Goal: Information Seeking & Learning: Learn about a topic

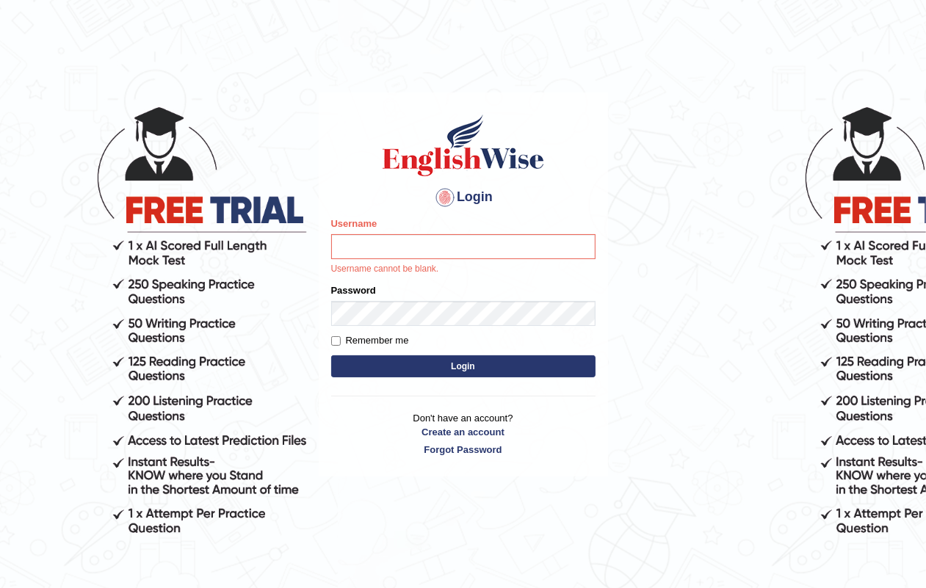
click at [412, 246] on input "Username" at bounding box center [463, 246] width 264 height 25
type input "RAJDEEPKAUR068"
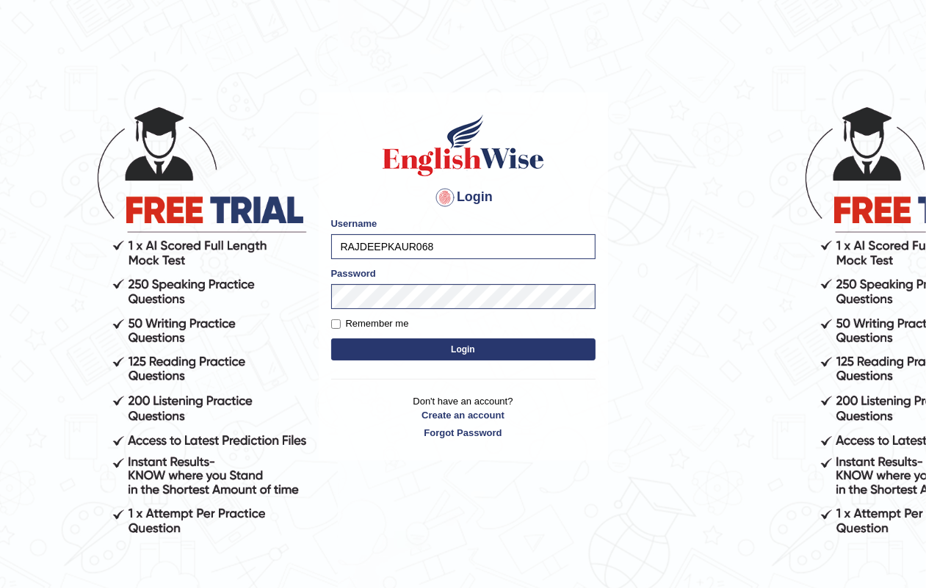
click at [463, 350] on button "Login" at bounding box center [463, 349] width 264 height 22
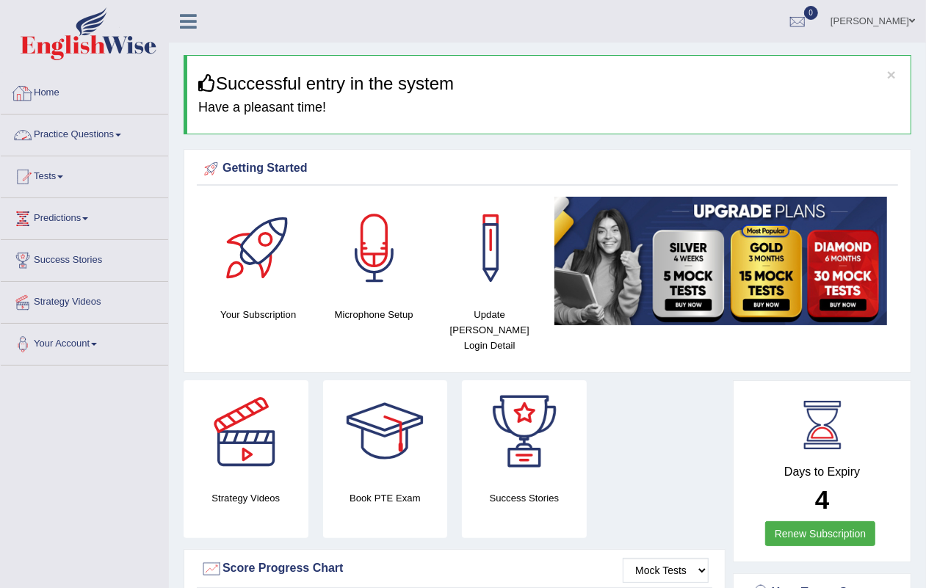
click at [79, 131] on link "Practice Questions" at bounding box center [84, 133] width 167 height 37
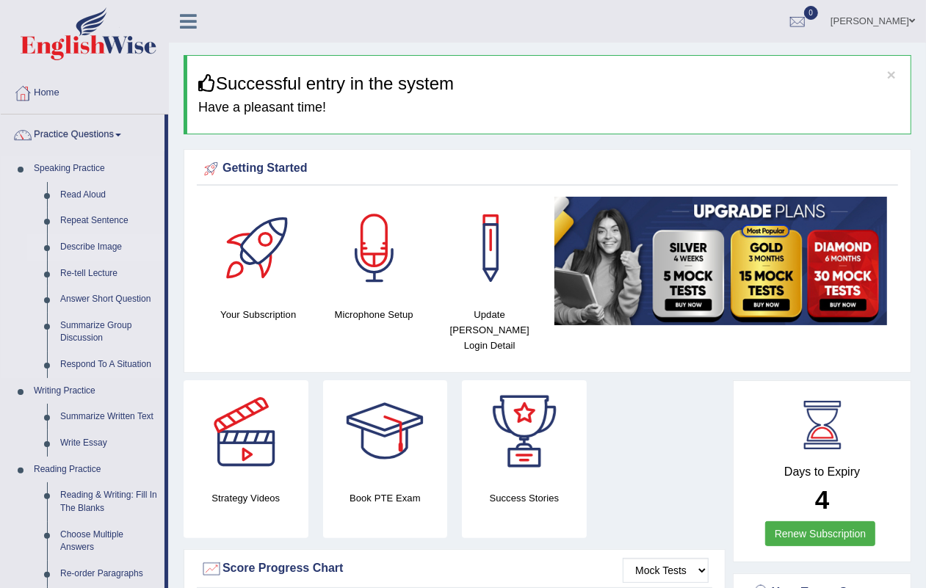
click at [100, 240] on link "Describe Image" at bounding box center [109, 247] width 111 height 26
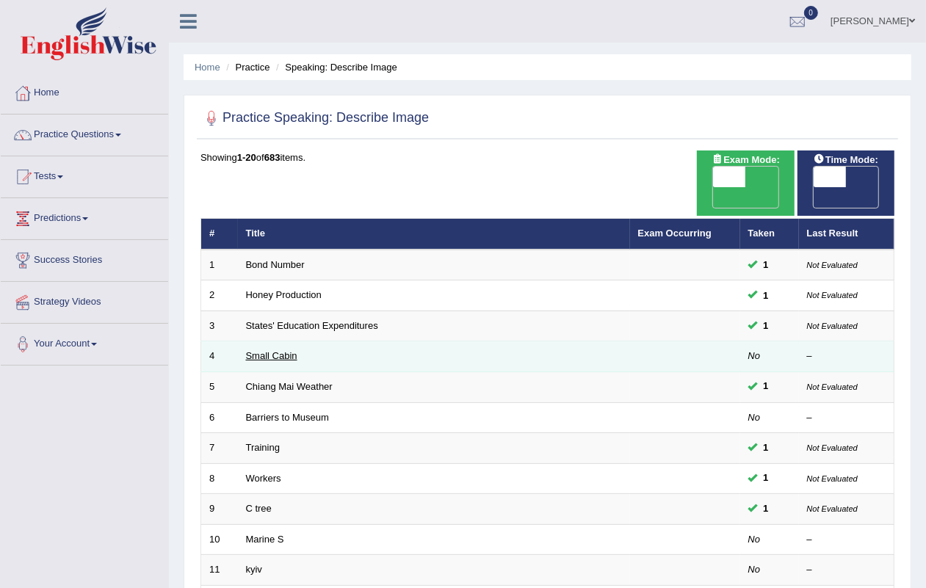
click at [268, 350] on link "Small Cabin" at bounding box center [271, 355] width 51 height 11
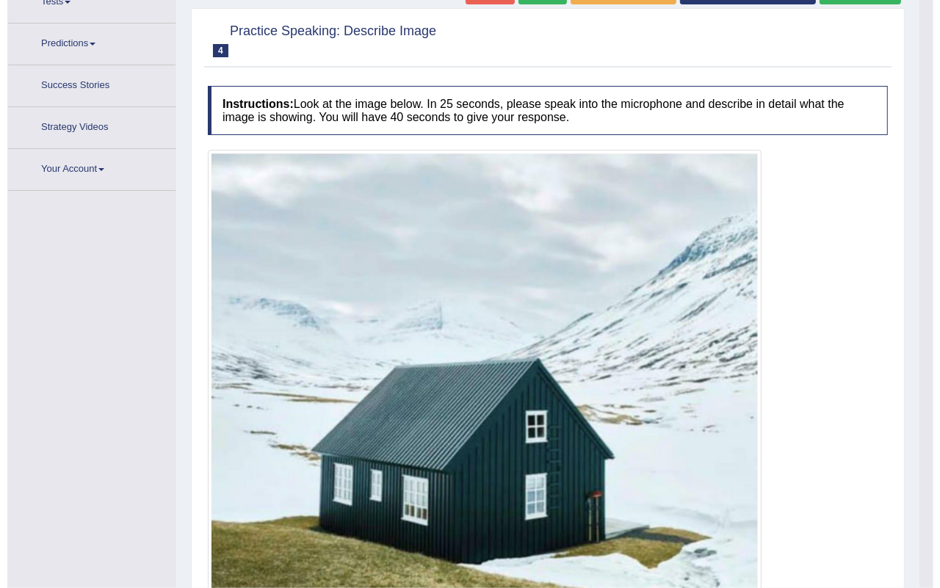
scroll to position [203, 0]
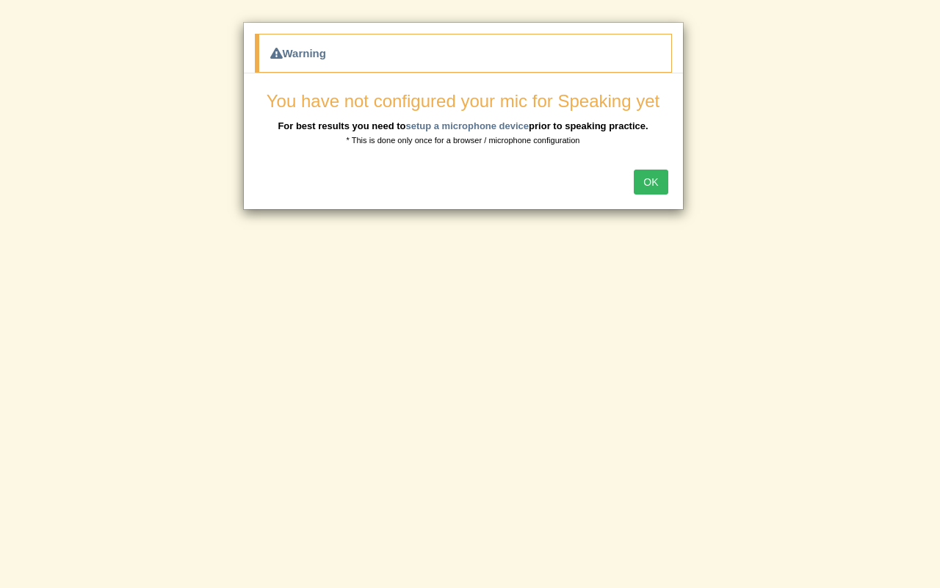
click at [653, 184] on button "OK" at bounding box center [651, 182] width 34 height 25
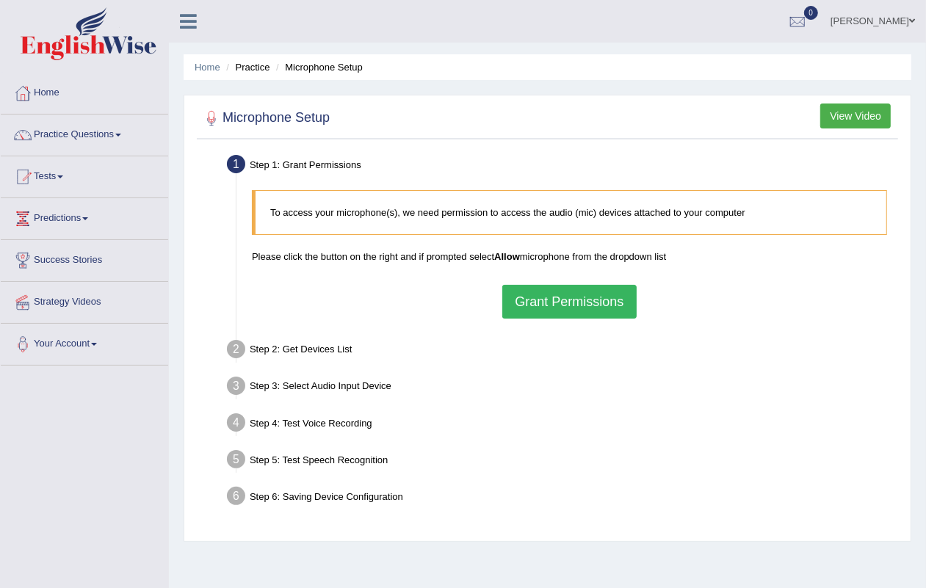
click at [540, 291] on button "Grant Permissions" at bounding box center [569, 302] width 134 height 34
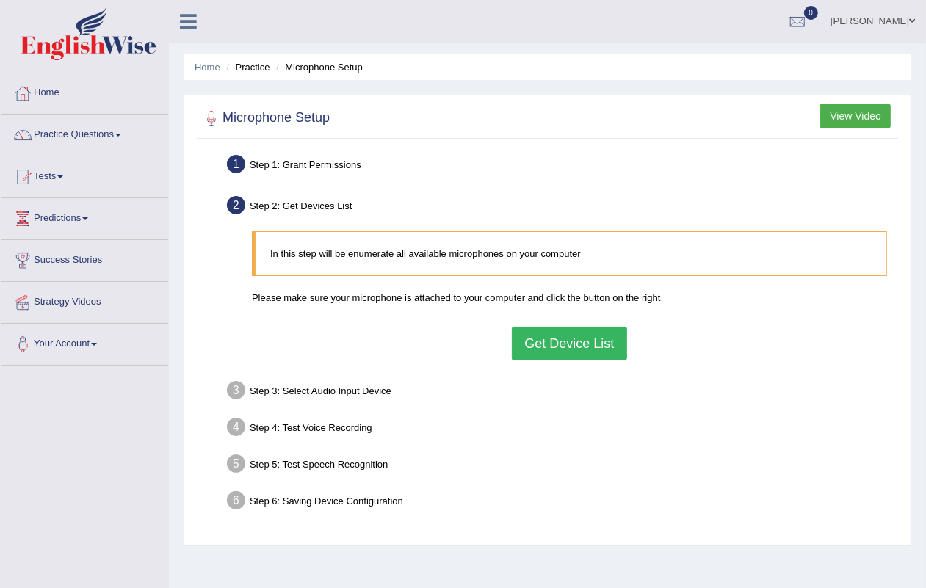
click at [553, 327] on button "Get Device List" at bounding box center [569, 344] width 115 height 34
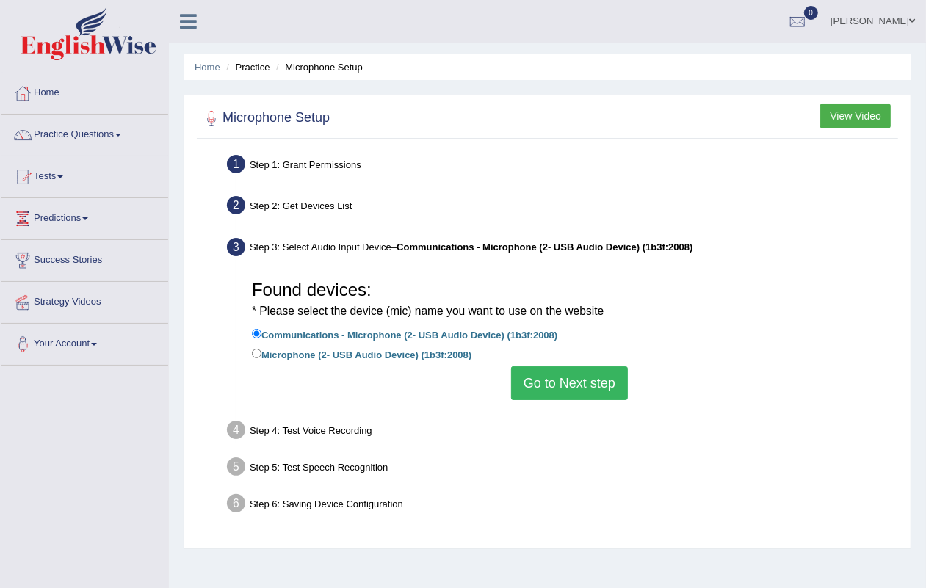
click at [553, 387] on button "Go to Next step" at bounding box center [569, 383] width 117 height 34
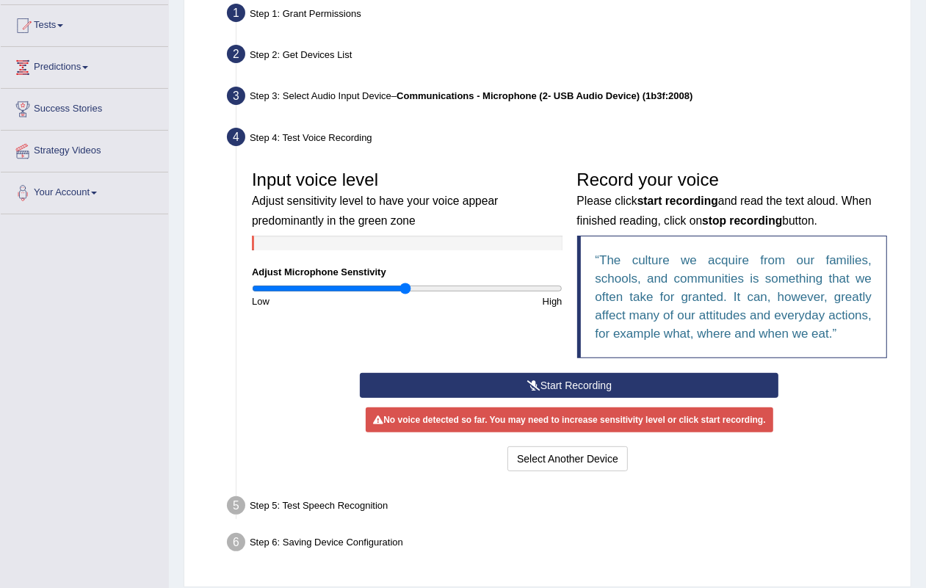
scroll to position [184, 0]
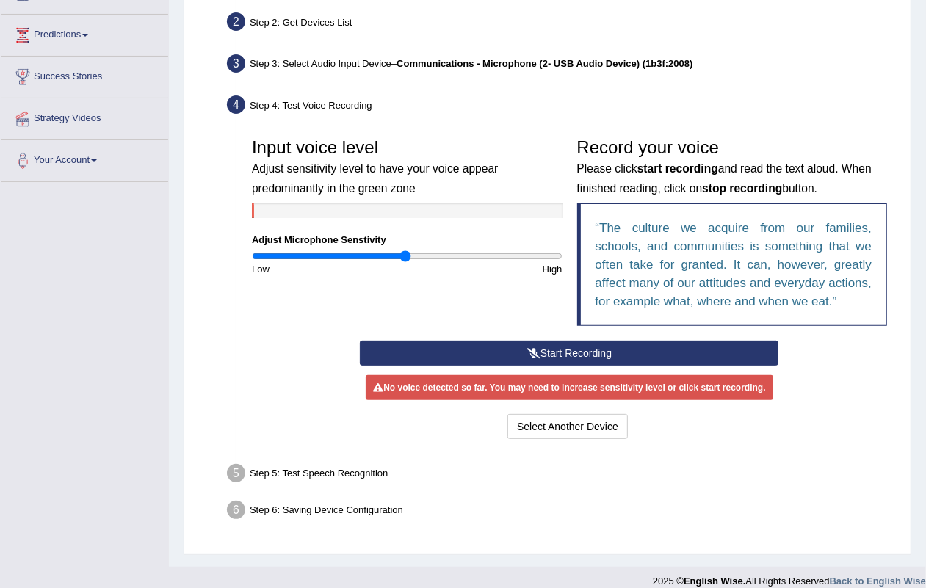
click at [571, 354] on button "Start Recording" at bounding box center [569, 353] width 419 height 25
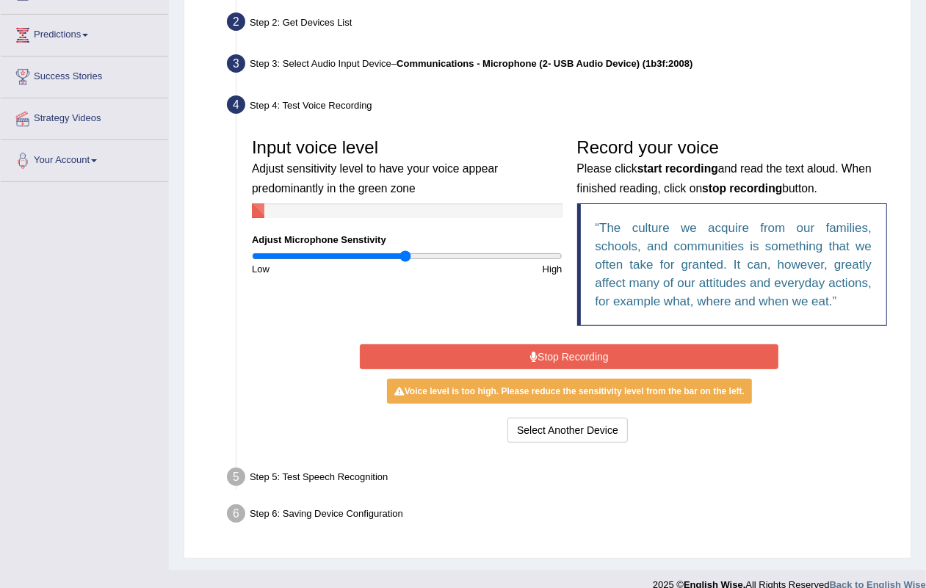
click at [570, 352] on button "Stop Recording" at bounding box center [569, 356] width 419 height 25
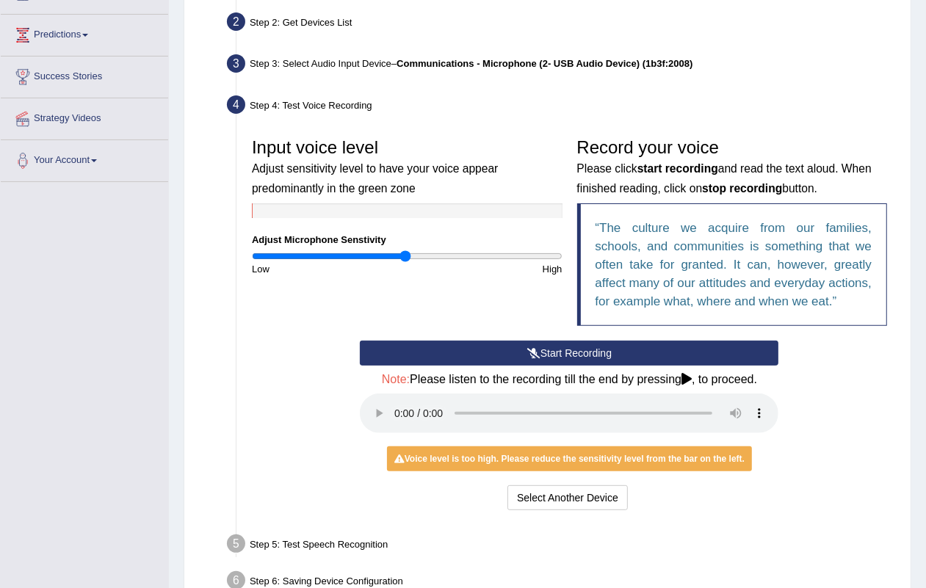
click at [557, 343] on button "Start Recording" at bounding box center [569, 353] width 419 height 25
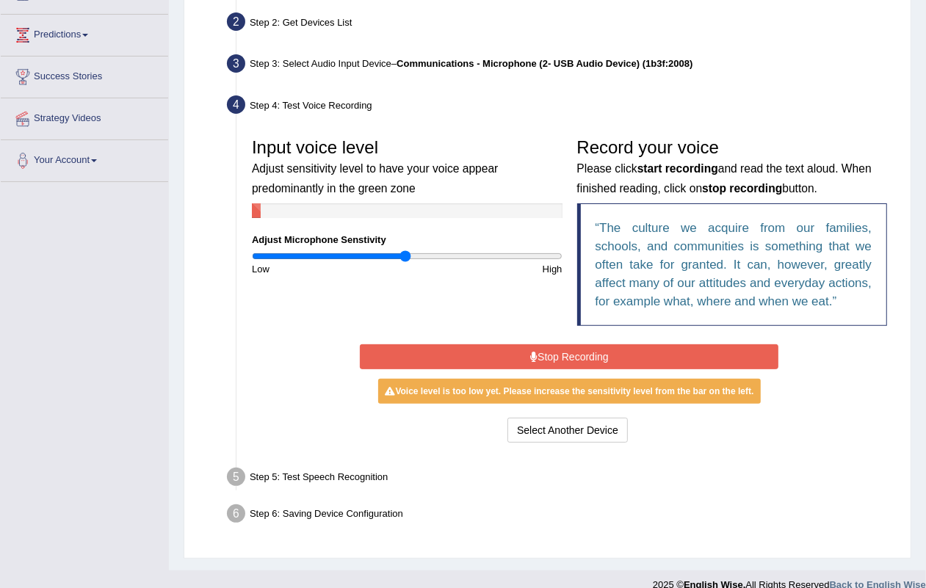
click at [582, 357] on button "Stop Recording" at bounding box center [569, 356] width 419 height 25
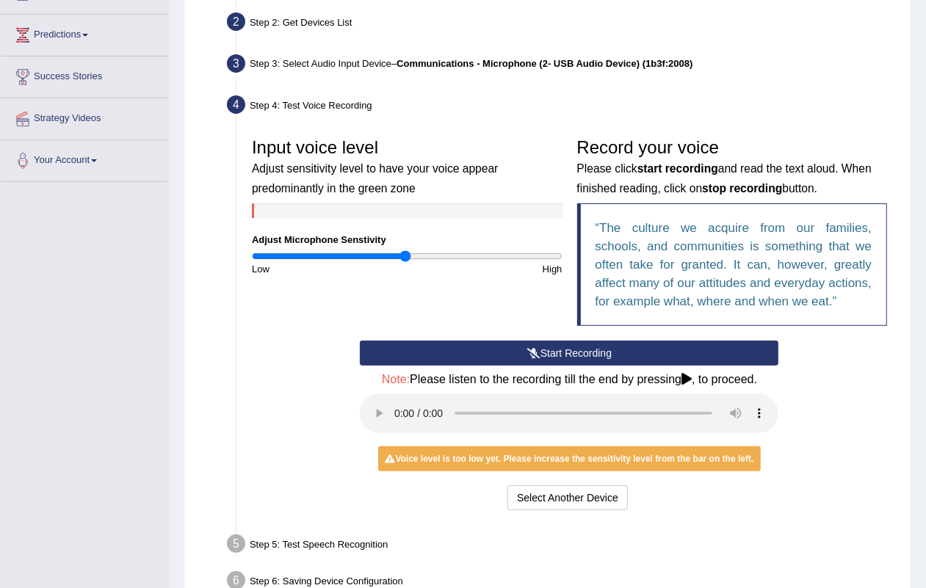
click at [571, 347] on button "Start Recording" at bounding box center [569, 353] width 419 height 25
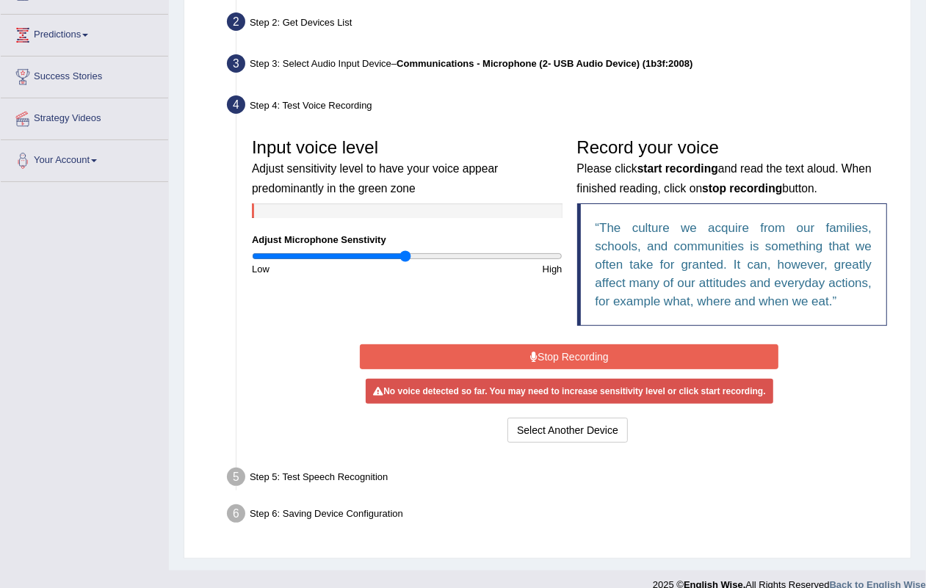
click at [571, 347] on button "Stop Recording" at bounding box center [569, 356] width 419 height 25
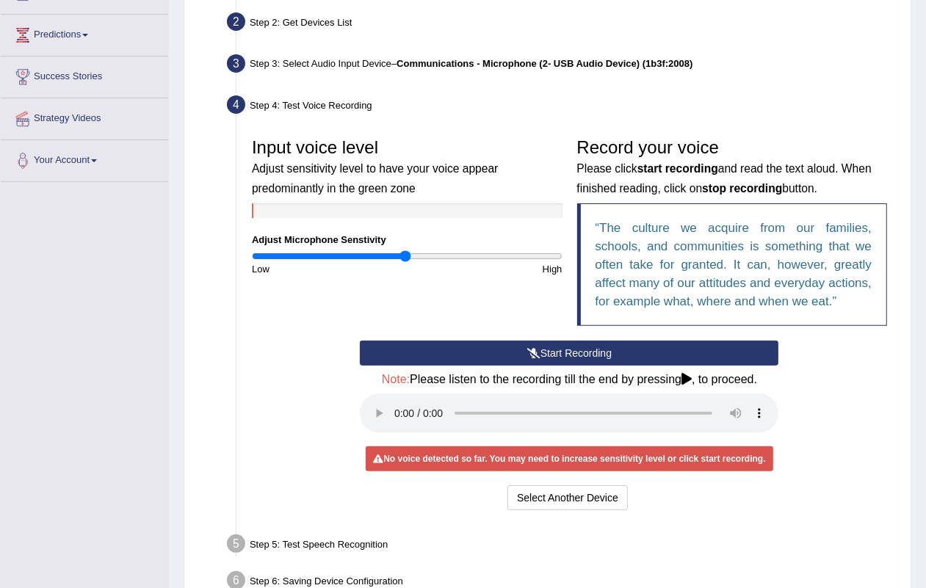
click at [571, 347] on button "Start Recording" at bounding box center [569, 353] width 419 height 25
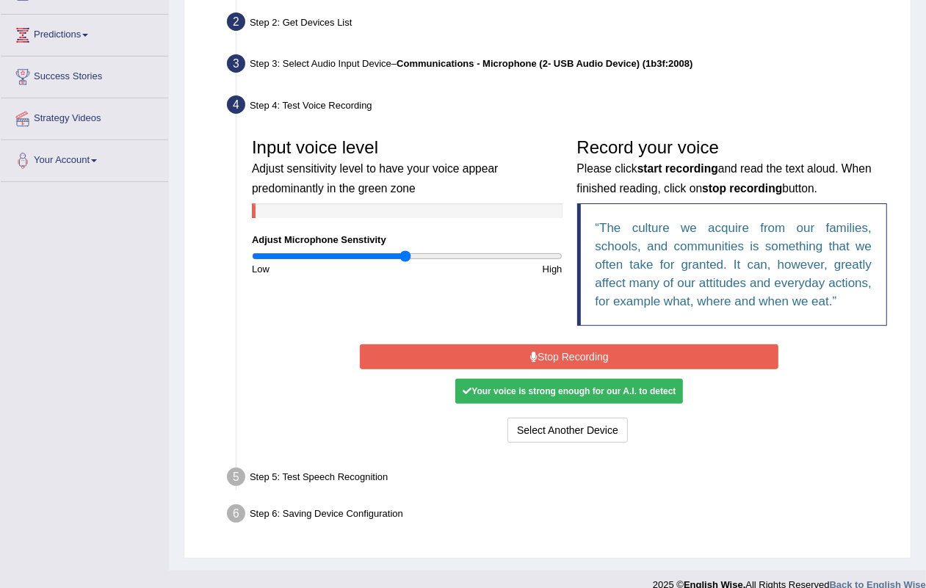
click at [573, 357] on button "Stop Recording" at bounding box center [569, 356] width 419 height 25
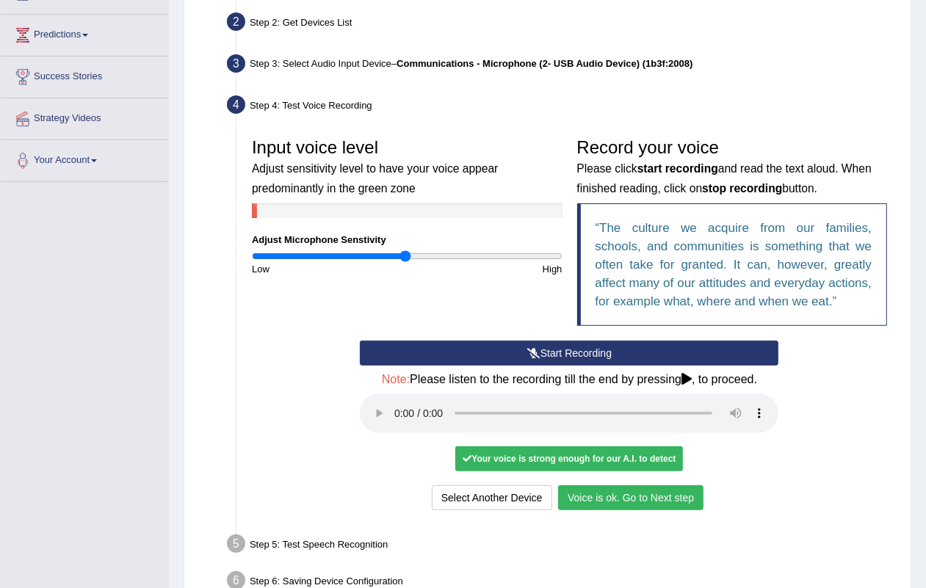
click at [632, 499] on button "Voice is ok. Go to Next step" at bounding box center [630, 497] width 145 height 25
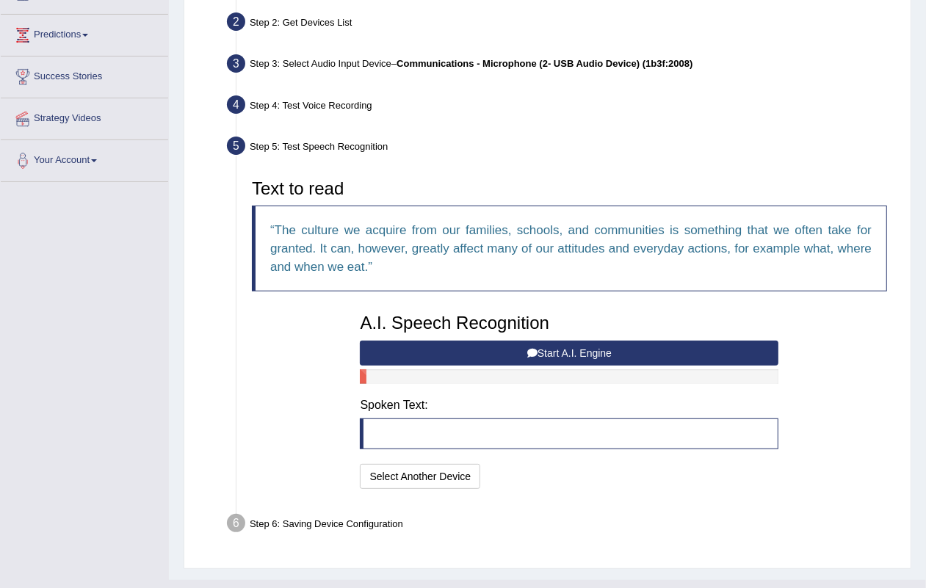
click at [558, 346] on button "Start A.I. Engine" at bounding box center [569, 353] width 419 height 25
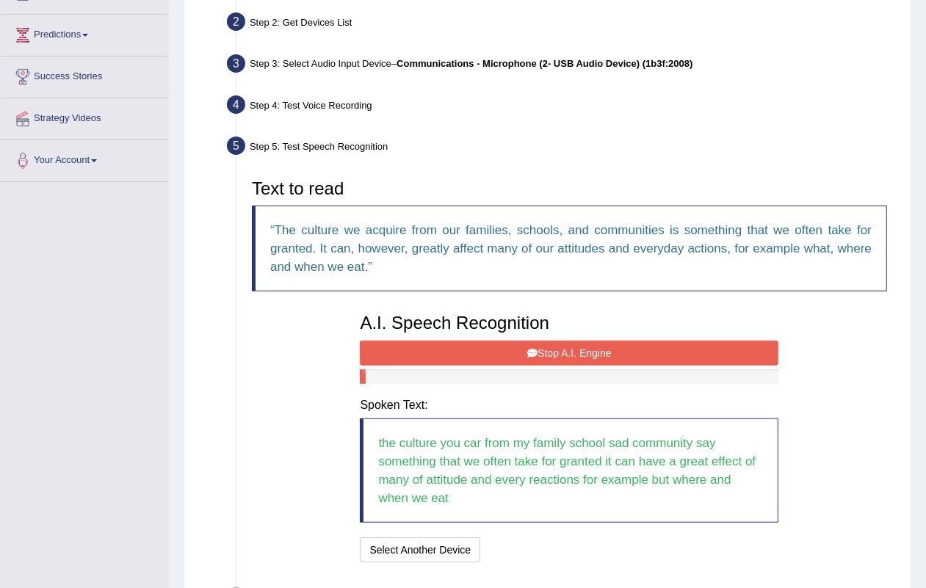
click at [573, 347] on button "Stop A.I. Engine" at bounding box center [569, 353] width 419 height 25
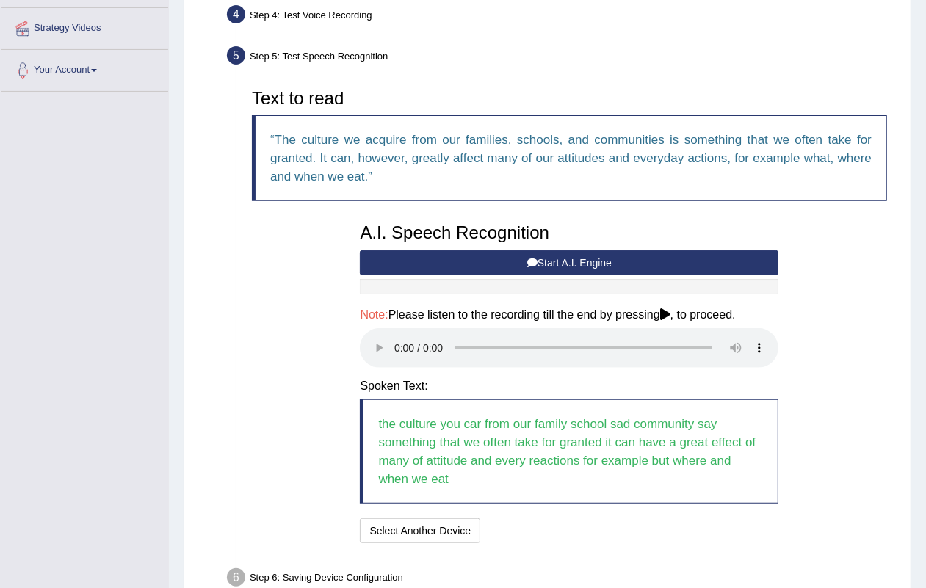
scroll to position [358, 0]
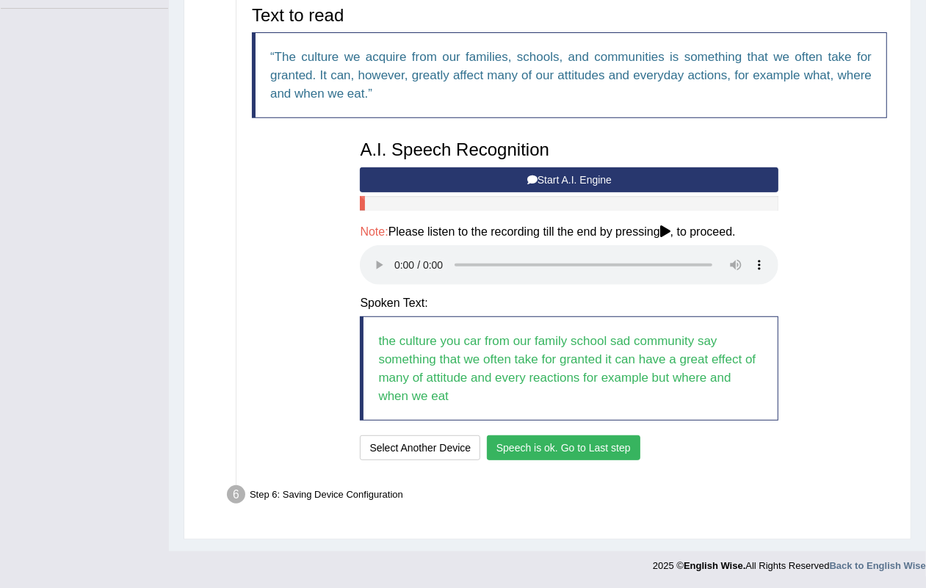
click at [607, 457] on button "Speech is ok. Go to Last step" at bounding box center [563, 447] width 153 height 25
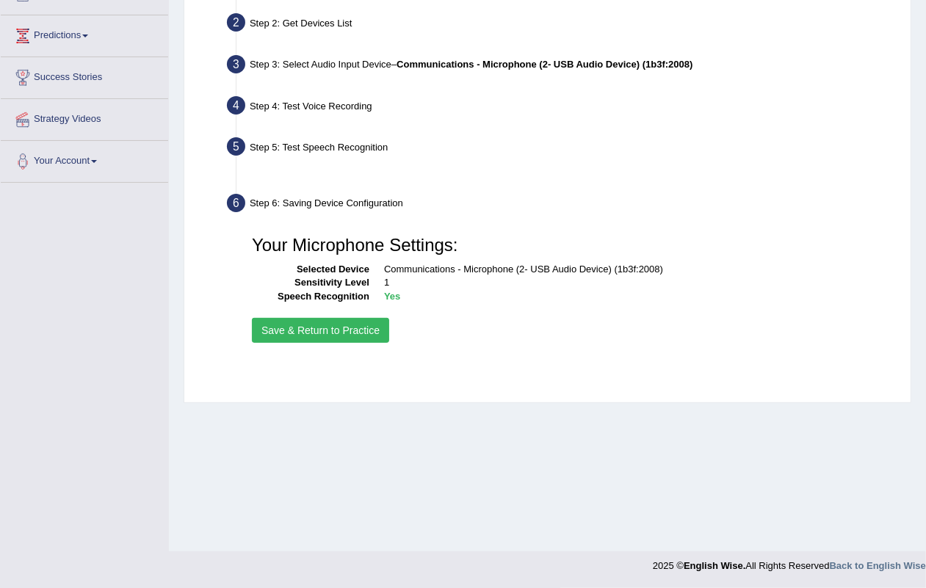
scroll to position [182, 0]
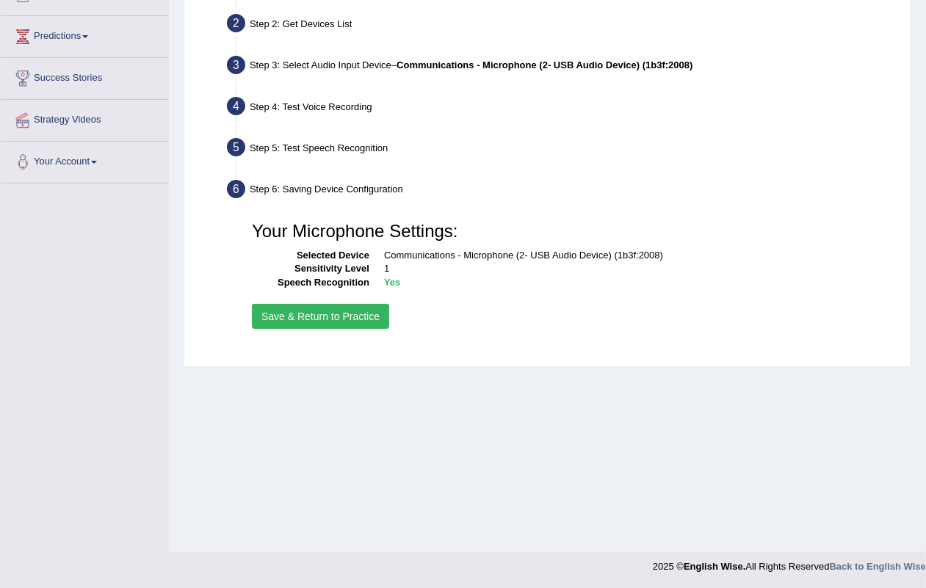
click at [346, 312] on button "Save & Return to Practice" at bounding box center [320, 316] width 137 height 25
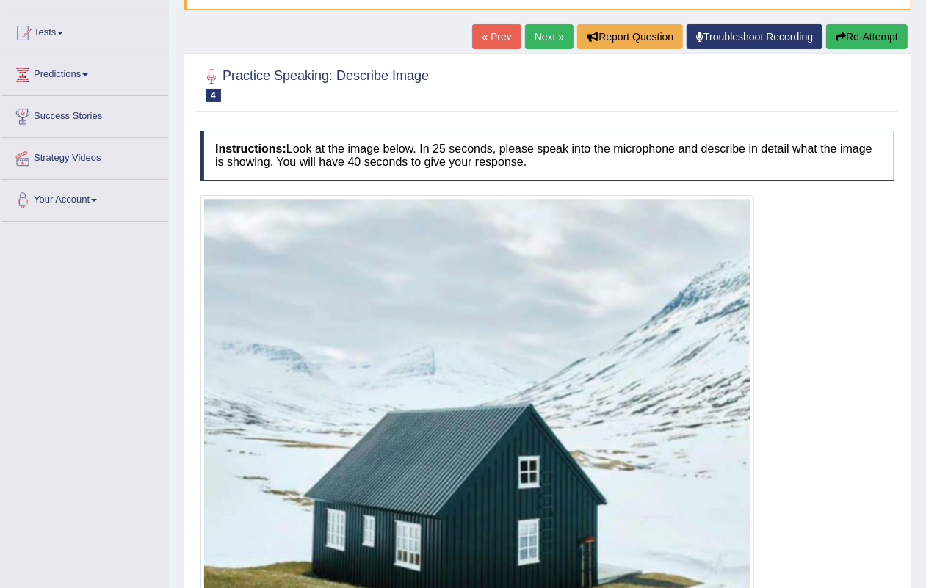
scroll to position [55, 0]
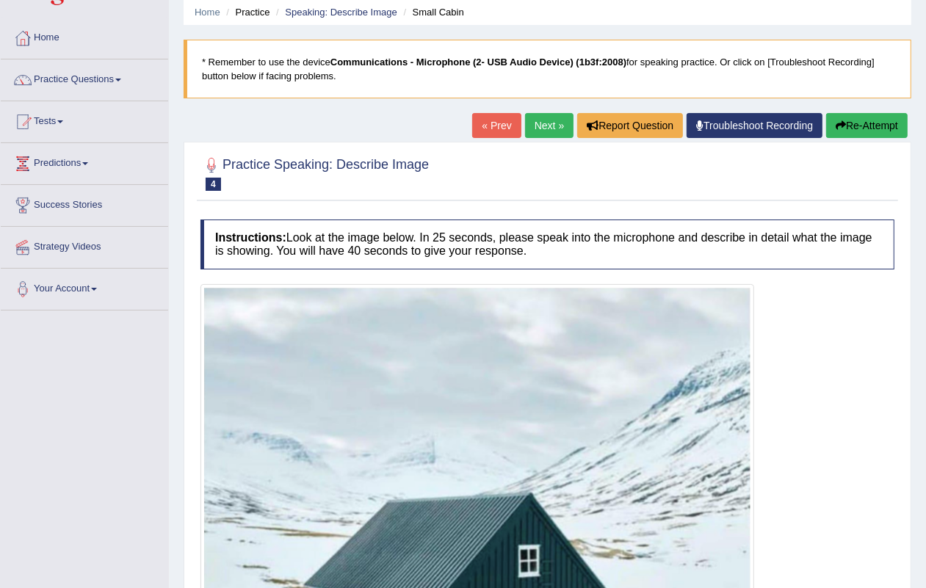
click at [525, 122] on link "Next »" at bounding box center [549, 125] width 48 height 25
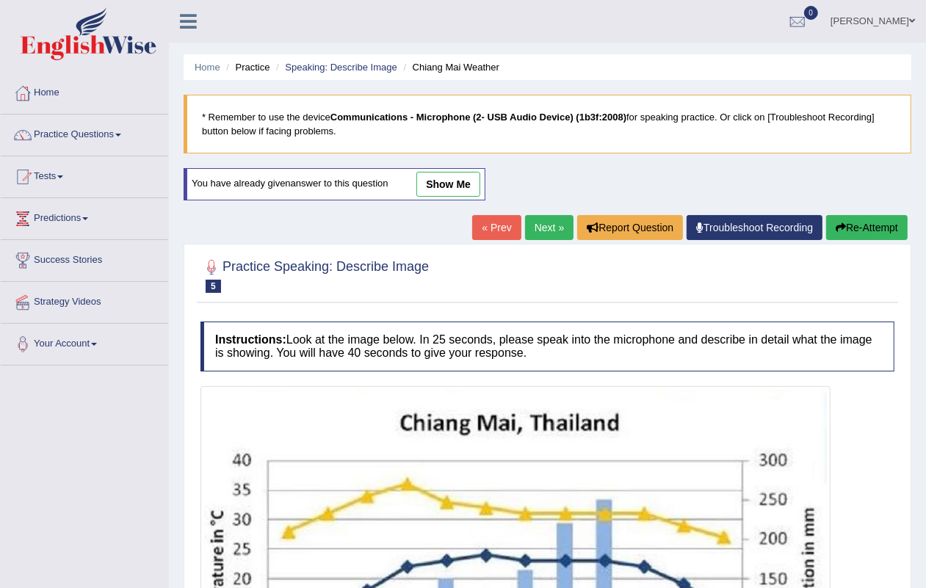
click at [534, 221] on link "Next »" at bounding box center [549, 227] width 48 height 25
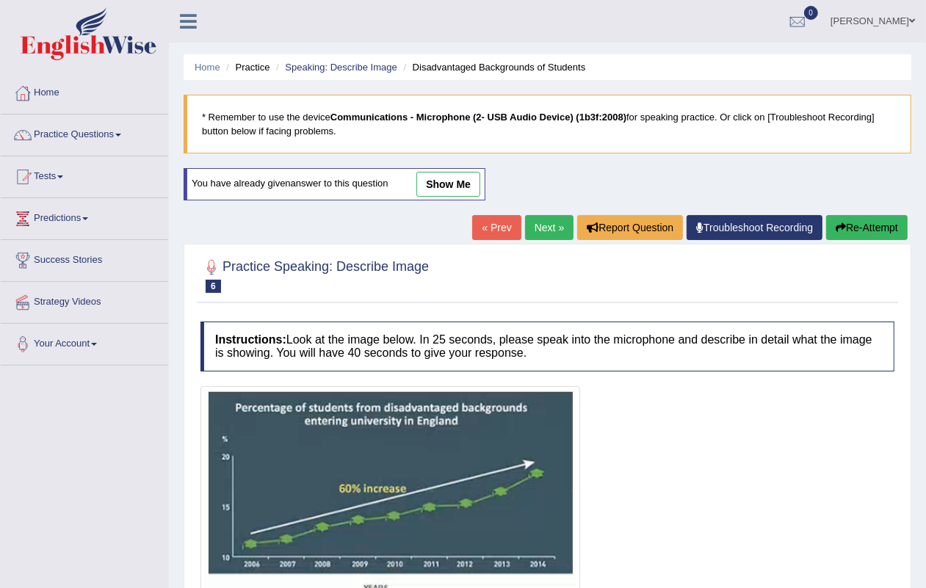
click at [534, 222] on link "Next »" at bounding box center [549, 227] width 48 height 25
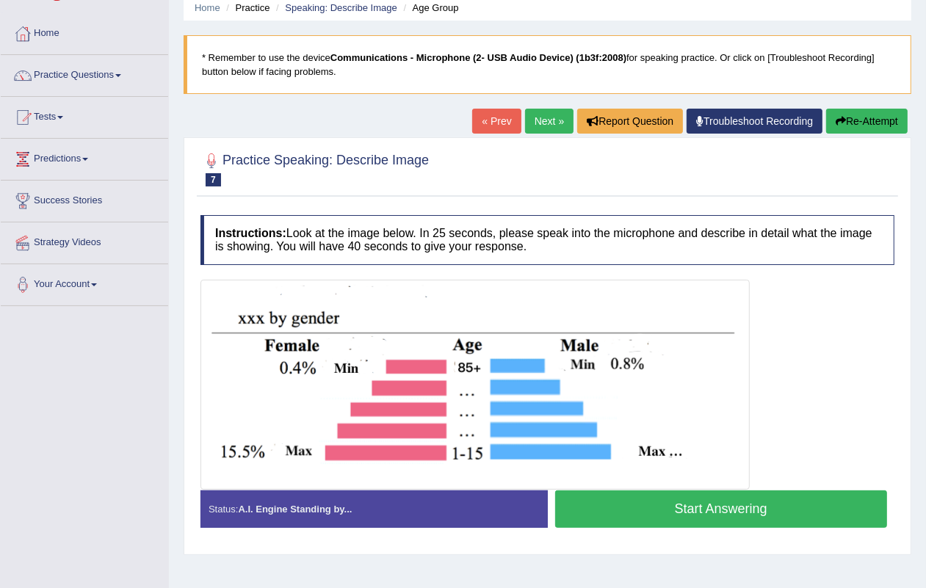
scroll to position [92, 0]
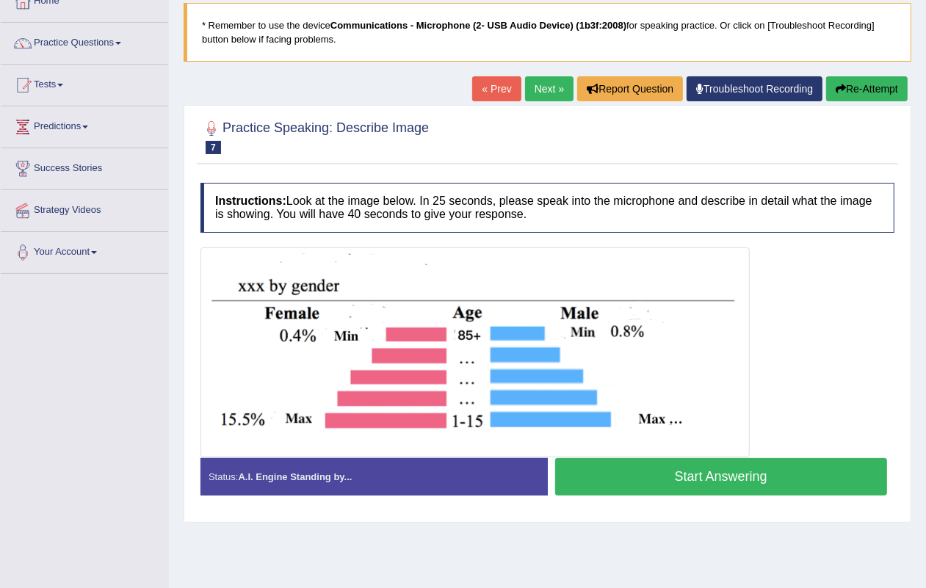
click at [728, 465] on button "Start Answering" at bounding box center [721, 476] width 333 height 37
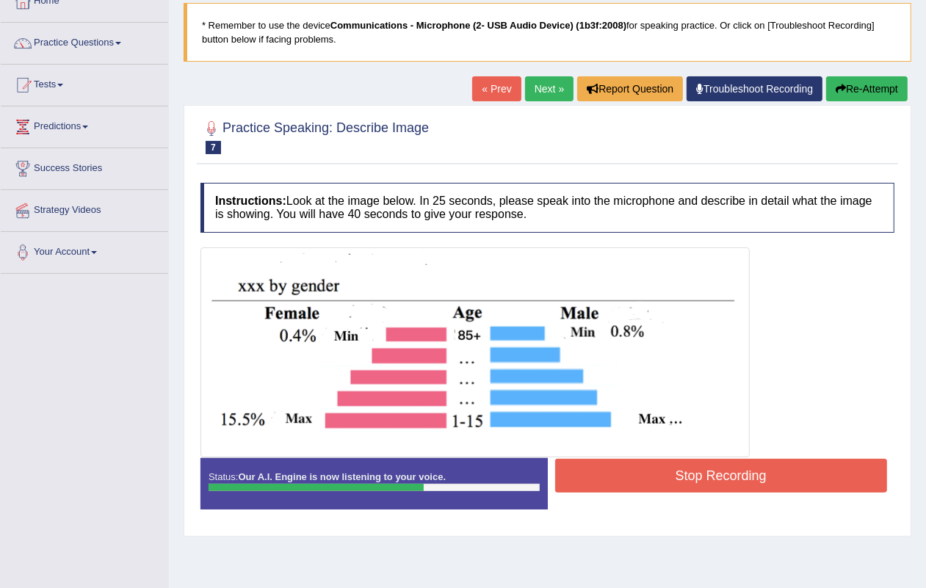
click at [701, 472] on button "Stop Recording" at bounding box center [721, 476] width 333 height 34
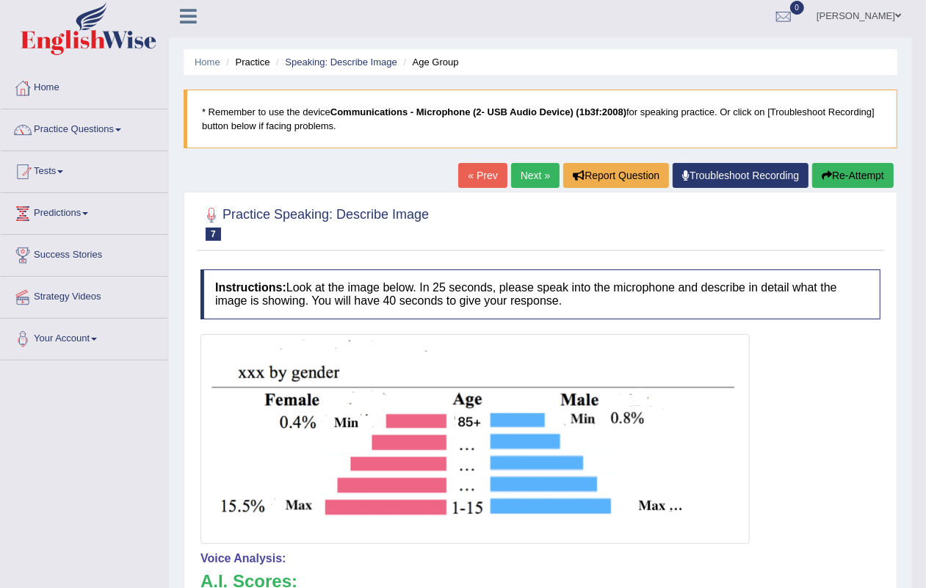
scroll to position [0, 0]
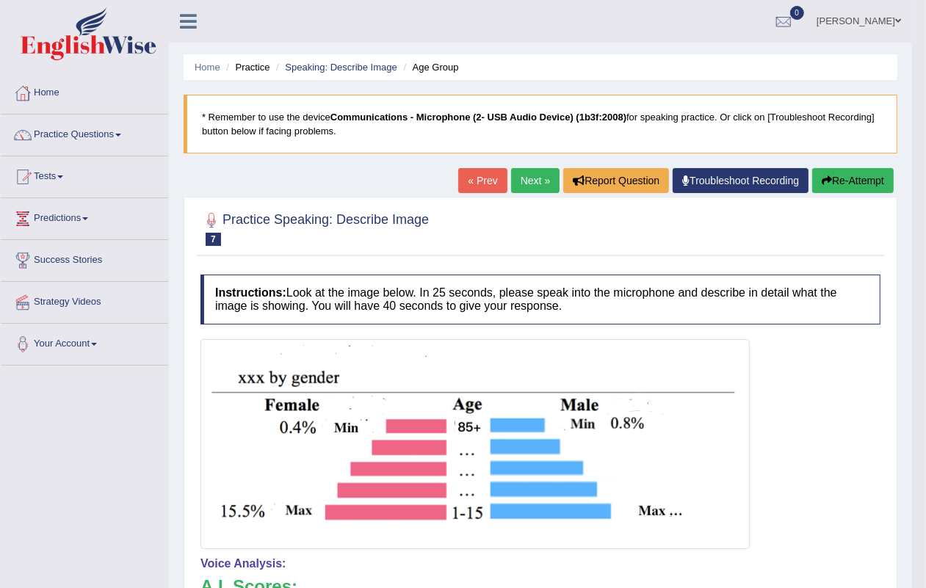
click at [526, 185] on link "Next »" at bounding box center [535, 180] width 48 height 25
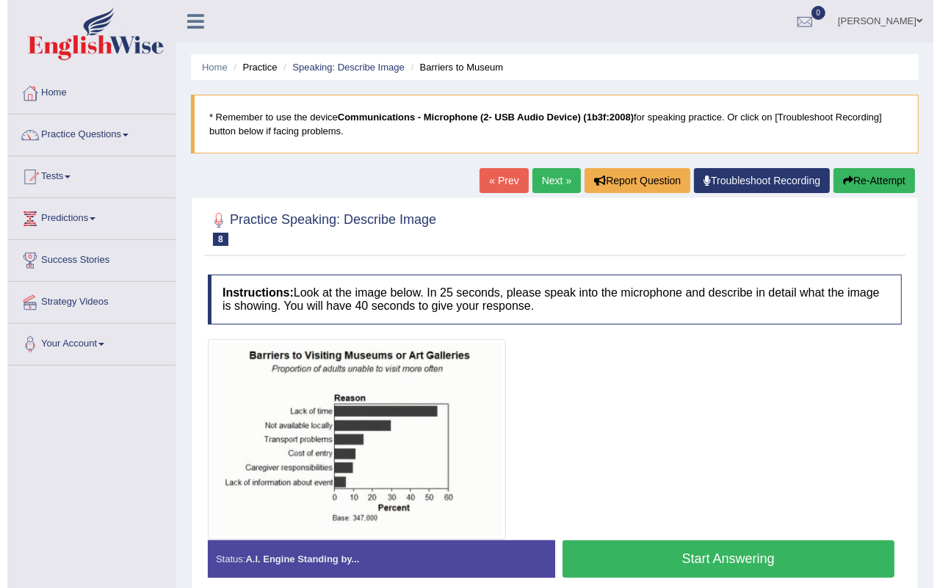
scroll to position [92, 0]
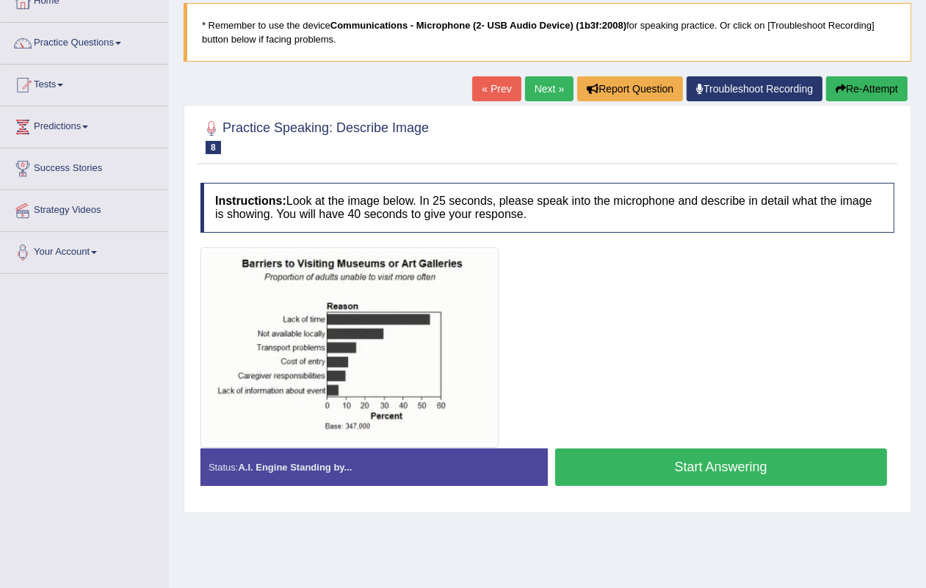
click at [692, 461] on button "Start Answering" at bounding box center [721, 467] width 333 height 37
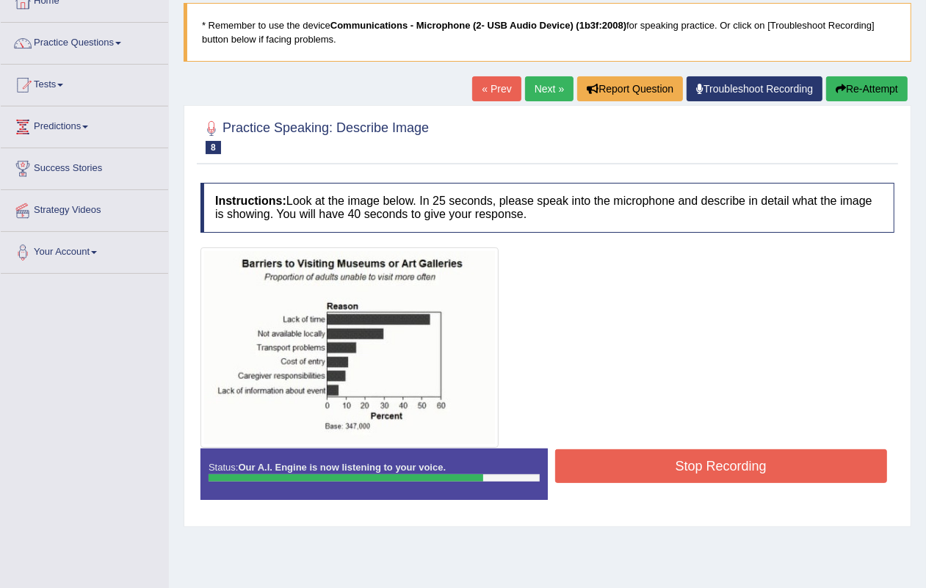
click at [685, 452] on button "Stop Recording" at bounding box center [721, 466] width 333 height 34
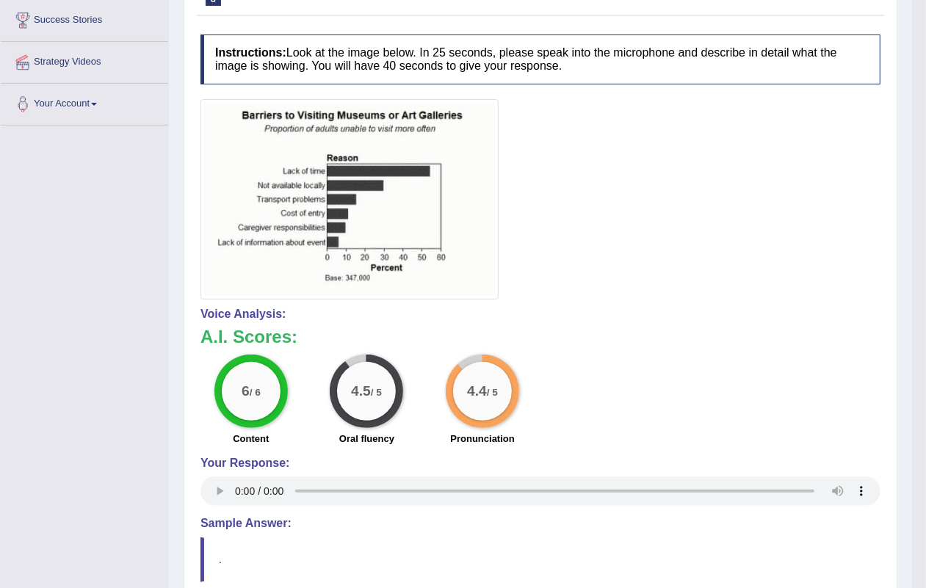
scroll to position [0, 0]
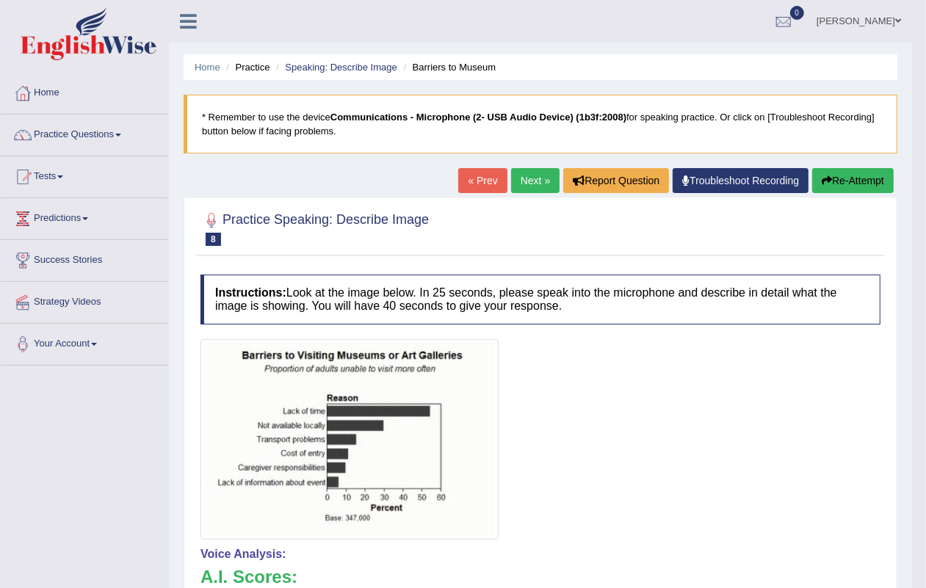
click at [485, 178] on link "« Prev" at bounding box center [482, 180] width 48 height 25
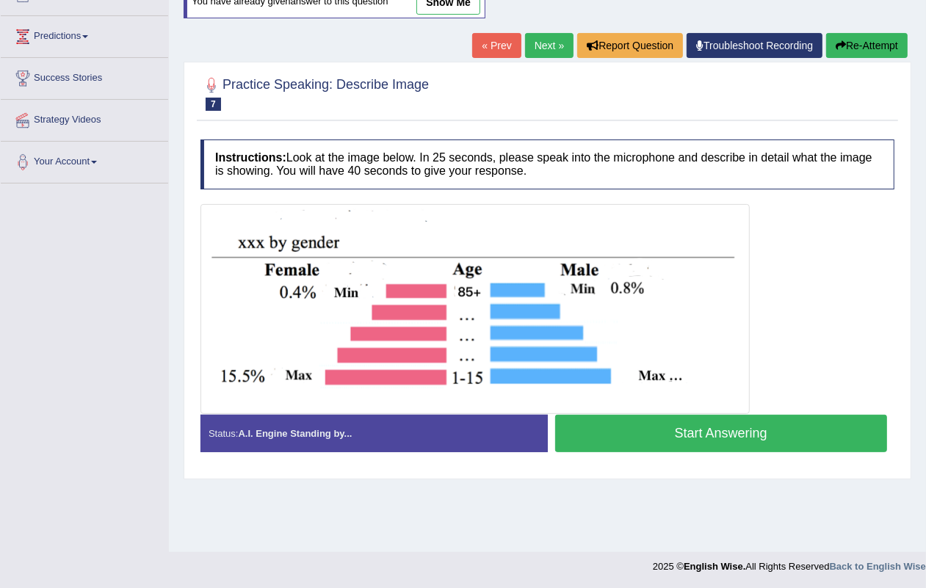
click at [499, 46] on link "« Prev" at bounding box center [496, 45] width 48 height 25
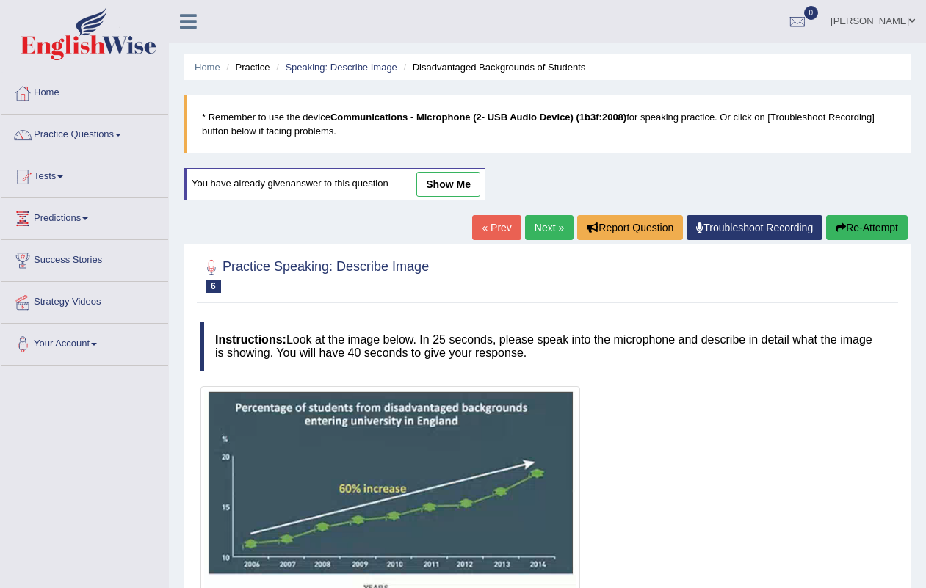
click at [493, 233] on link "« Prev" at bounding box center [496, 227] width 48 height 25
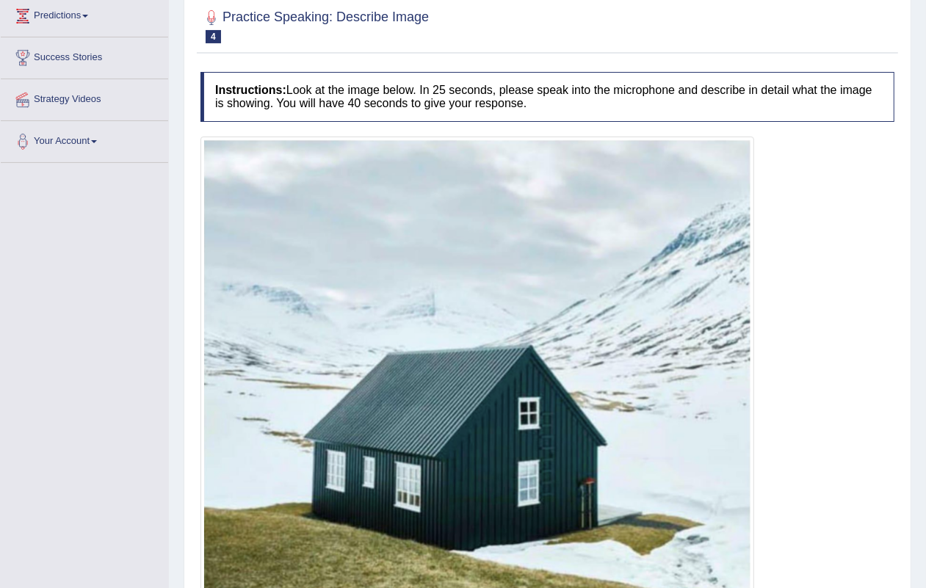
scroll to position [330, 0]
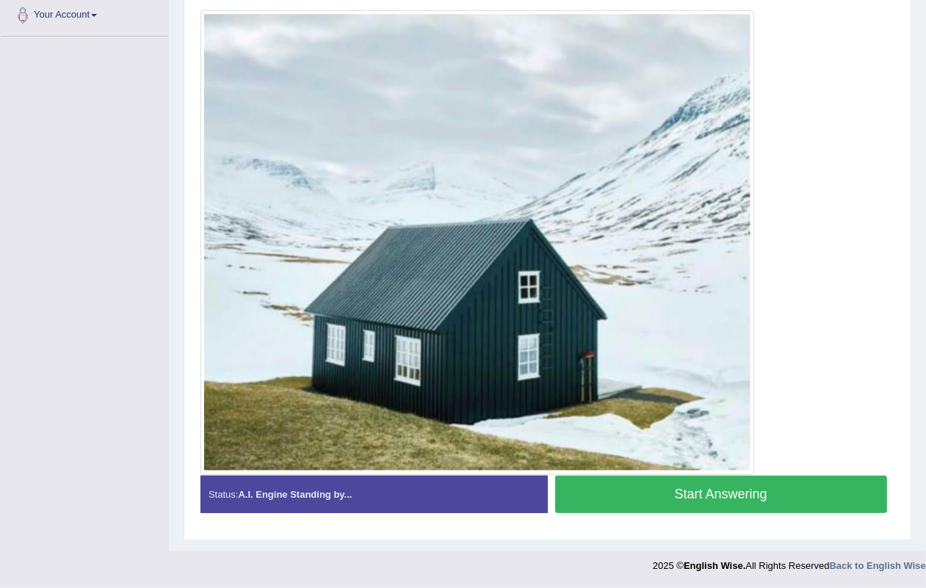
click at [714, 493] on button "Start Answering" at bounding box center [721, 494] width 333 height 37
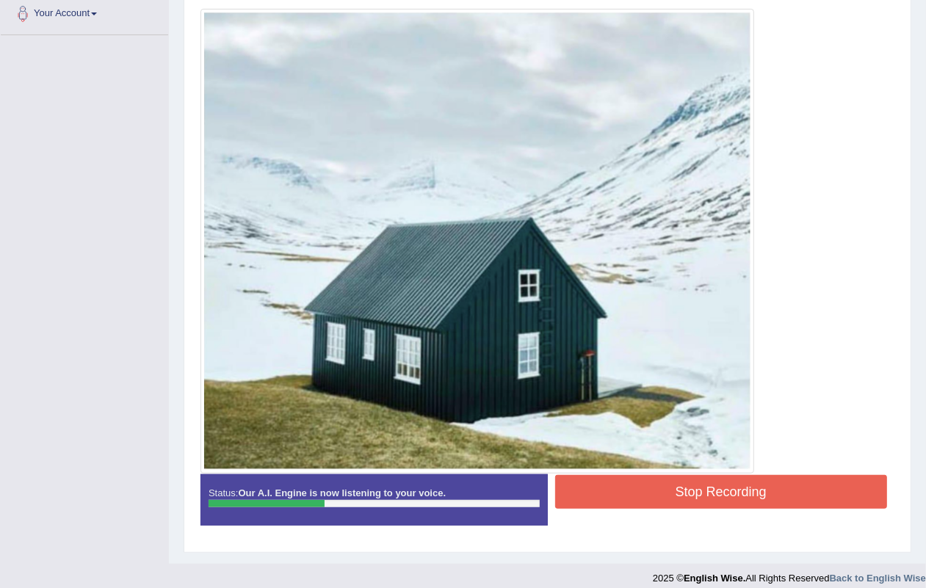
click at [716, 485] on button "Stop Recording" at bounding box center [721, 492] width 333 height 34
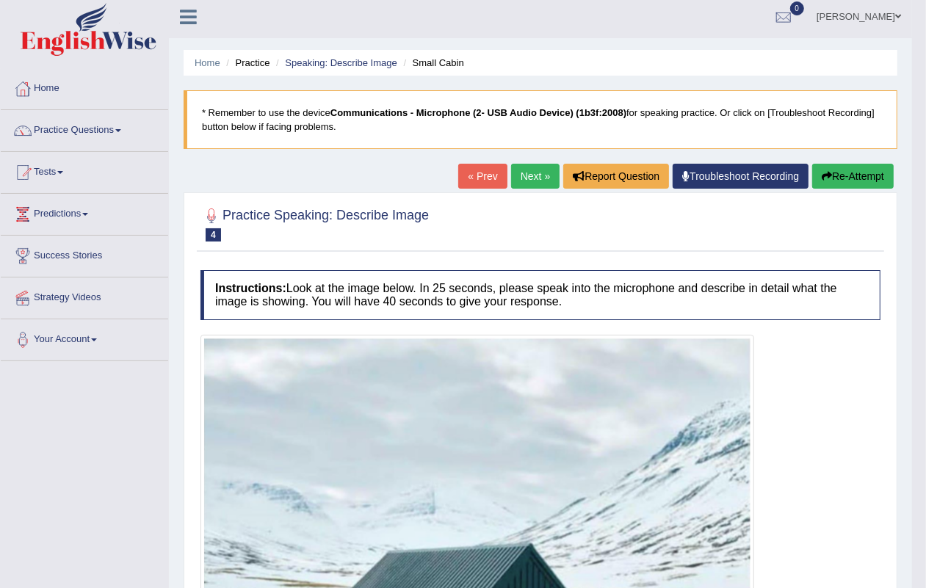
scroll to position [0, 0]
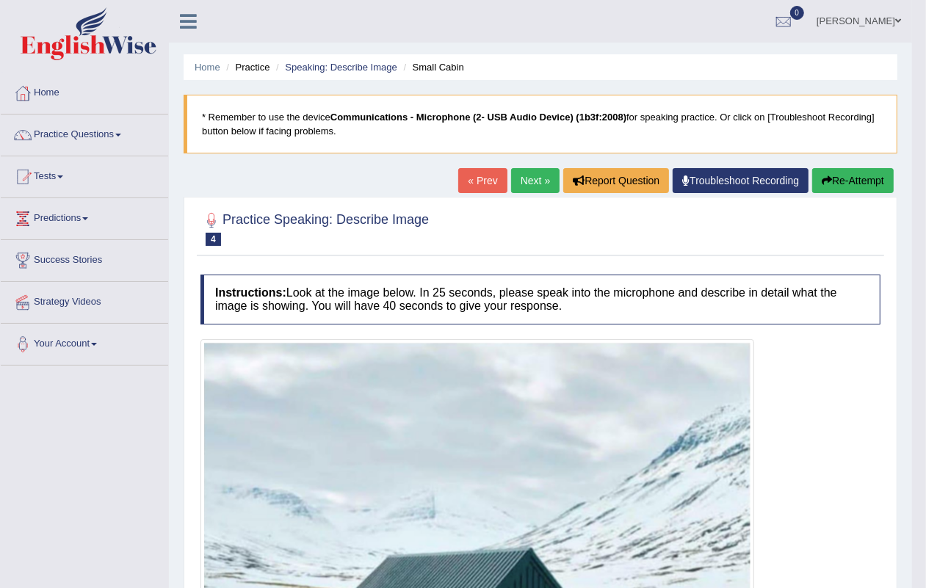
click at [540, 178] on link "Next »" at bounding box center [535, 180] width 48 height 25
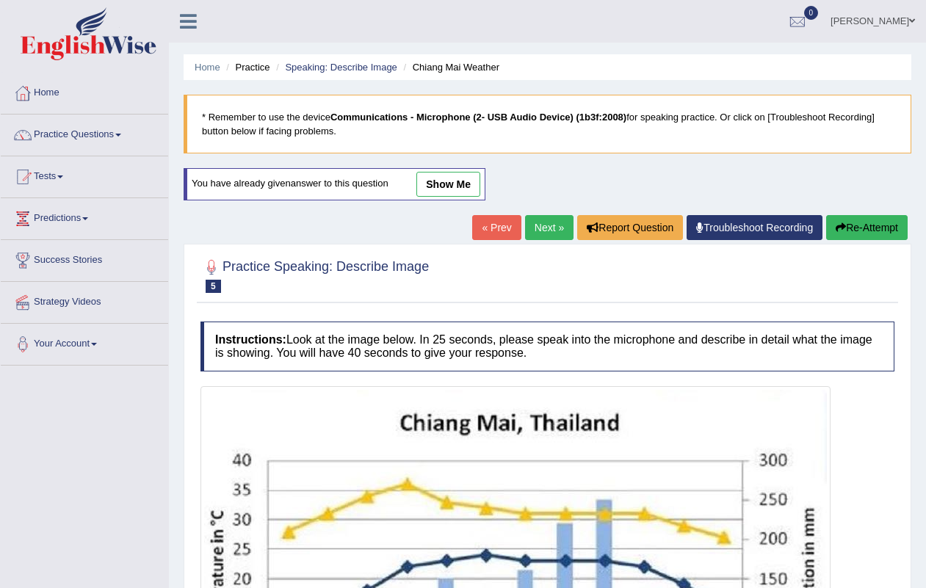
click at [546, 233] on link "Next »" at bounding box center [549, 227] width 48 height 25
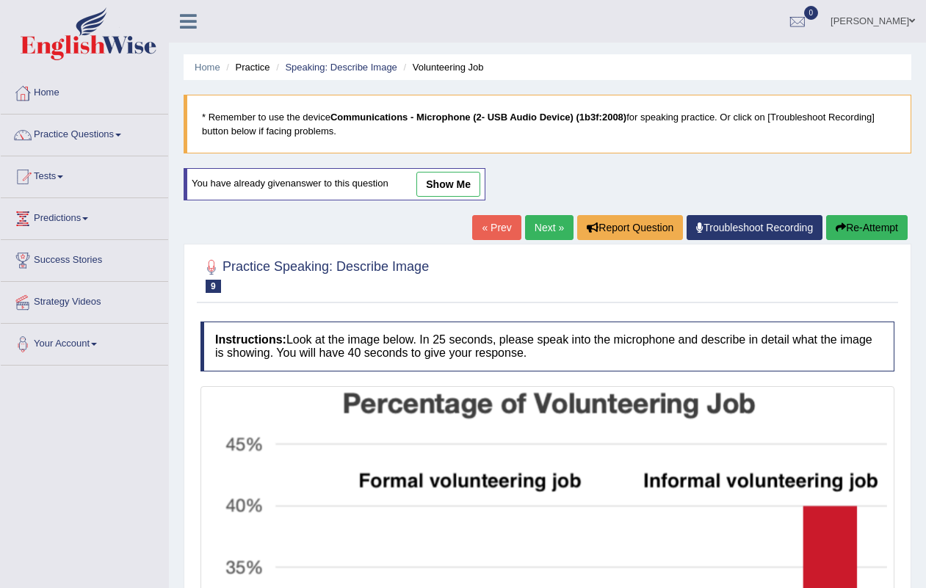
click at [555, 215] on link "Next »" at bounding box center [549, 227] width 48 height 25
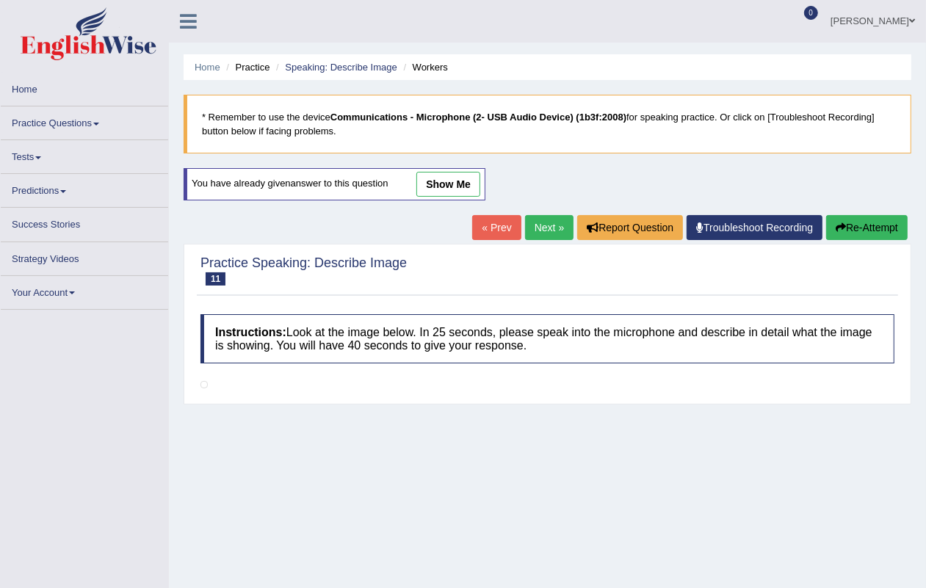
drag, startPoint x: 0, startPoint y: 0, endPoint x: 549, endPoint y: 222, distance: 592.6
click at [549, 222] on link "Next »" at bounding box center [549, 227] width 48 height 25
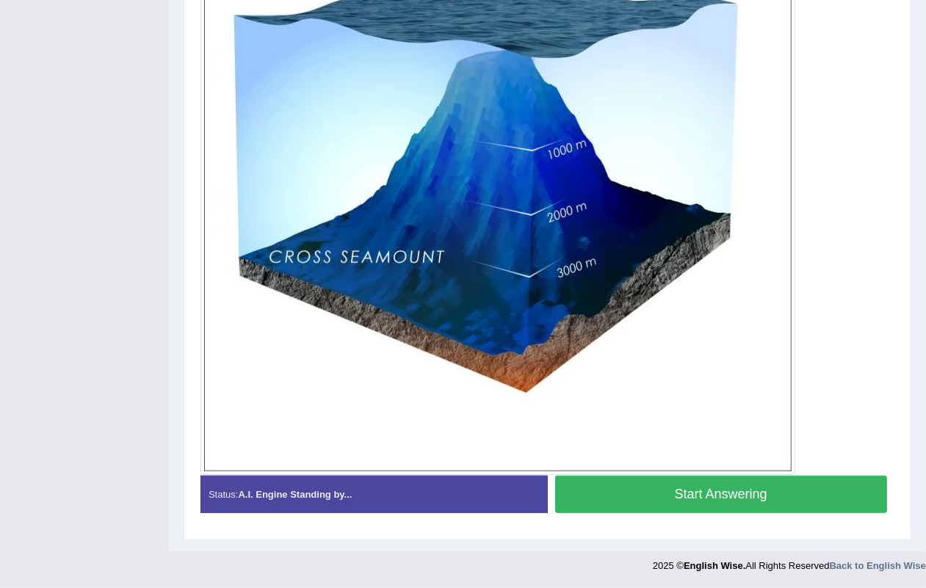
click at [714, 488] on button "Start Answering" at bounding box center [721, 494] width 333 height 37
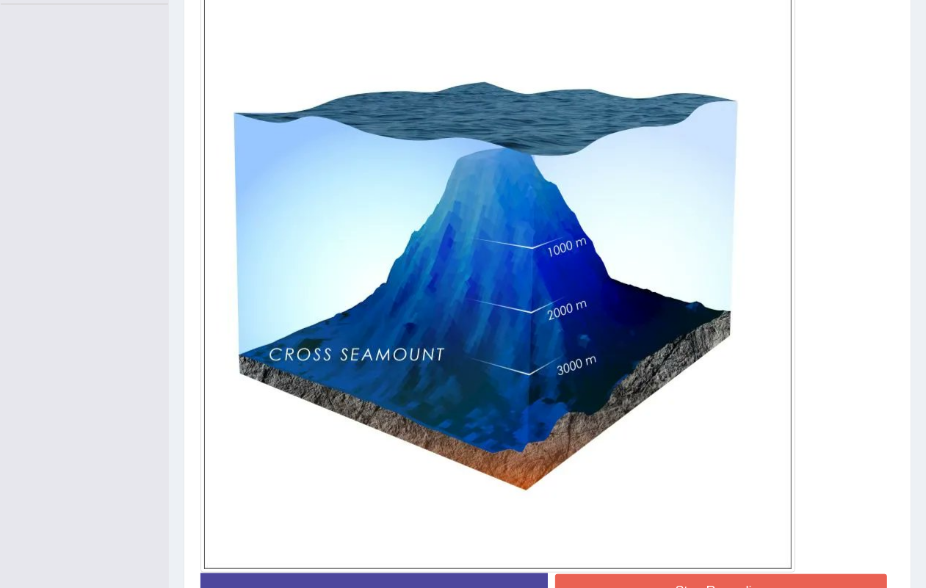
scroll to position [474, 0]
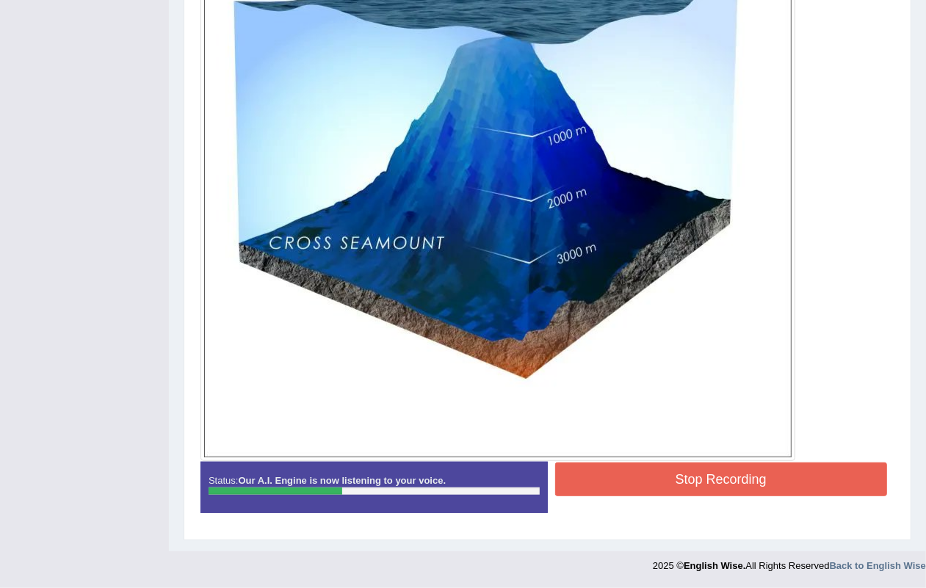
click at [714, 479] on button "Stop Recording" at bounding box center [721, 480] width 333 height 34
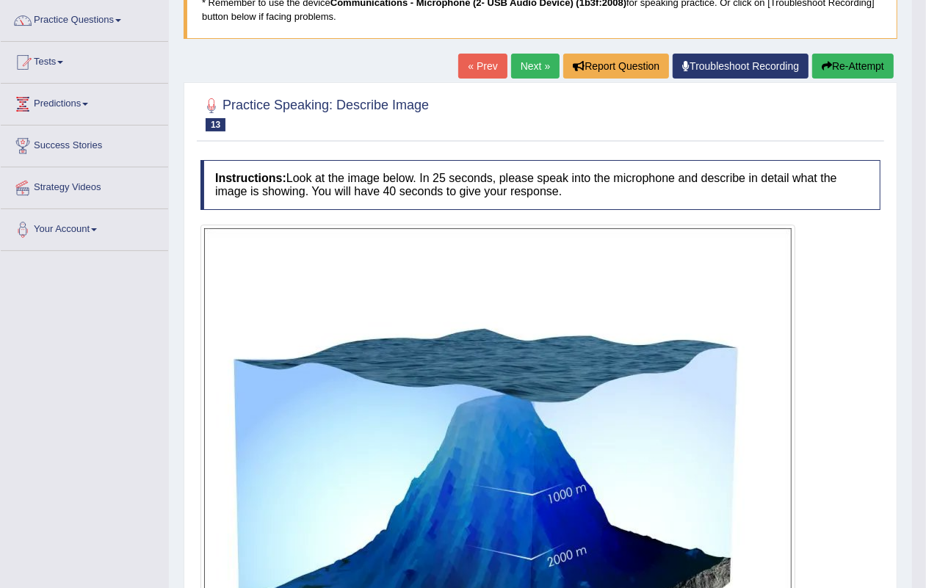
scroll to position [0, 0]
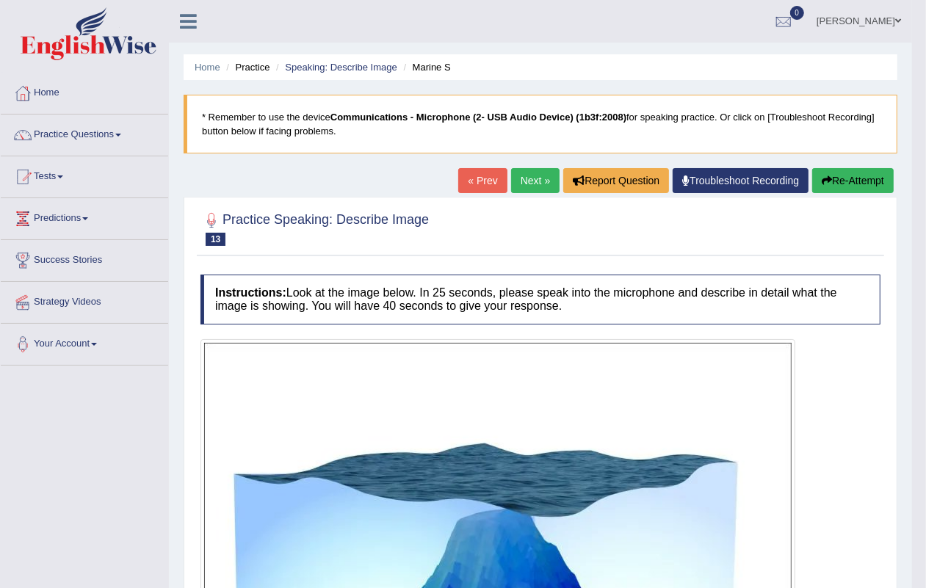
click at [530, 181] on link "Next »" at bounding box center [535, 180] width 48 height 25
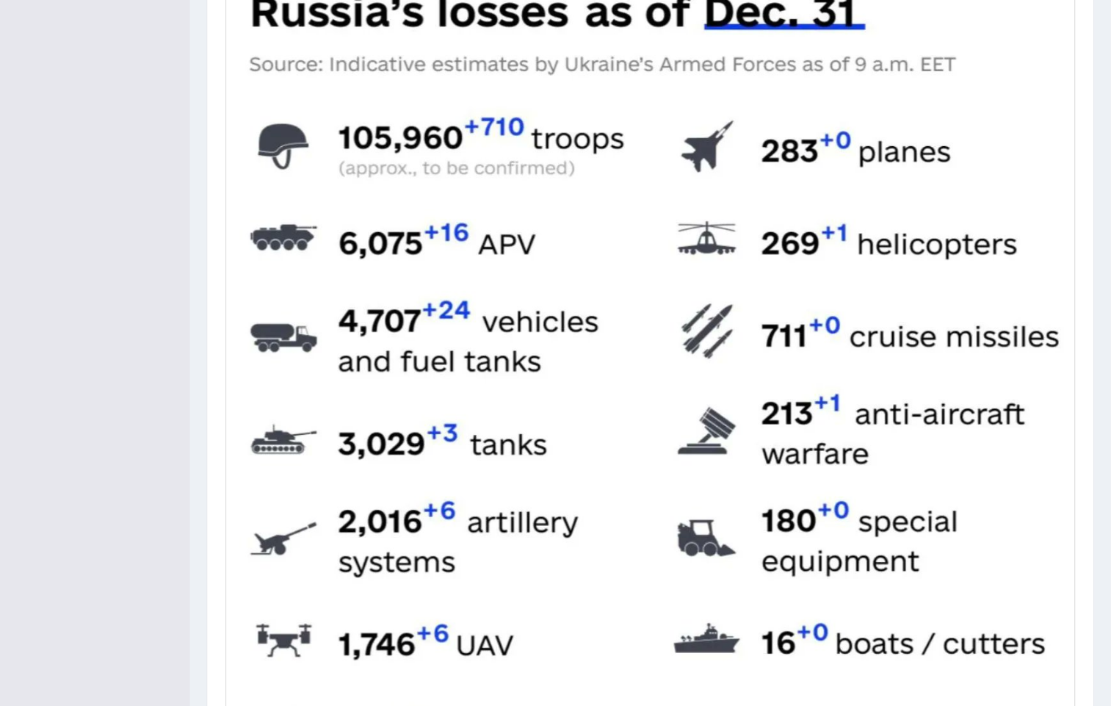
scroll to position [366, 0]
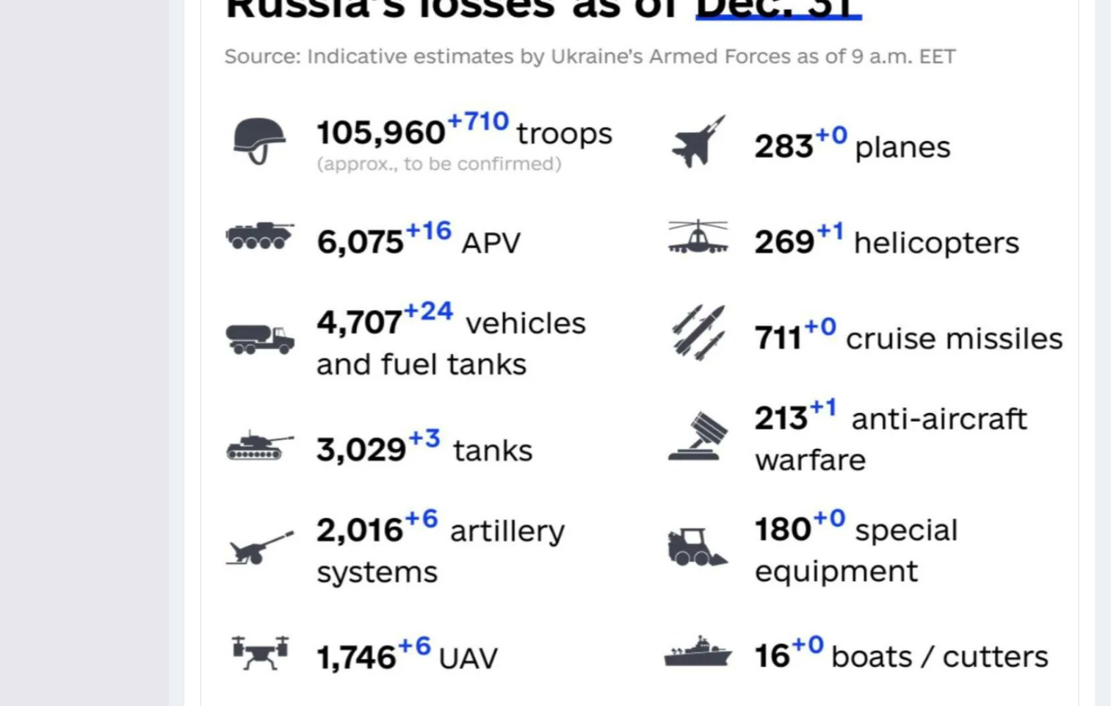
drag, startPoint x: 886, startPoint y: 0, endPoint x: 0, endPoint y: 477, distance: 1006.2
click at [0, 477] on div "Toggle navigation Home Practice Questions Speaking Practice Read Aloud Repeat S…" at bounding box center [555, 290] width 1111 height 1312
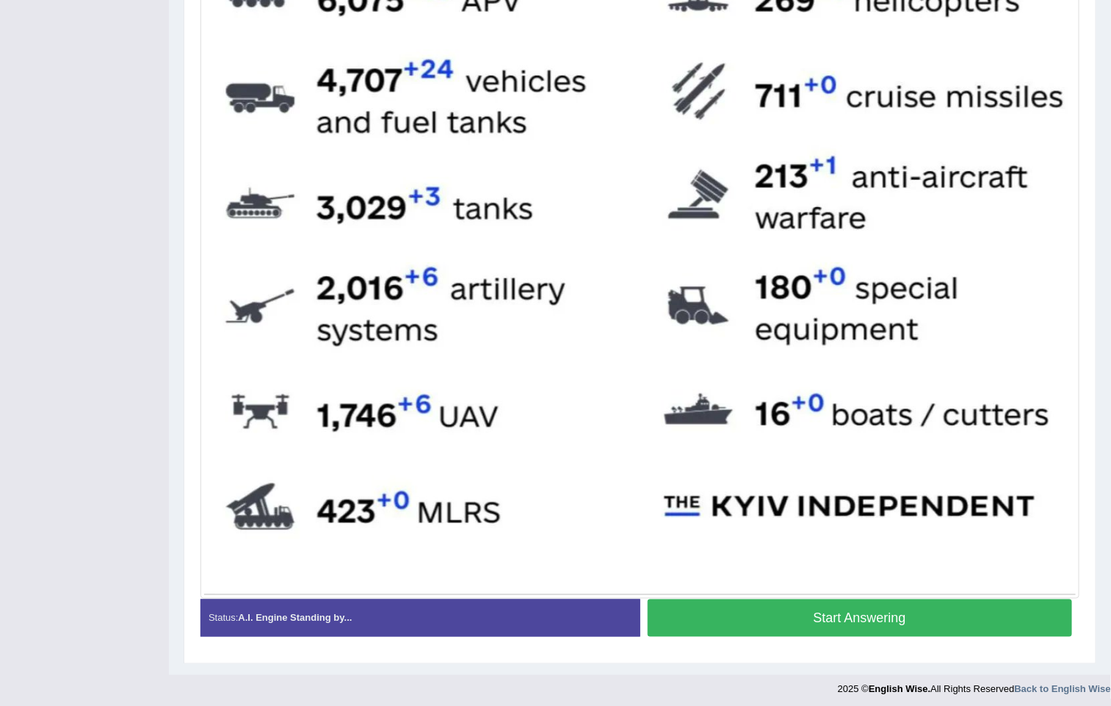
scroll to position [618, 0]
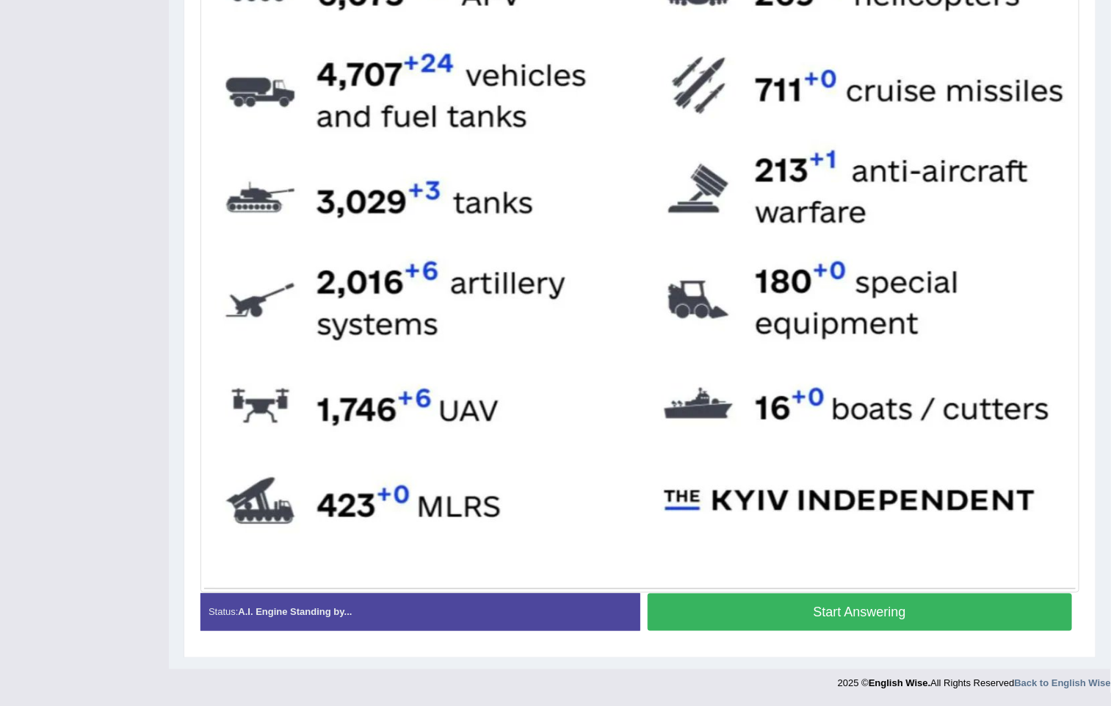
click at [855, 587] on button "Start Answering" at bounding box center [860, 611] width 425 height 37
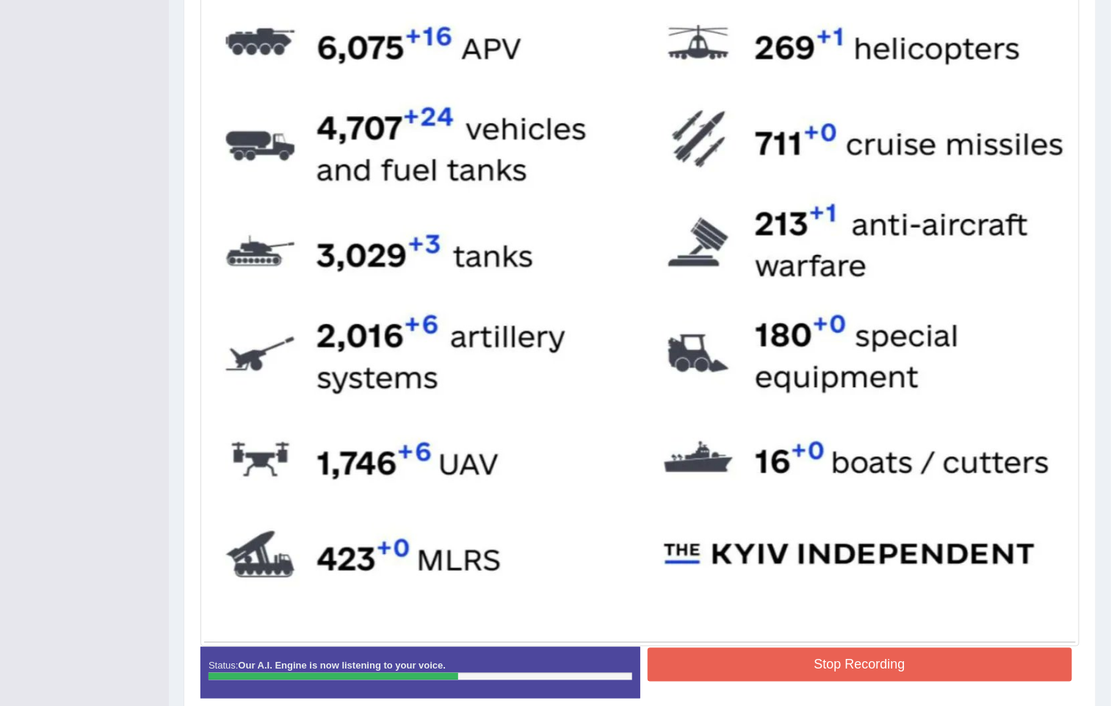
scroll to position [631, 0]
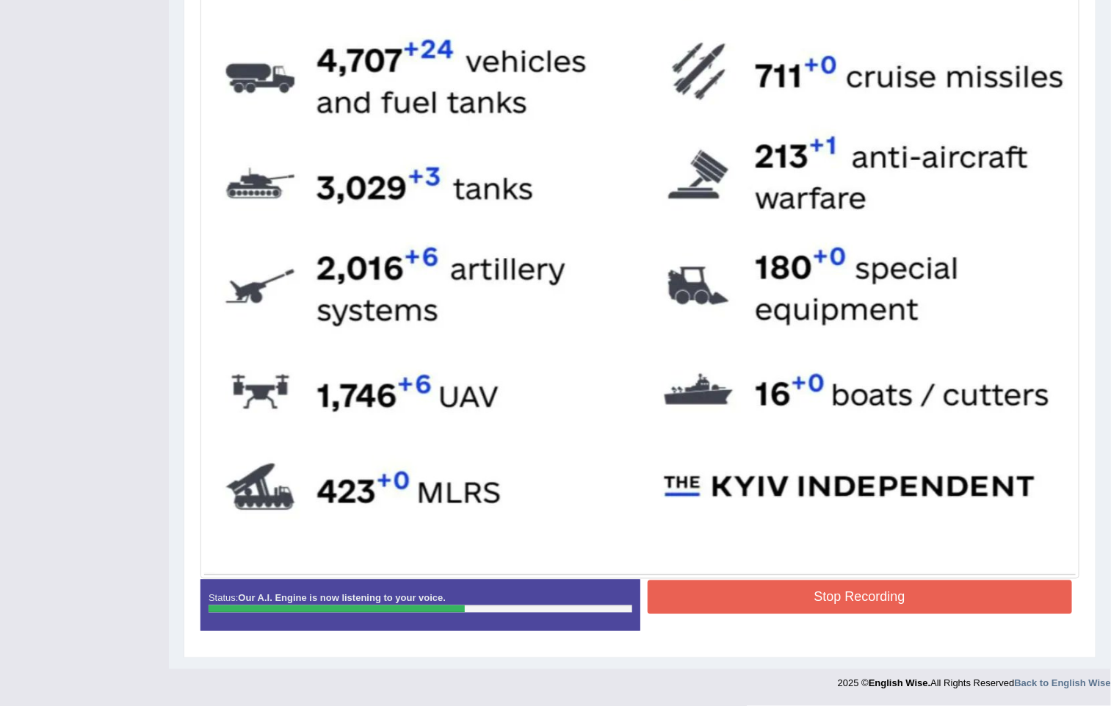
click at [858, 587] on button "Stop Recording" at bounding box center [860, 597] width 425 height 34
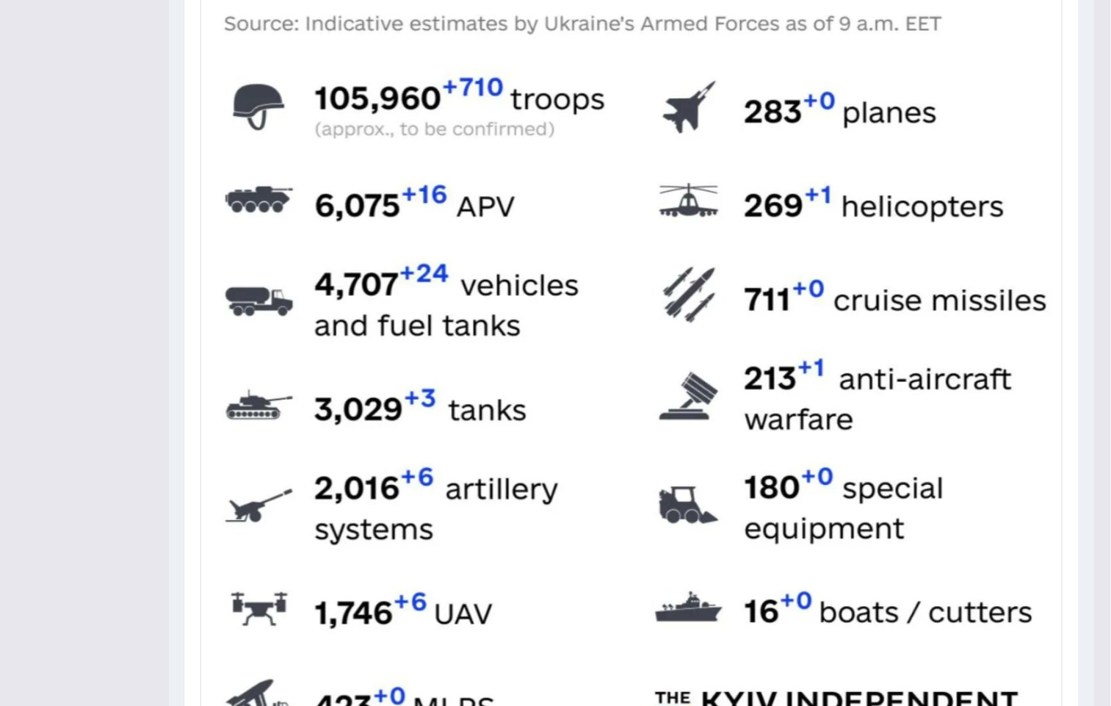
scroll to position [0, 0]
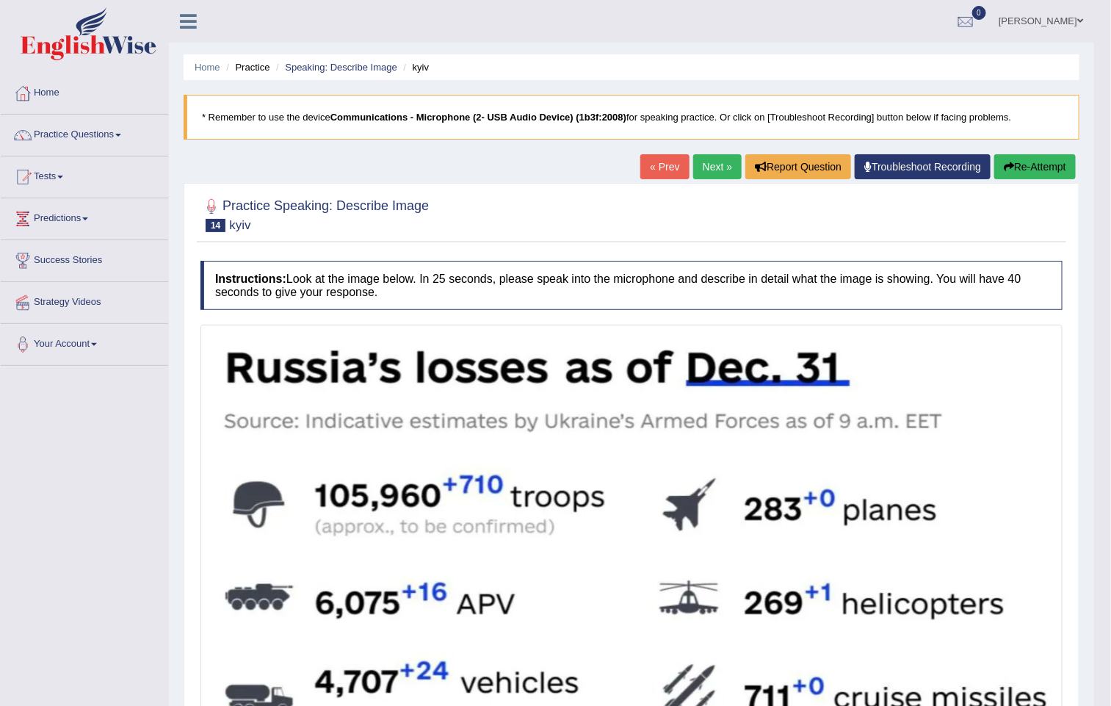
click at [728, 164] on link "Next »" at bounding box center [717, 166] width 48 height 25
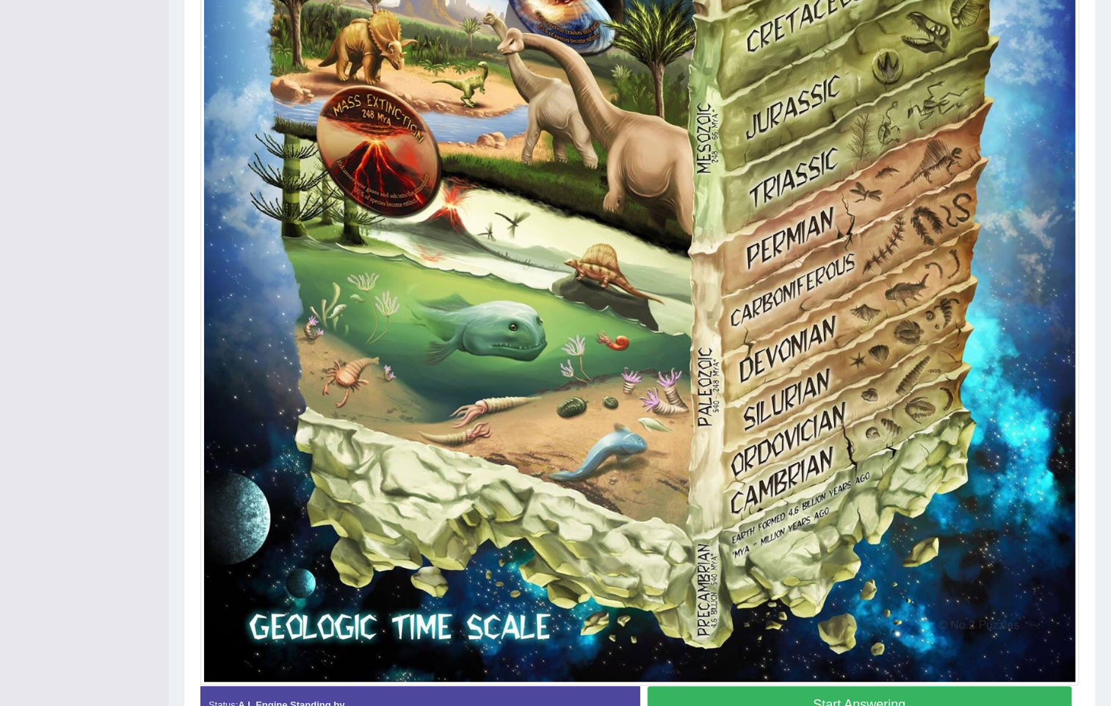
scroll to position [966, 0]
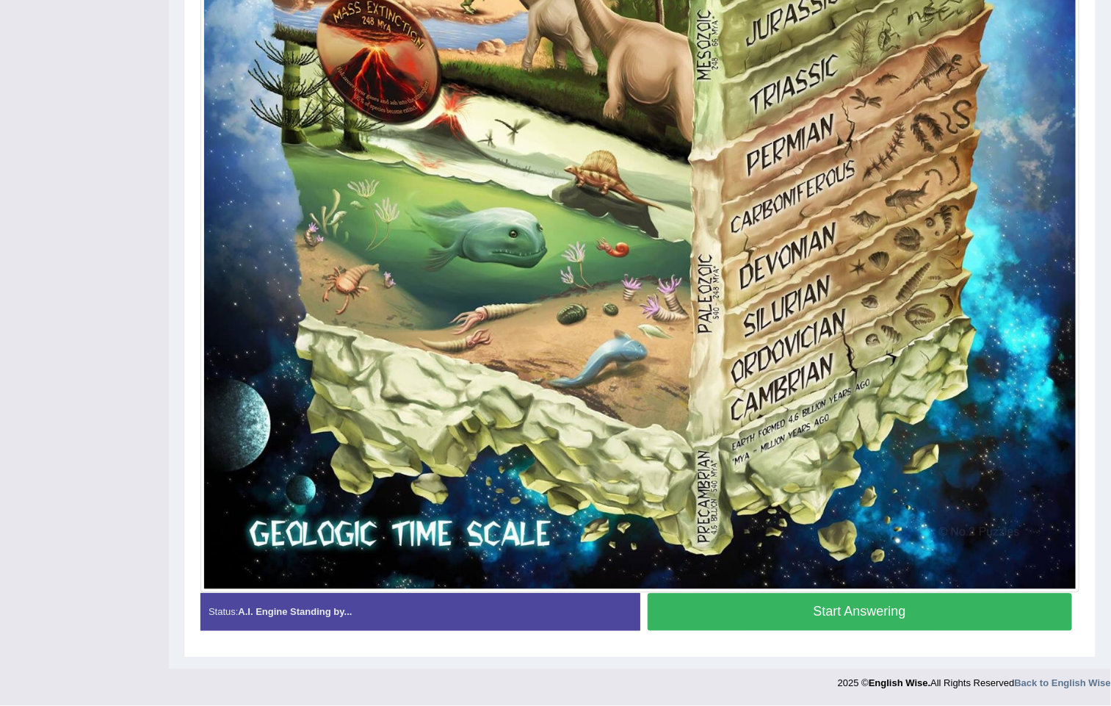
click at [844, 619] on button "Start Answering" at bounding box center [860, 611] width 425 height 37
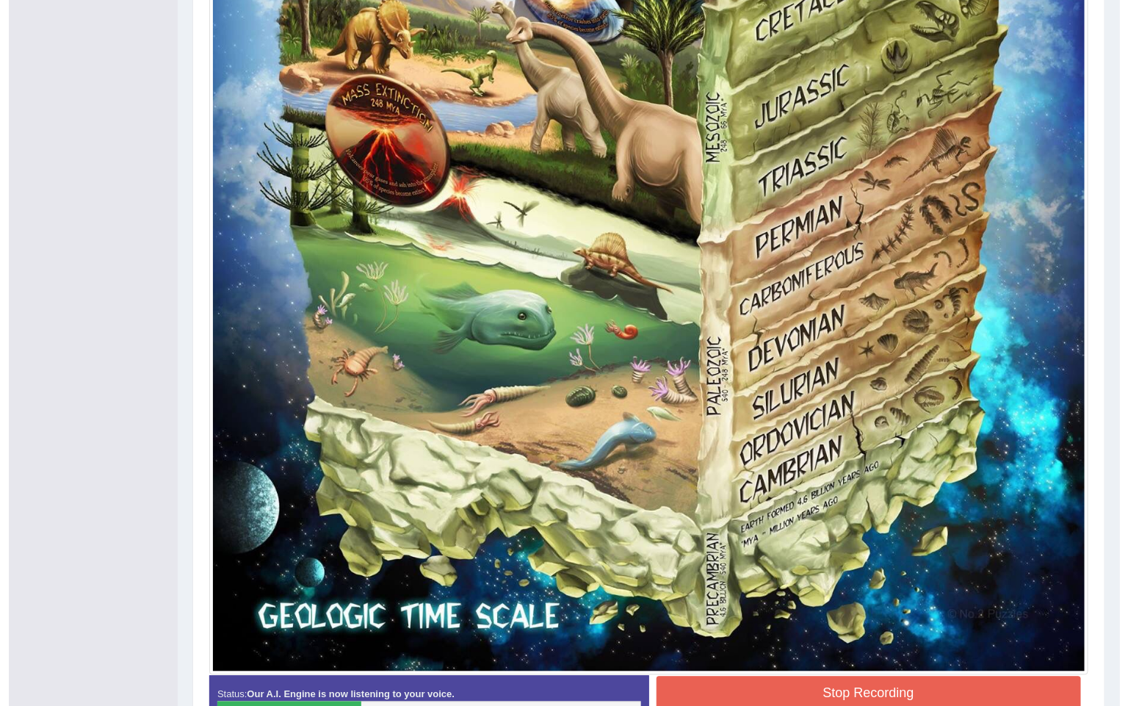
scroll to position [980, 0]
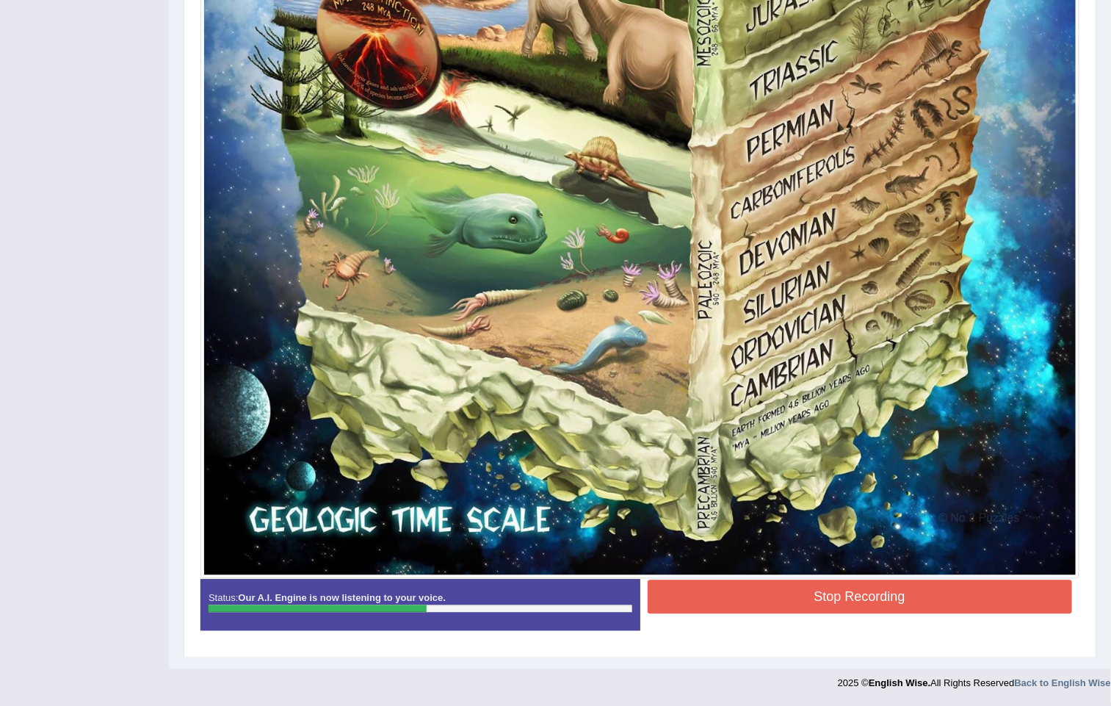
click at [783, 588] on button "Stop Recording" at bounding box center [860, 597] width 425 height 34
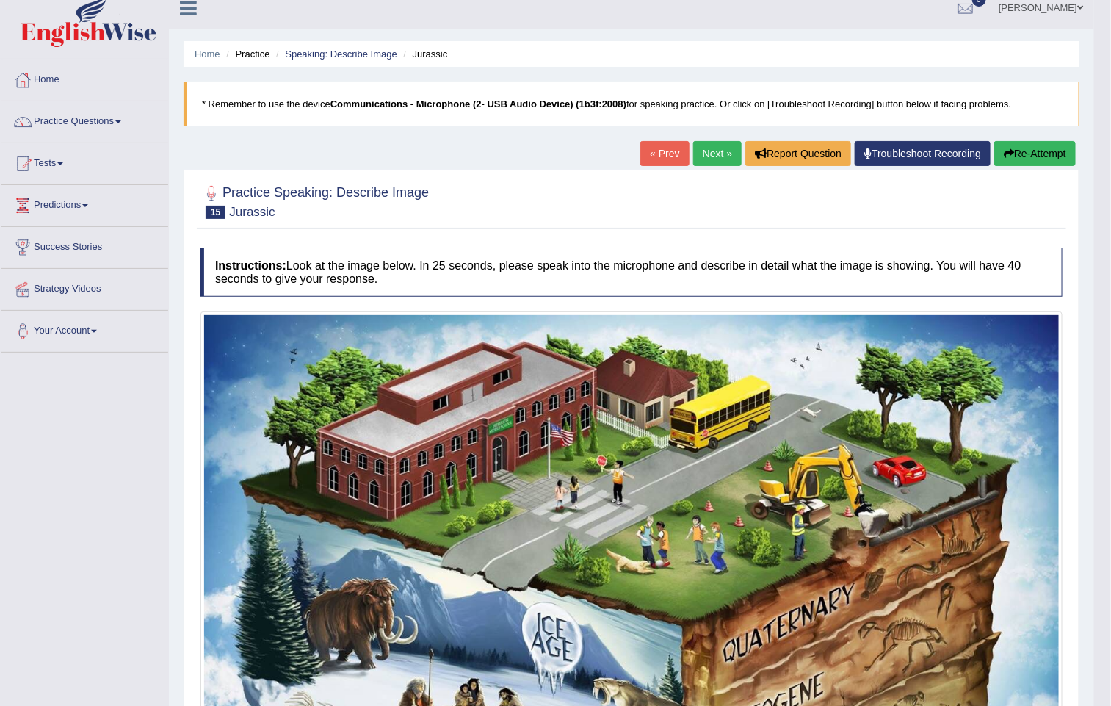
scroll to position [0, 0]
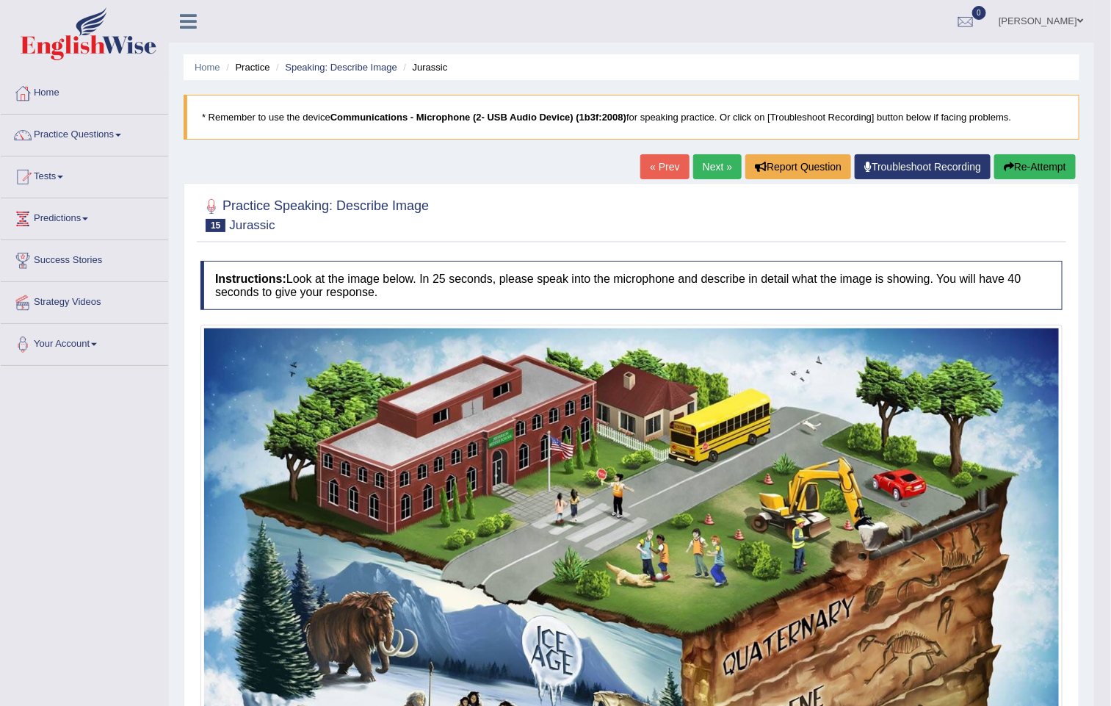
click at [693, 176] on link "Next »" at bounding box center [717, 166] width 48 height 25
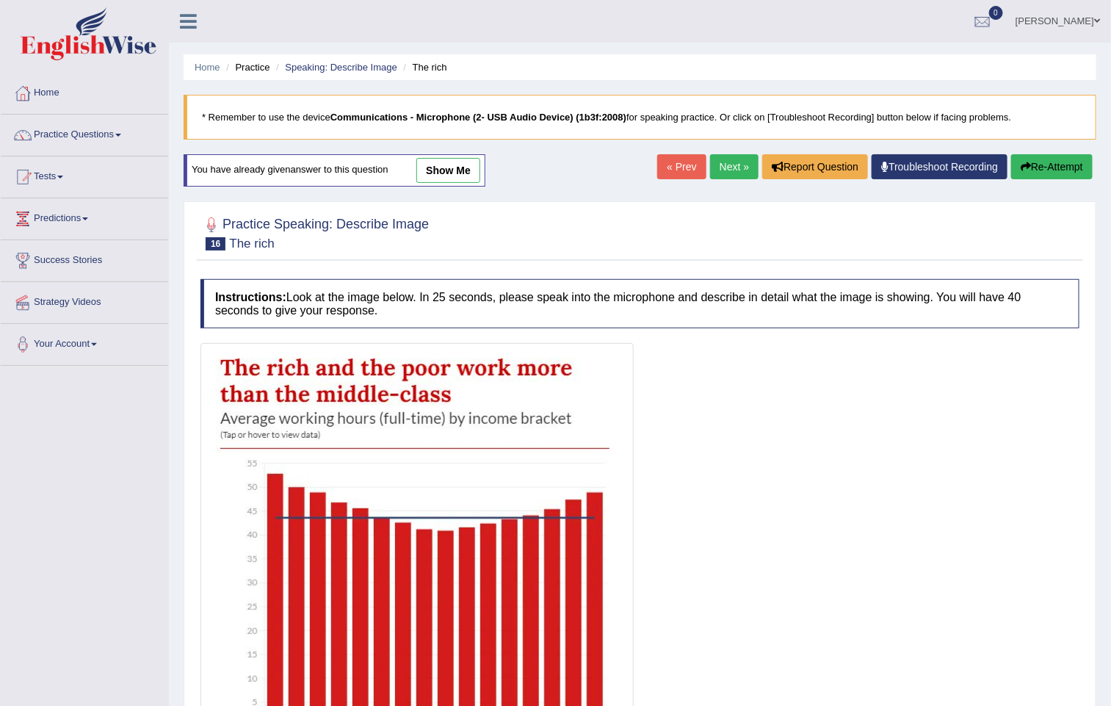
click at [732, 170] on link "Next »" at bounding box center [734, 166] width 48 height 25
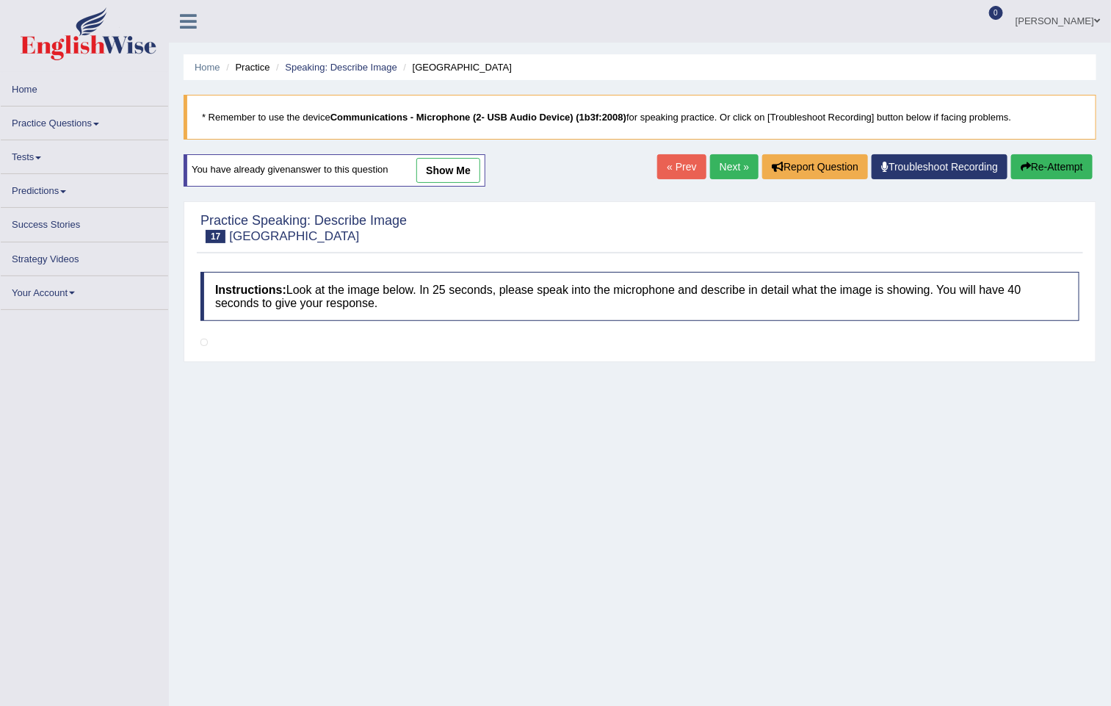
click at [732, 167] on link "Next »" at bounding box center [734, 166] width 48 height 25
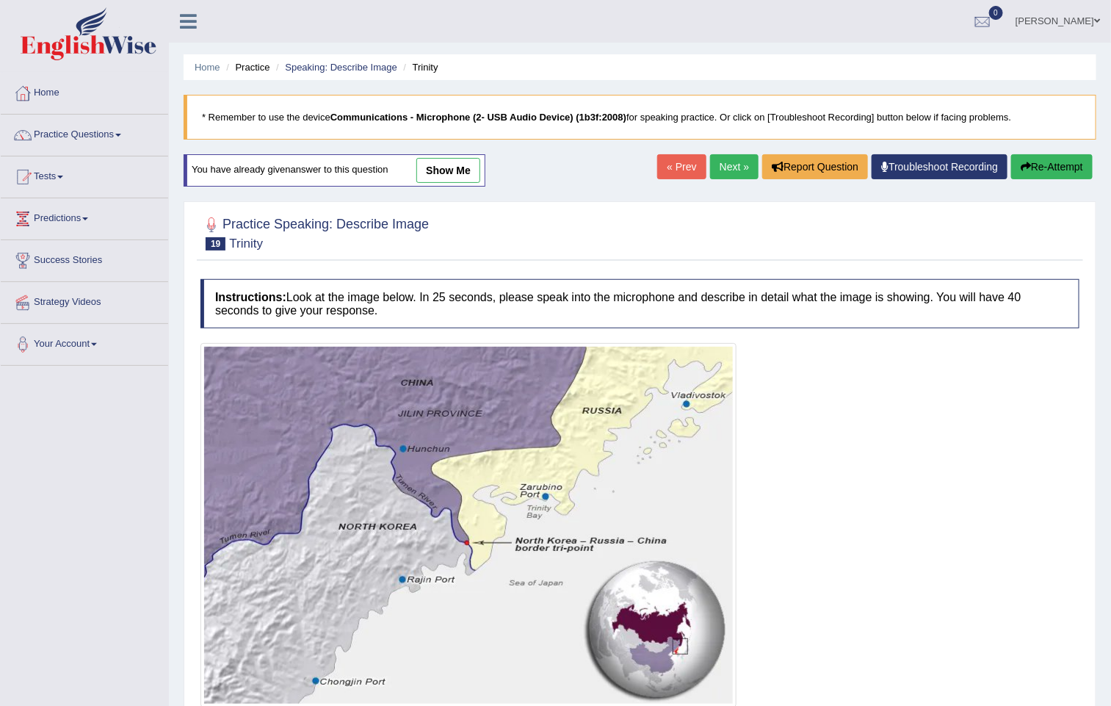
click at [685, 164] on link "« Prev" at bounding box center [681, 166] width 48 height 25
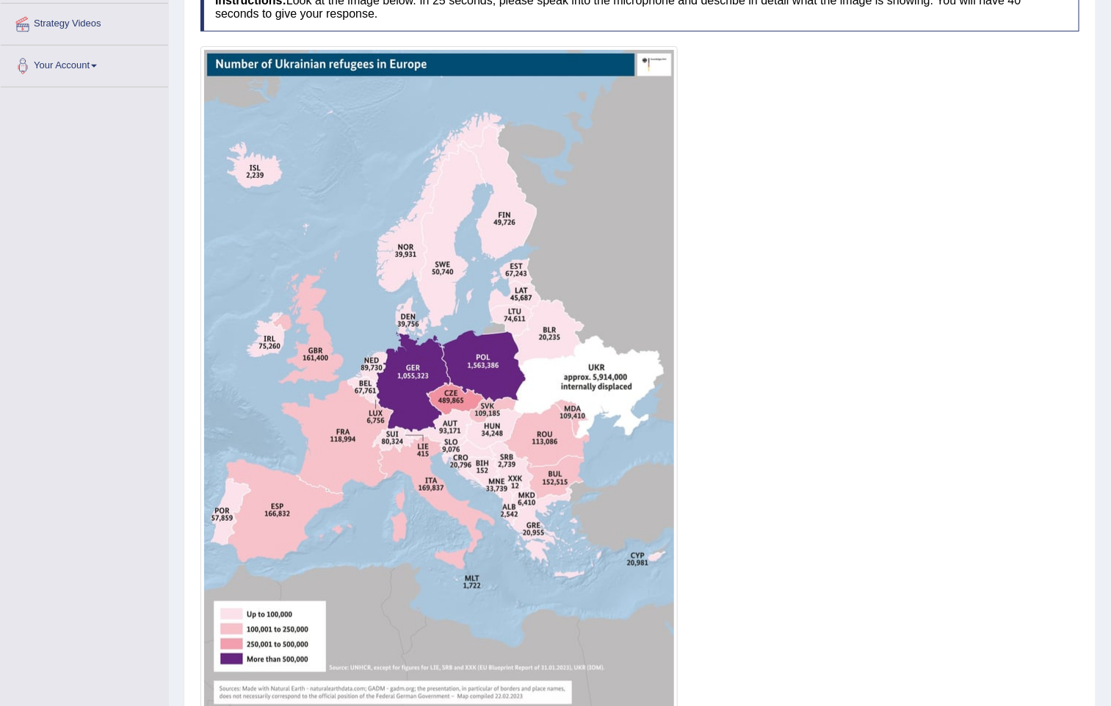
scroll to position [330, 0]
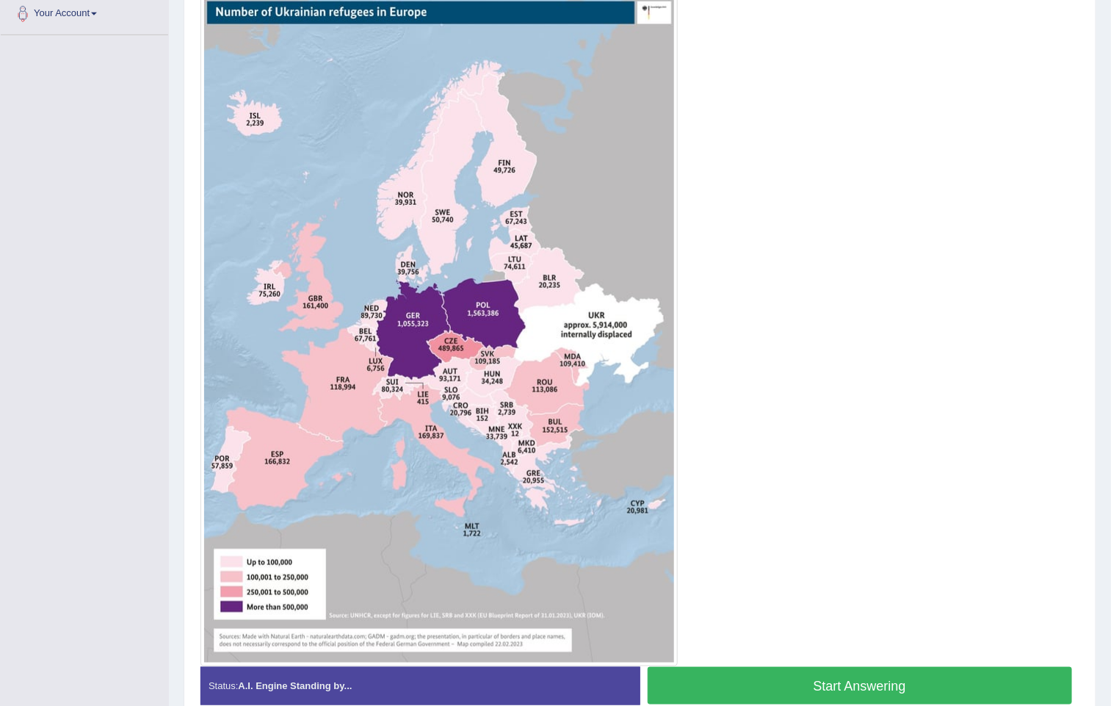
click at [857, 670] on button "Start Answering" at bounding box center [860, 685] width 425 height 37
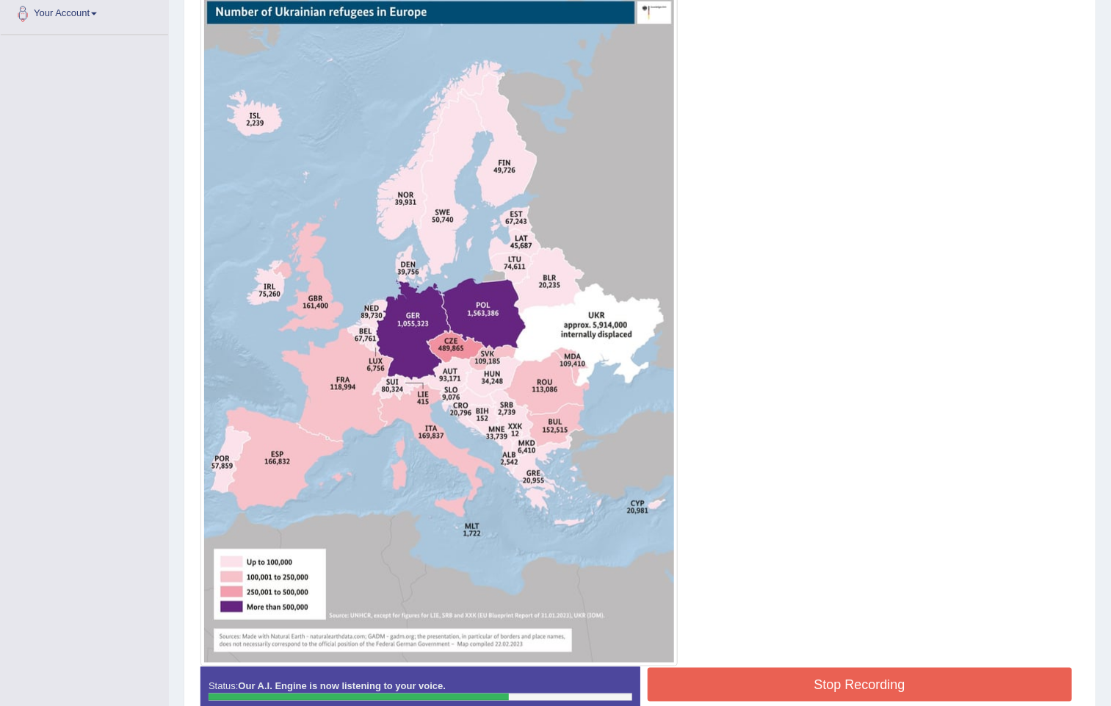
click at [855, 687] on button "Stop Recording" at bounding box center [860, 684] width 425 height 34
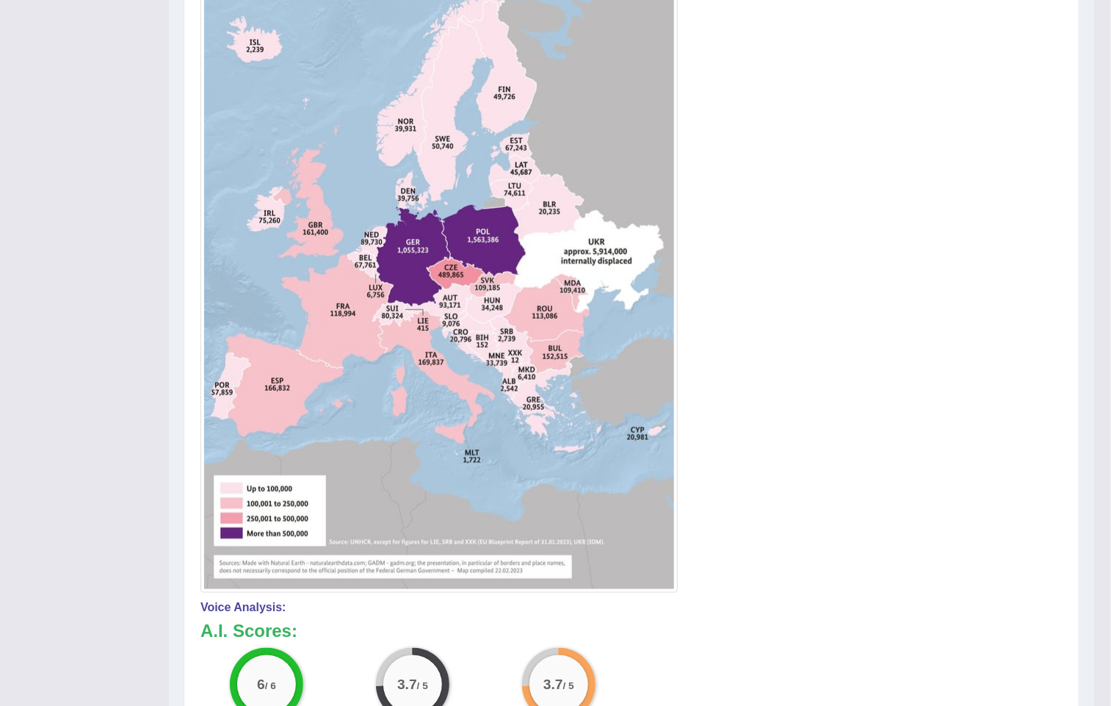
scroll to position [0, 0]
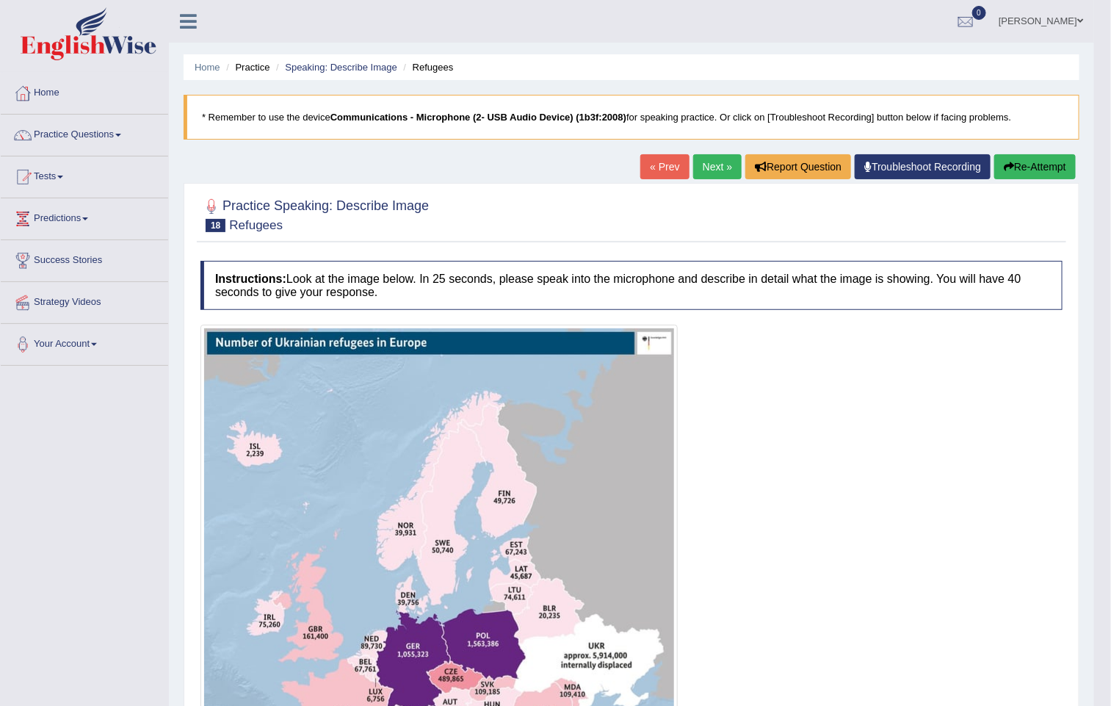
click at [697, 162] on link "Next »" at bounding box center [717, 166] width 48 height 25
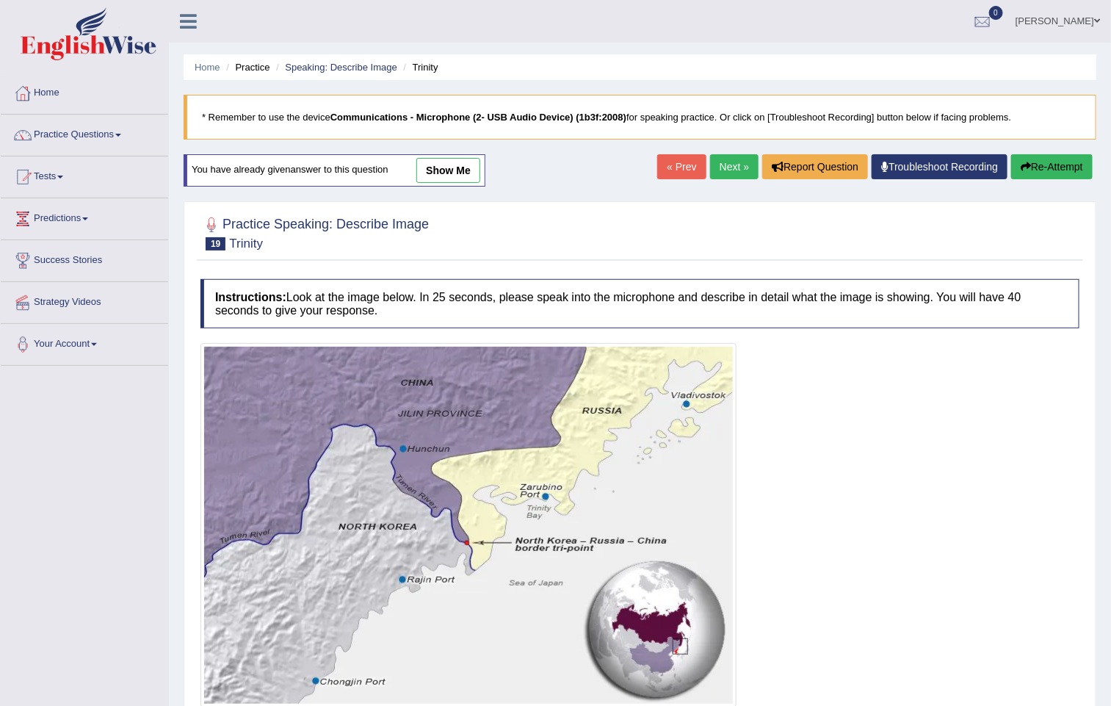
click at [710, 157] on link "Next »" at bounding box center [734, 166] width 48 height 25
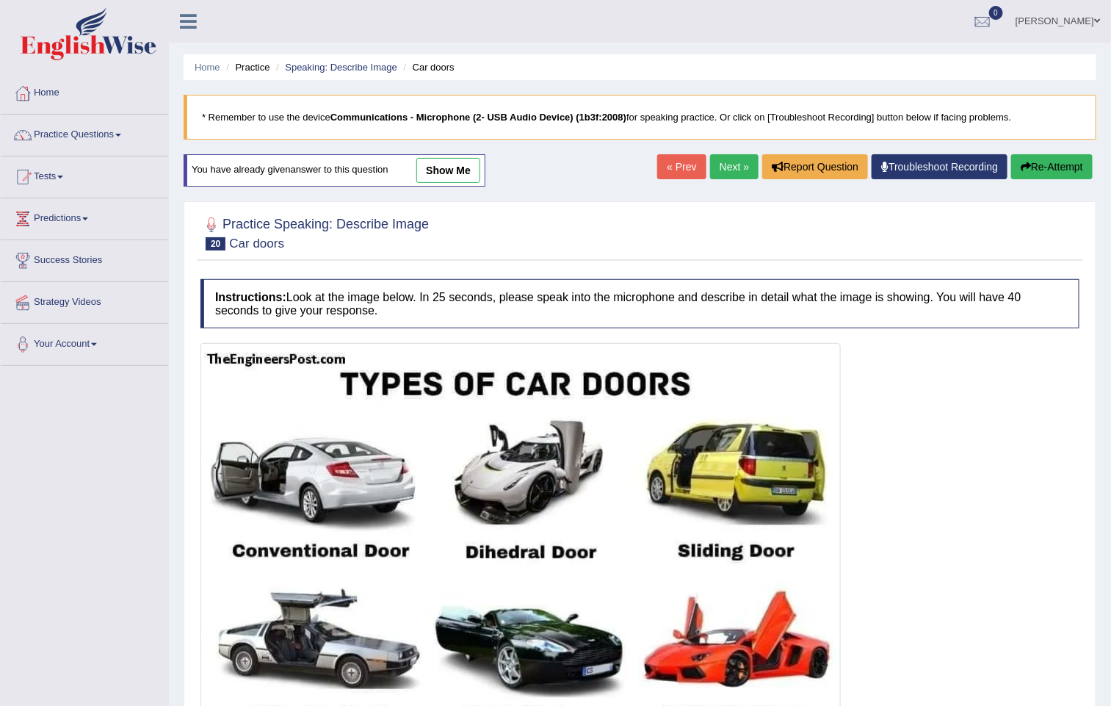
click at [723, 161] on link "Next »" at bounding box center [734, 166] width 48 height 25
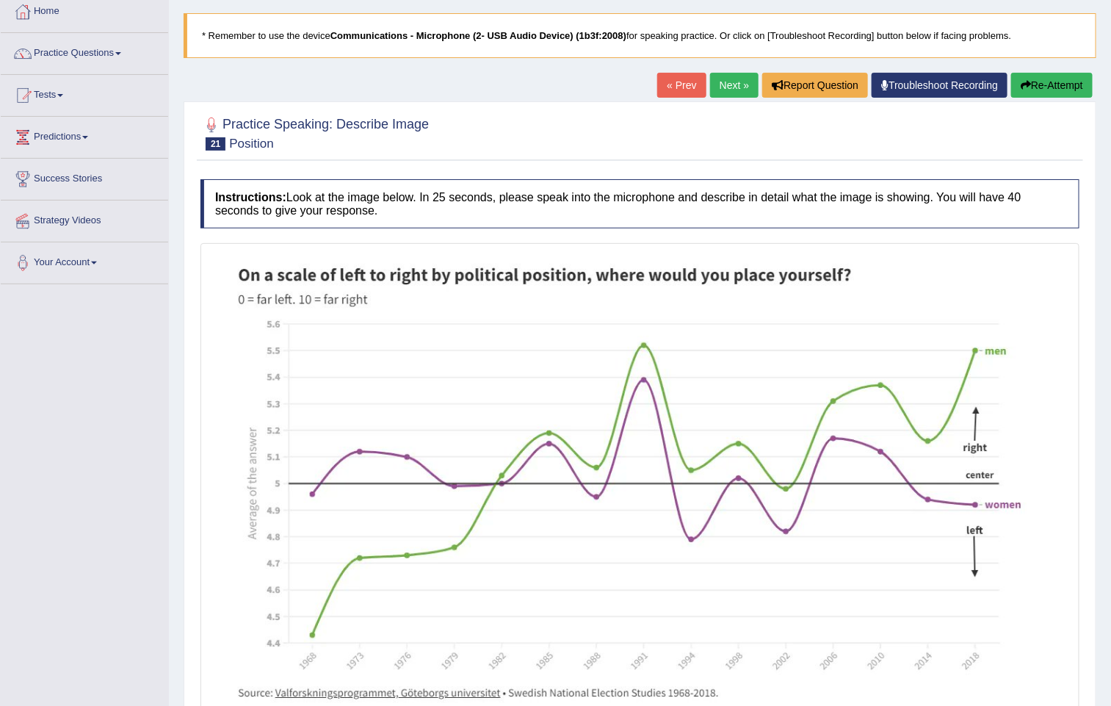
scroll to position [238, 0]
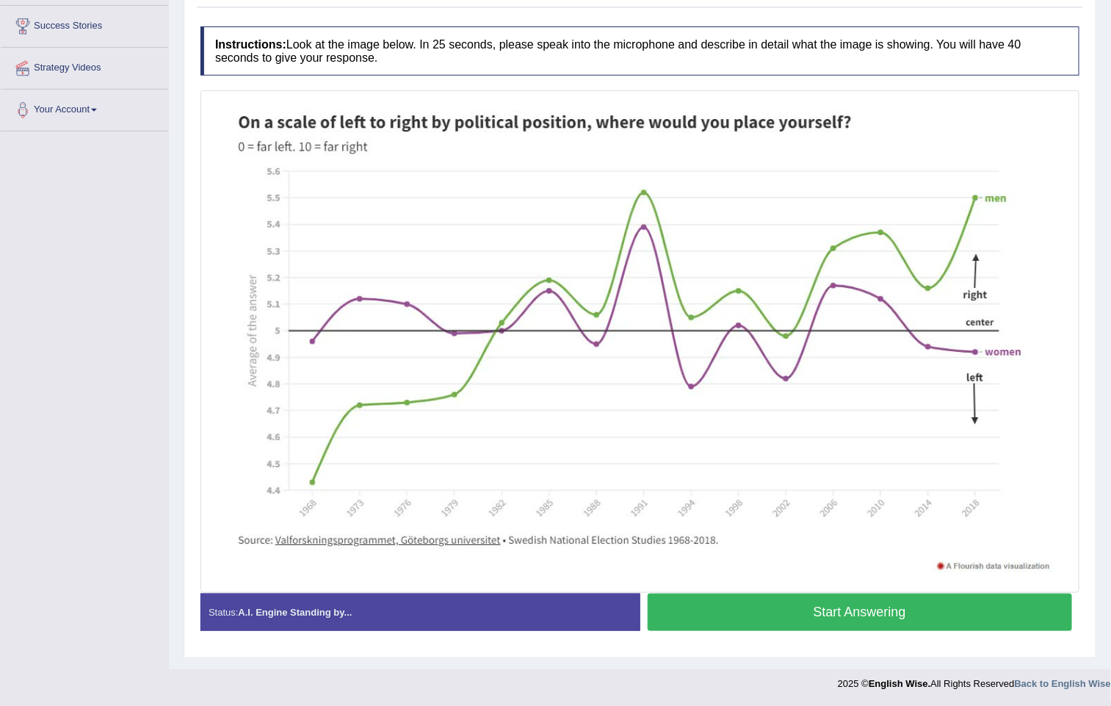
click at [837, 615] on button "Start Answering" at bounding box center [860, 611] width 425 height 37
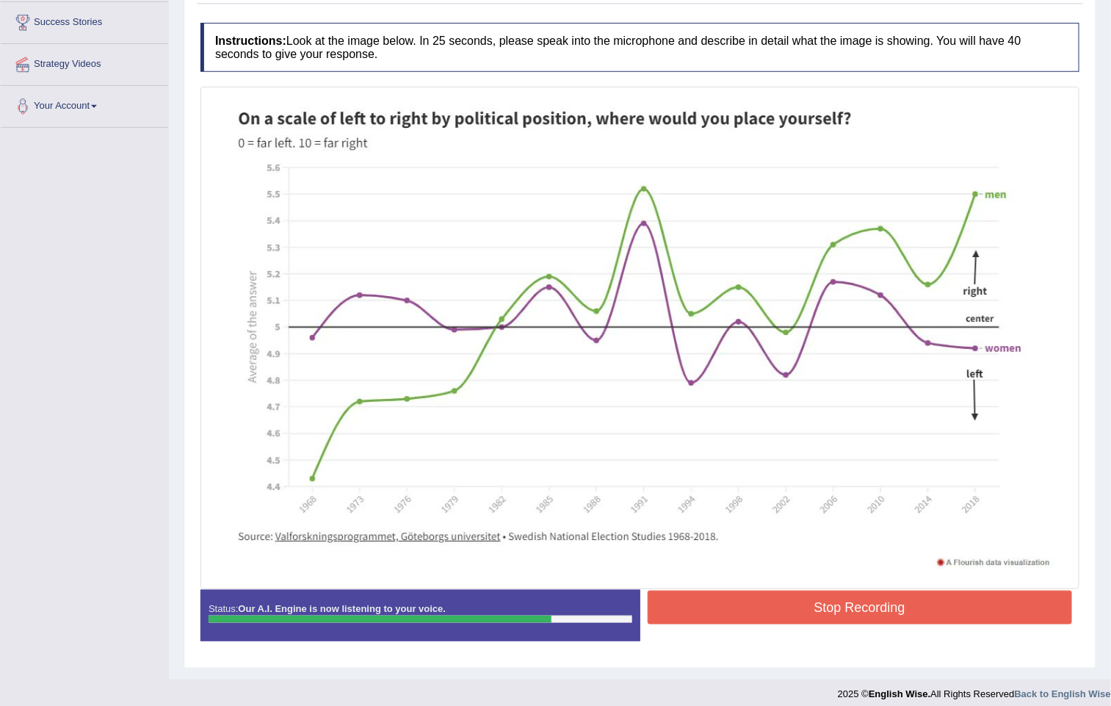
click at [855, 624] on button "Stop Recording" at bounding box center [860, 607] width 425 height 34
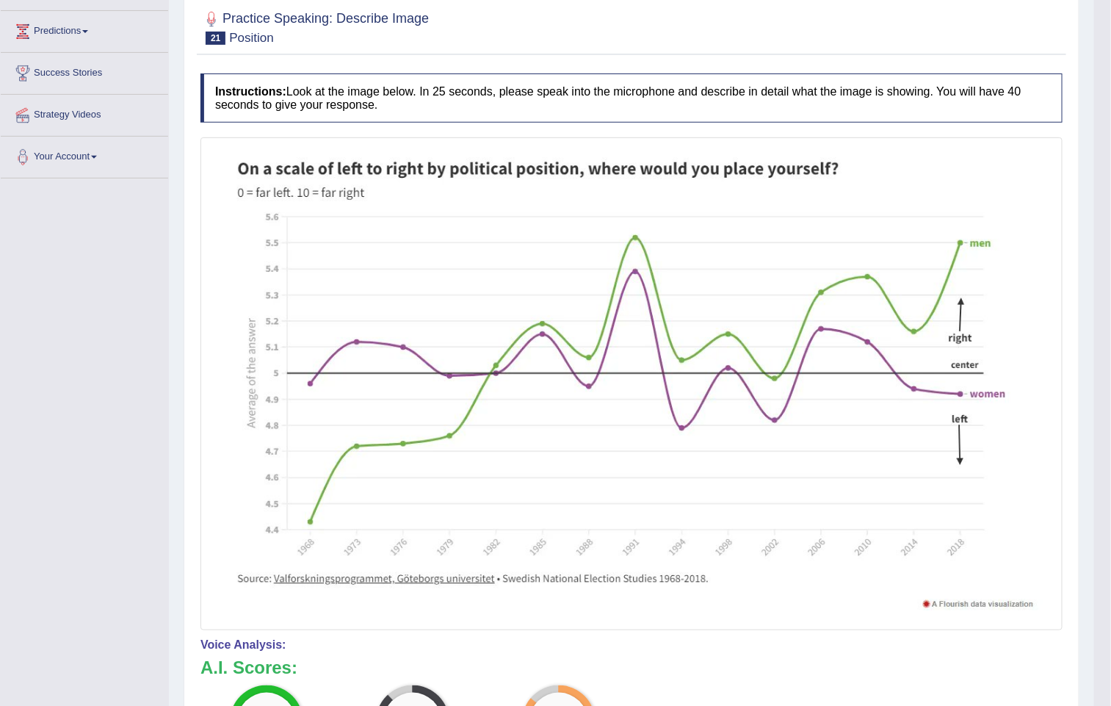
scroll to position [0, 0]
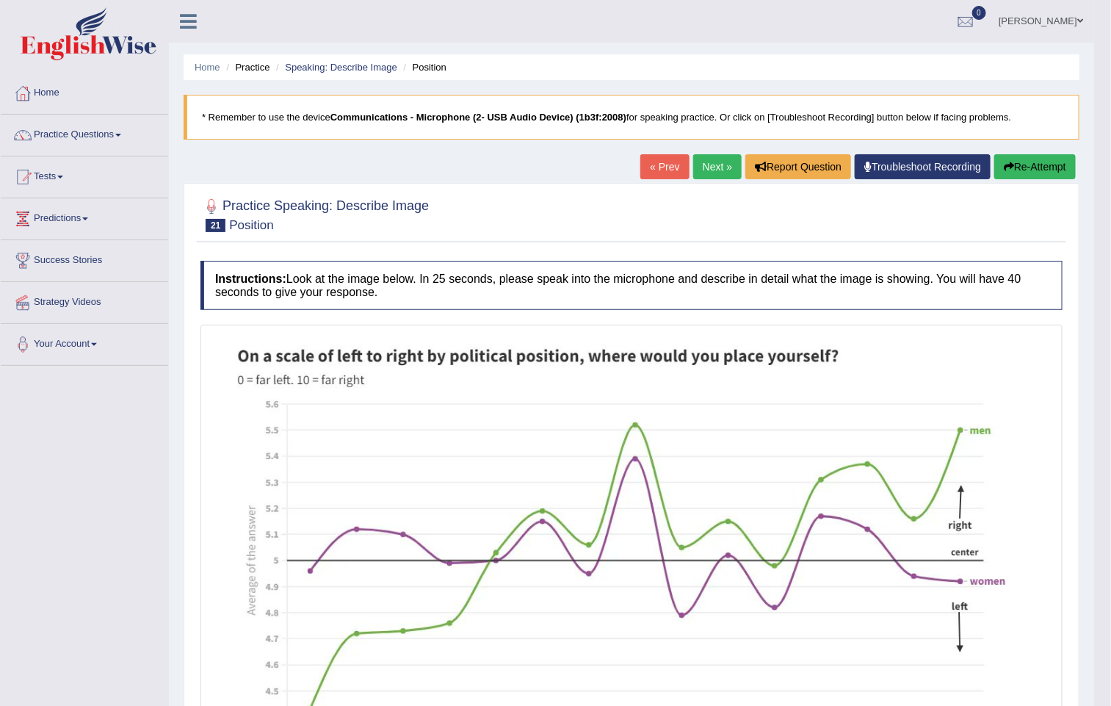
click at [719, 168] on link "Next »" at bounding box center [717, 166] width 48 height 25
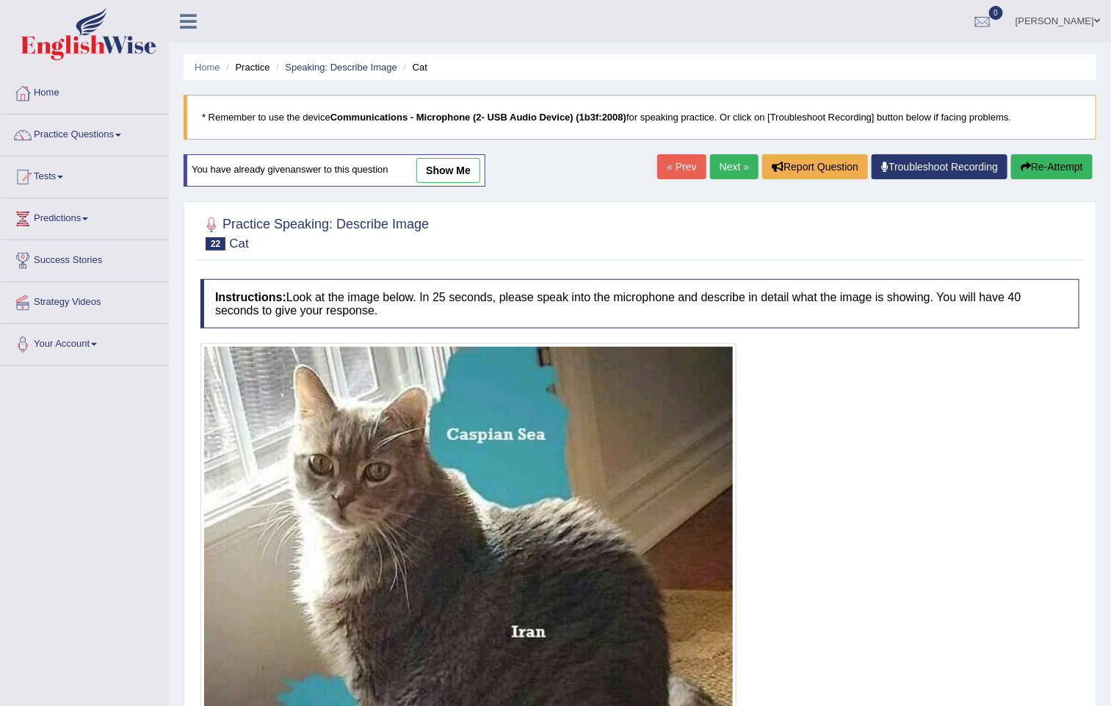
click at [438, 165] on link "show me" at bounding box center [448, 170] width 64 height 25
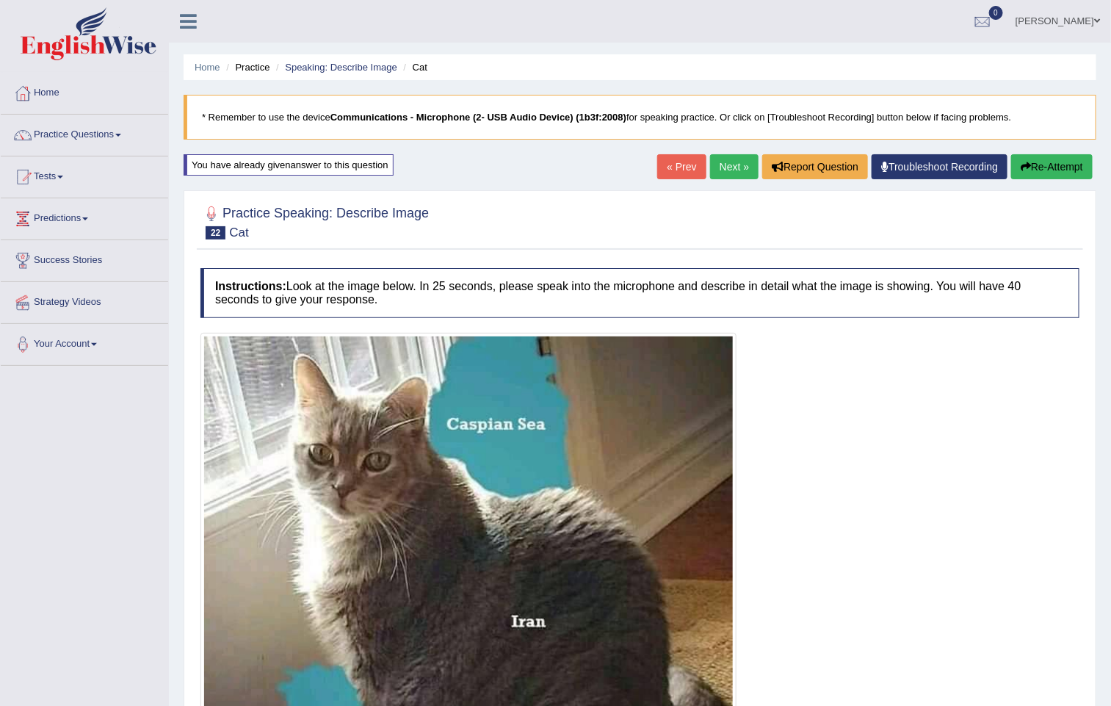
click at [718, 154] on link "Next »" at bounding box center [734, 166] width 48 height 25
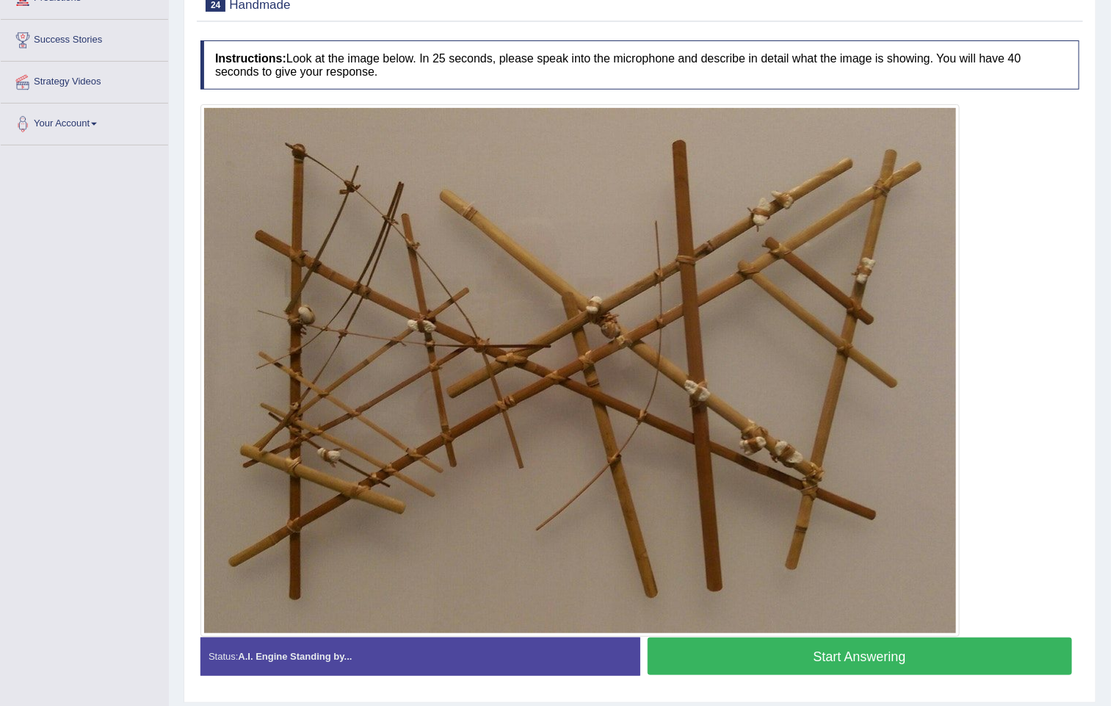
click at [838, 659] on button "Start Answering" at bounding box center [860, 655] width 425 height 37
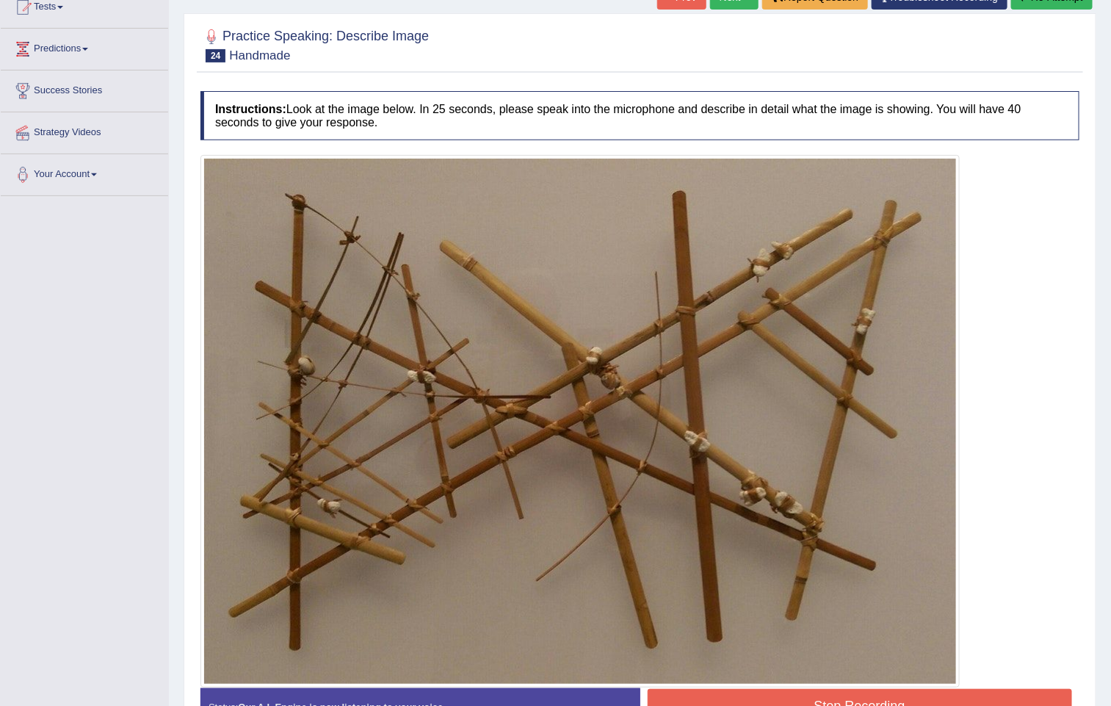
scroll to position [283, 0]
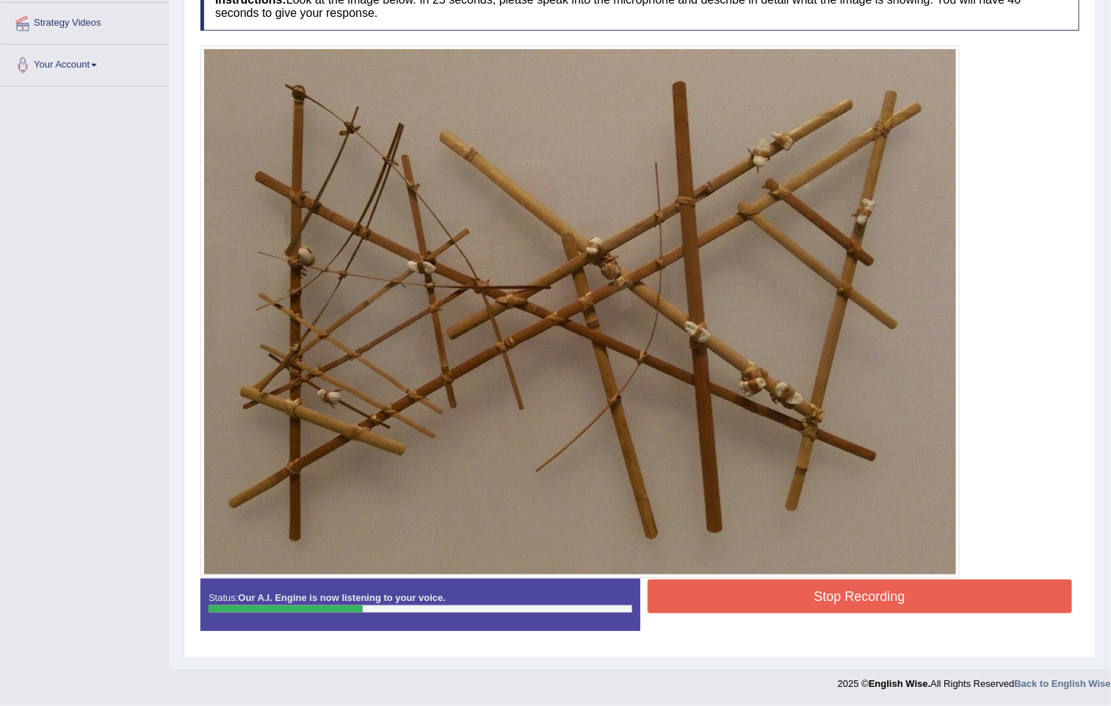
click at [840, 593] on button "Stop Recording" at bounding box center [860, 596] width 425 height 34
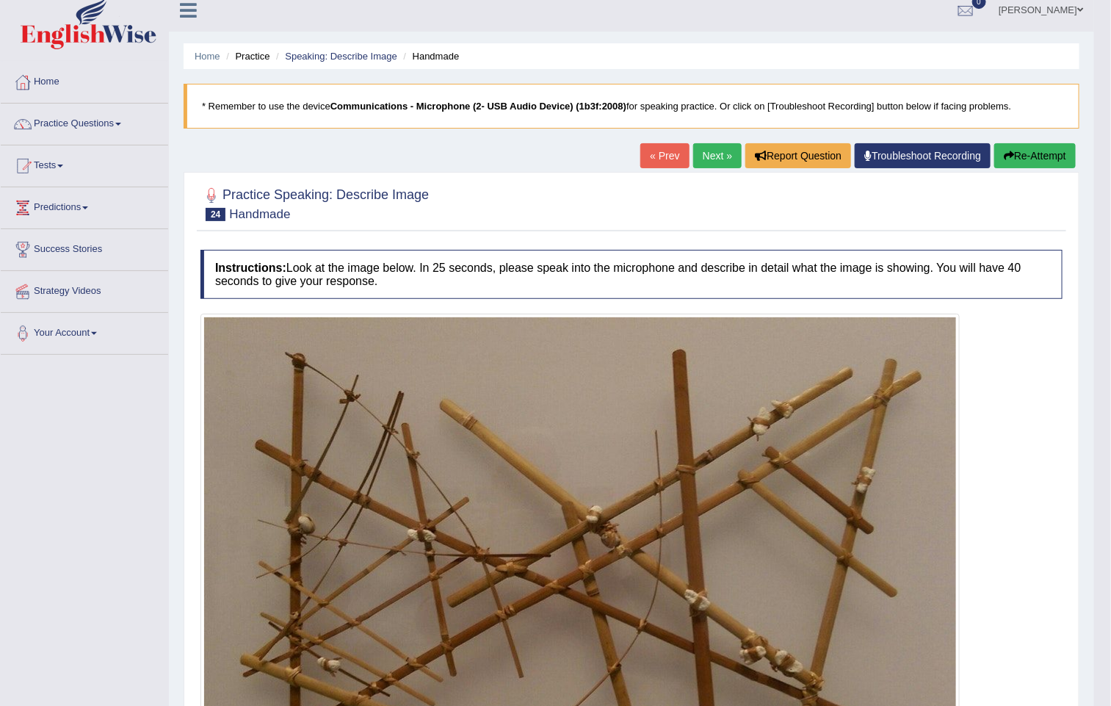
scroll to position [0, 0]
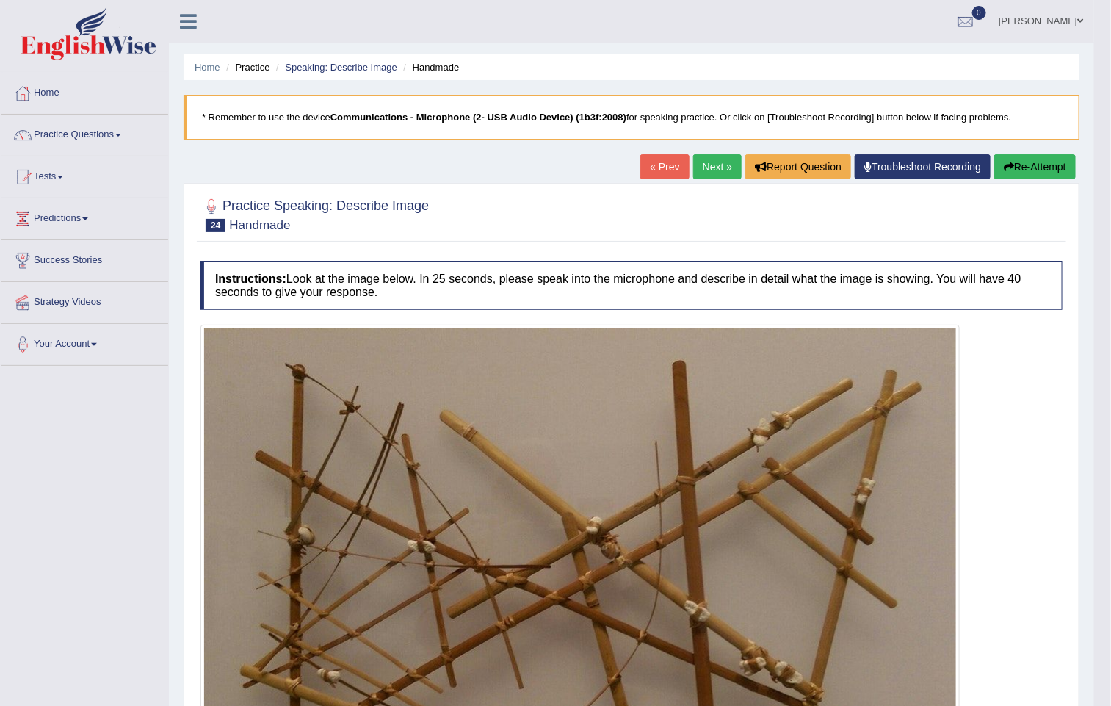
click at [693, 166] on link "Next »" at bounding box center [717, 166] width 48 height 25
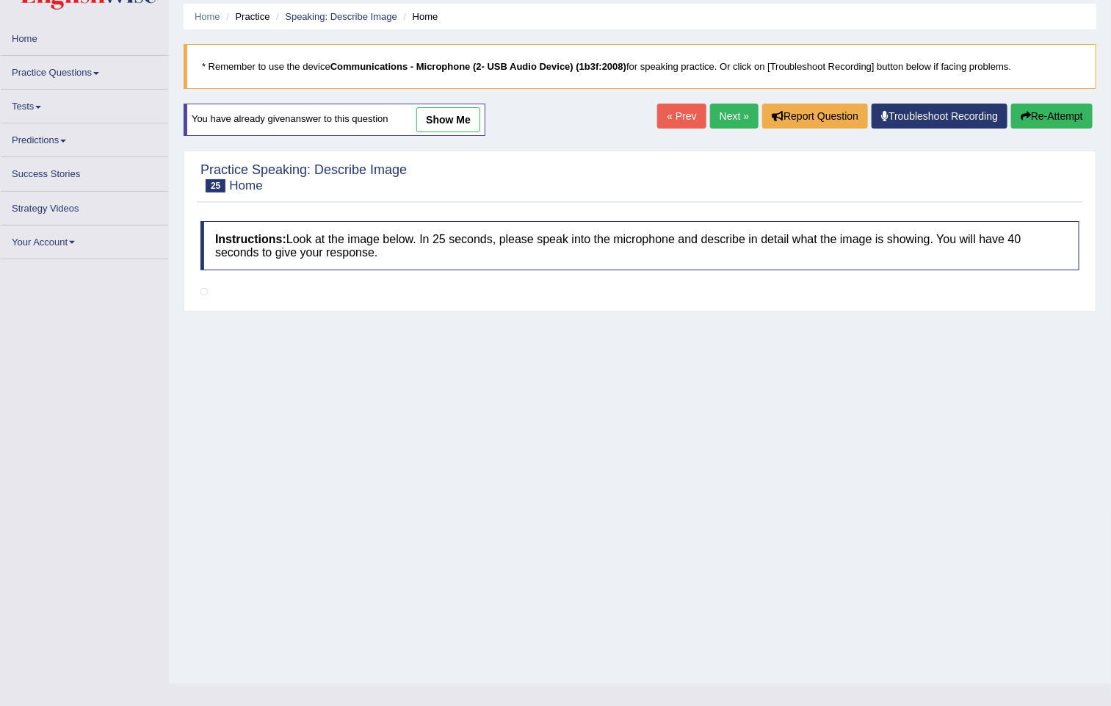
scroll to position [57, 0]
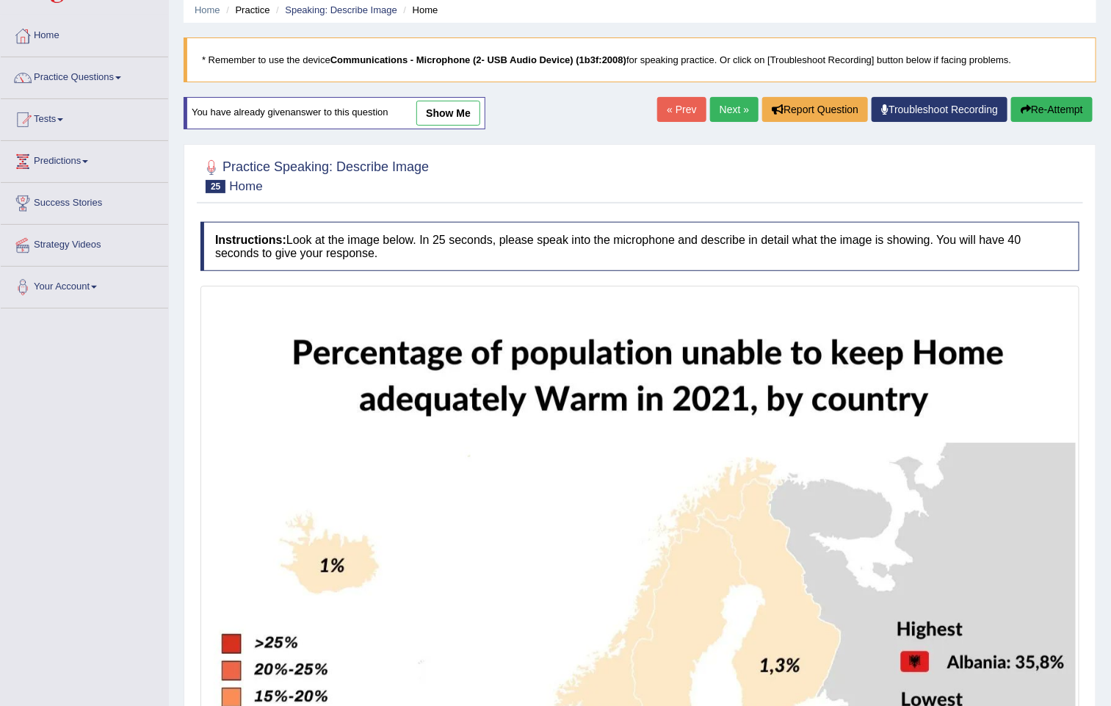
click at [736, 108] on link "Next »" at bounding box center [734, 109] width 48 height 25
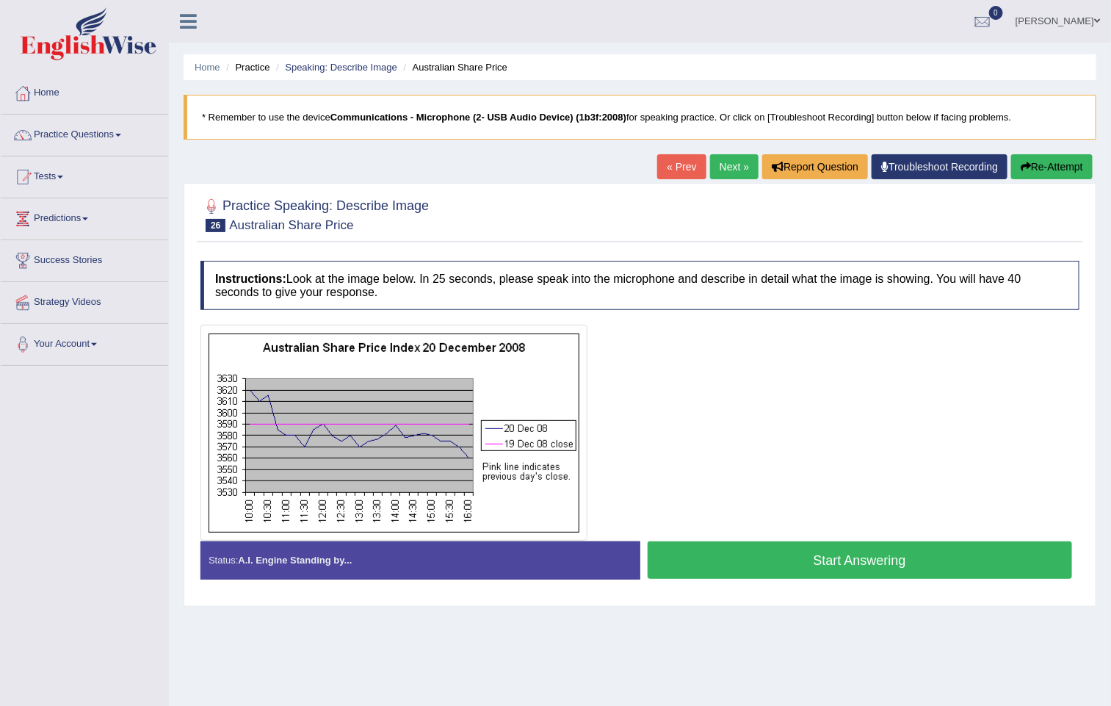
click at [837, 564] on button "Start Answering" at bounding box center [860, 559] width 425 height 37
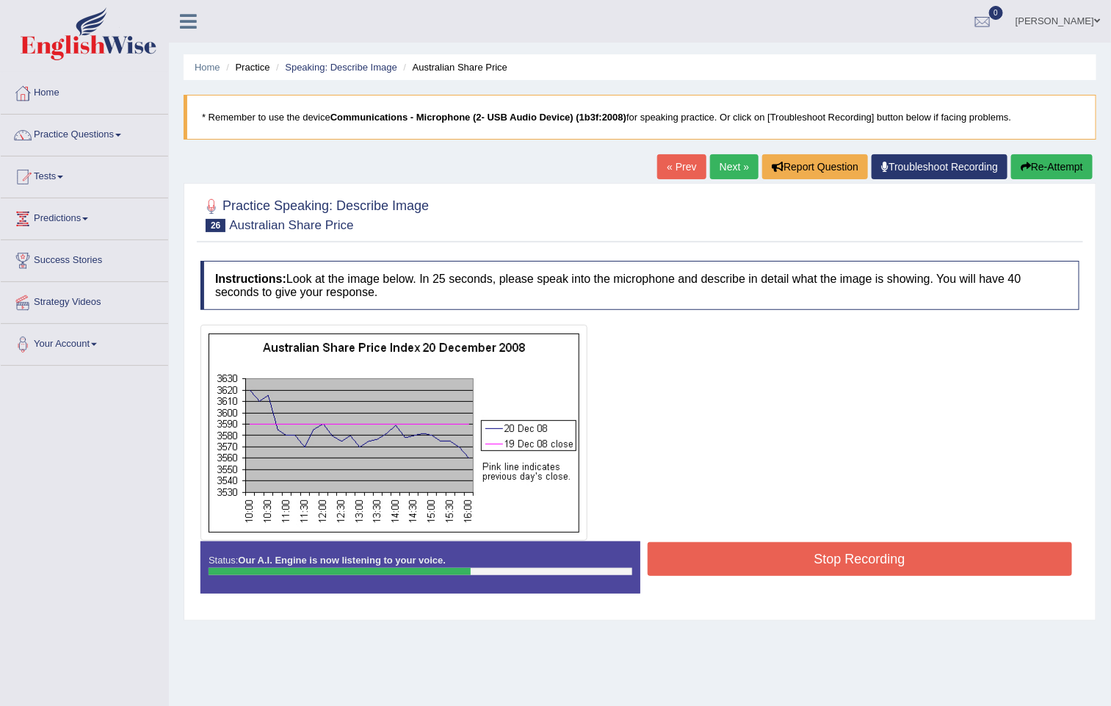
click at [837, 564] on button "Stop Recording" at bounding box center [860, 559] width 425 height 34
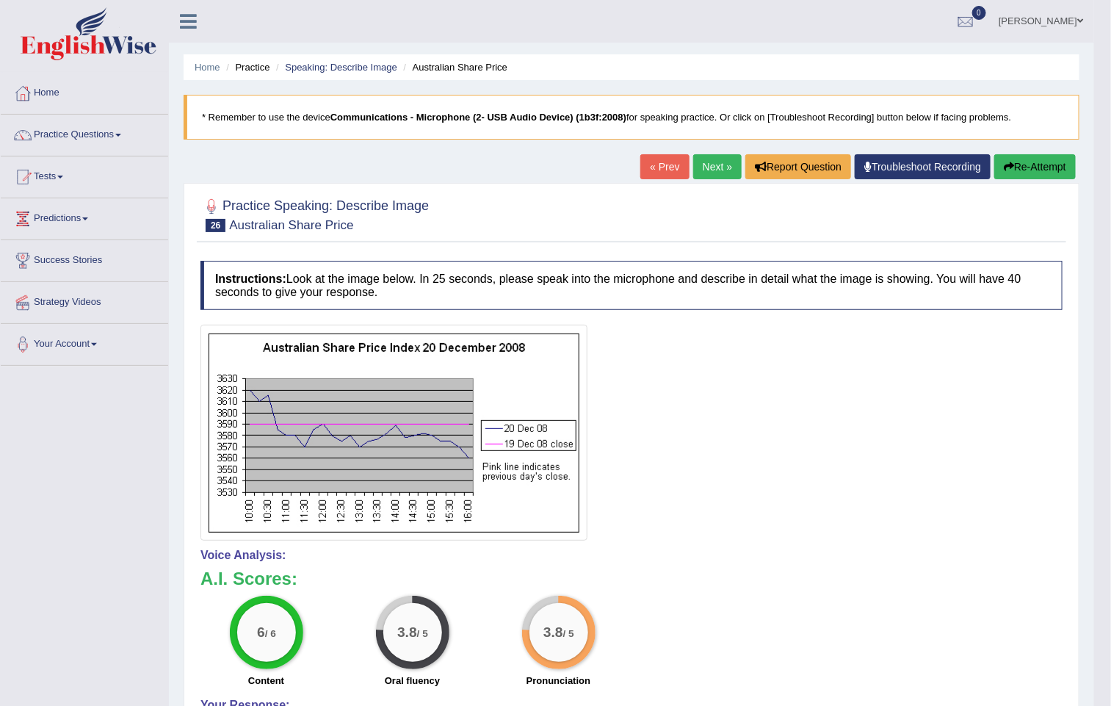
click at [706, 168] on link "Next »" at bounding box center [717, 166] width 48 height 25
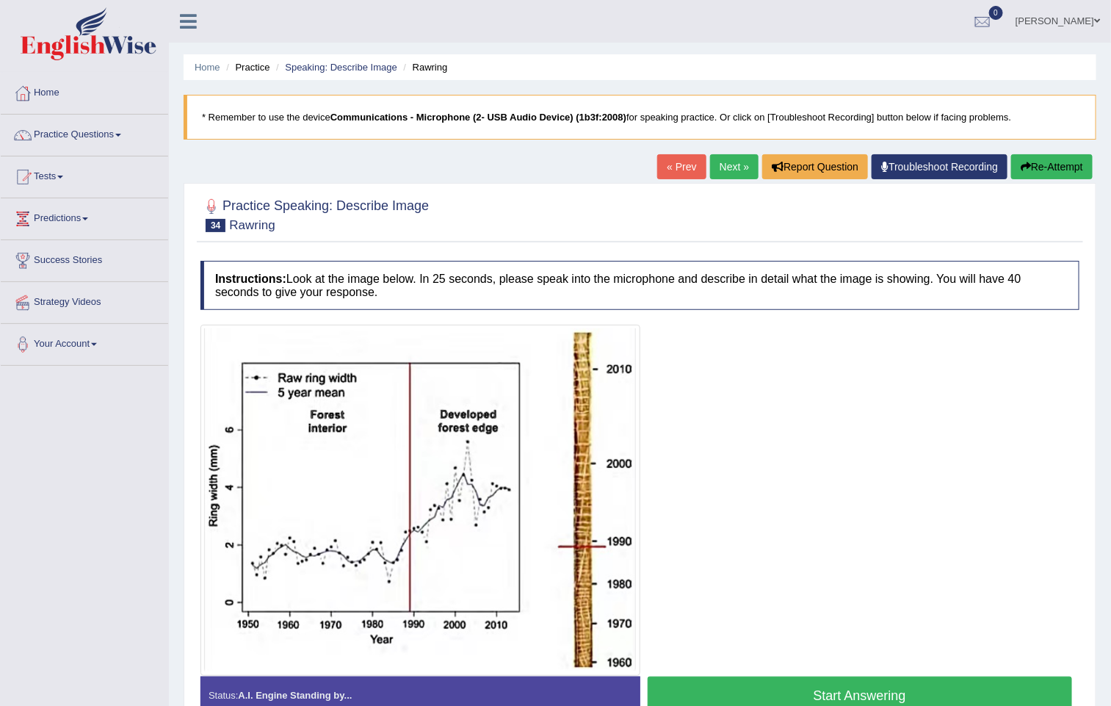
click at [676, 170] on link "« Prev" at bounding box center [681, 166] width 48 height 25
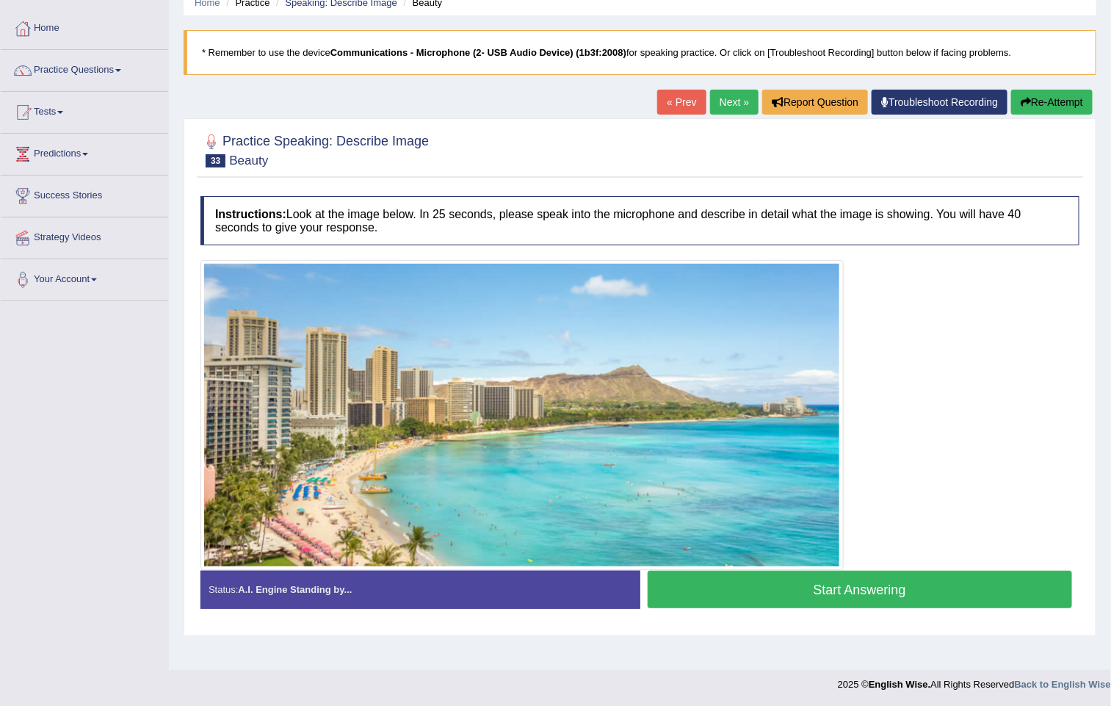
scroll to position [65, 0]
click at [875, 586] on button "Start Answering" at bounding box center [860, 589] width 425 height 37
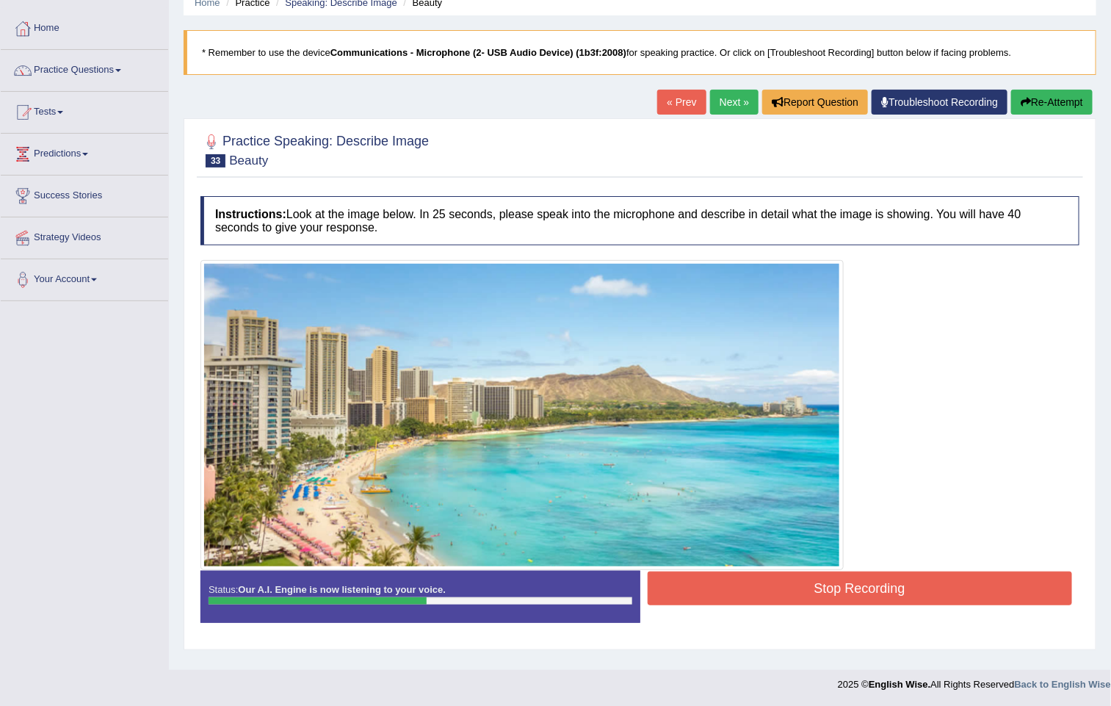
click at [863, 576] on button "Stop Recording" at bounding box center [860, 588] width 425 height 34
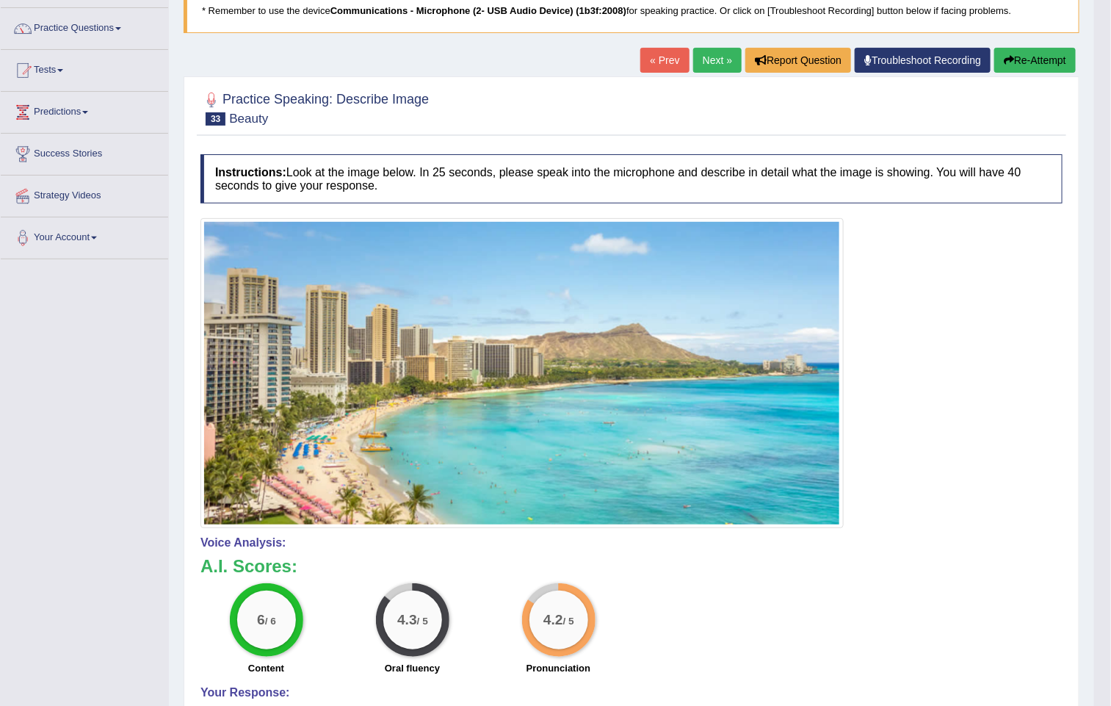
scroll to position [0, 0]
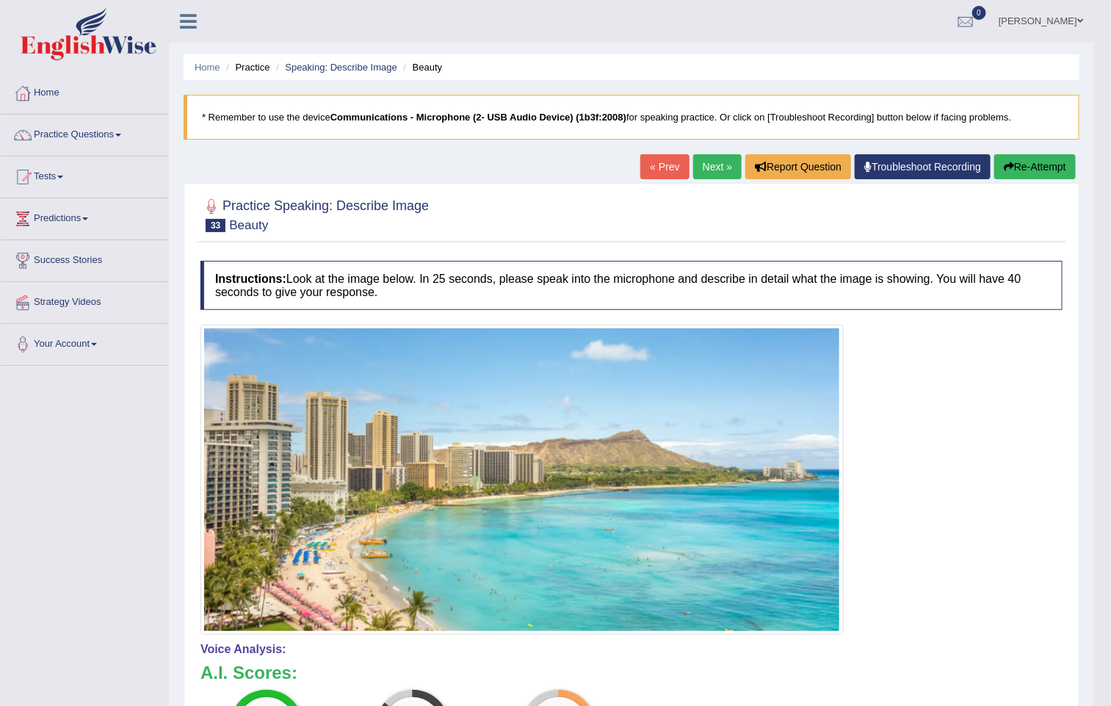
click at [707, 167] on link "Next »" at bounding box center [717, 166] width 48 height 25
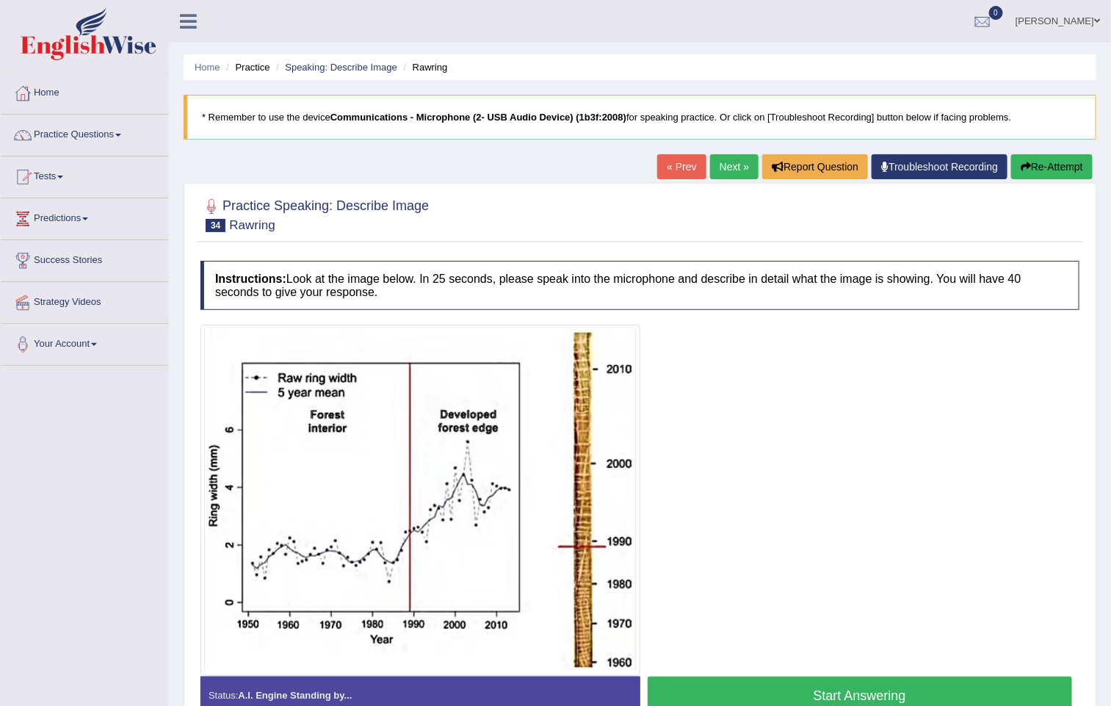
scroll to position [88, 0]
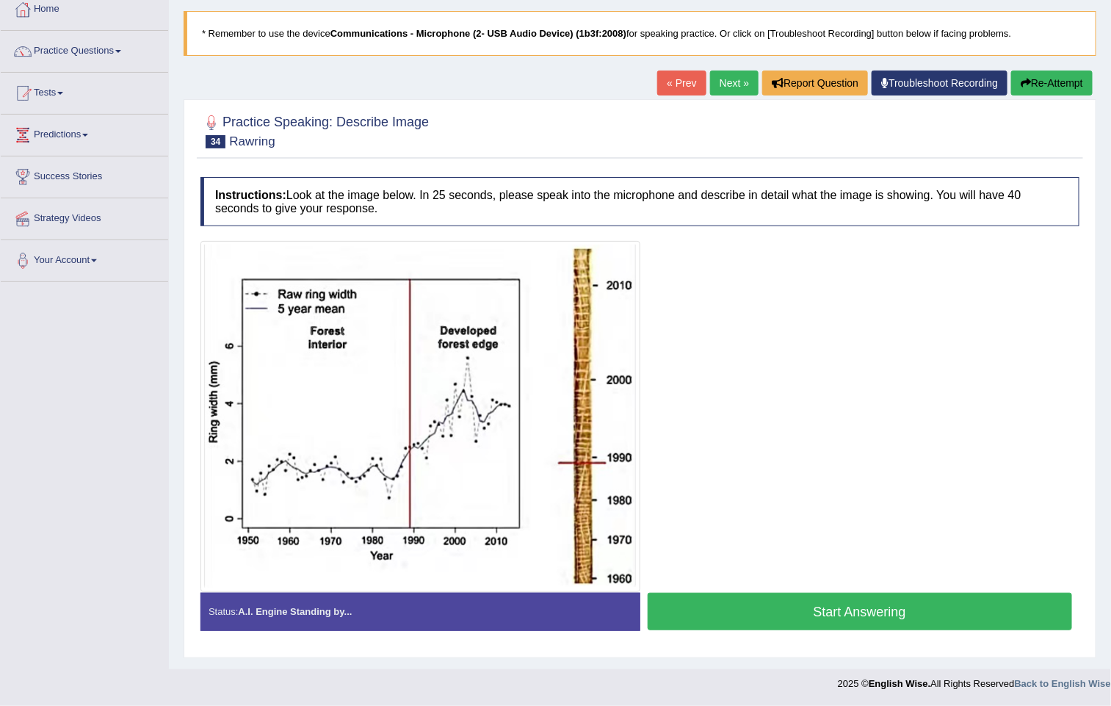
click at [840, 626] on button "Start Answering" at bounding box center [860, 611] width 425 height 37
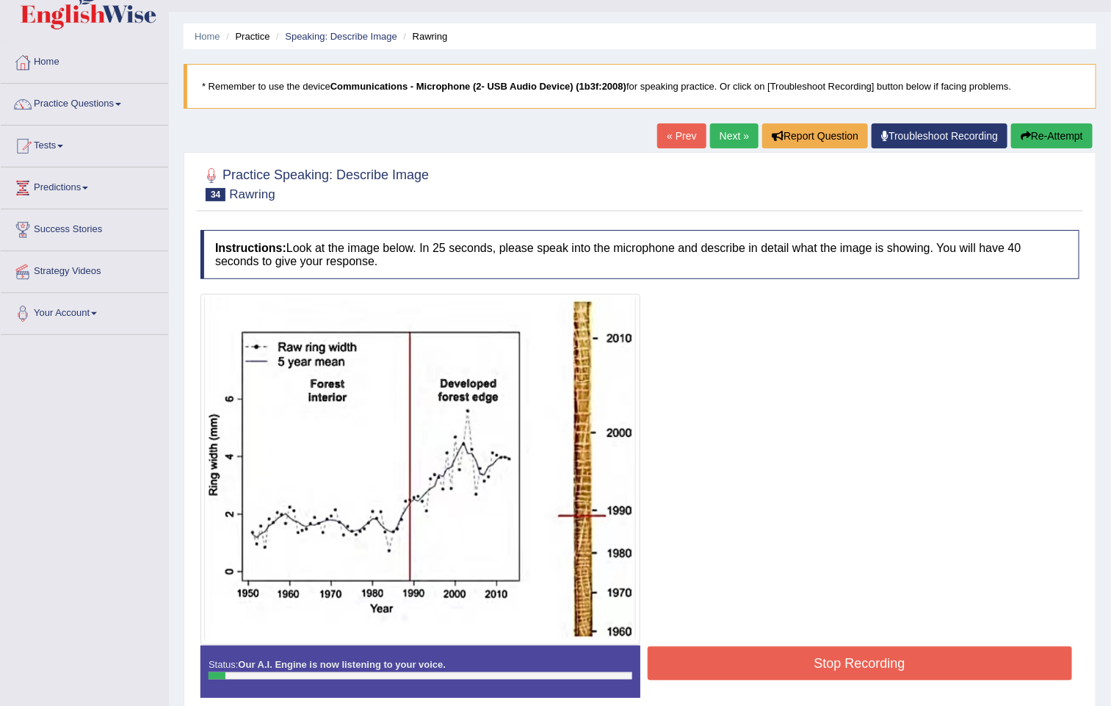
scroll to position [0, 0]
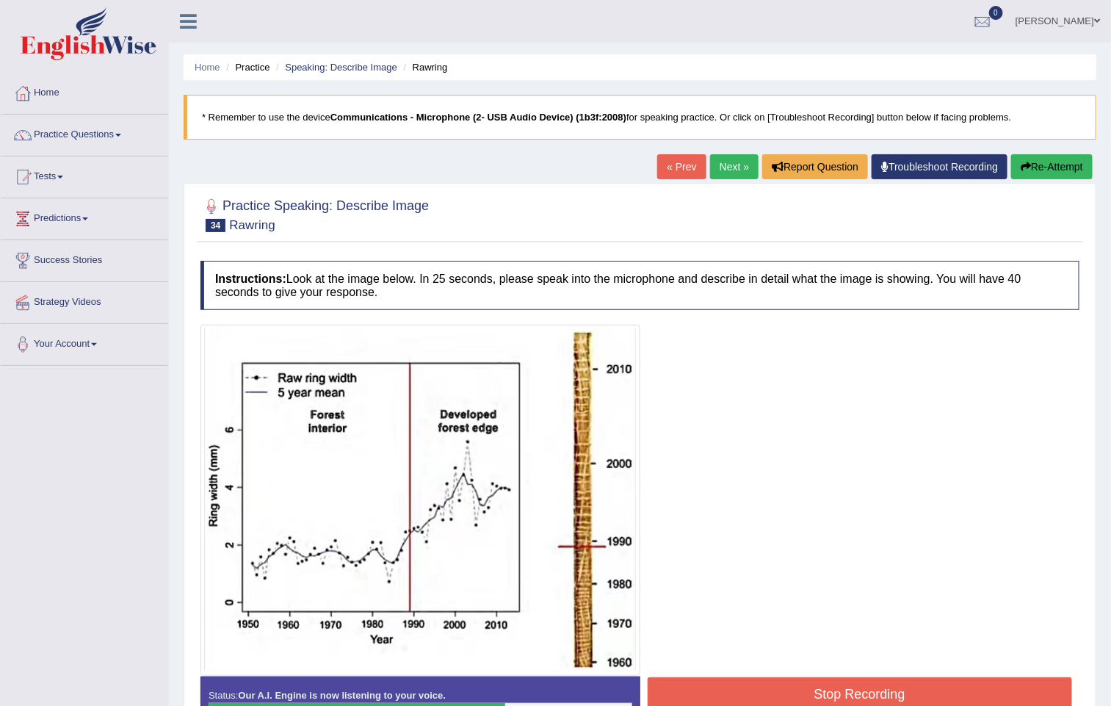
click at [853, 685] on button "Stop Recording" at bounding box center [860, 694] width 425 height 34
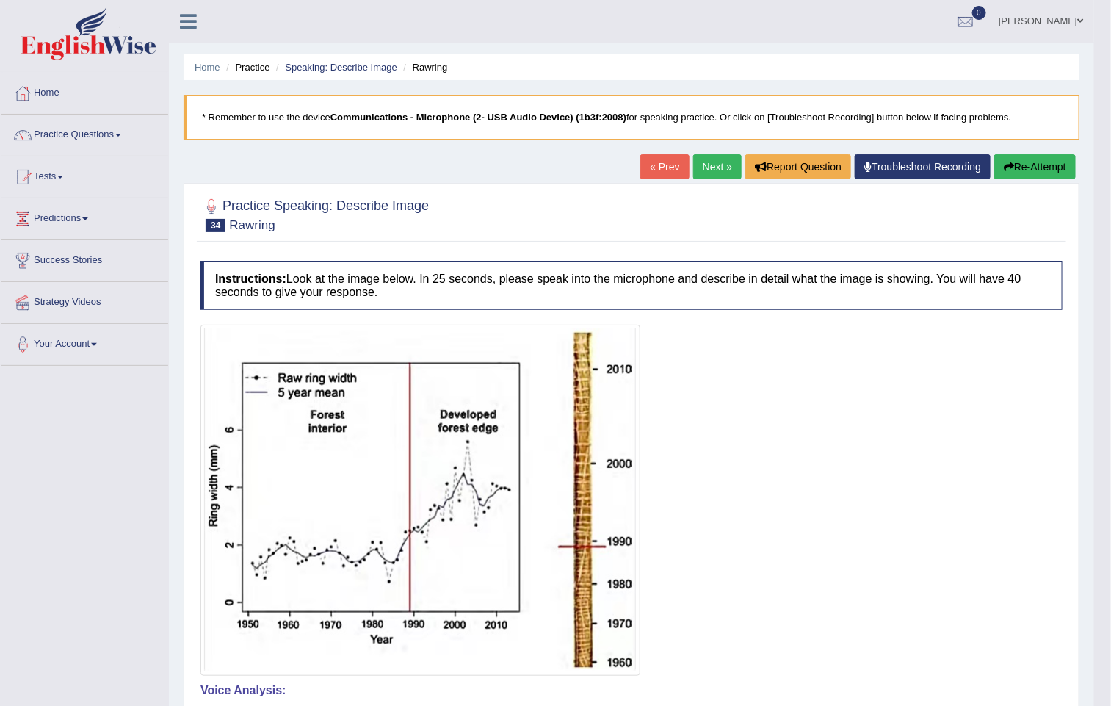
click at [697, 156] on link "Next »" at bounding box center [717, 166] width 48 height 25
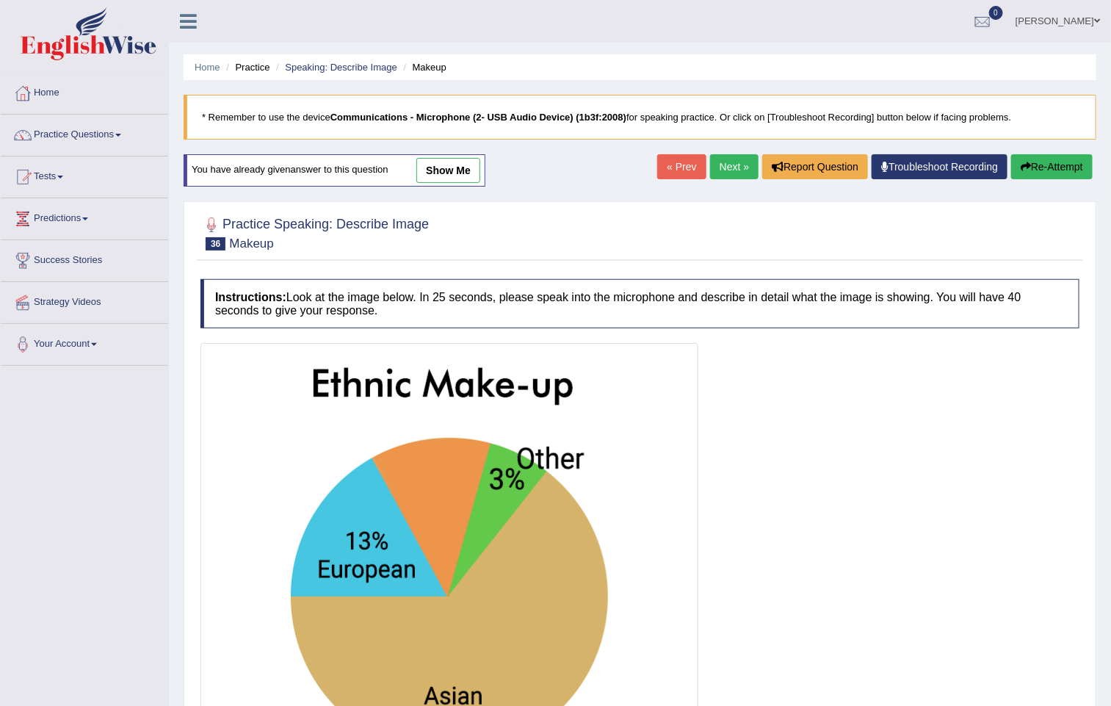
click at [717, 174] on link "Next »" at bounding box center [734, 166] width 48 height 25
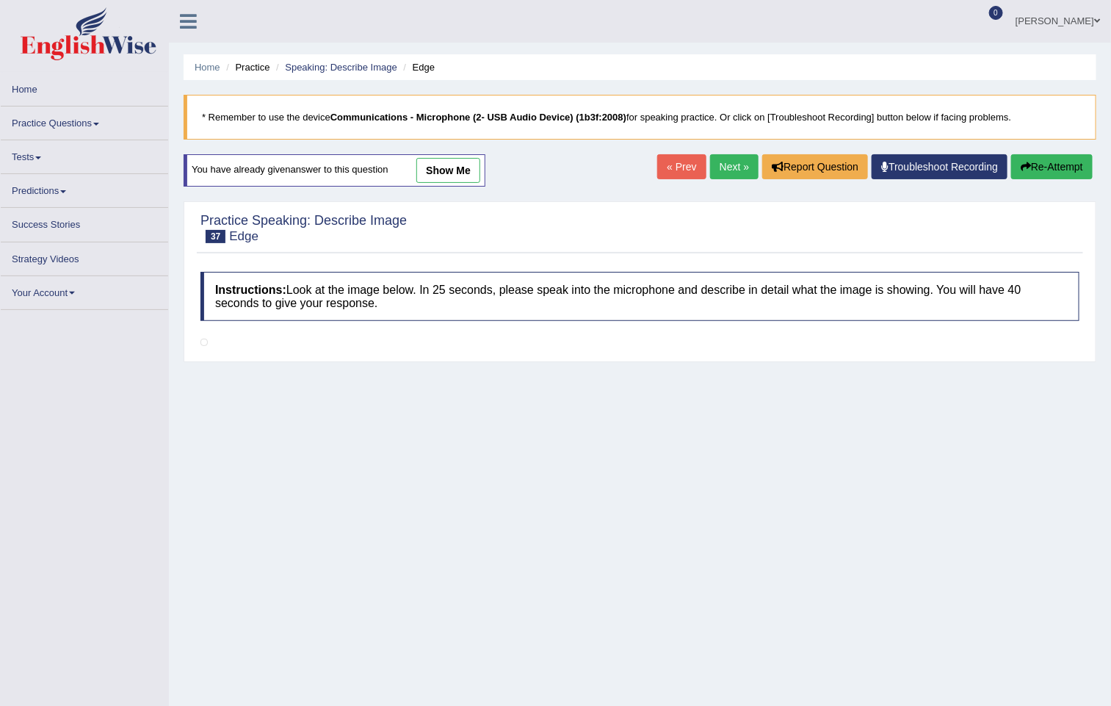
click at [717, 174] on link "Next »" at bounding box center [734, 166] width 48 height 25
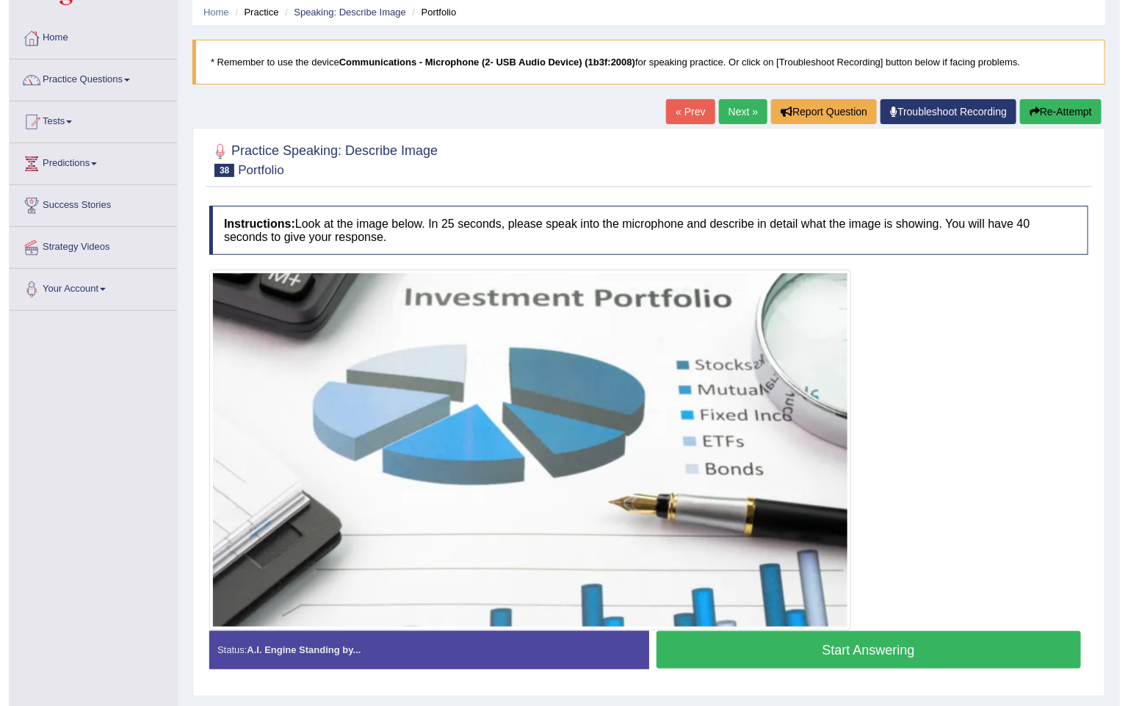
scroll to position [98, 0]
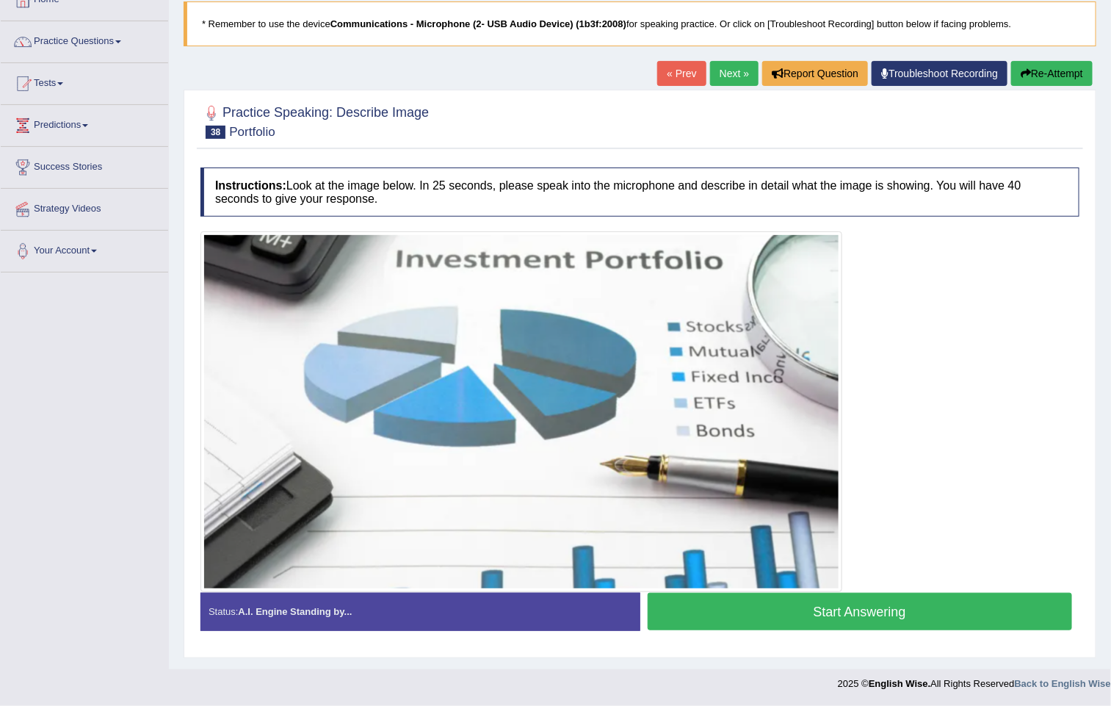
click at [874, 606] on button "Start Answering" at bounding box center [860, 611] width 425 height 37
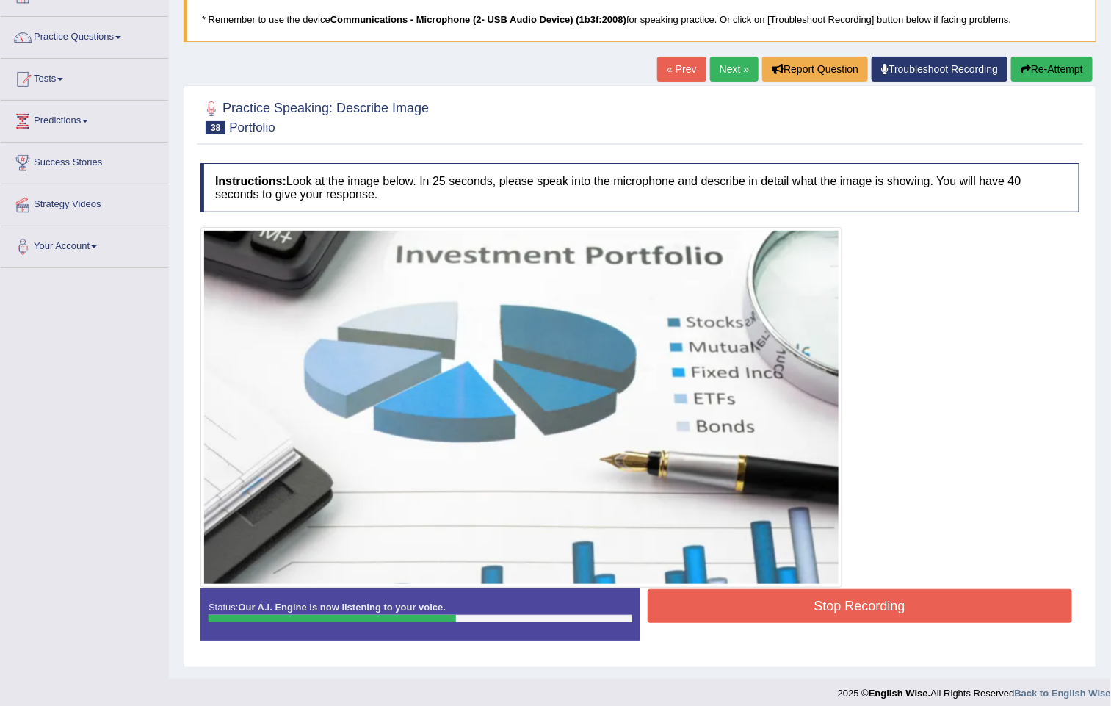
click at [869, 604] on button "Stop Recording" at bounding box center [860, 606] width 425 height 34
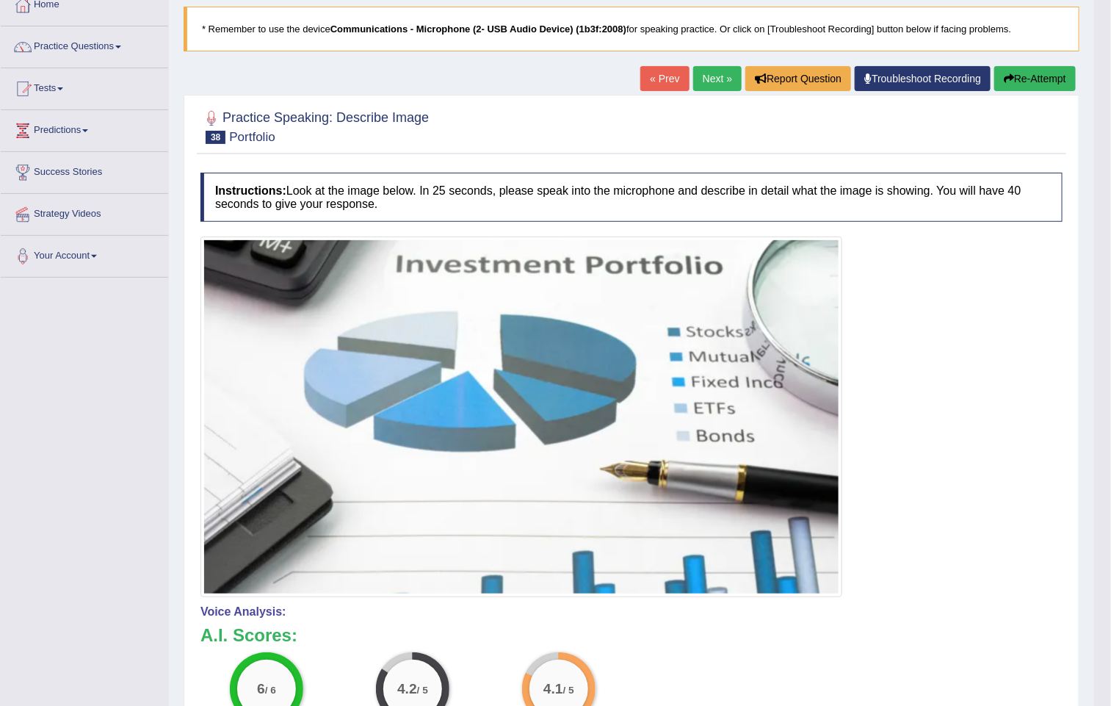
scroll to position [0, 0]
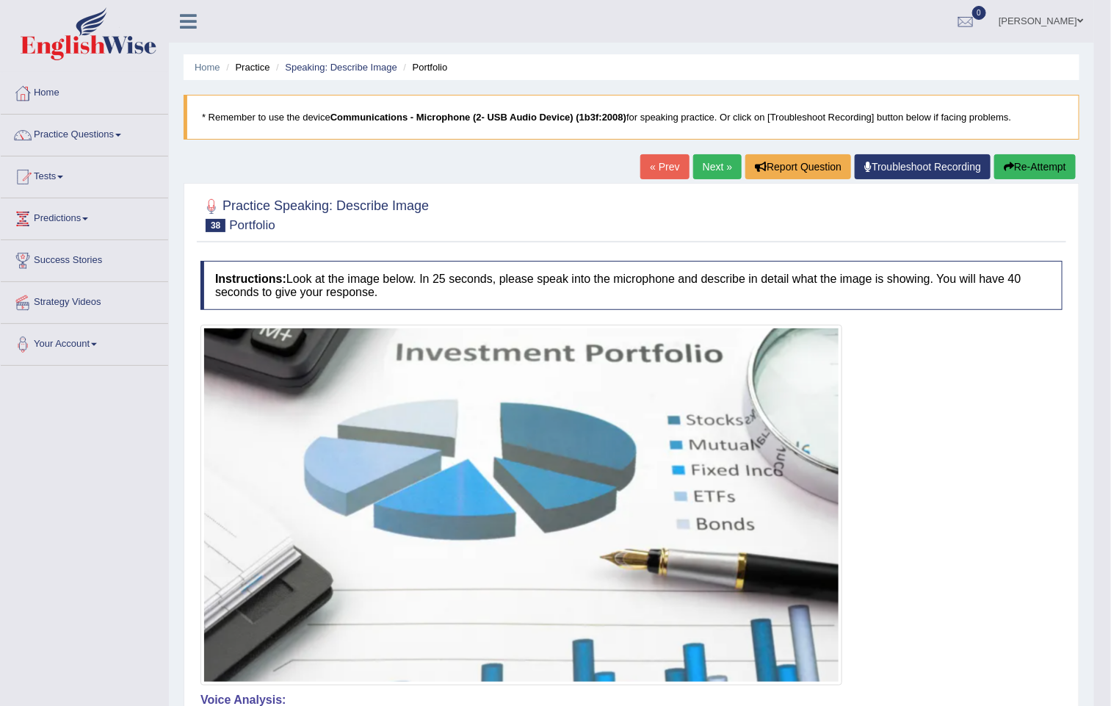
click at [703, 146] on div "Home Practice Speaking: Describe Image Portfolio * Remember to use the device C…" at bounding box center [631, 536] width 925 height 1073
click at [703, 161] on link "Next »" at bounding box center [717, 166] width 48 height 25
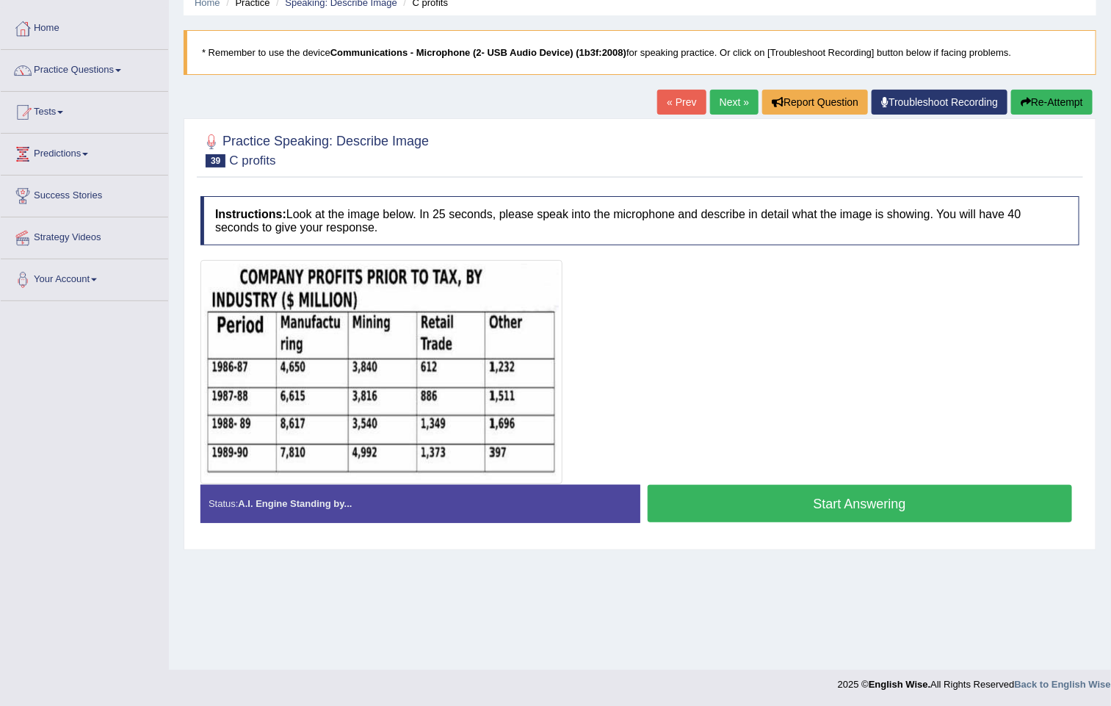
click at [811, 510] on button "Start Answering" at bounding box center [860, 503] width 425 height 37
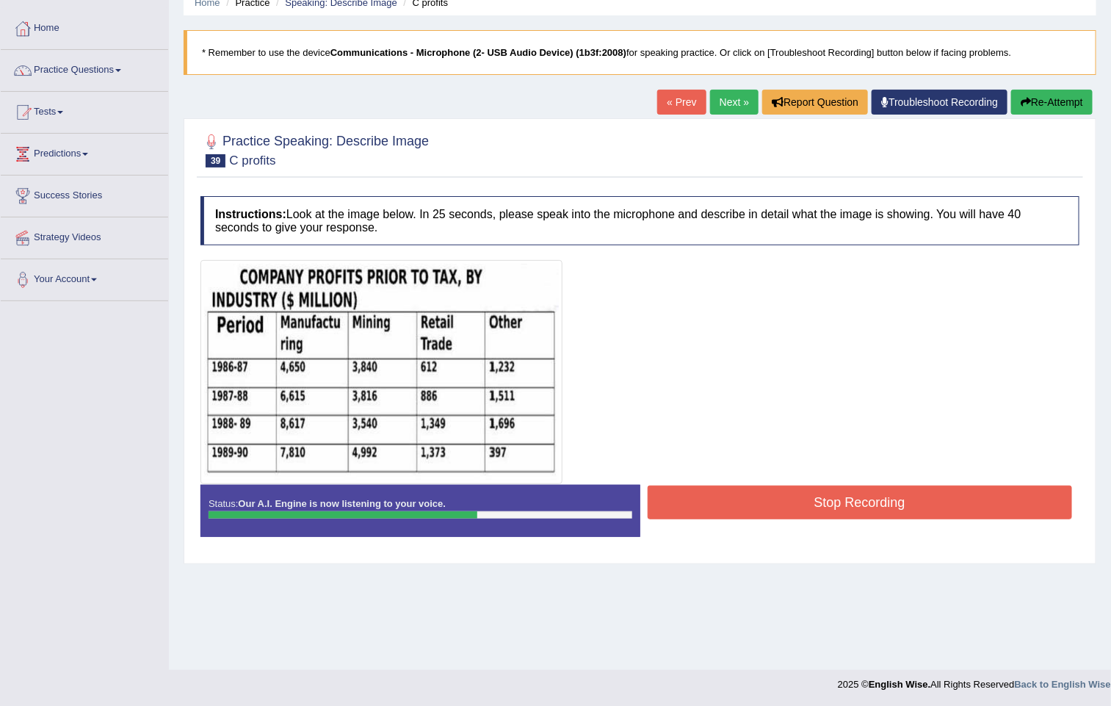
click at [815, 504] on button "Stop Recording" at bounding box center [860, 502] width 425 height 34
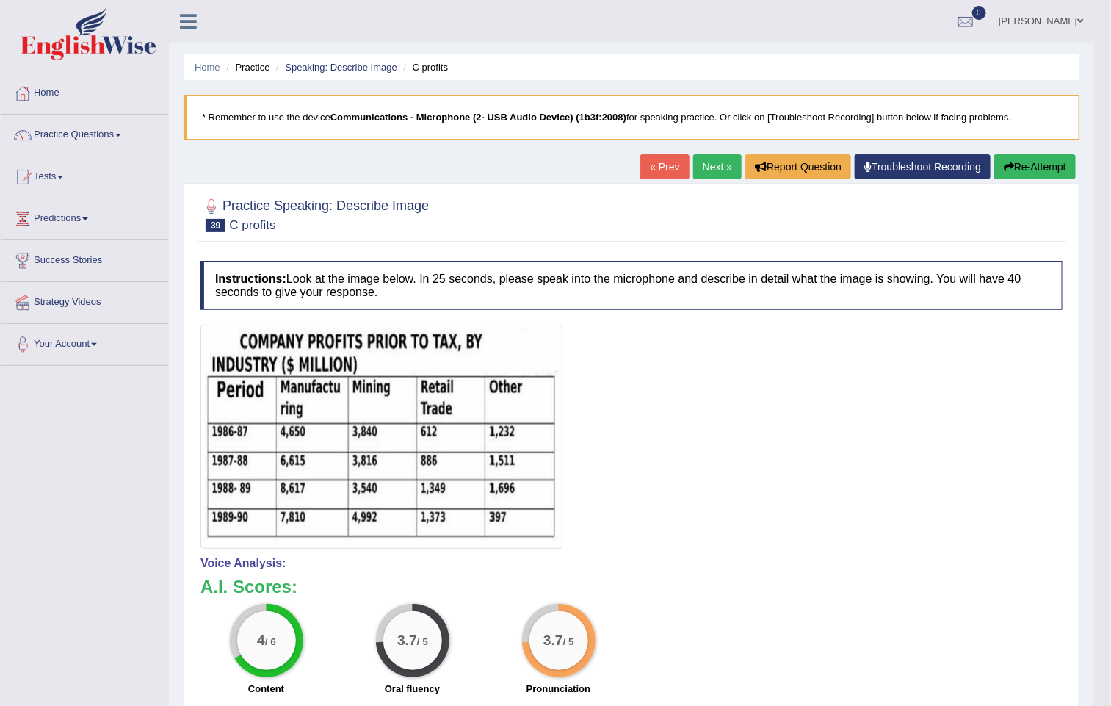
click at [699, 175] on link "Next »" at bounding box center [717, 166] width 48 height 25
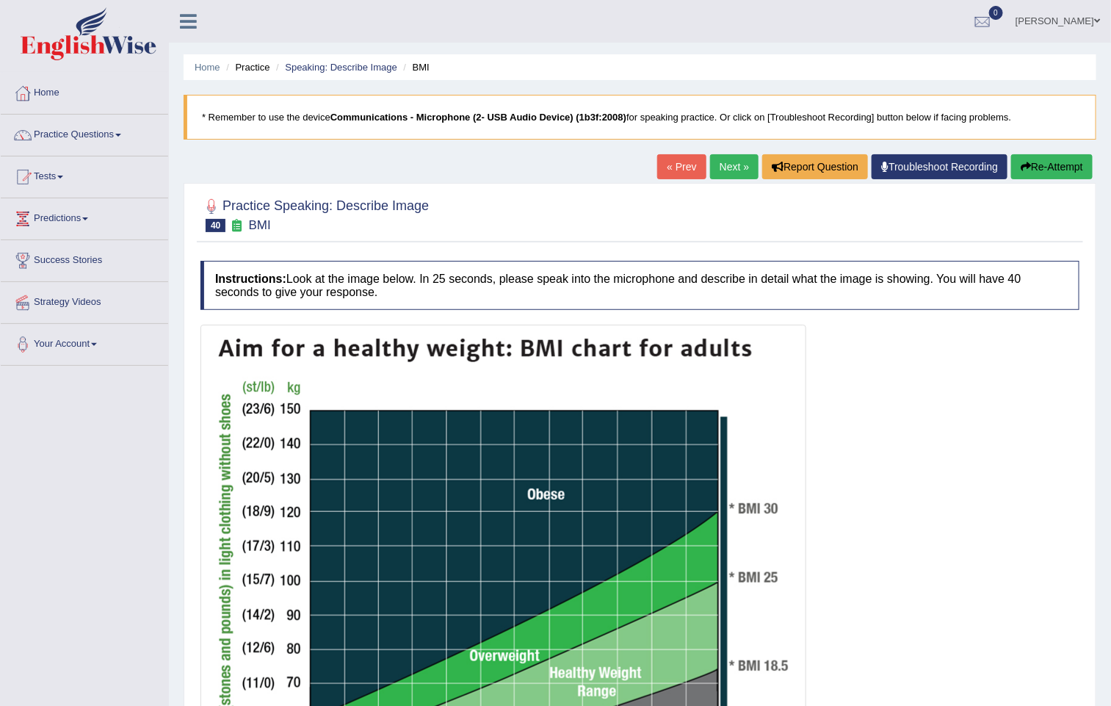
scroll to position [358, 0]
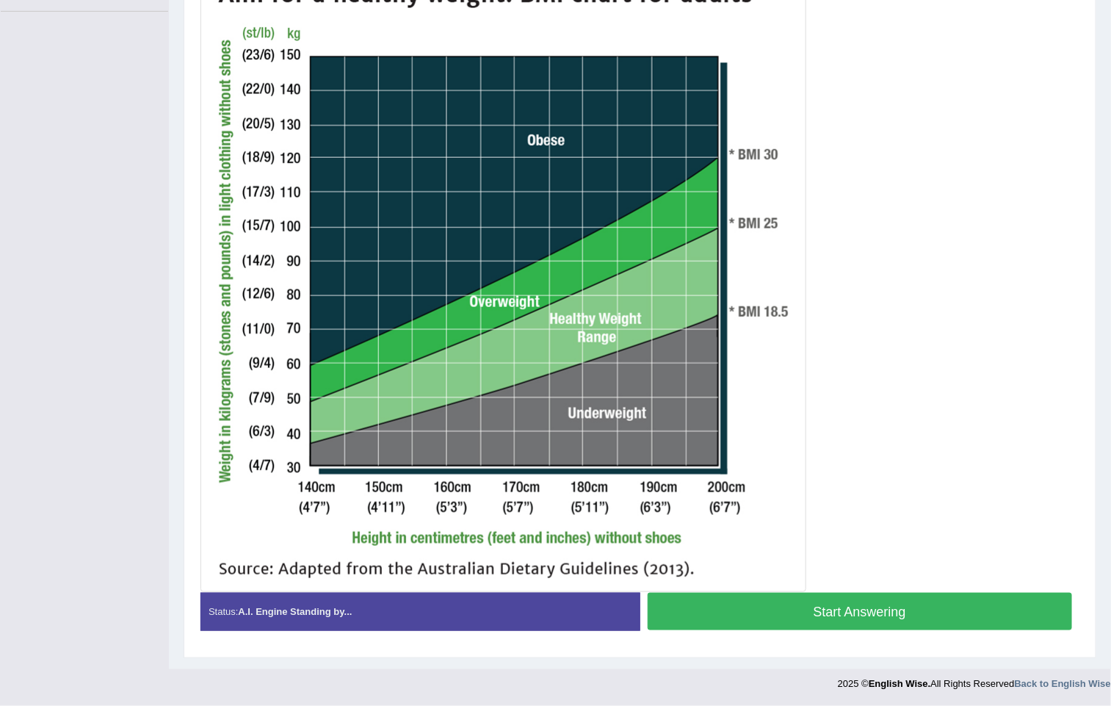
click at [859, 610] on button "Start Answering" at bounding box center [860, 611] width 425 height 37
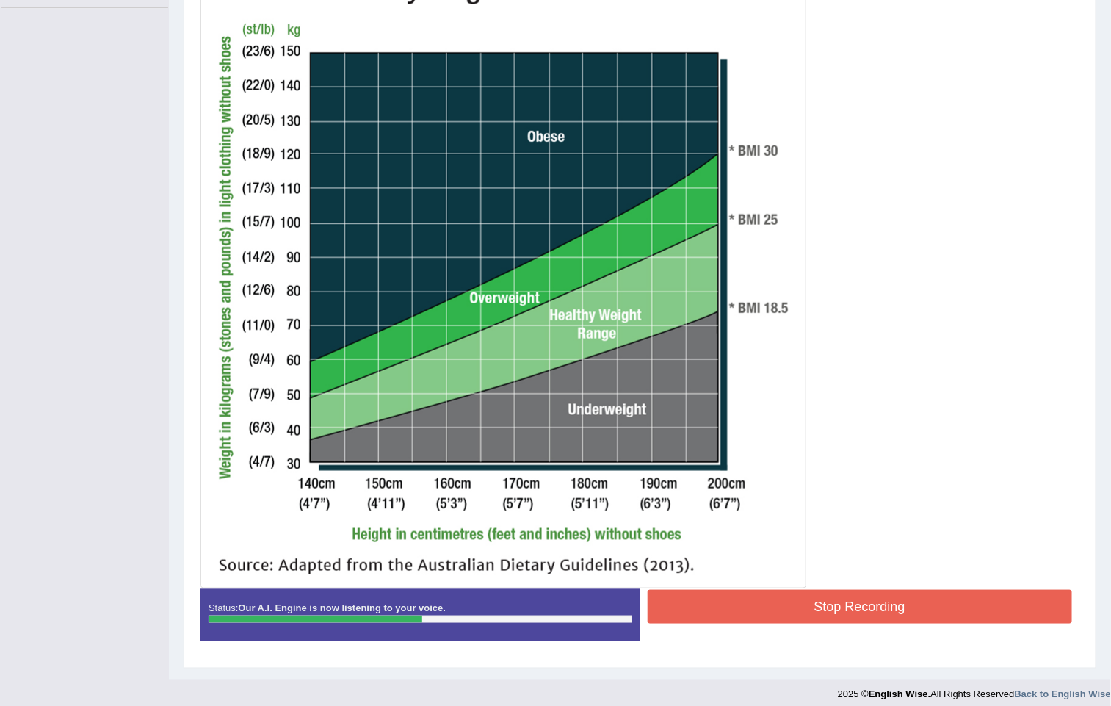
click at [844, 599] on button "Stop Recording" at bounding box center [860, 607] width 425 height 34
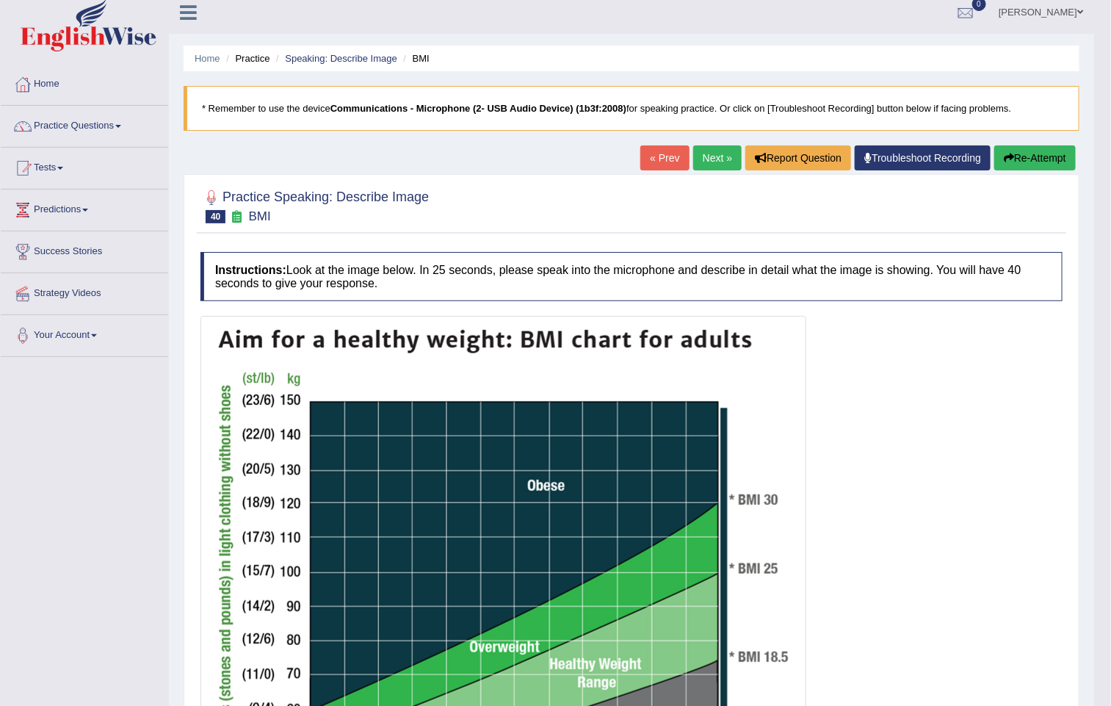
scroll to position [0, 0]
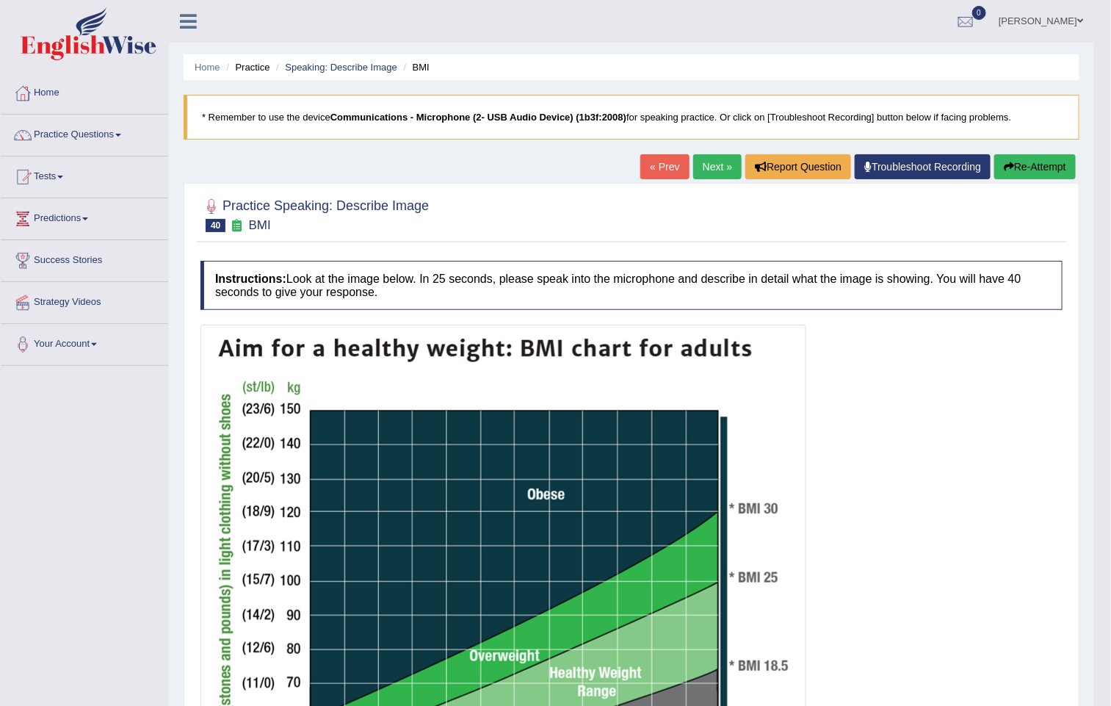
click at [706, 175] on link "Next »" at bounding box center [717, 166] width 48 height 25
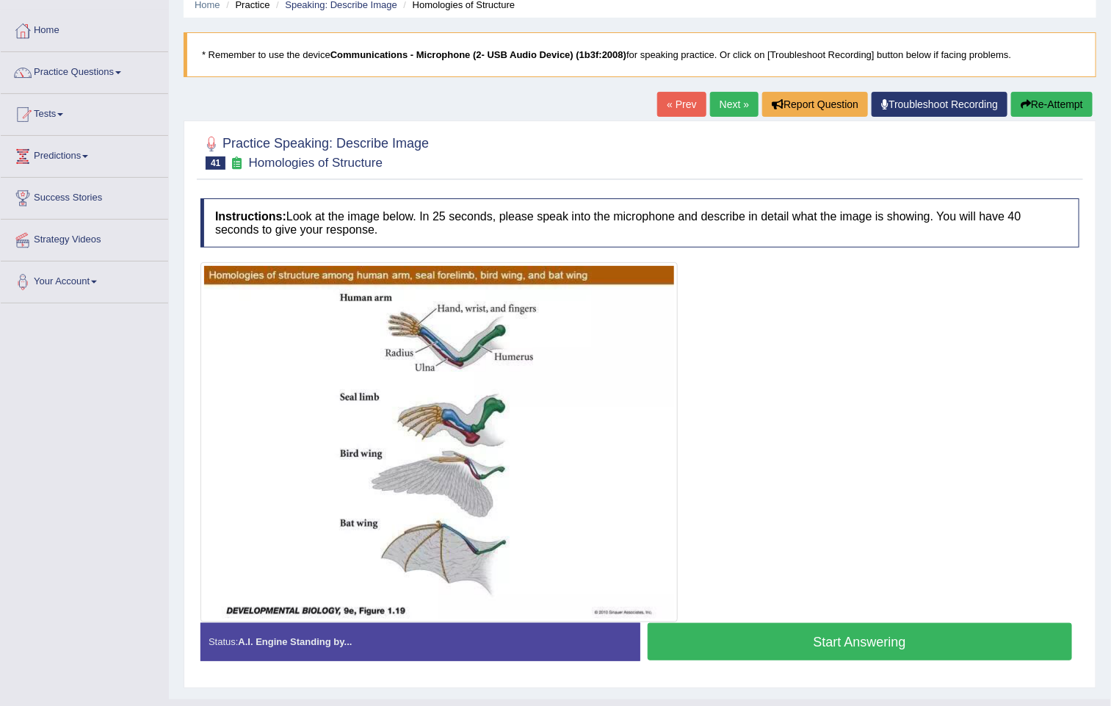
scroll to position [97, 0]
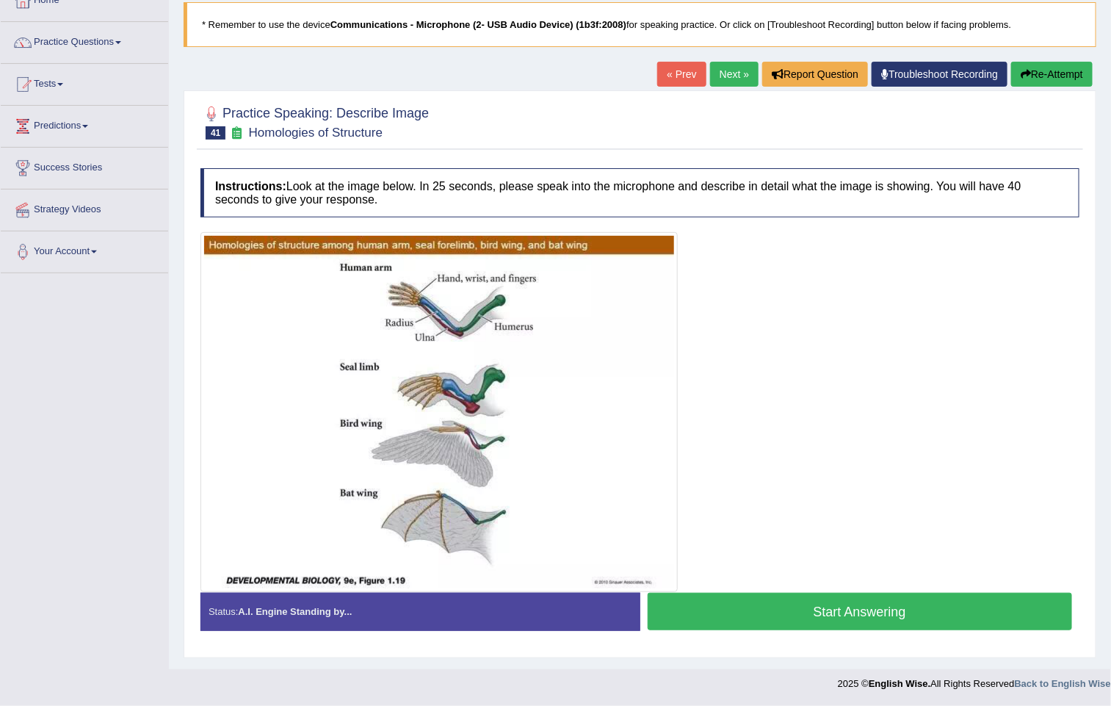
click at [837, 606] on button "Start Answering" at bounding box center [860, 611] width 425 height 37
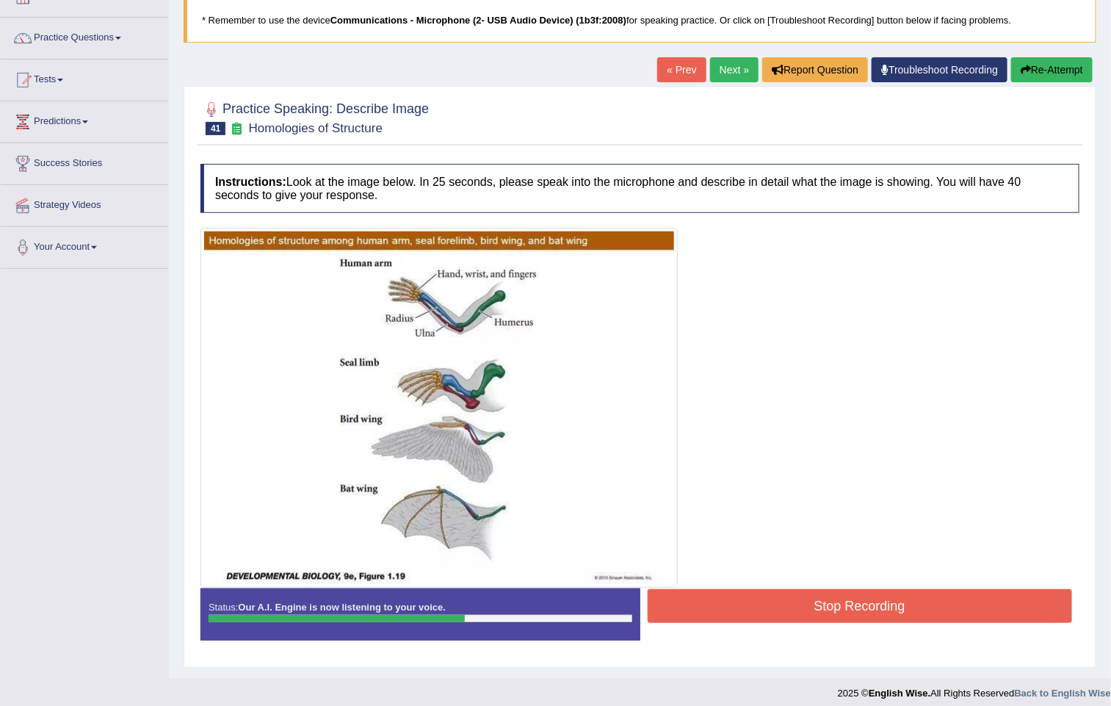
drag, startPoint x: 815, startPoint y: 606, endPoint x: 297, endPoint y: 588, distance: 517.9
click at [805, 608] on button "Stop Recording" at bounding box center [860, 606] width 425 height 34
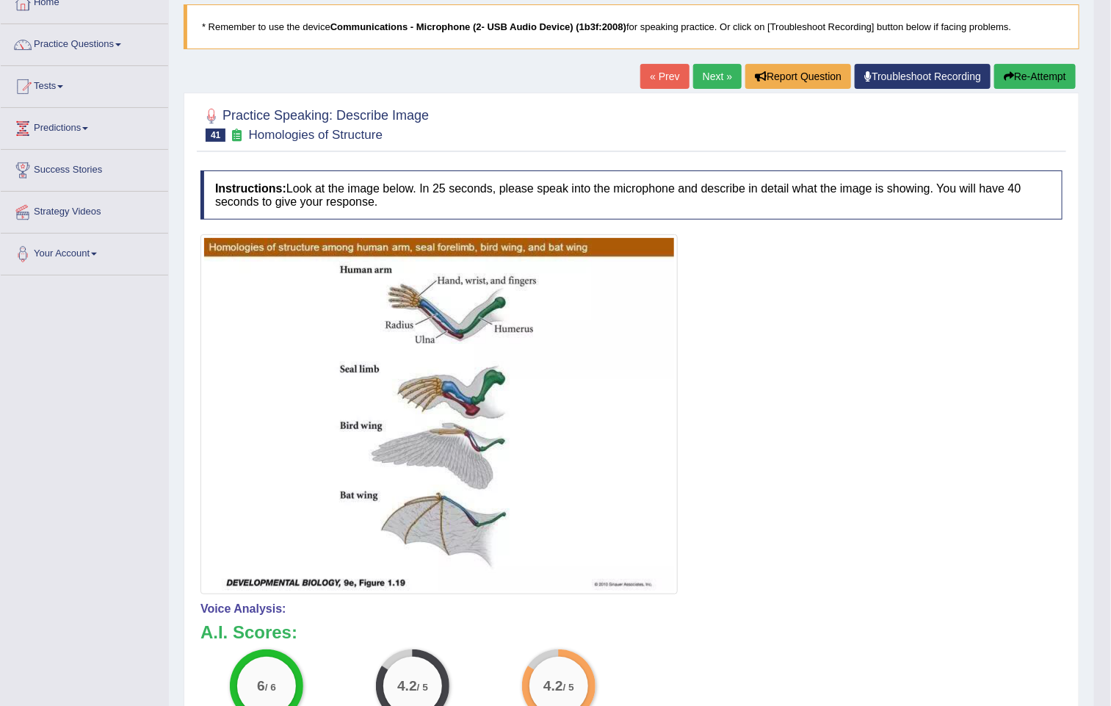
scroll to position [0, 0]
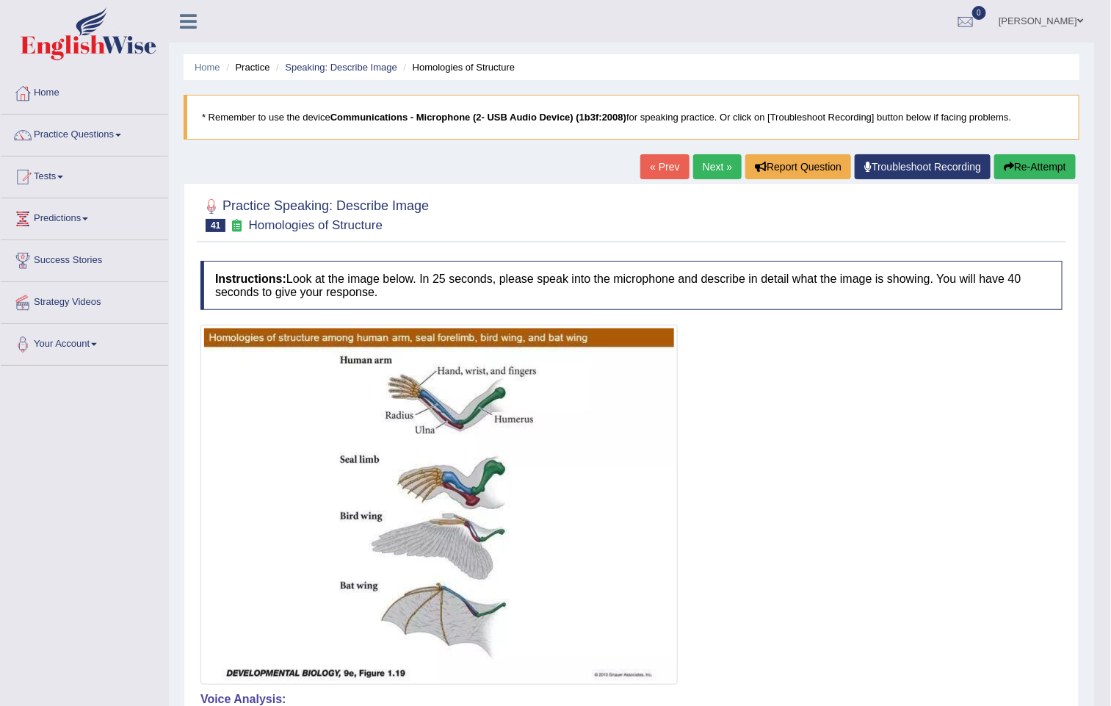
click at [716, 170] on link "Next »" at bounding box center [717, 166] width 48 height 25
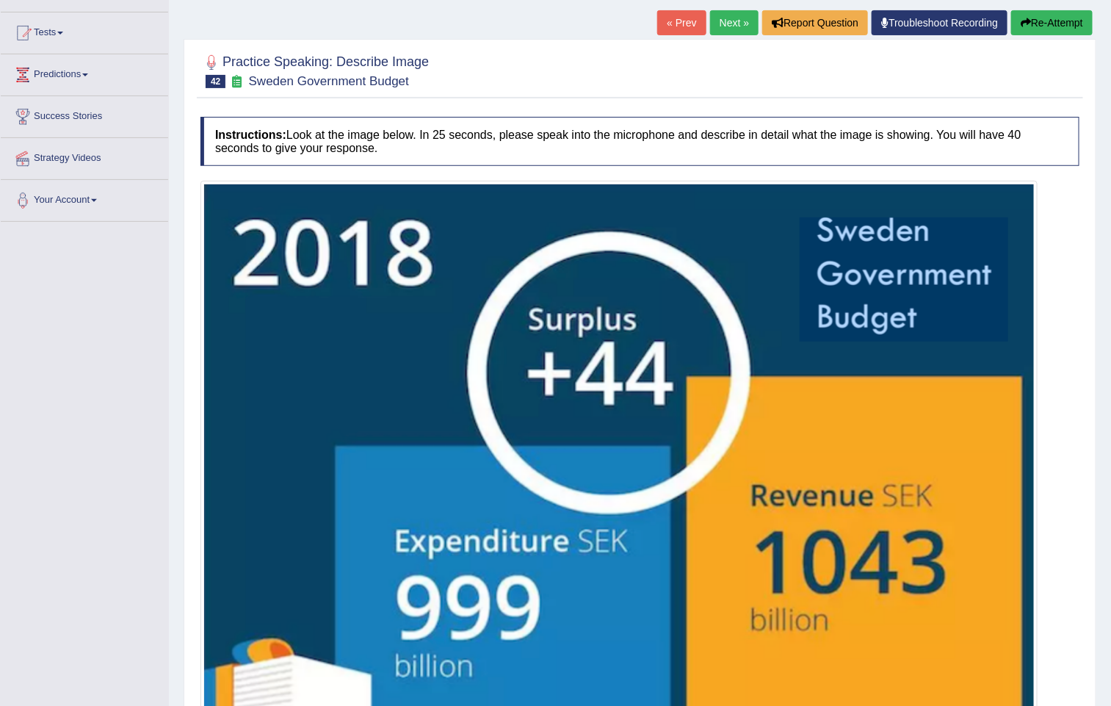
scroll to position [313, 0]
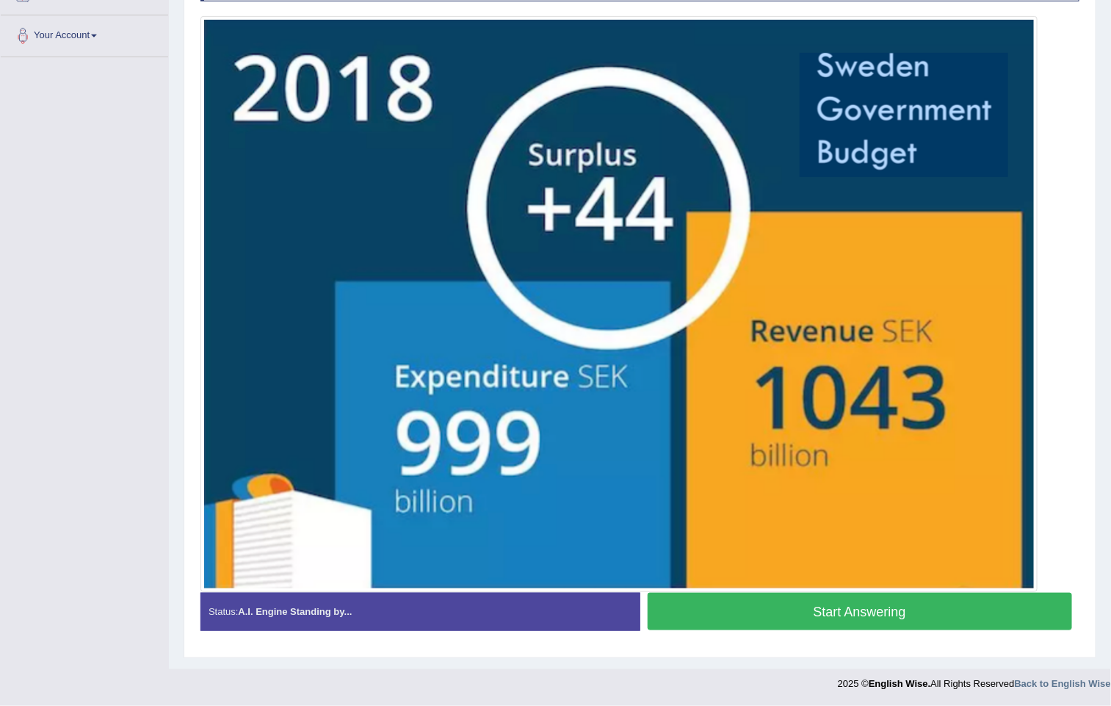
click at [827, 623] on button "Start Answering" at bounding box center [860, 611] width 425 height 37
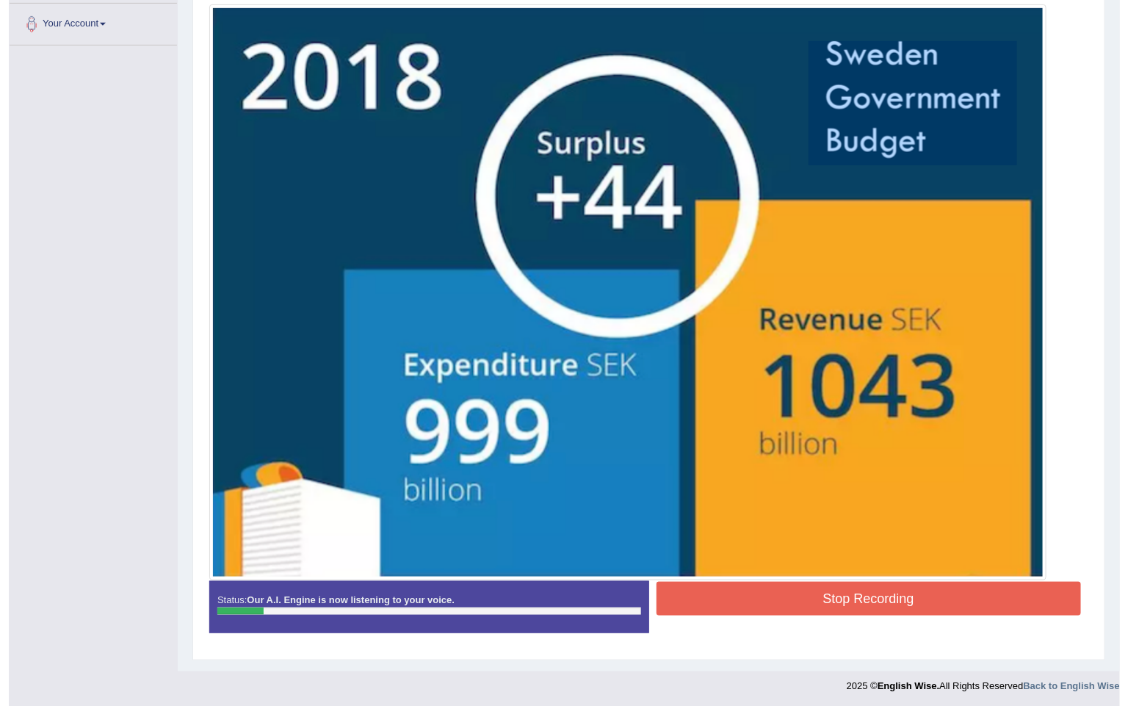
scroll to position [327, 0]
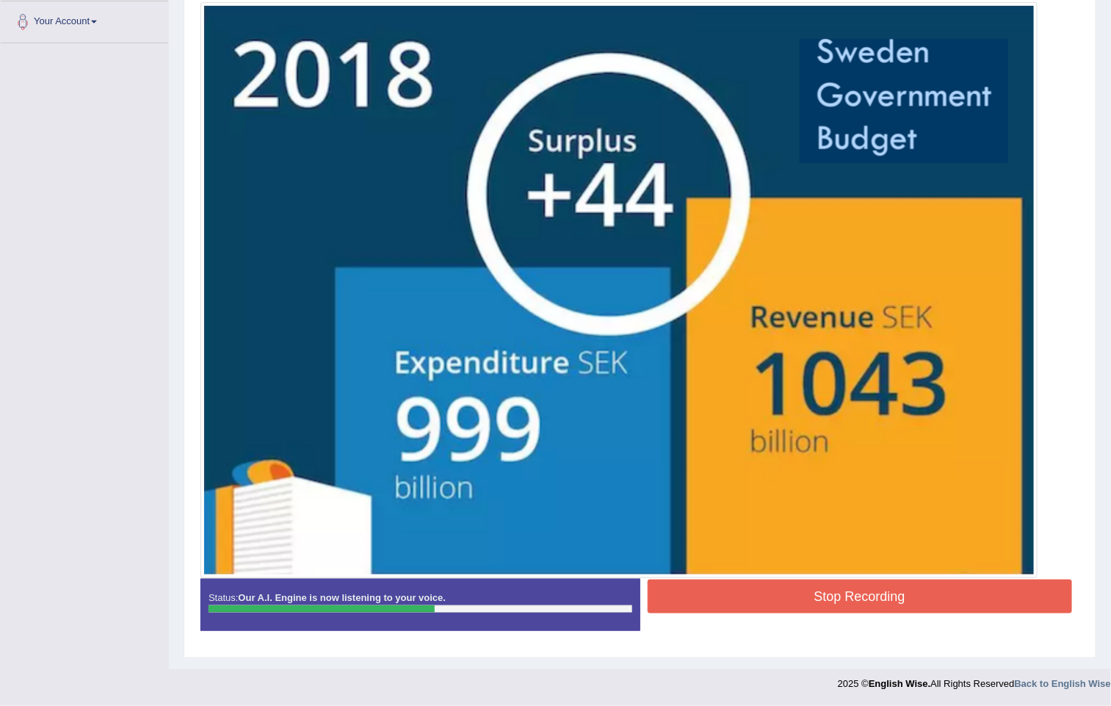
click at [804, 584] on button "Stop Recording" at bounding box center [860, 596] width 425 height 34
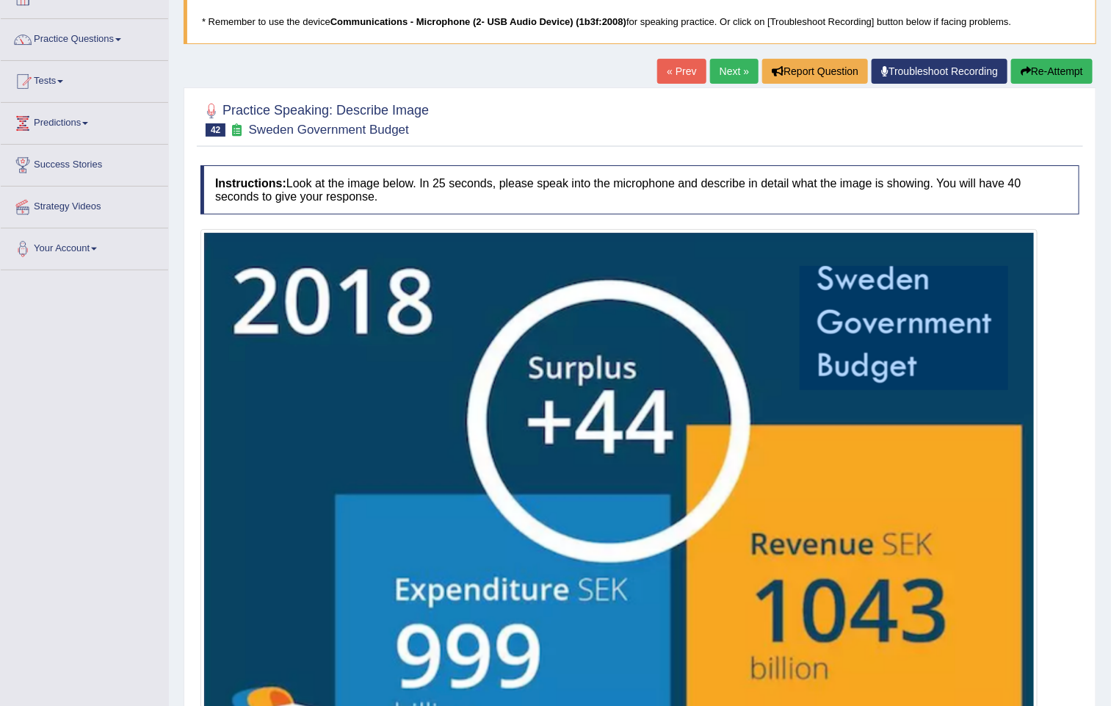
scroll to position [84, 0]
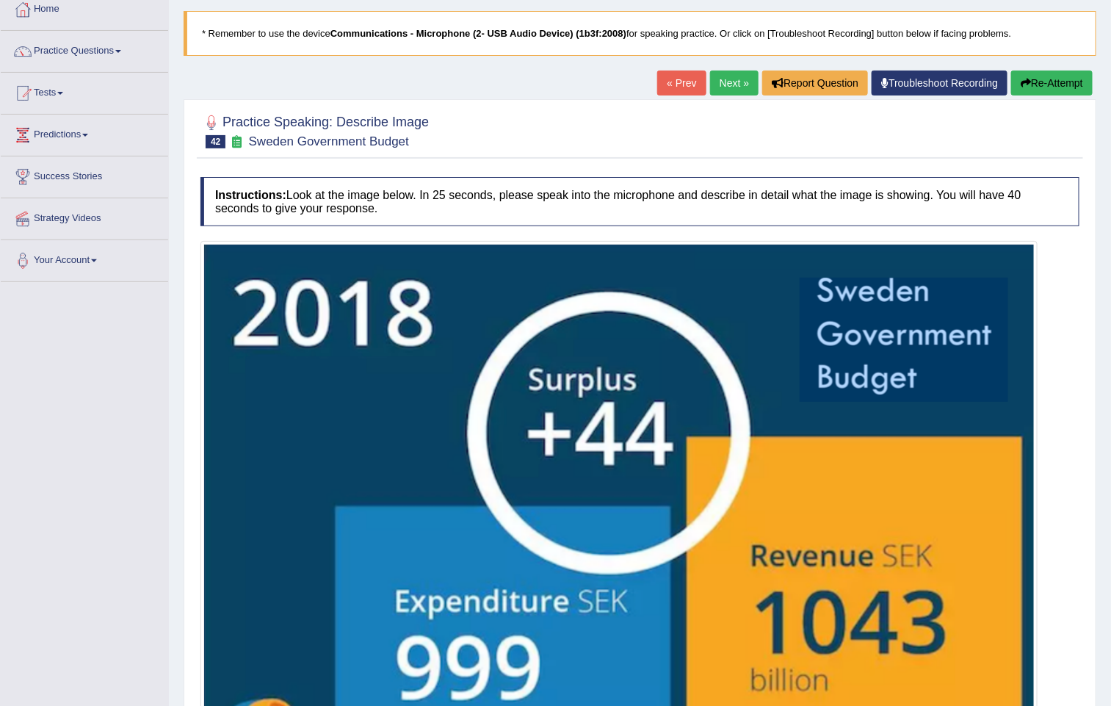
click at [738, 95] on link "Next »" at bounding box center [734, 82] width 48 height 25
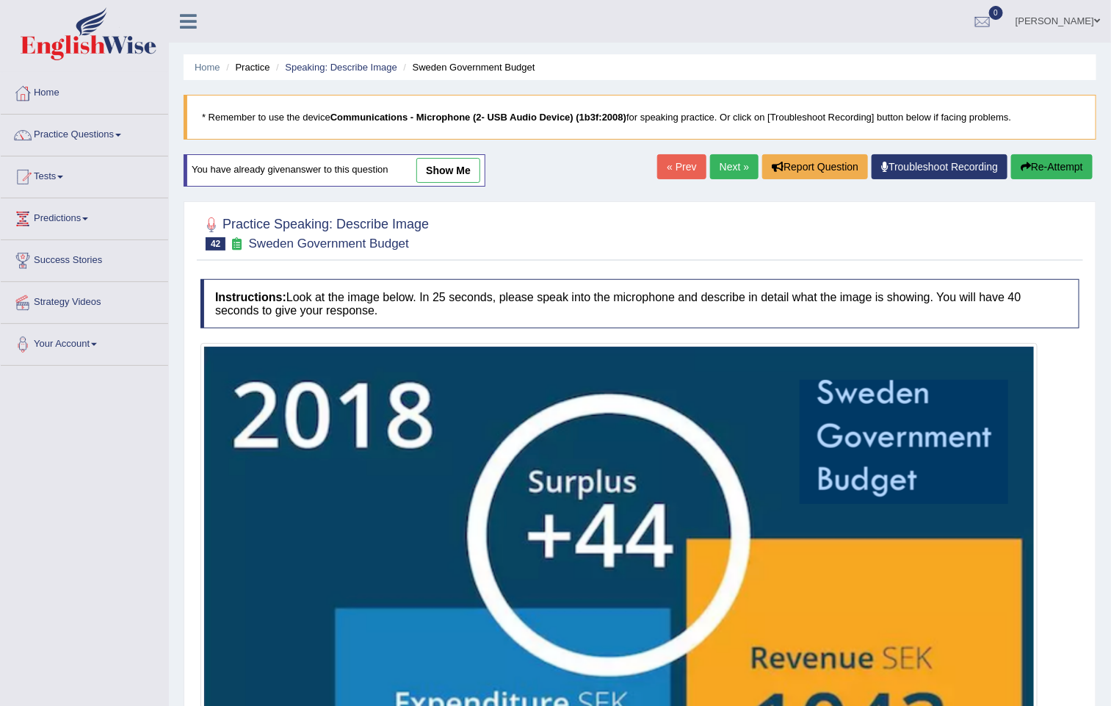
click at [459, 159] on link "show me" at bounding box center [448, 170] width 64 height 25
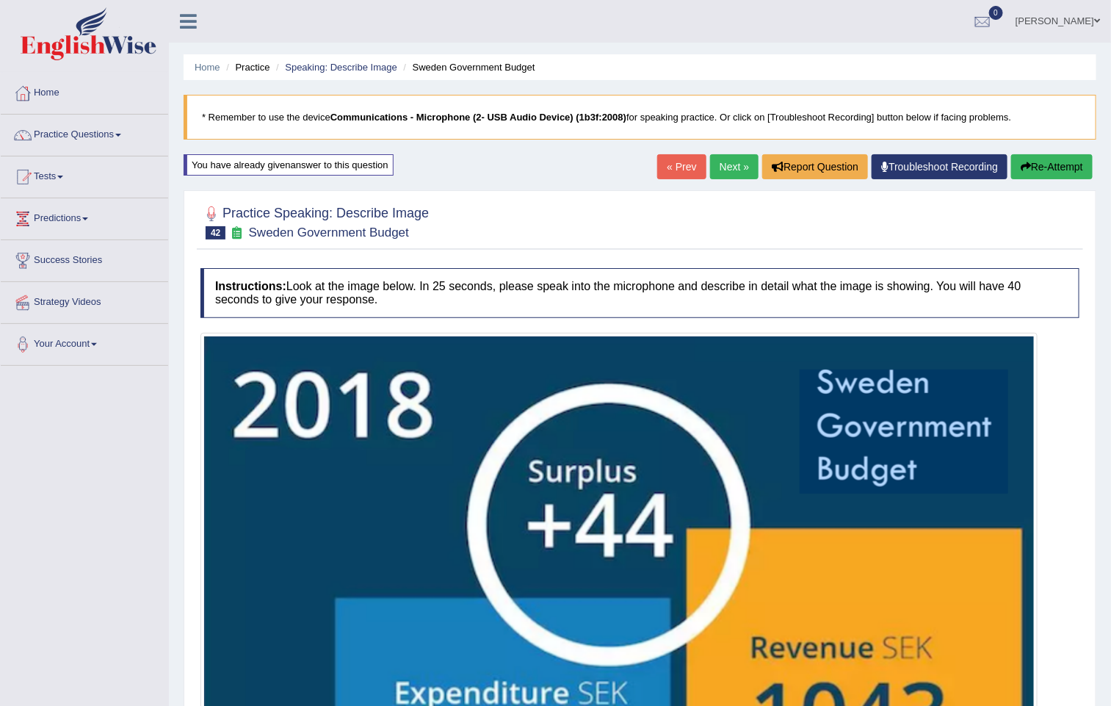
click at [711, 161] on link "Next »" at bounding box center [734, 166] width 48 height 25
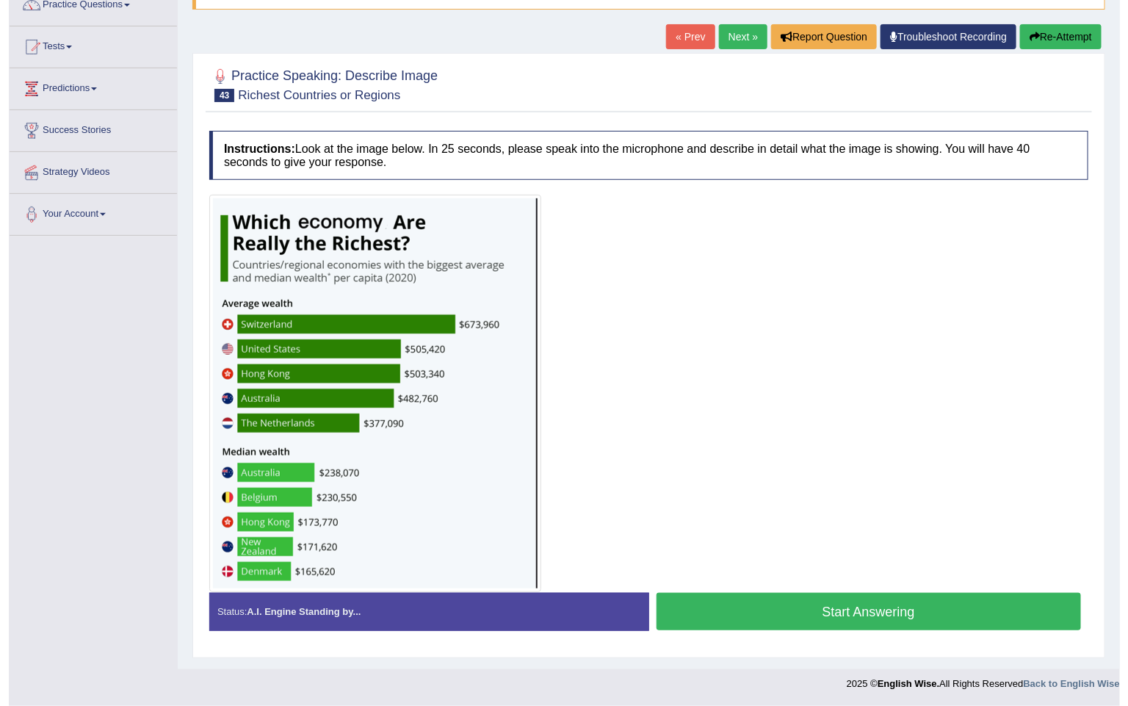
scroll to position [134, 0]
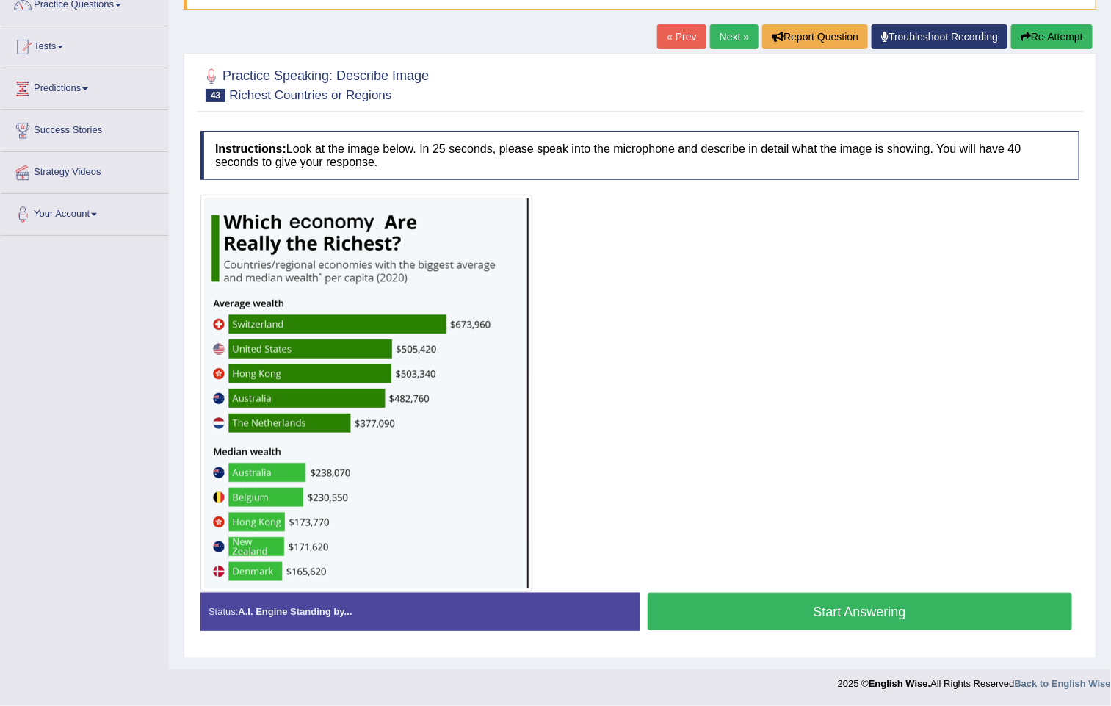
click at [872, 608] on button "Start Answering" at bounding box center [860, 611] width 425 height 37
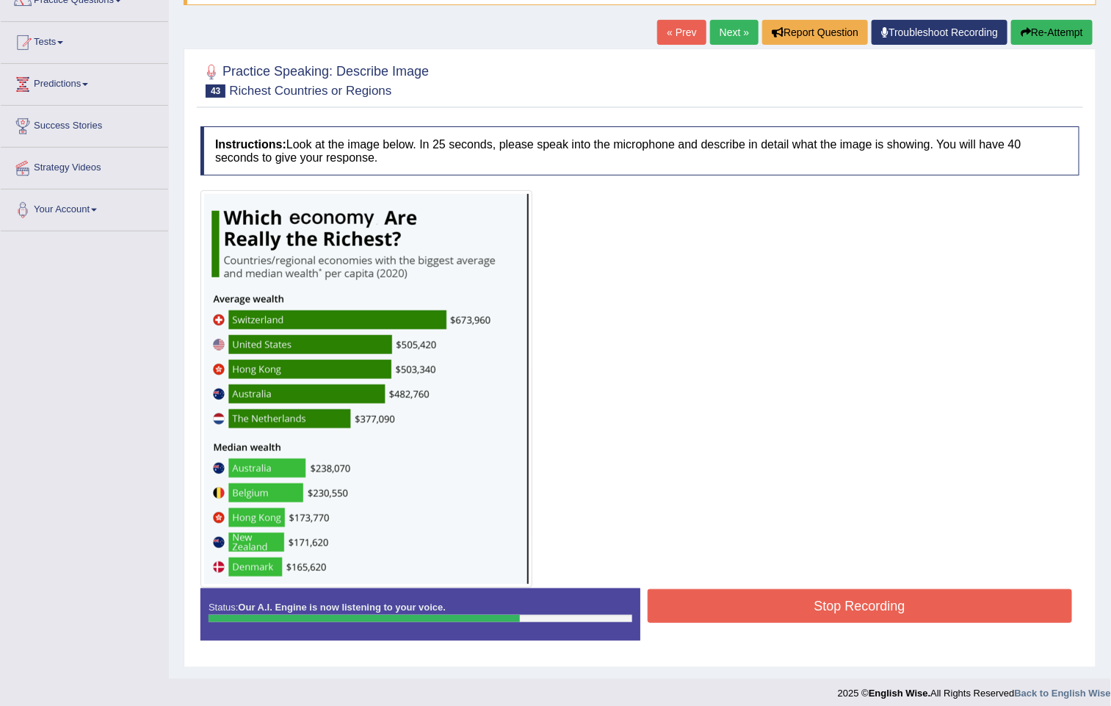
click at [868, 604] on button "Stop Recording" at bounding box center [860, 606] width 425 height 34
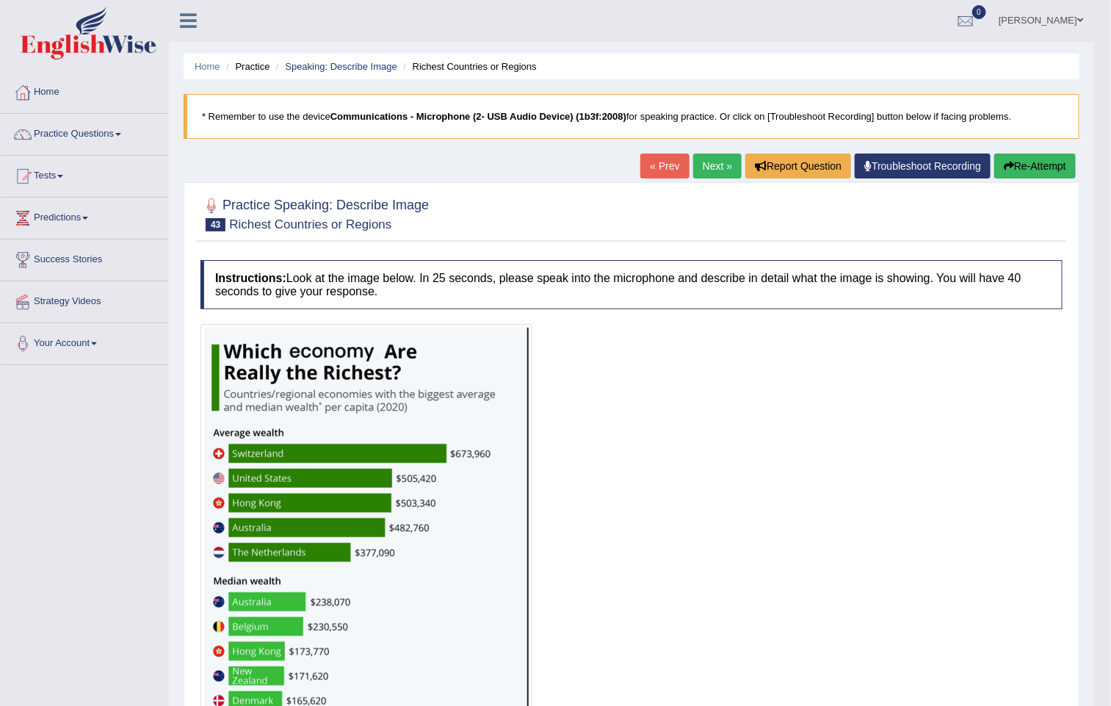
scroll to position [0, 0]
click at [698, 157] on link "Next »" at bounding box center [717, 166] width 48 height 25
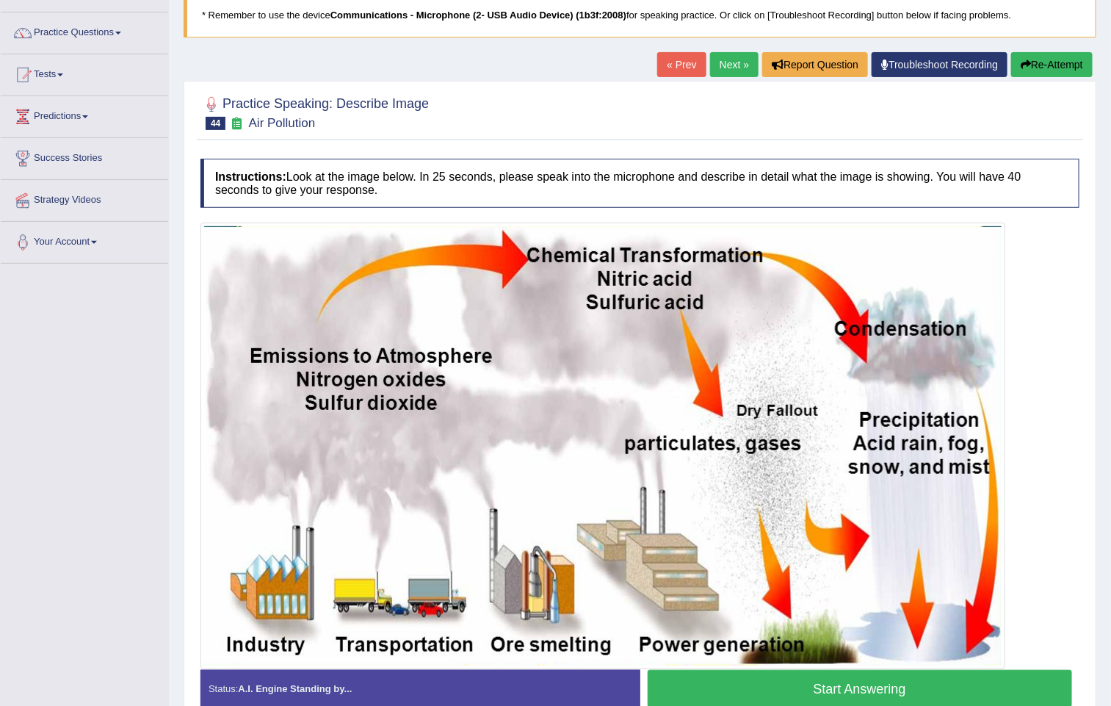
scroll to position [184, 0]
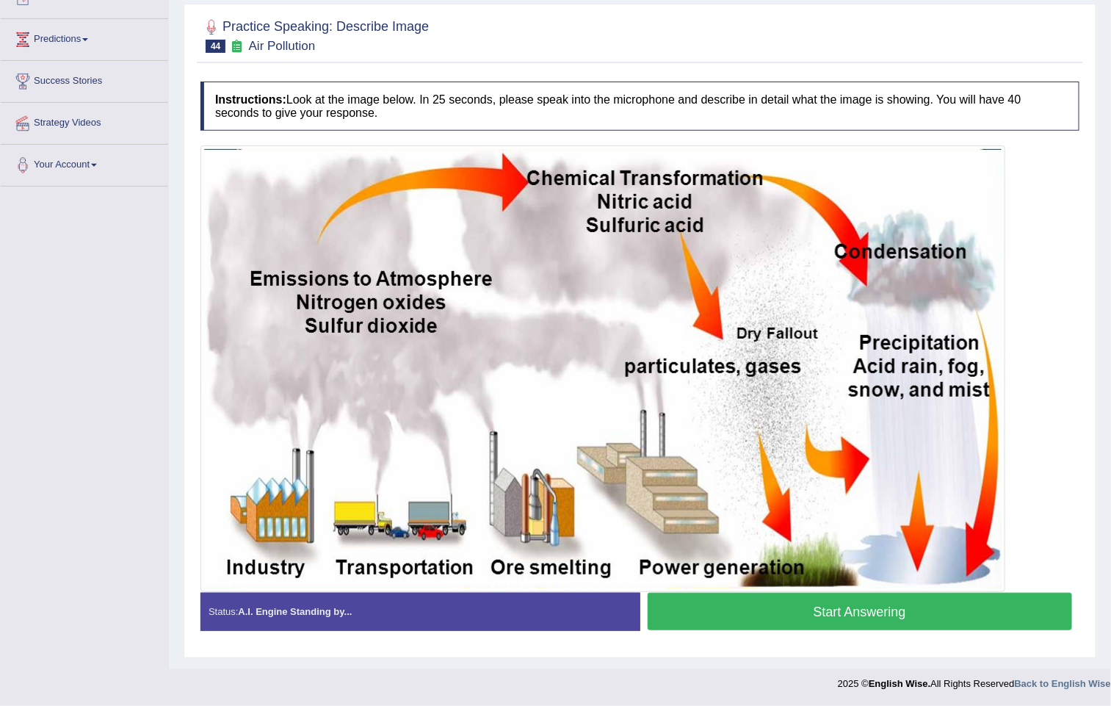
click at [829, 595] on button "Start Answering" at bounding box center [860, 611] width 425 height 37
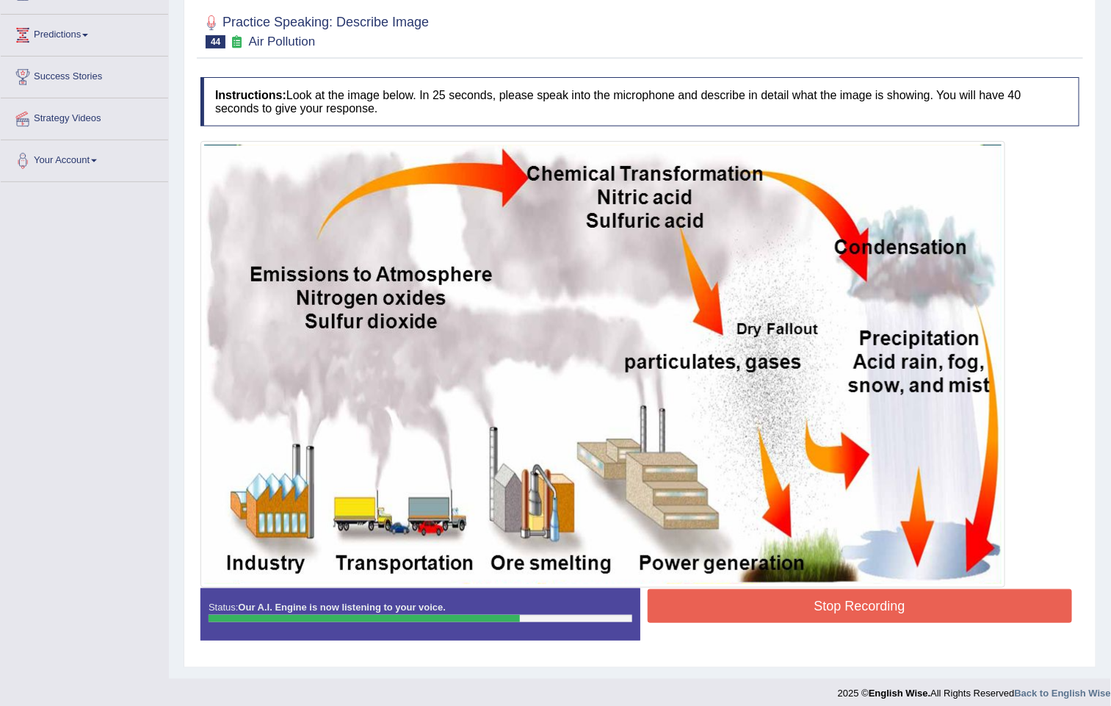
click at [806, 597] on button "Stop Recording" at bounding box center [860, 606] width 425 height 34
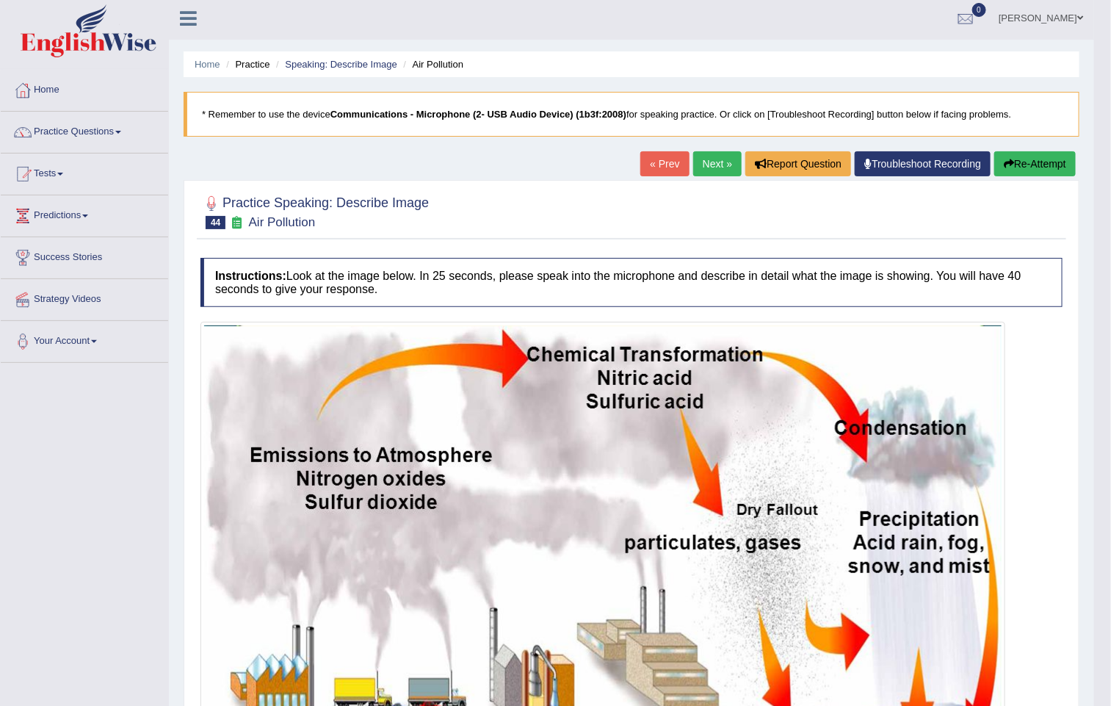
scroll to position [0, 0]
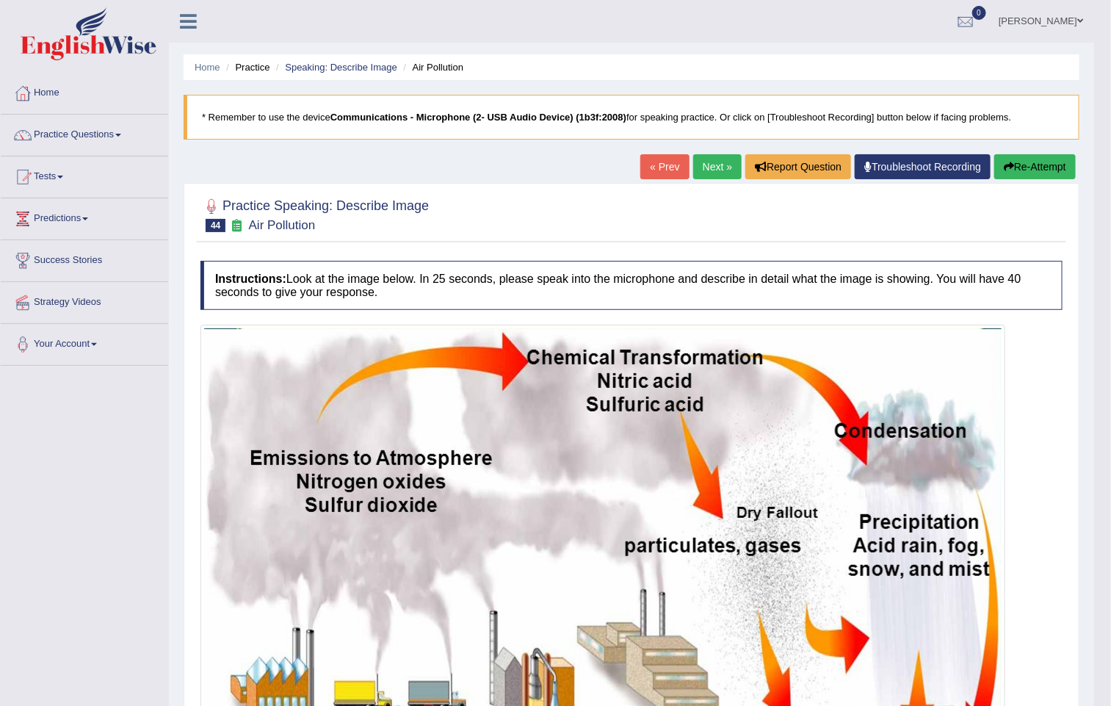
click at [703, 167] on link "Next »" at bounding box center [717, 166] width 48 height 25
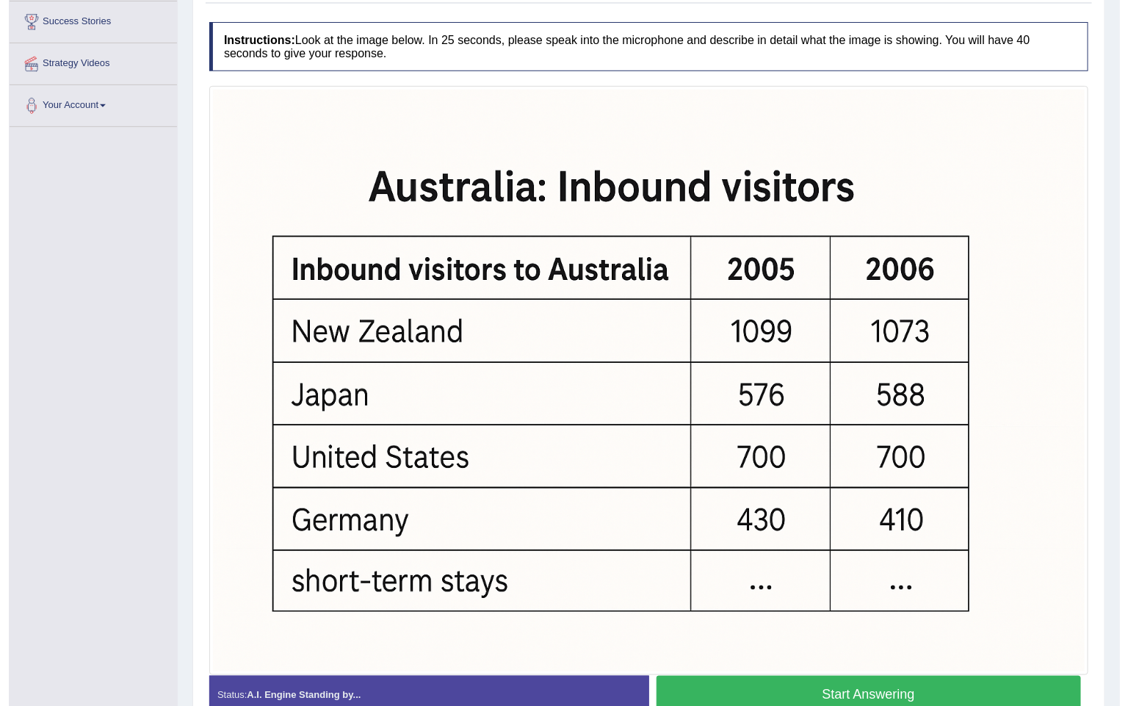
scroll to position [325, 0]
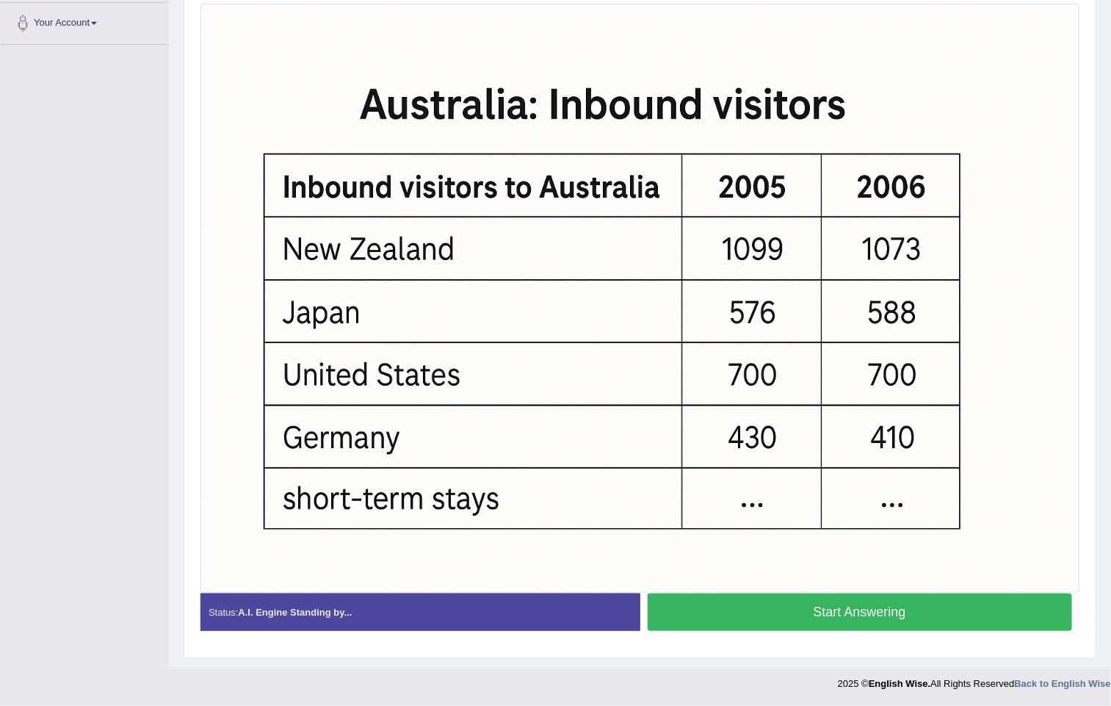
click at [851, 593] on button "Start Answering" at bounding box center [860, 611] width 425 height 37
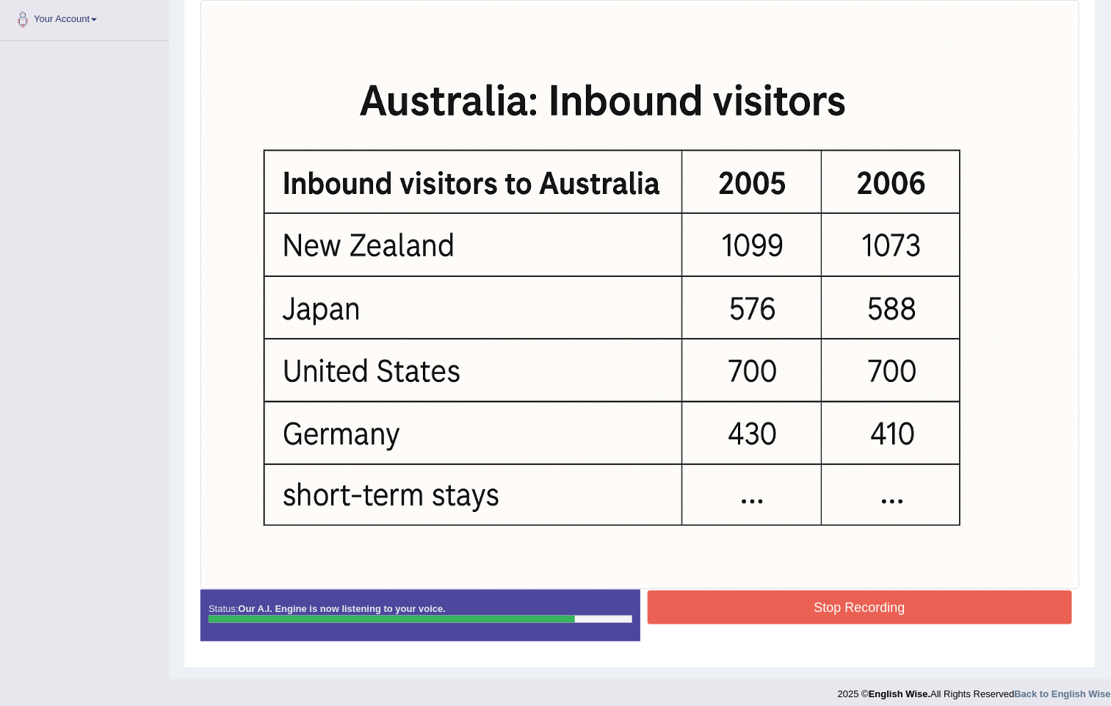
click at [836, 597] on button "Stop Recording" at bounding box center [860, 607] width 425 height 34
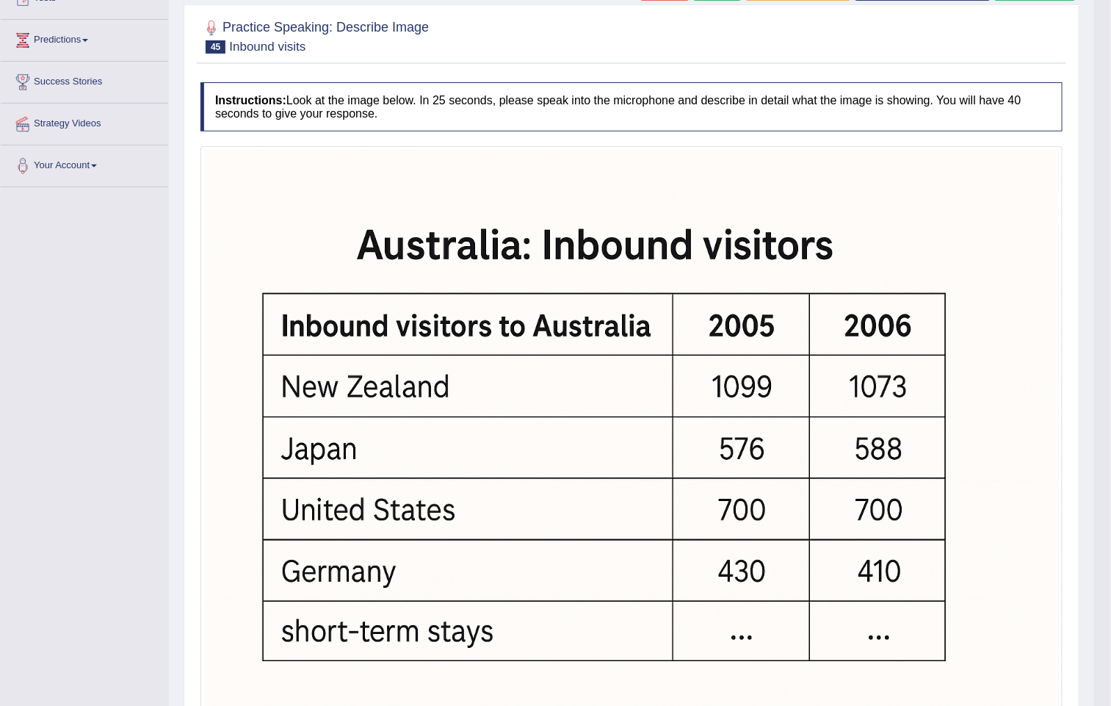
scroll to position [0, 0]
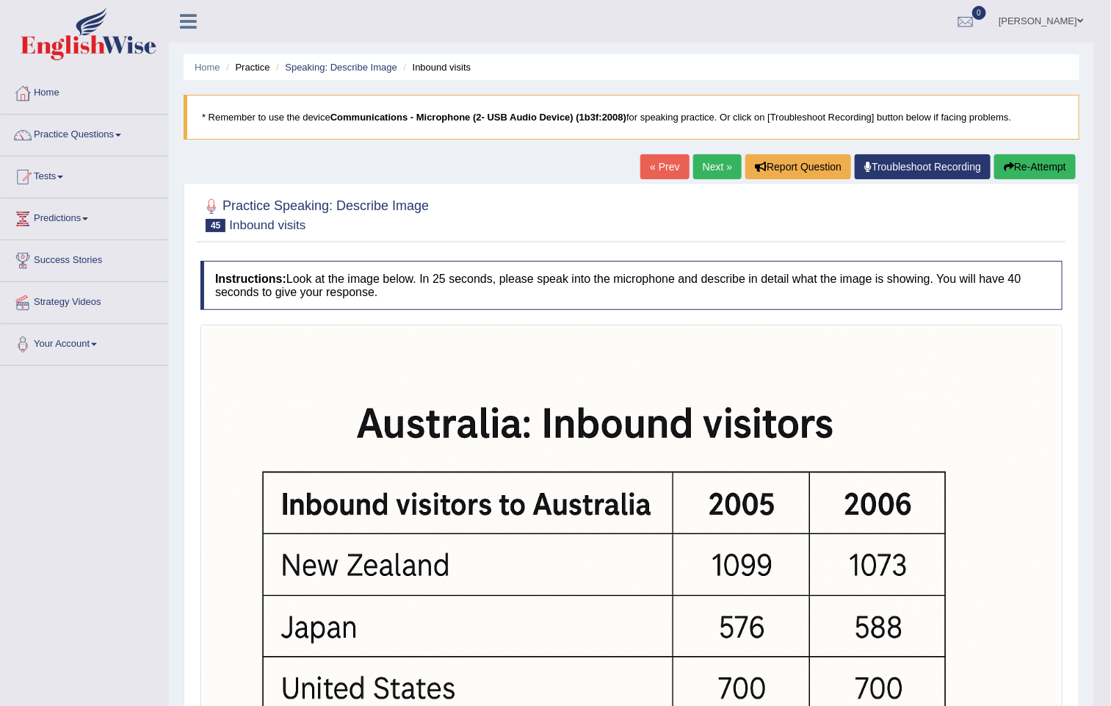
click at [693, 168] on link "Next »" at bounding box center [717, 166] width 48 height 25
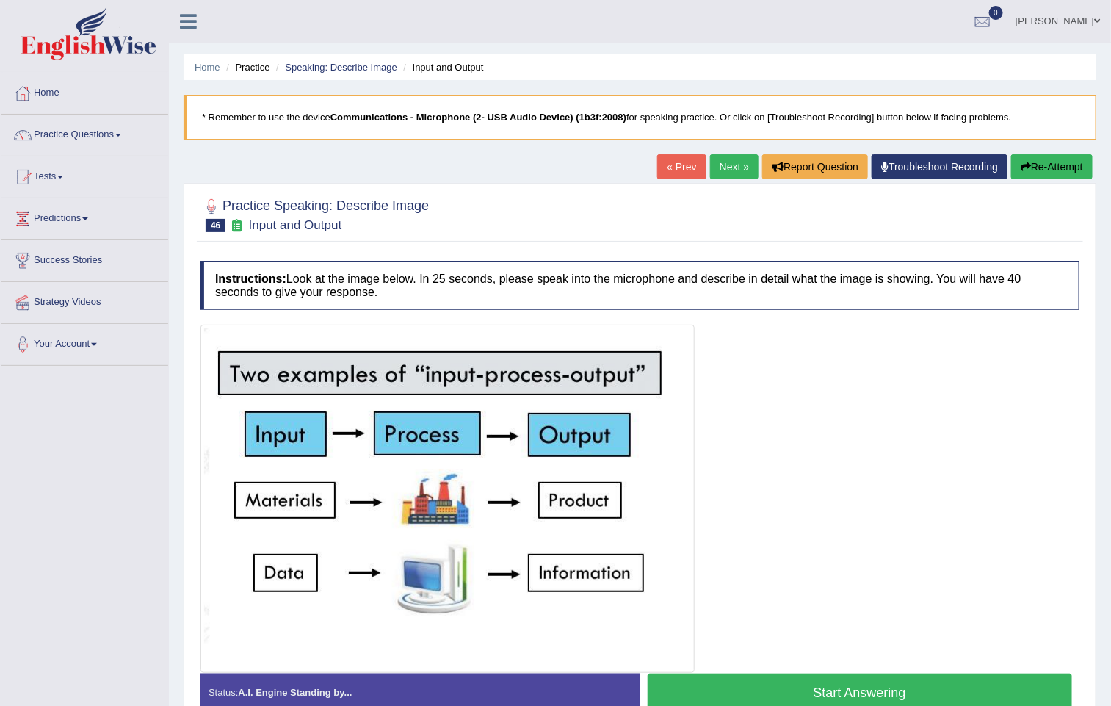
scroll to position [84, 0]
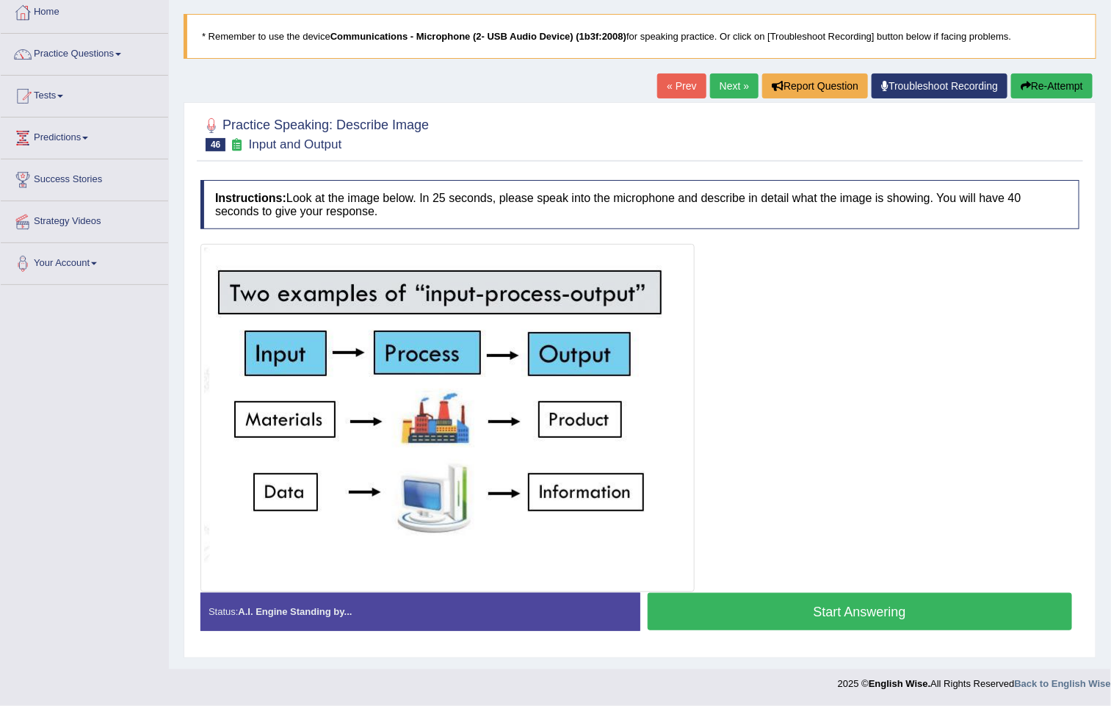
click at [728, 77] on link "Next »" at bounding box center [734, 85] width 48 height 25
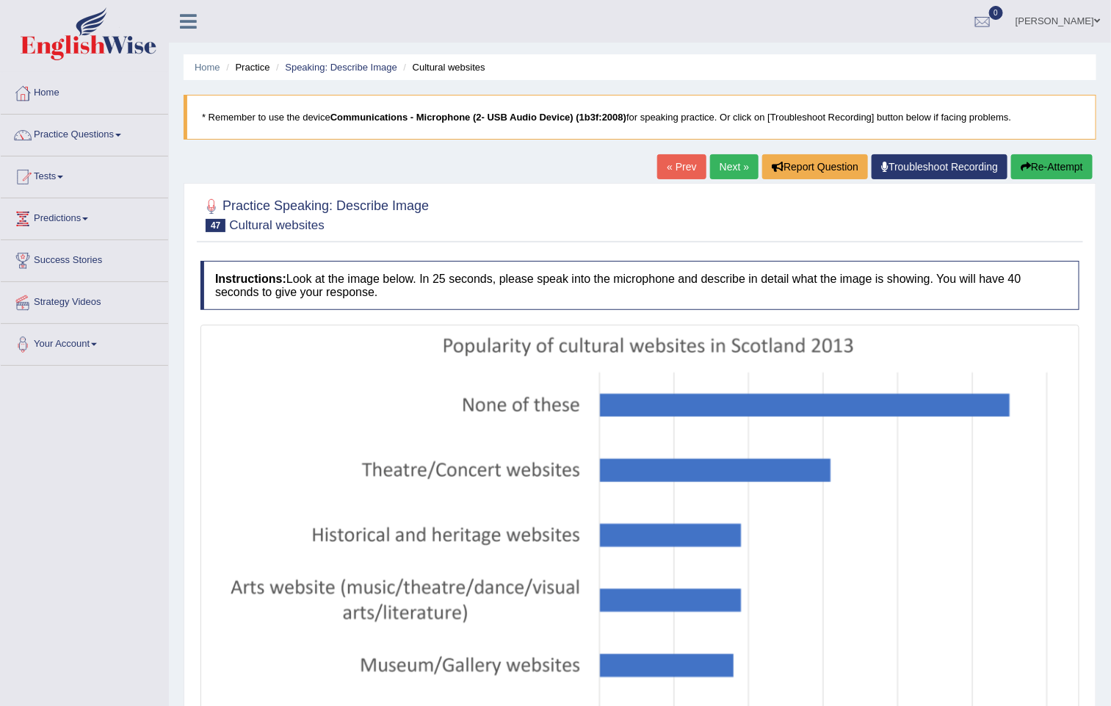
click at [729, 163] on link "Next »" at bounding box center [734, 166] width 48 height 25
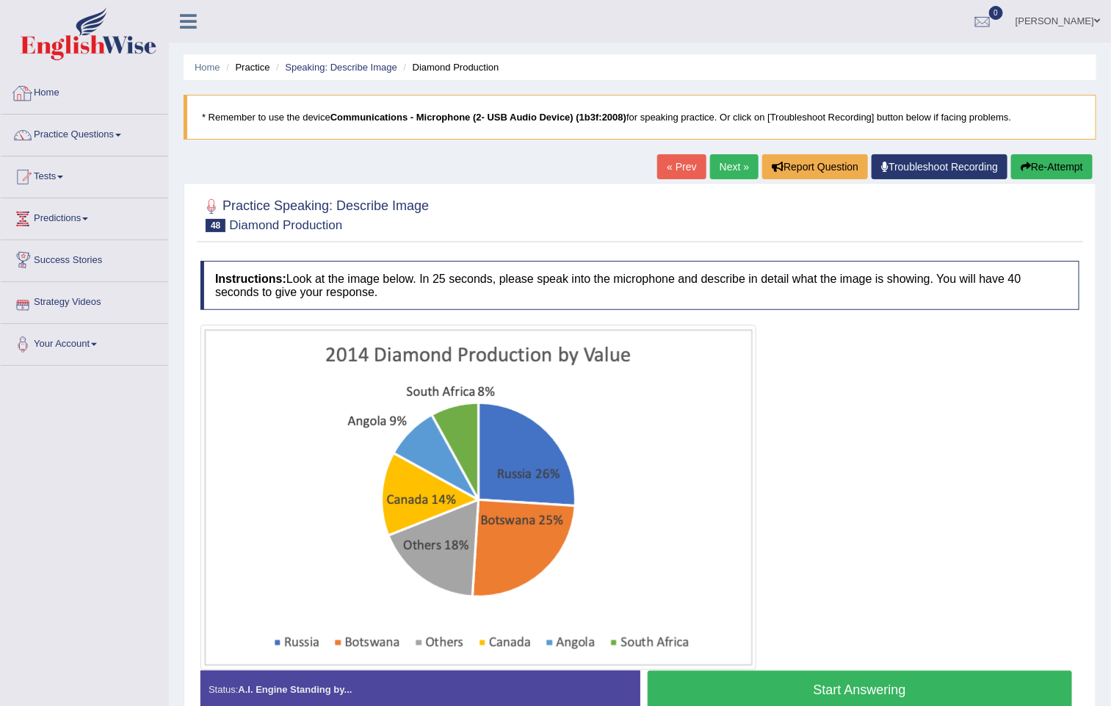
click at [42, 78] on link "Home" at bounding box center [84, 91] width 167 height 37
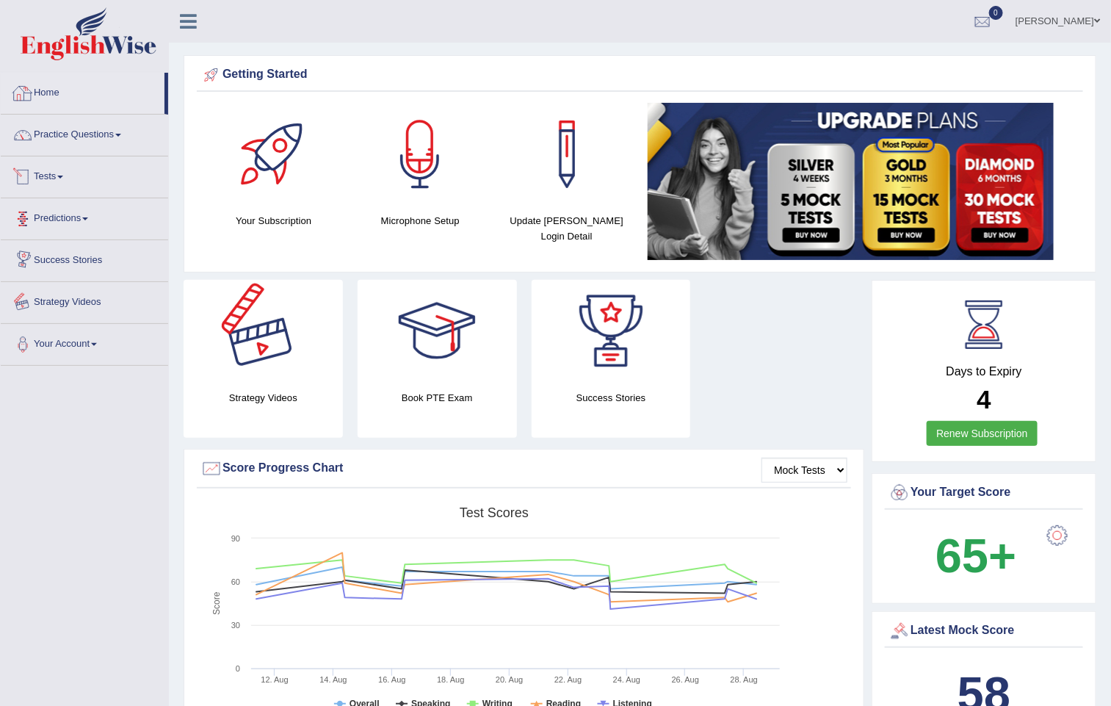
click at [45, 117] on link "Practice Questions" at bounding box center [84, 133] width 167 height 37
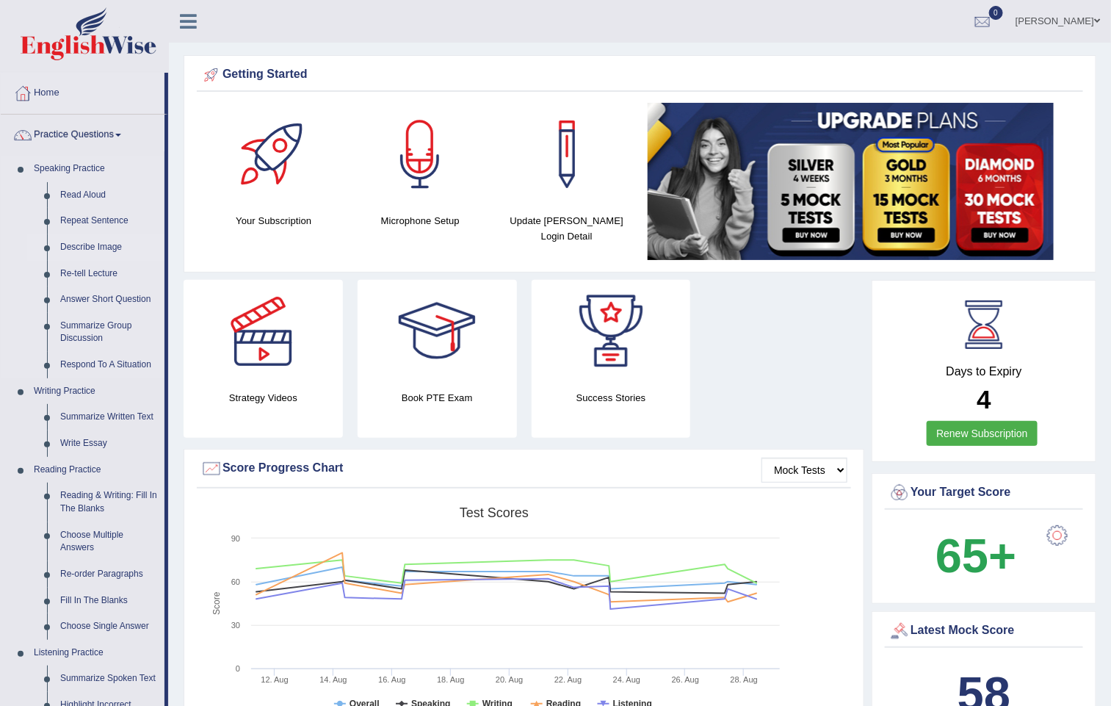
click at [87, 240] on link "Describe Image" at bounding box center [109, 247] width 111 height 26
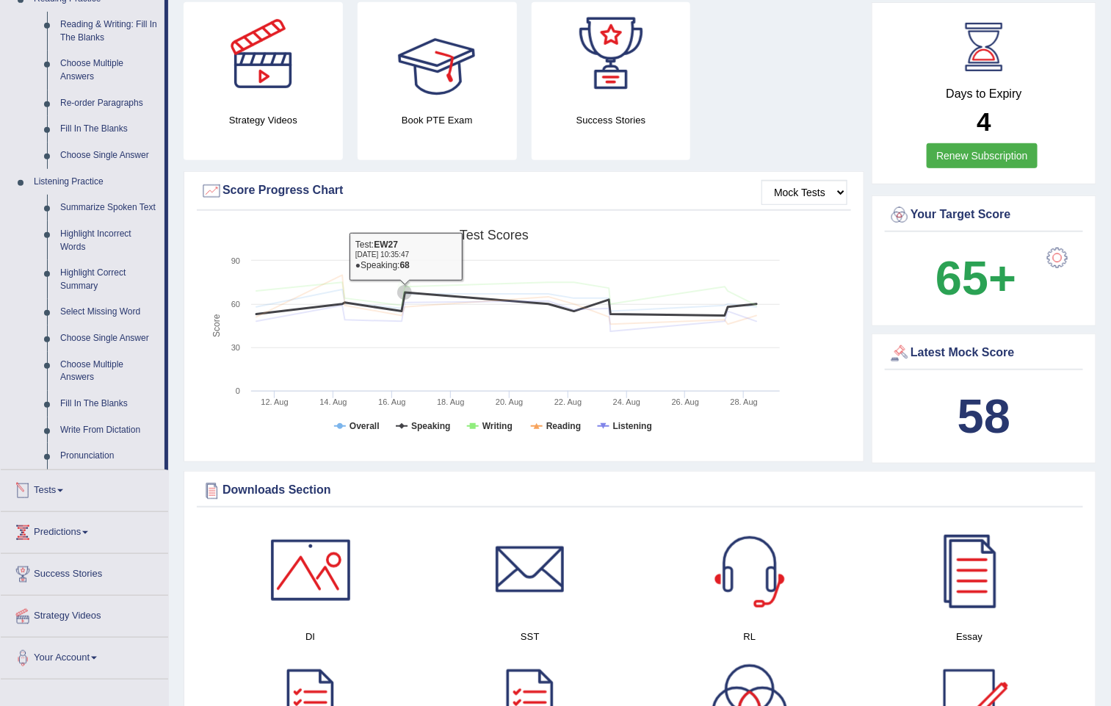
scroll to position [460, 0]
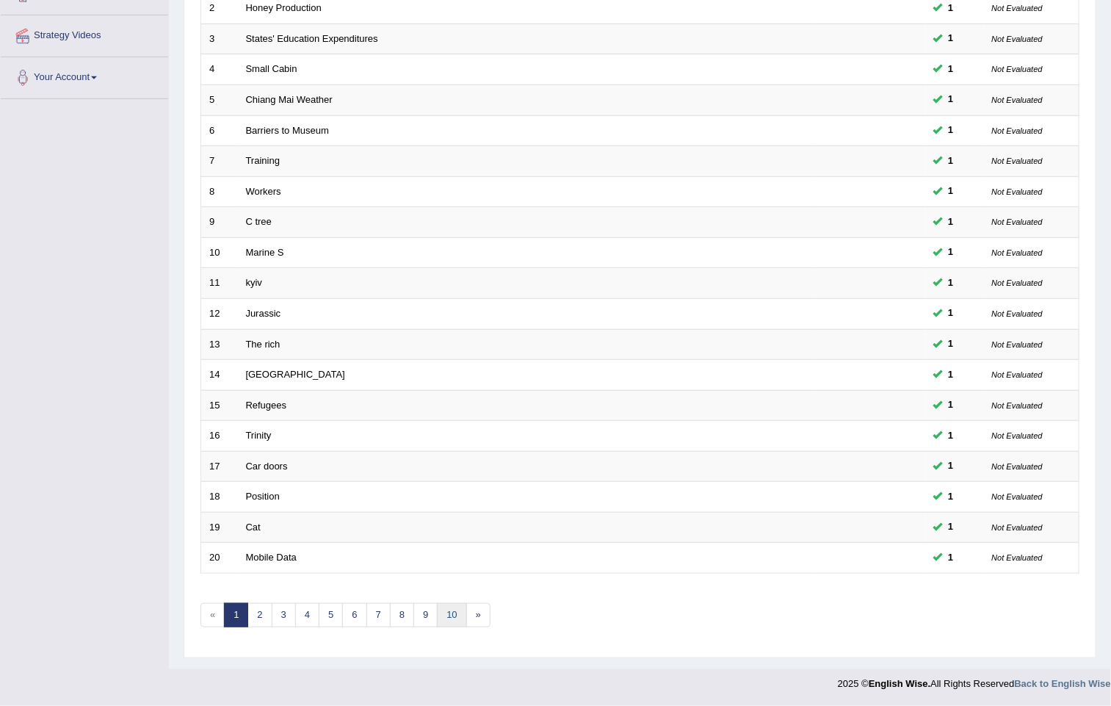
click at [450, 615] on link "10" at bounding box center [451, 615] width 29 height 24
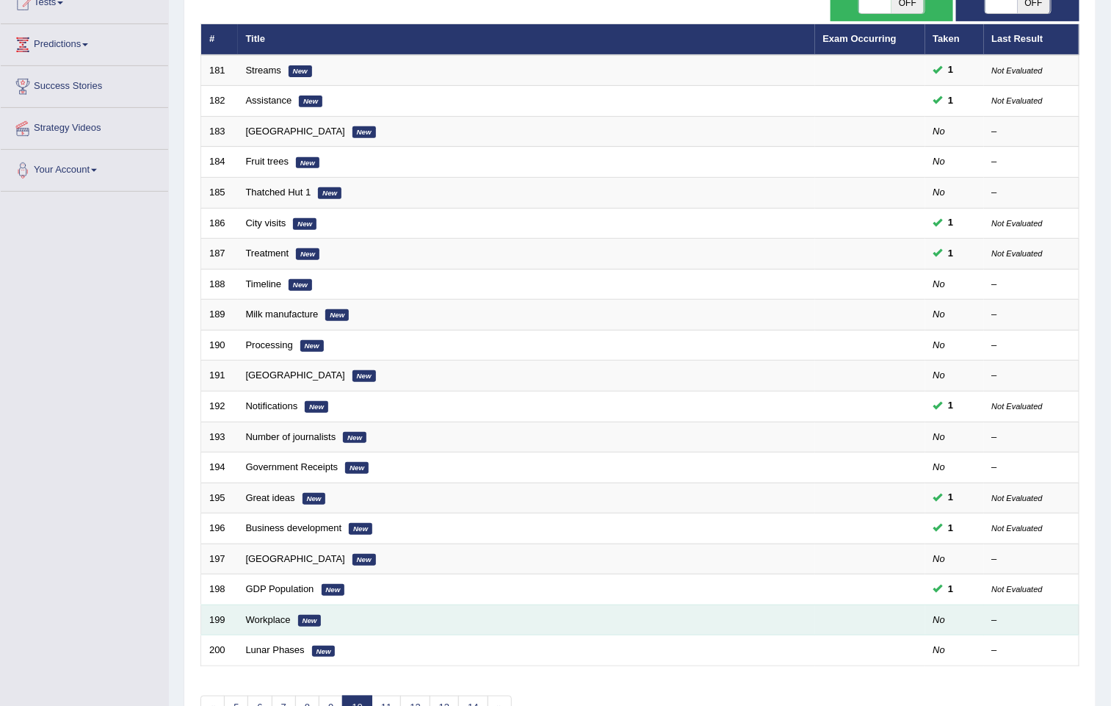
scroll to position [276, 0]
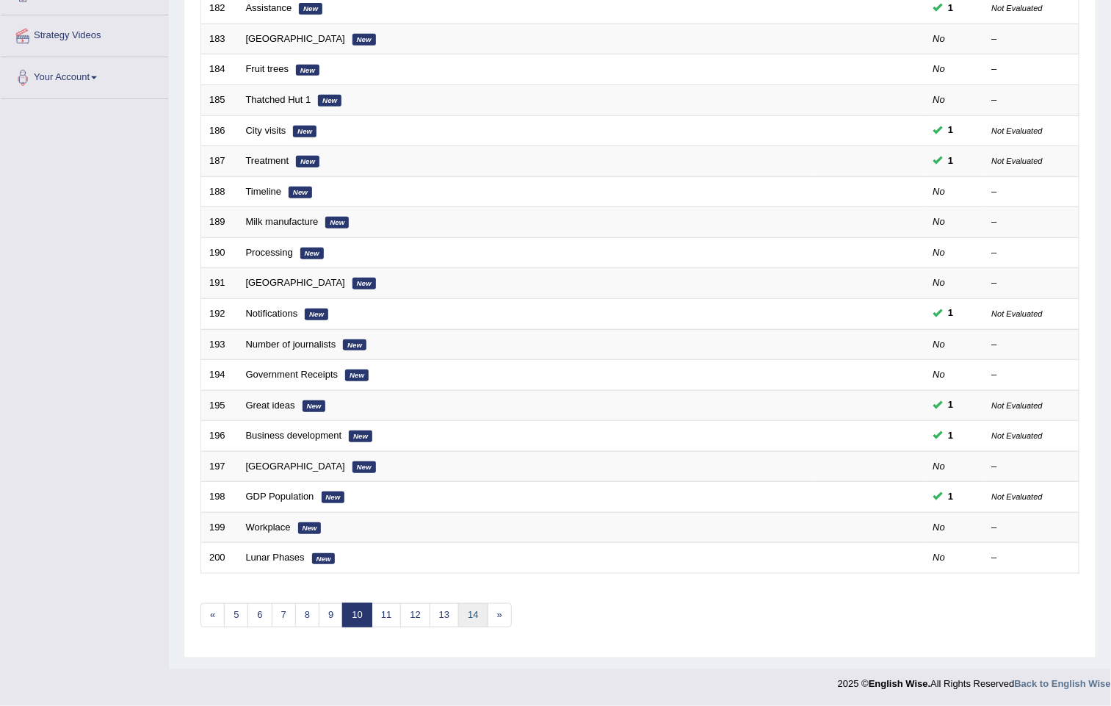
click at [482, 615] on link "14" at bounding box center [472, 615] width 29 height 24
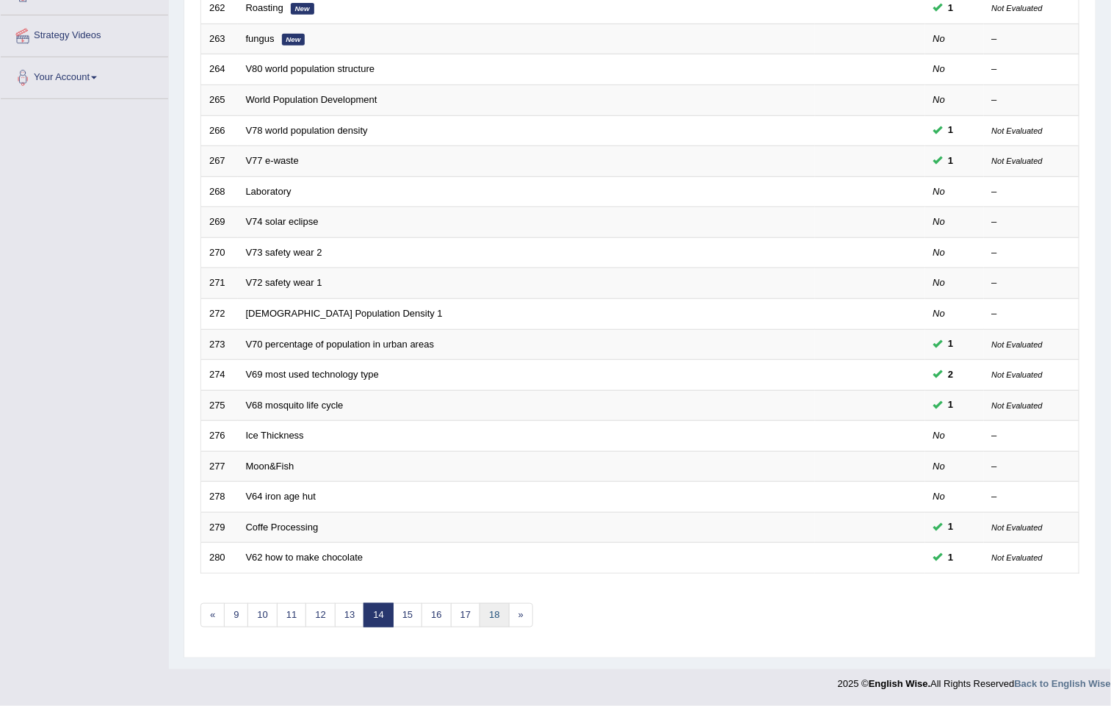
click at [494, 615] on link "18" at bounding box center [493, 615] width 29 height 24
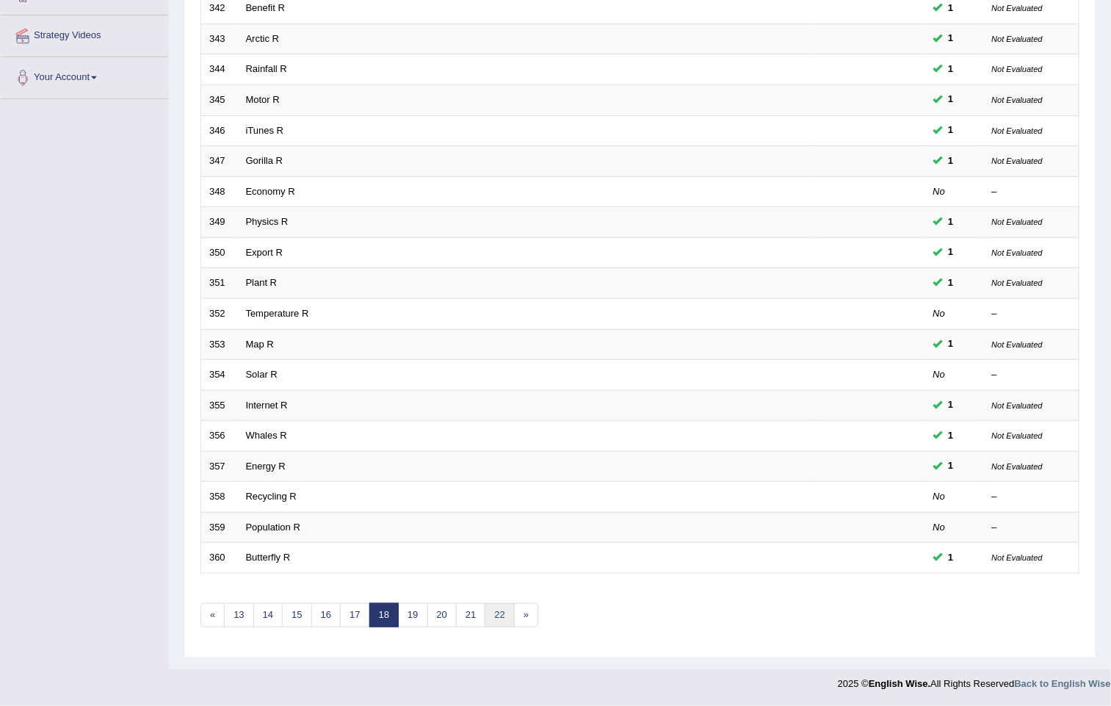
click at [515, 600] on div "Showing 341-360 of 683 items. # Title Exam Occurring Taken Last Result 341 Educ…" at bounding box center [639, 264] width 879 height 761
click at [513, 608] on link "22" at bounding box center [499, 615] width 29 height 24
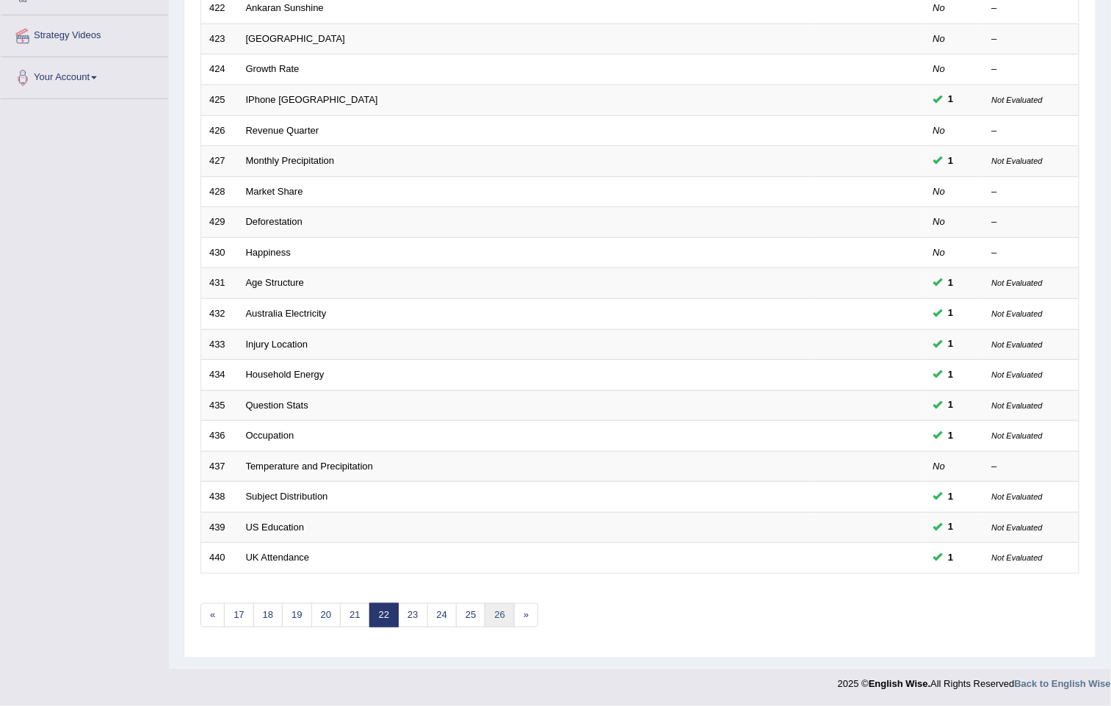
click at [512, 613] on link "26" at bounding box center [499, 615] width 29 height 24
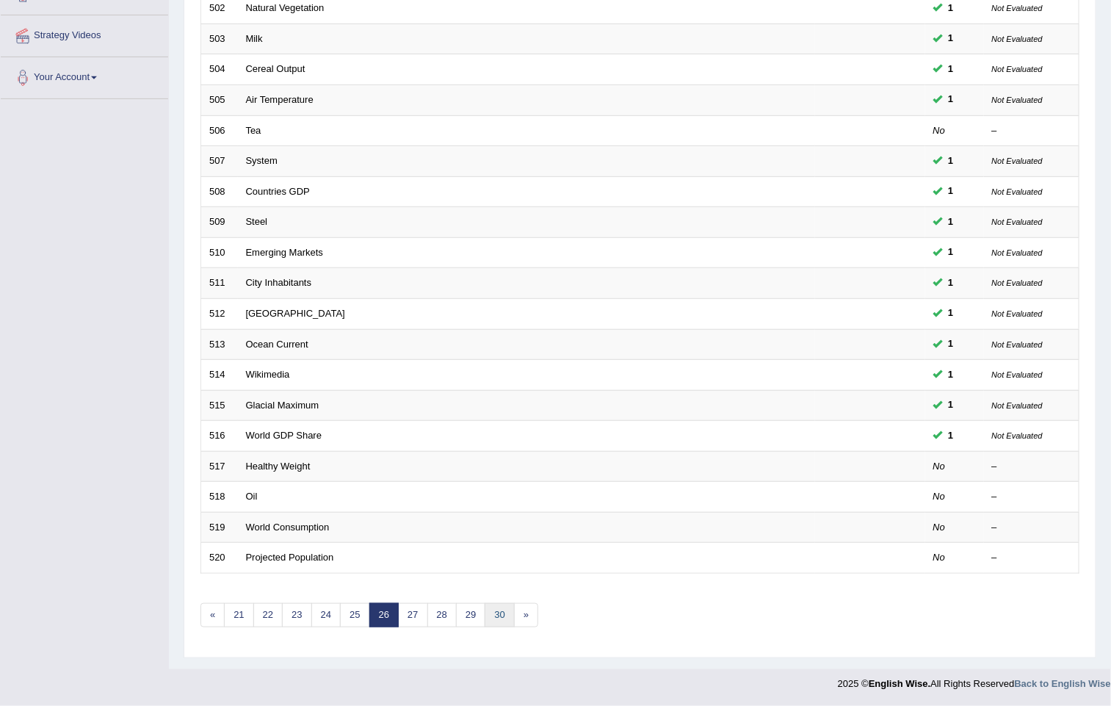
click at [500, 617] on link "30" at bounding box center [499, 615] width 29 height 24
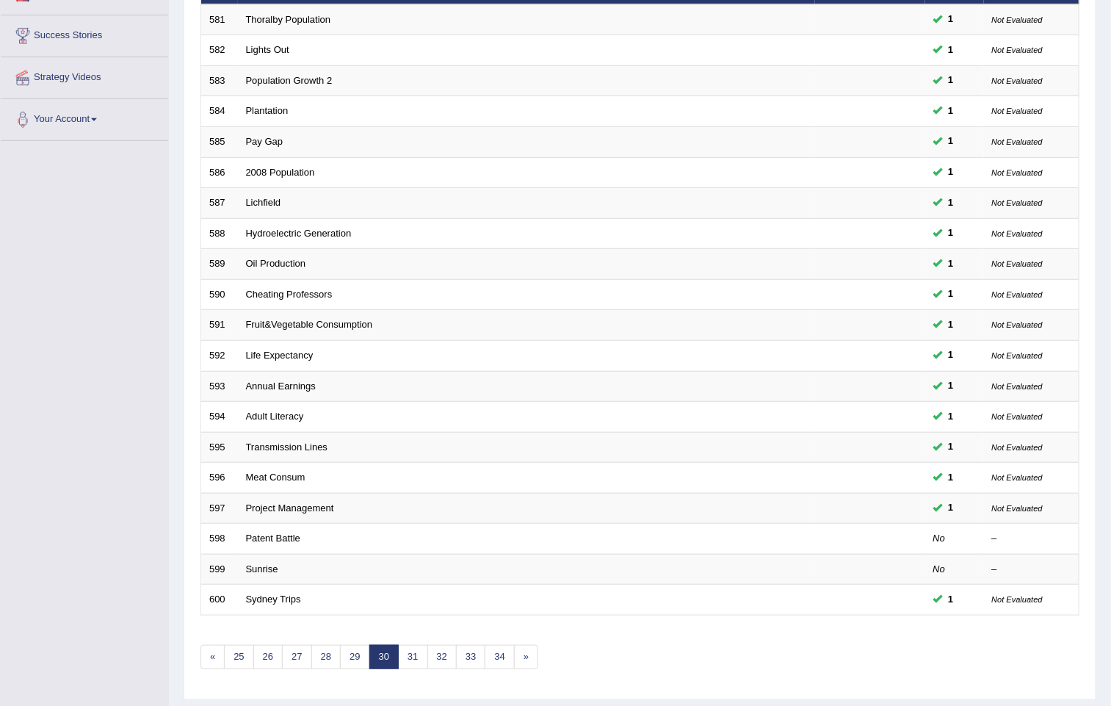
scroll to position [278, 0]
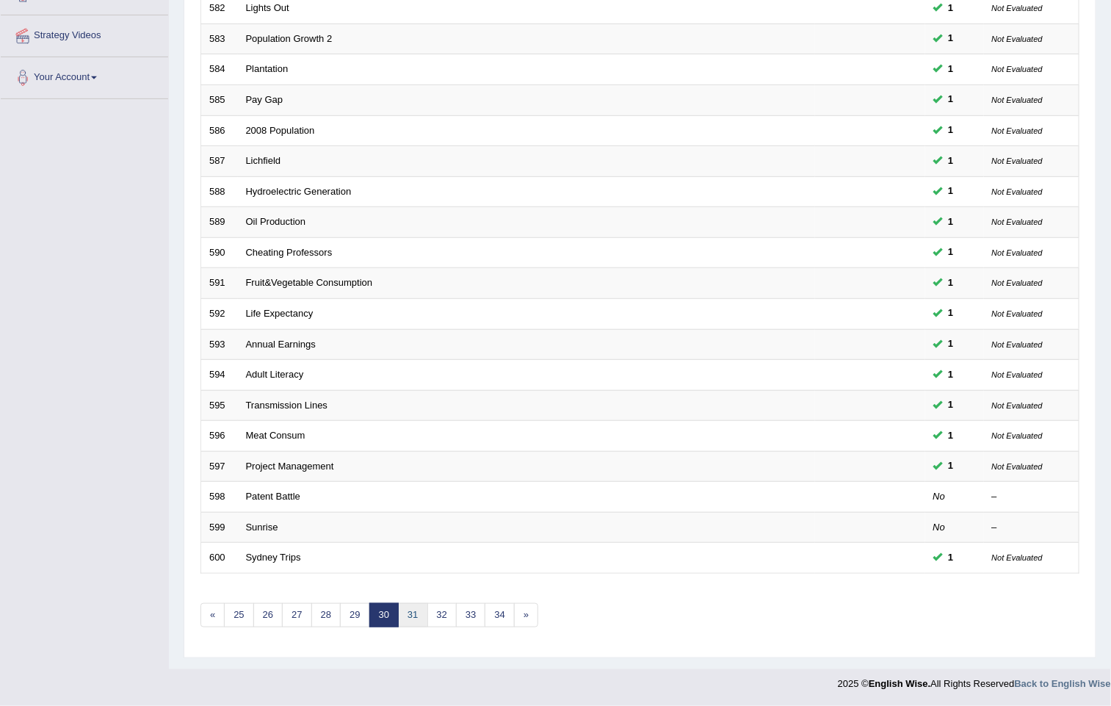
click at [410, 615] on link "31" at bounding box center [412, 615] width 29 height 24
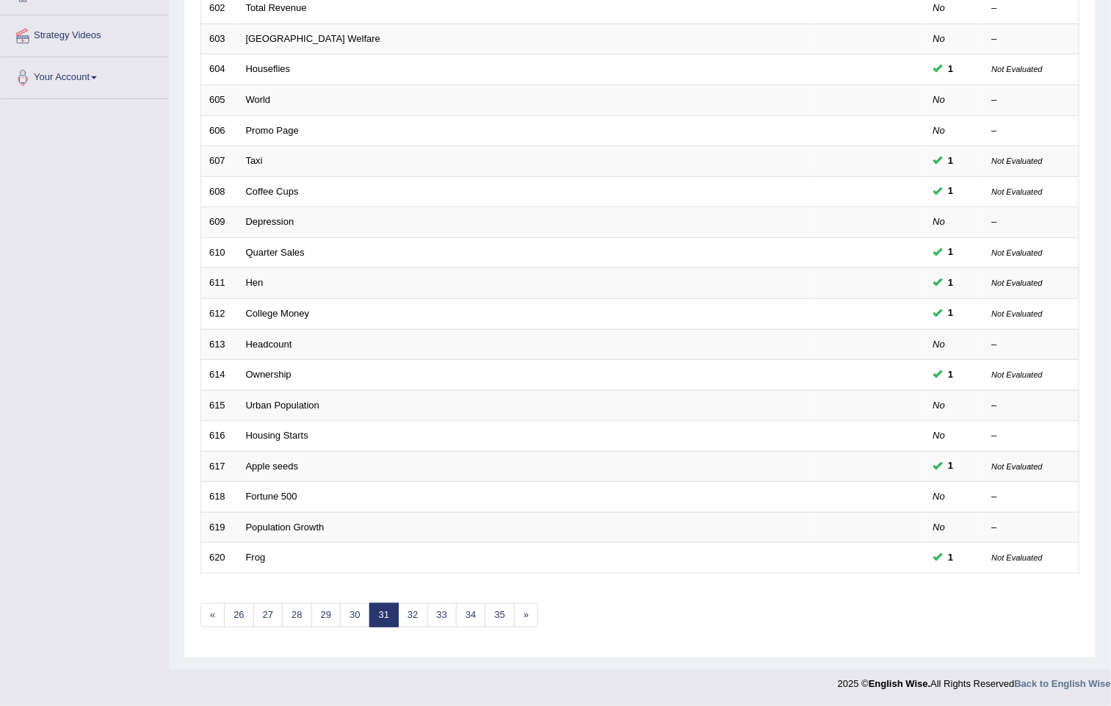
scroll to position [276, 0]
click at [427, 611] on link "32" at bounding box center [412, 615] width 29 height 24
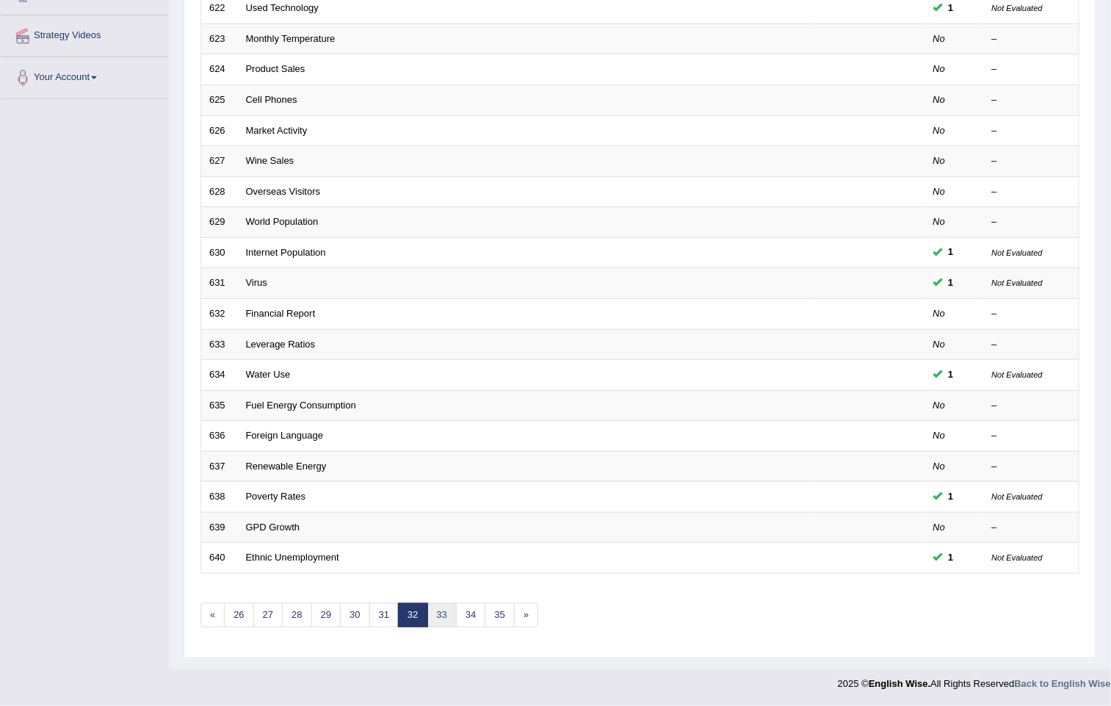
click at [454, 610] on link "33" at bounding box center [441, 615] width 29 height 24
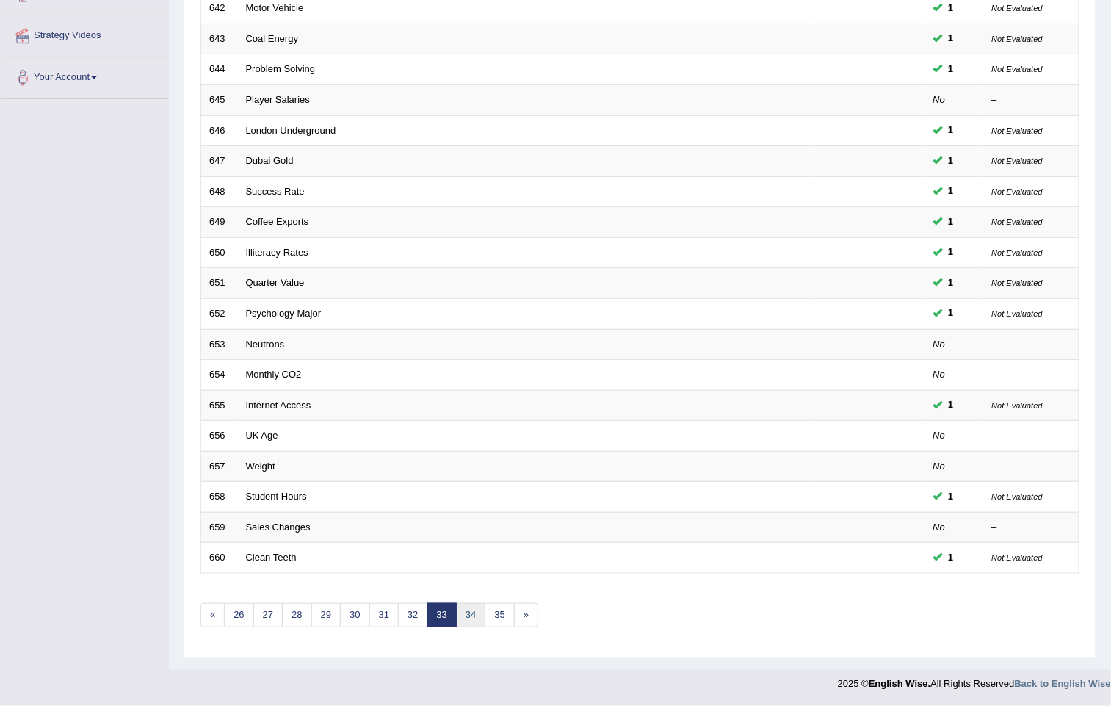
click at [476, 615] on link "34" at bounding box center [470, 615] width 29 height 24
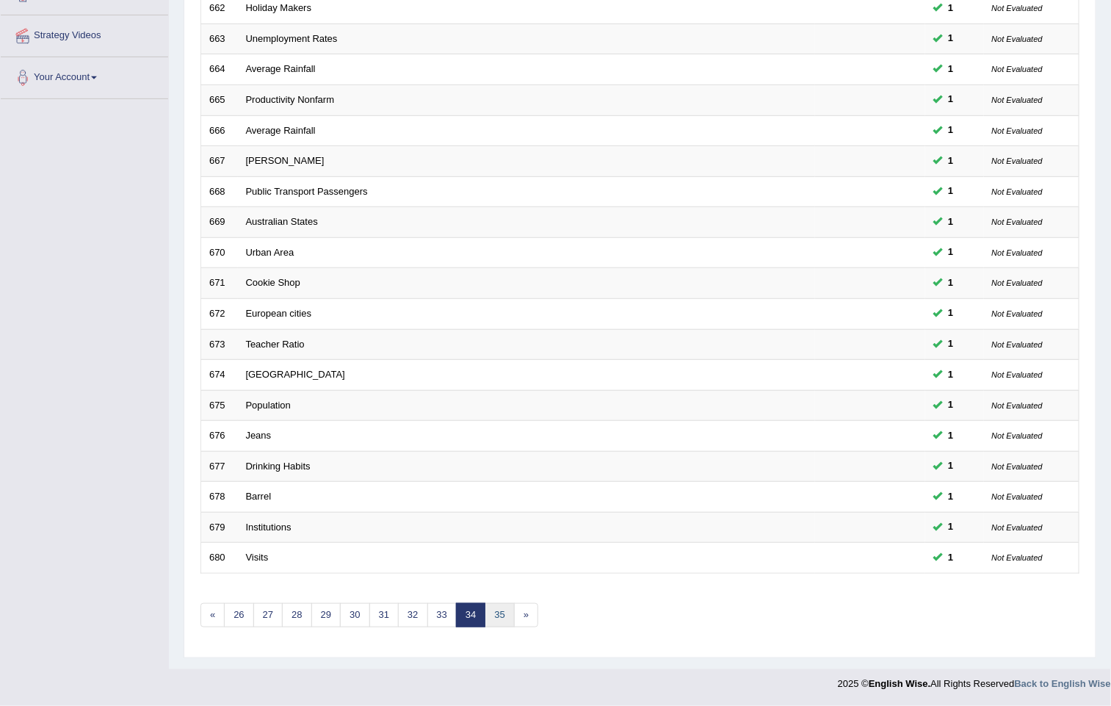
click at [510, 606] on link "35" at bounding box center [499, 615] width 29 height 24
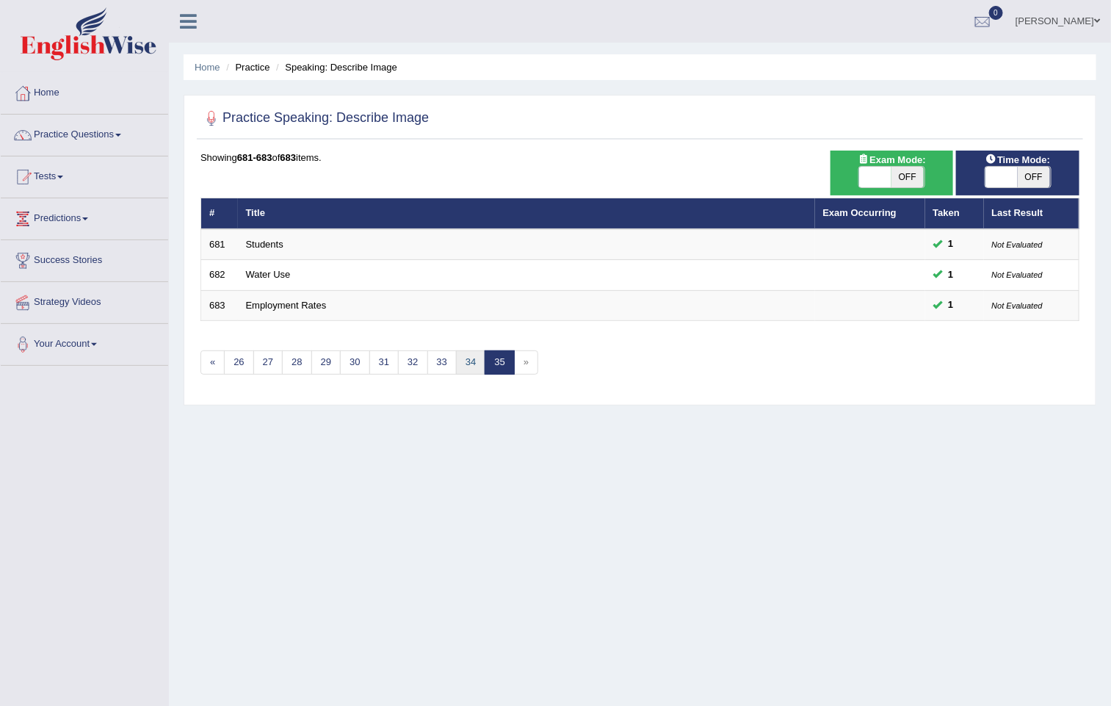
click at [469, 361] on link "34" at bounding box center [470, 362] width 29 height 24
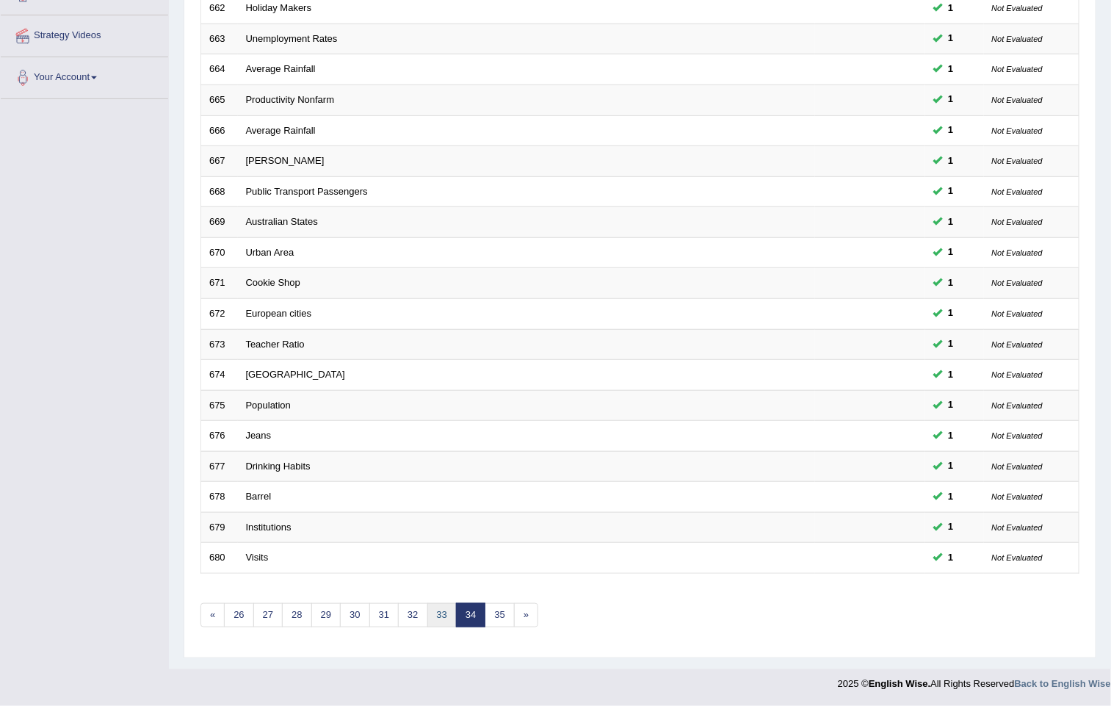
click at [450, 612] on link "33" at bounding box center [441, 615] width 29 height 24
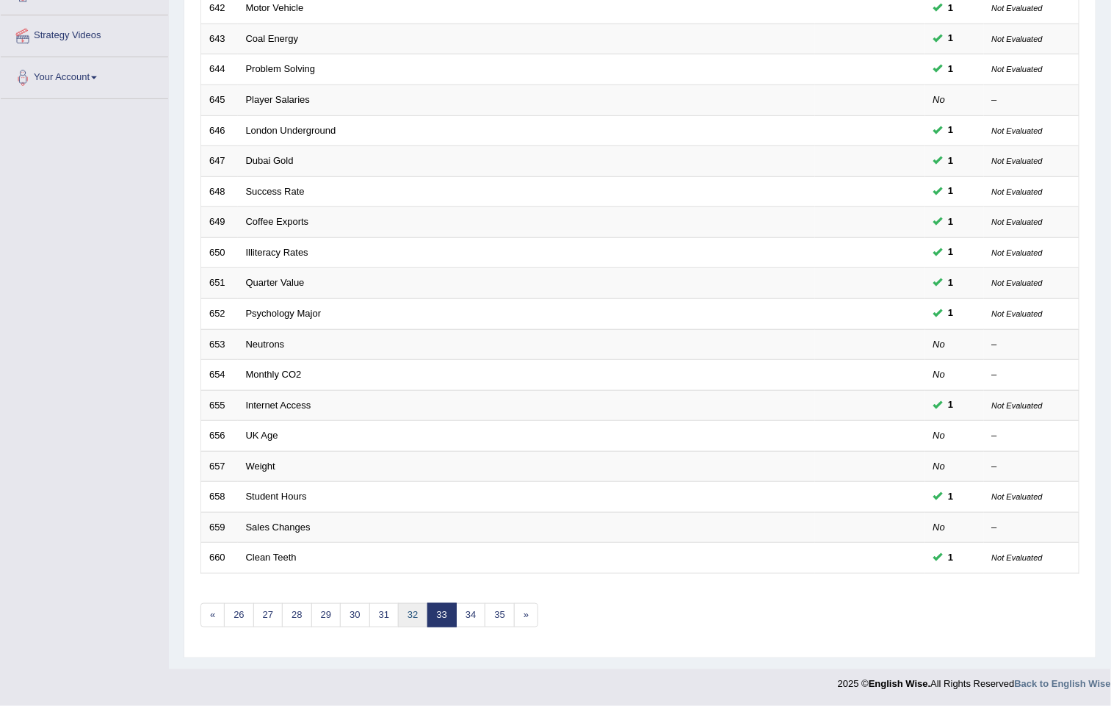
click at [413, 604] on link "32" at bounding box center [412, 615] width 29 height 24
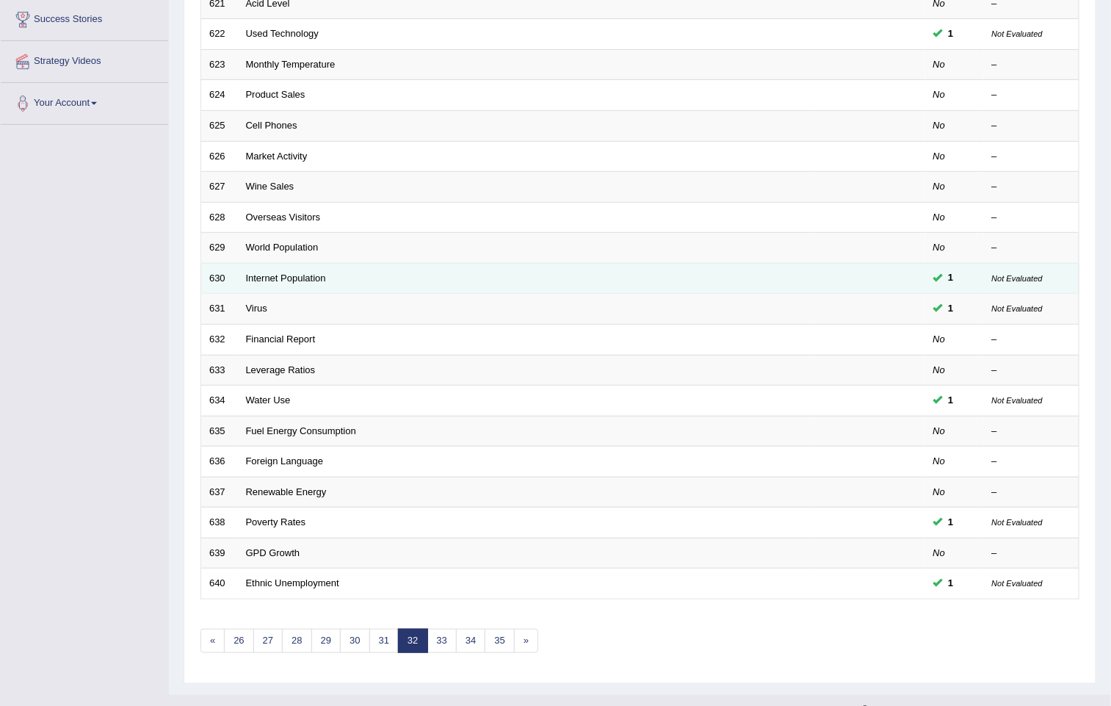
scroll to position [276, 0]
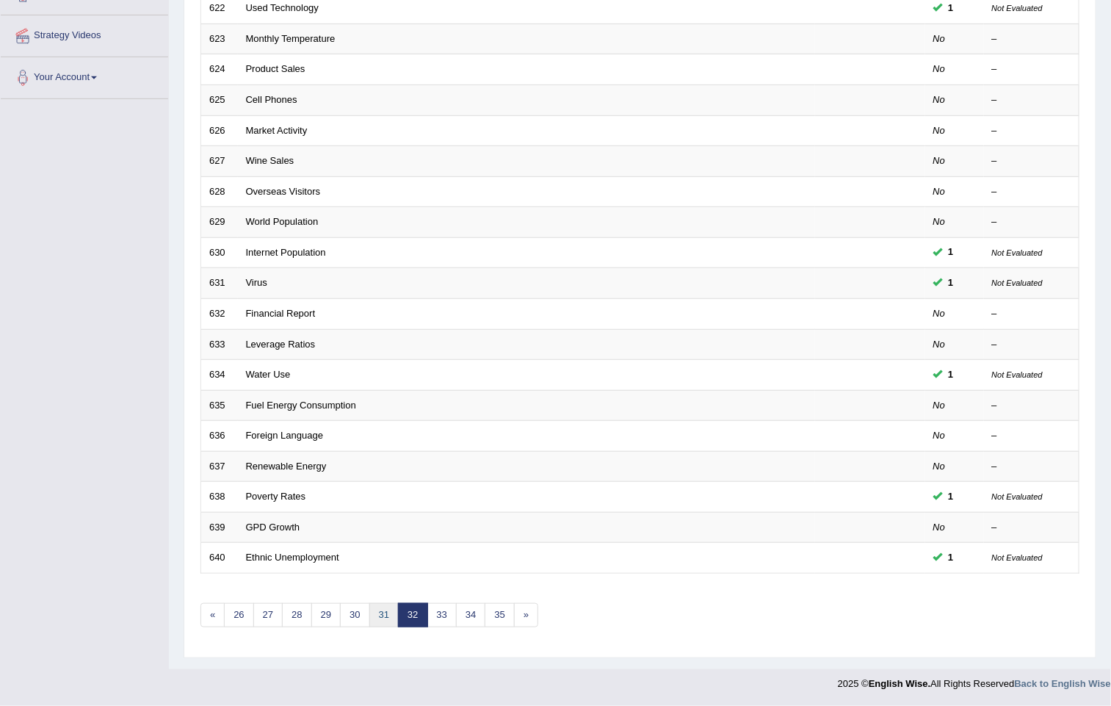
click at [375, 603] on link "31" at bounding box center [383, 615] width 29 height 24
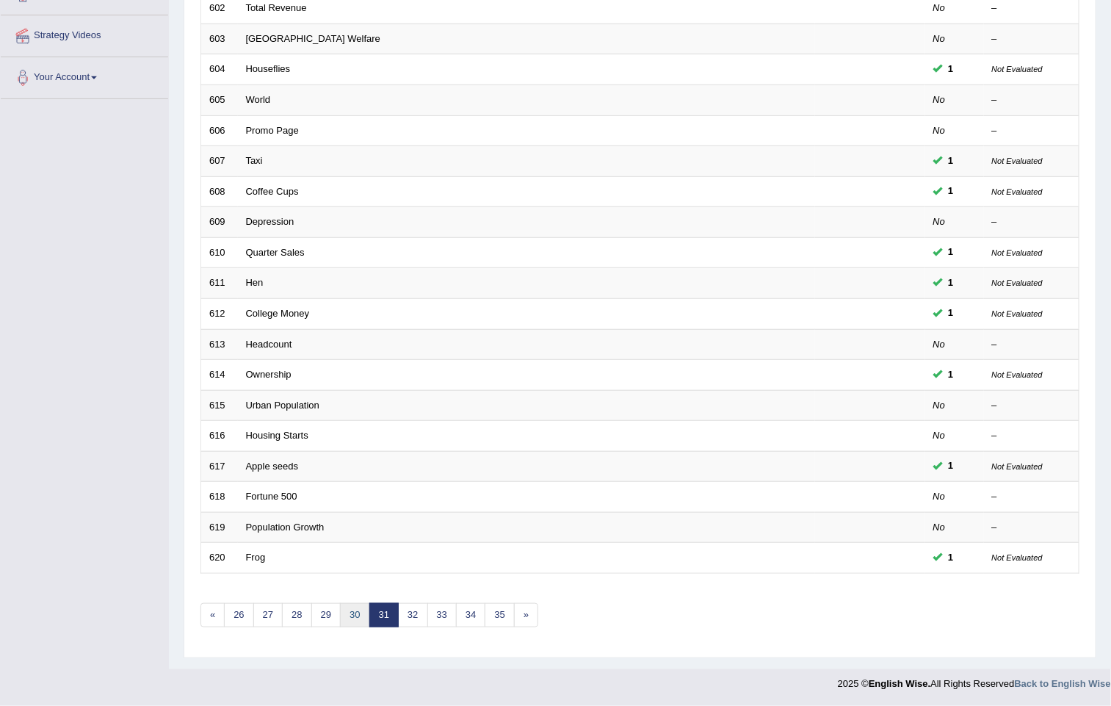
click at [357, 603] on link "30" at bounding box center [354, 615] width 29 height 24
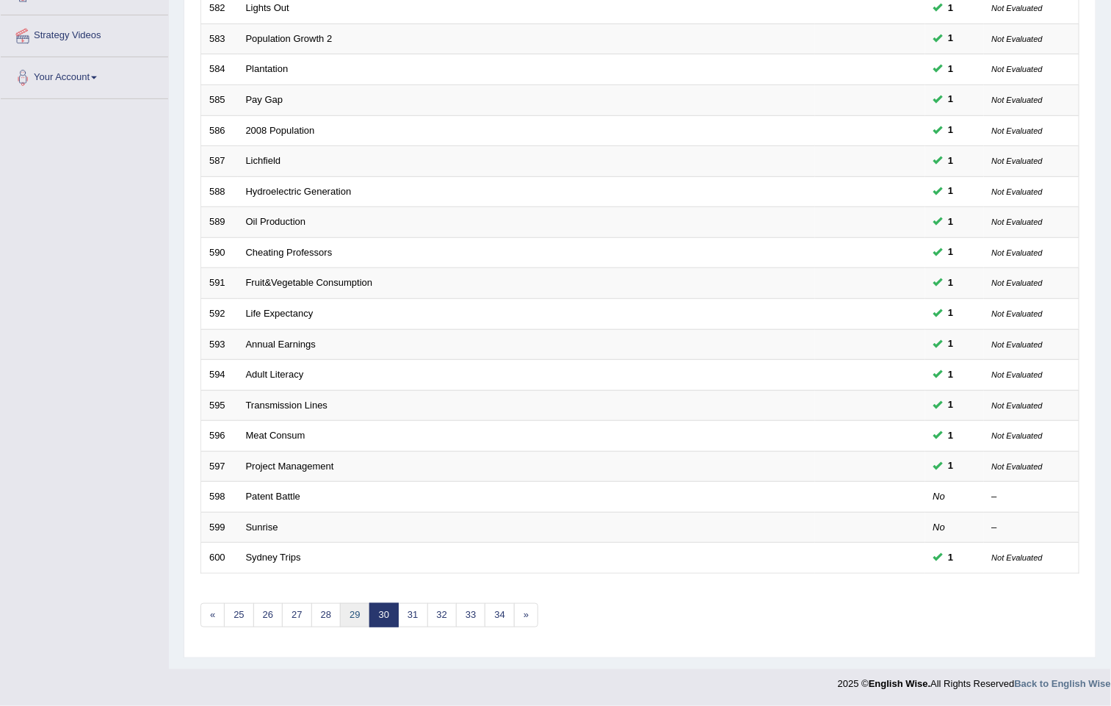
scroll to position [278, 0]
click at [352, 604] on link "29" at bounding box center [354, 615] width 29 height 24
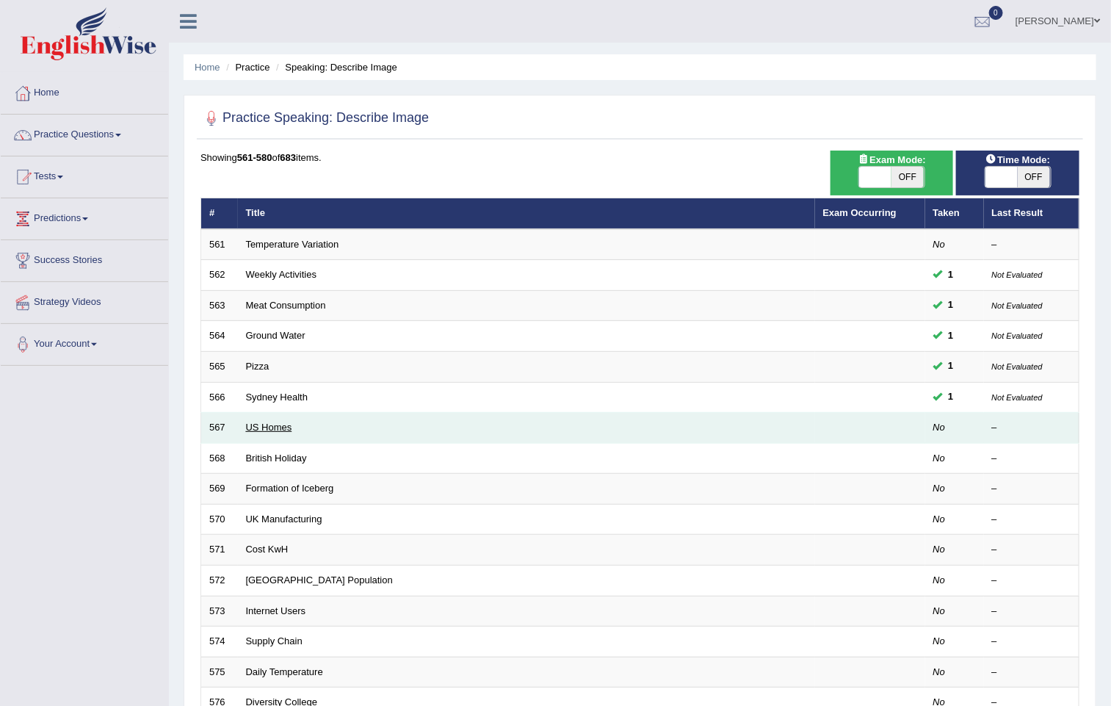
click at [267, 427] on link "US Homes" at bounding box center [269, 426] width 46 height 11
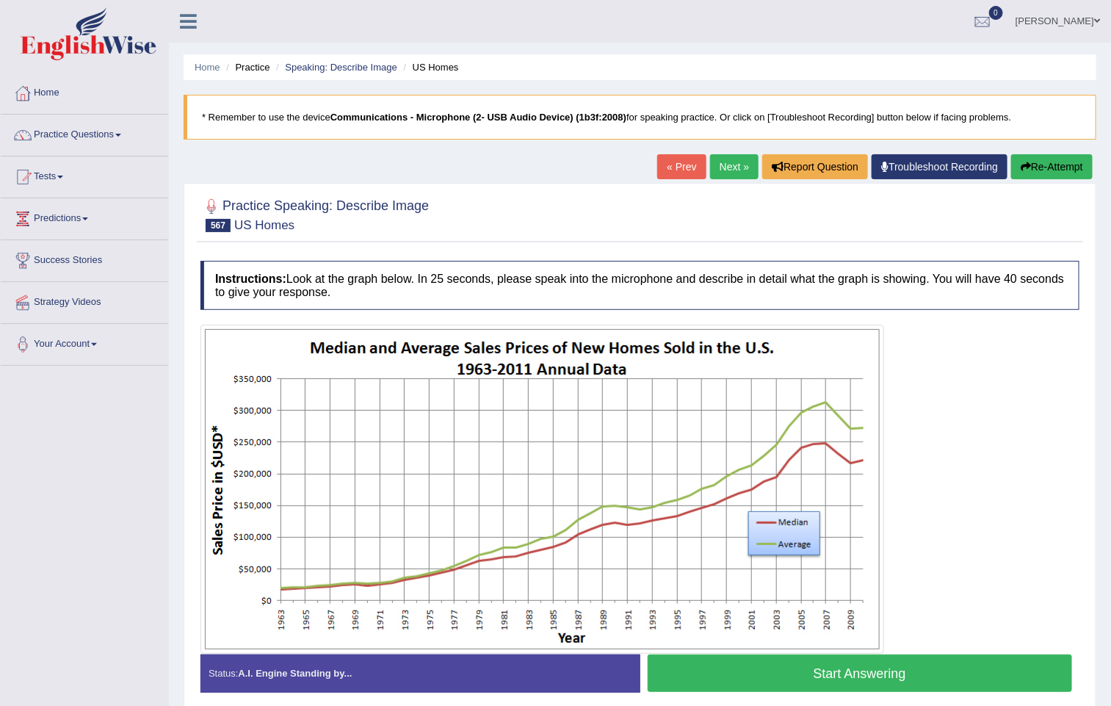
click at [723, 179] on link "Next »" at bounding box center [734, 166] width 48 height 25
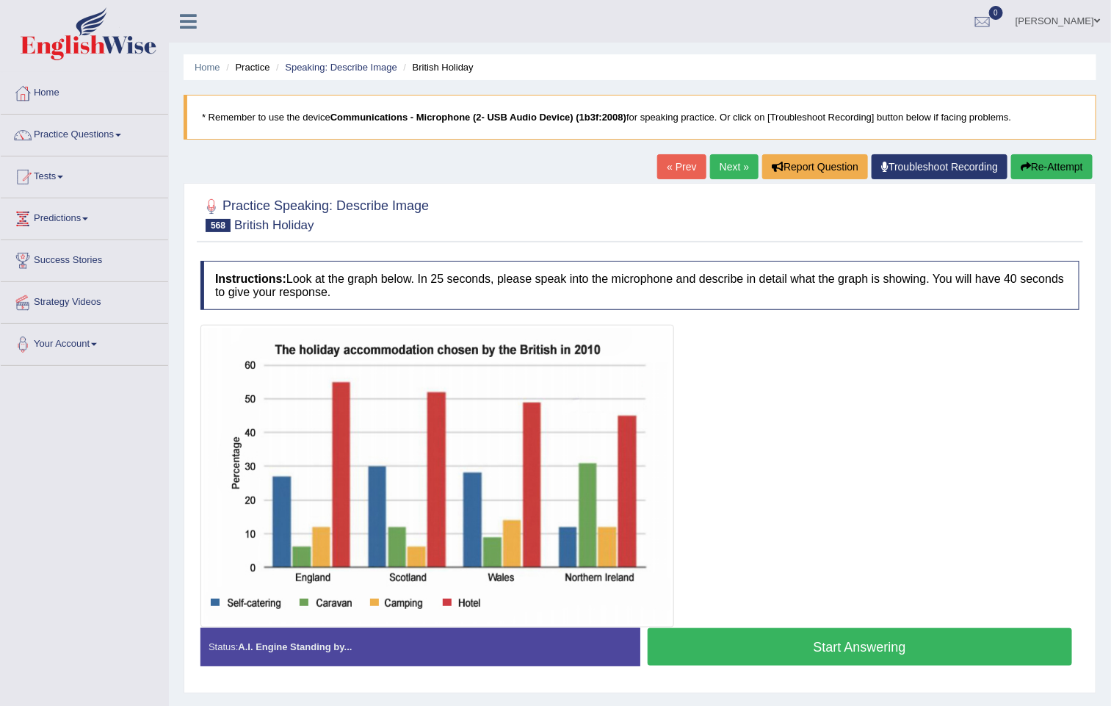
click at [711, 161] on link "Next »" at bounding box center [734, 166] width 48 height 25
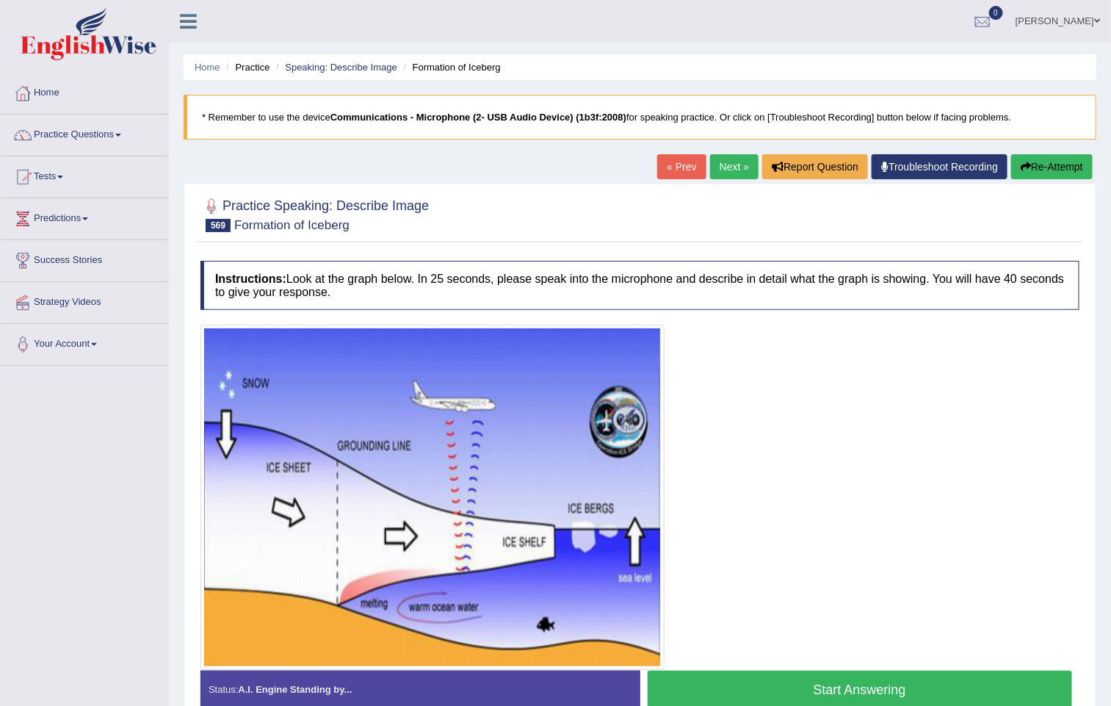
click at [714, 166] on link "Next »" at bounding box center [734, 166] width 48 height 25
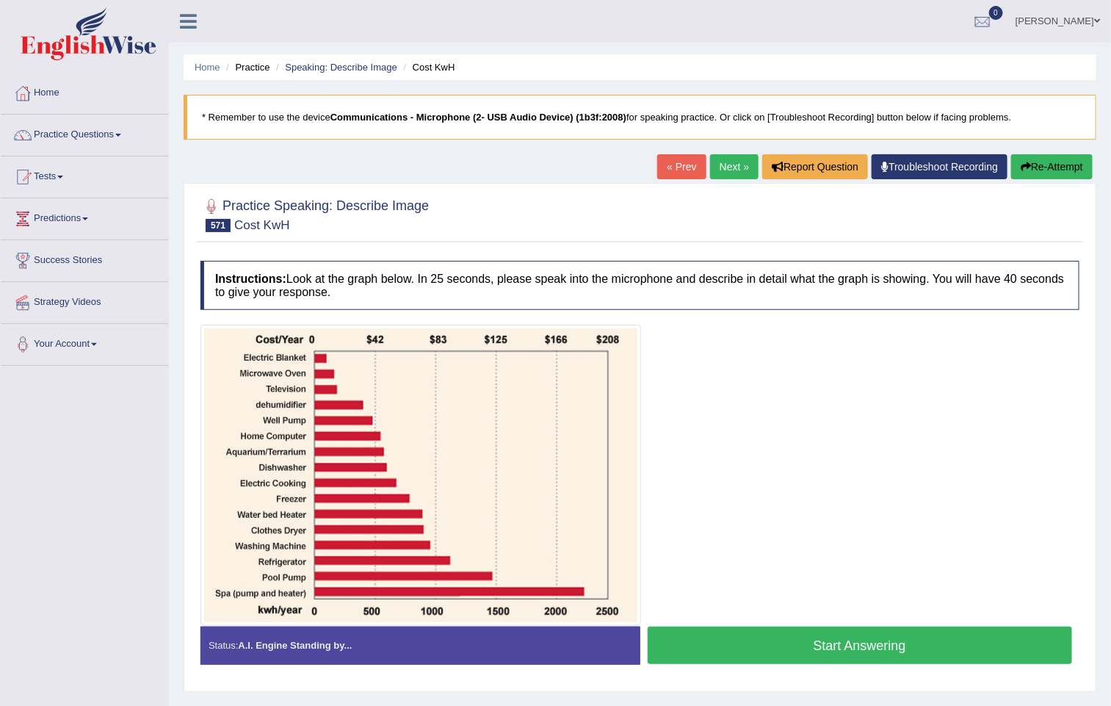
click at [725, 159] on link "Next »" at bounding box center [734, 166] width 48 height 25
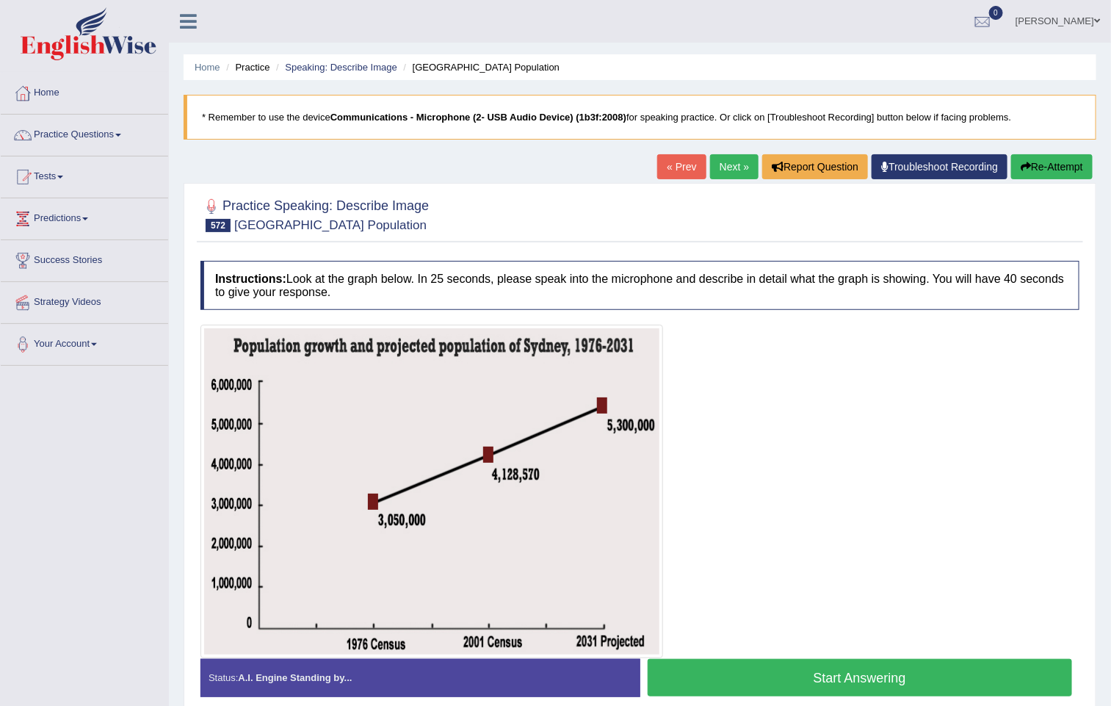
click at [663, 159] on link "« Prev" at bounding box center [681, 166] width 48 height 25
click at [712, 151] on div "Home Practice Speaking: Describe Image Sydney Population * Remember to use the …" at bounding box center [640, 367] width 942 height 735
click at [716, 167] on link "Next »" at bounding box center [734, 166] width 48 height 25
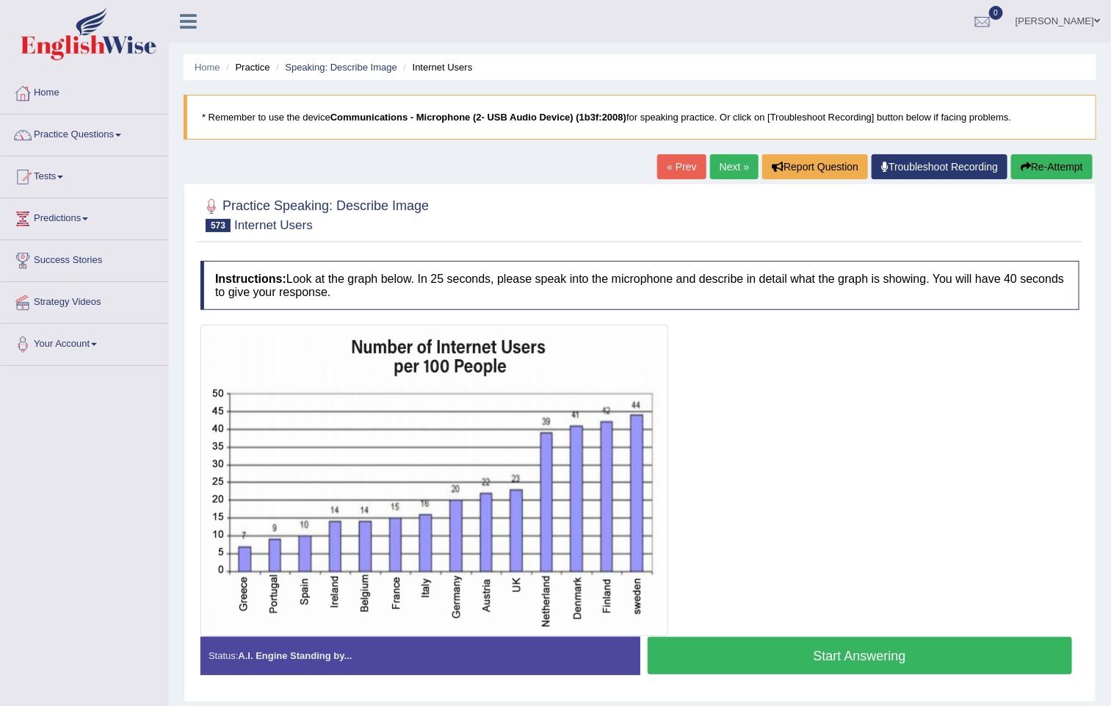
click at [720, 176] on link "Next »" at bounding box center [734, 166] width 48 height 25
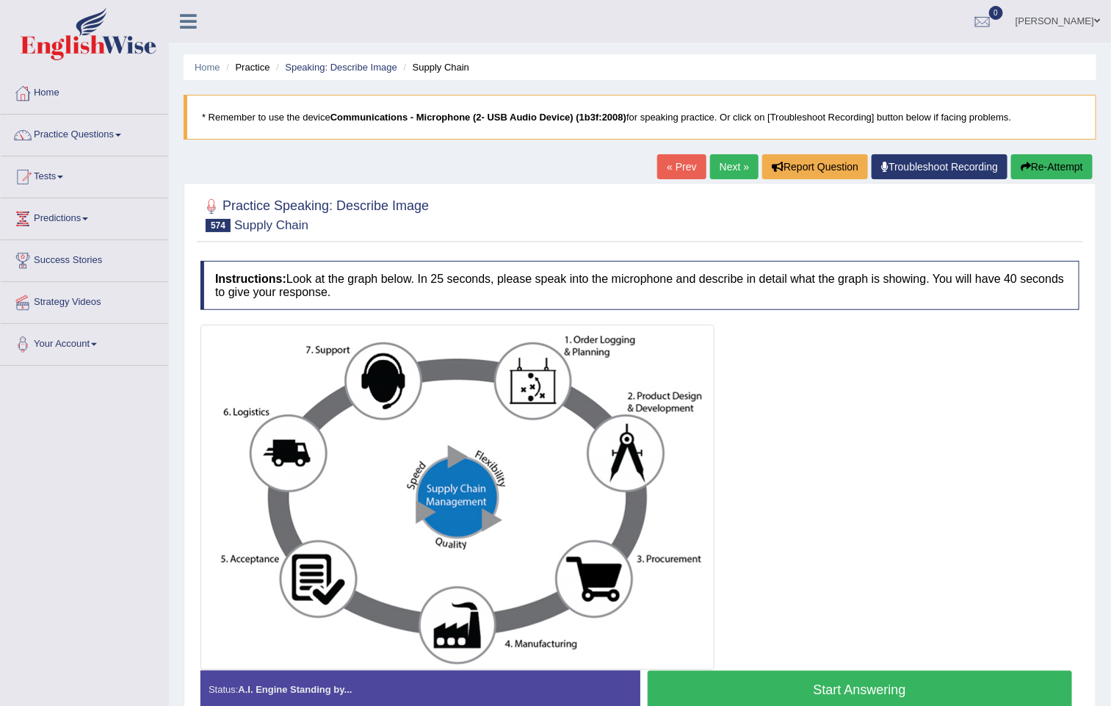
click at [677, 170] on link "« Prev" at bounding box center [681, 166] width 48 height 25
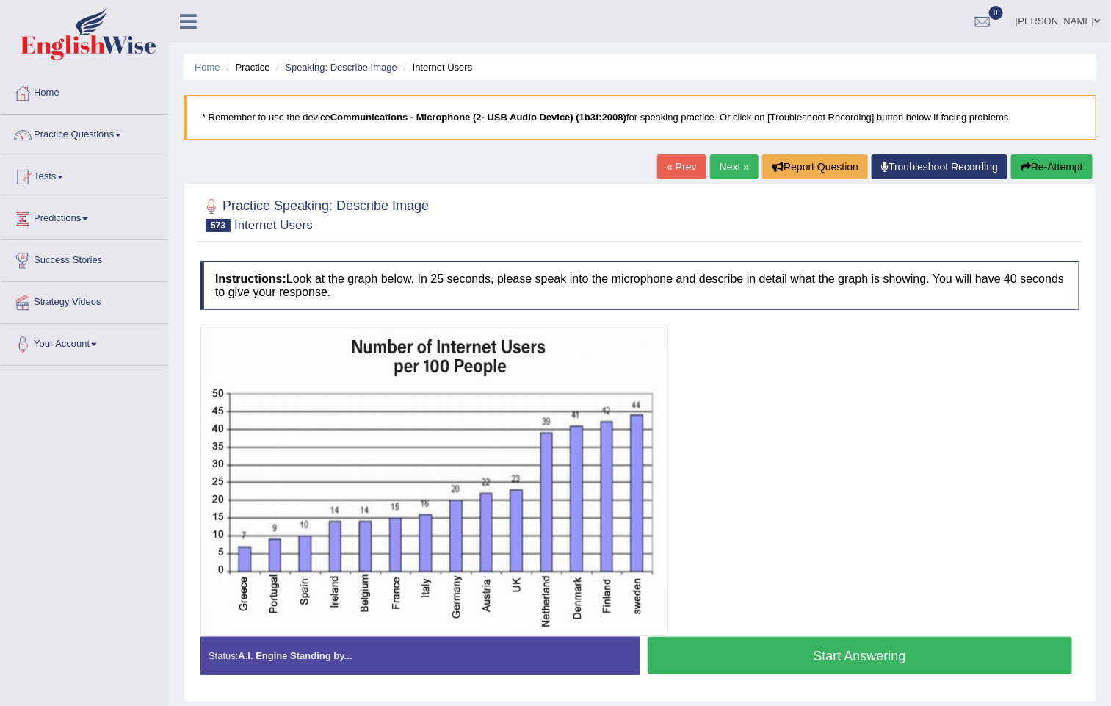
click at [719, 146] on div "Home Practice Speaking: Describe Image Internet Users * Remember to use the dev…" at bounding box center [640, 367] width 942 height 734
click at [719, 173] on link "Next »" at bounding box center [734, 166] width 48 height 25
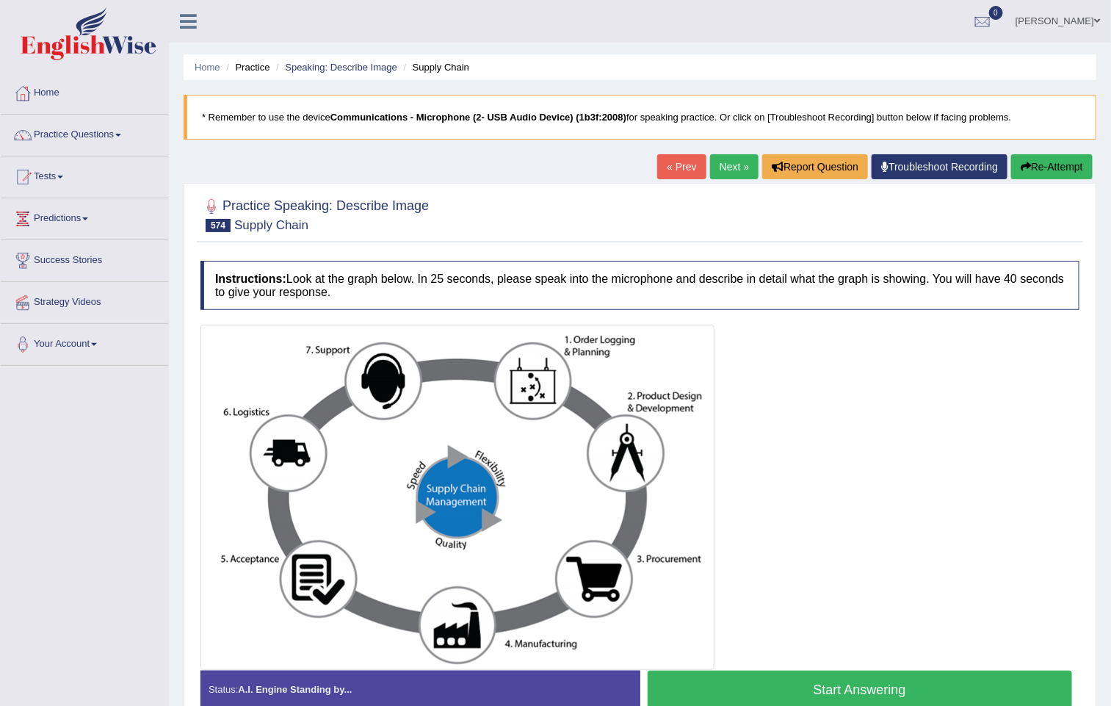
click at [714, 165] on link "Next »" at bounding box center [734, 166] width 48 height 25
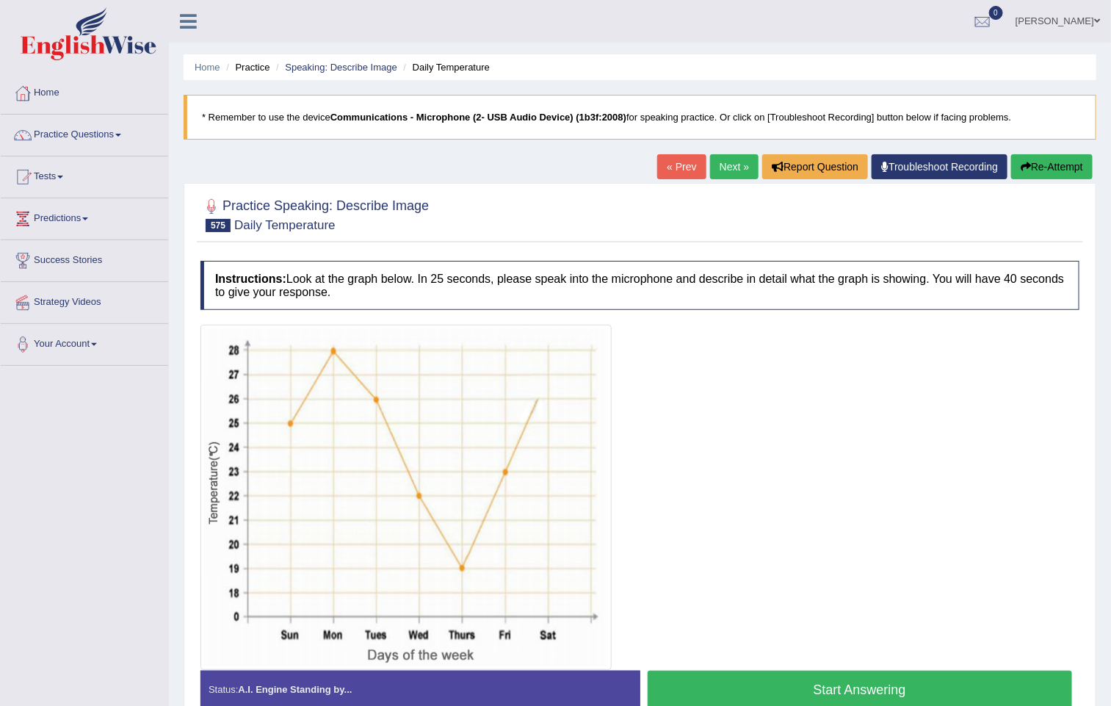
click at [710, 170] on link "Next »" at bounding box center [734, 166] width 48 height 25
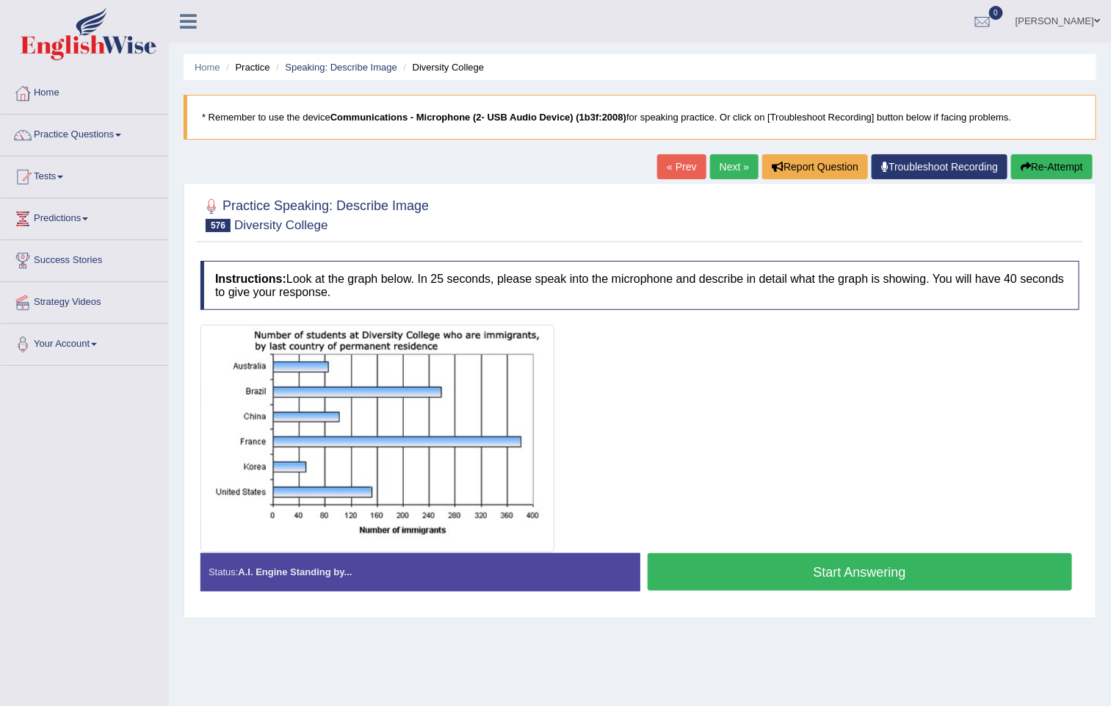
click at [721, 164] on link "Next »" at bounding box center [734, 166] width 48 height 25
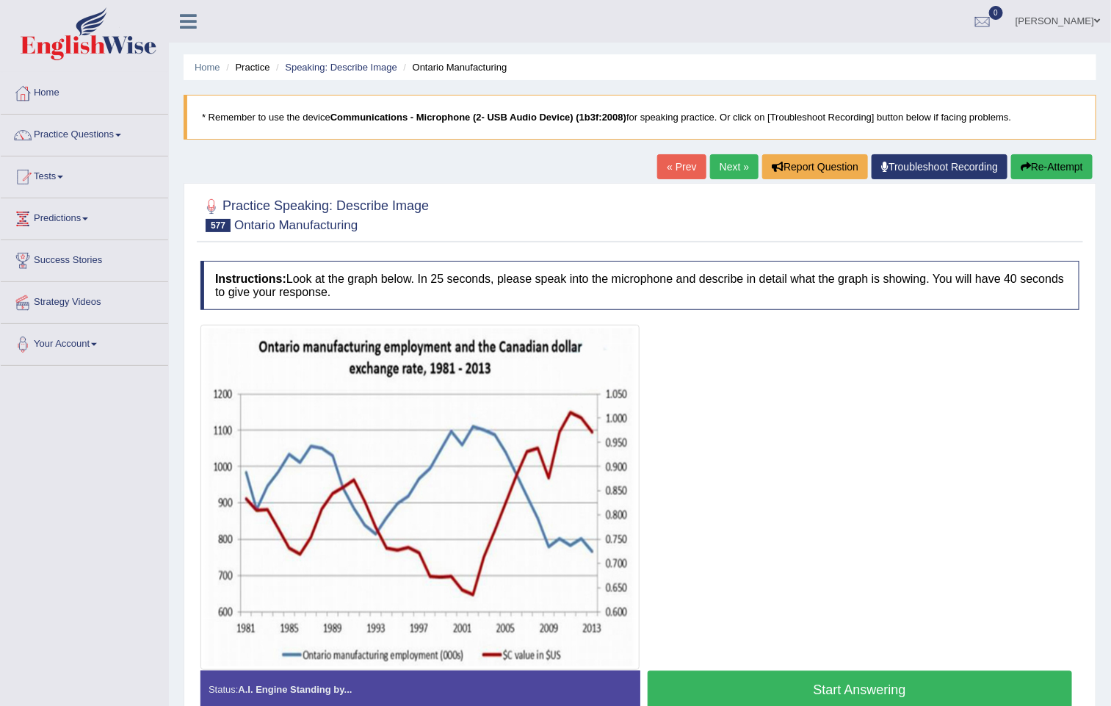
click at [725, 167] on link "Next »" at bounding box center [734, 166] width 48 height 25
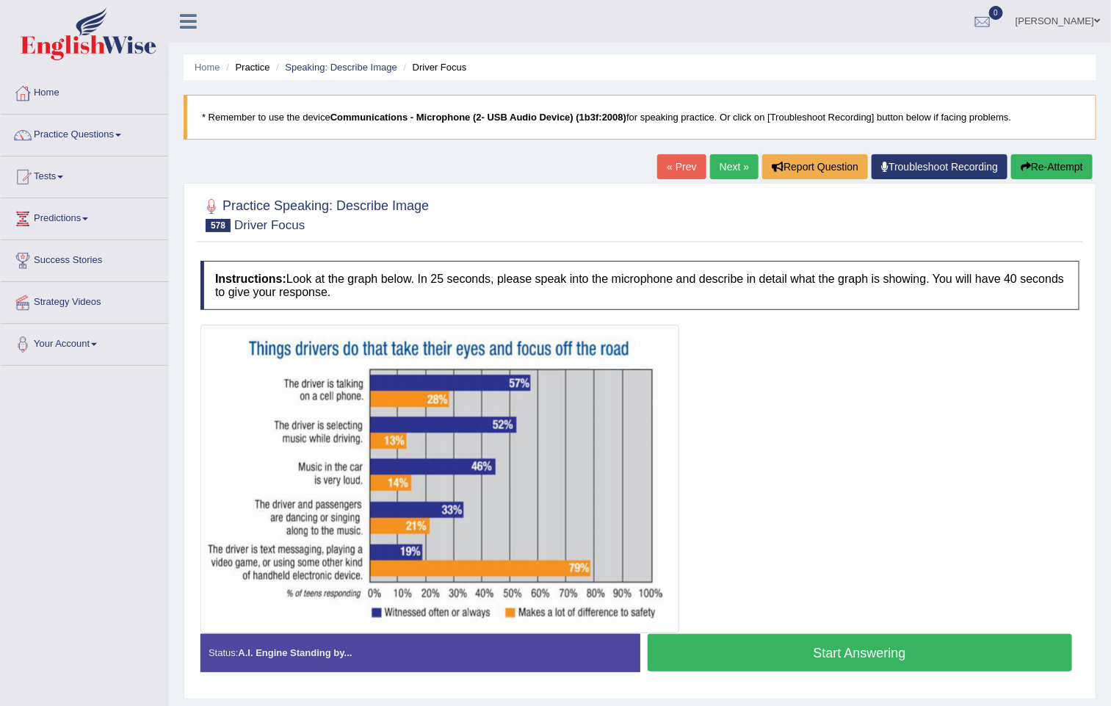
click at [734, 167] on link "Next »" at bounding box center [734, 166] width 48 height 25
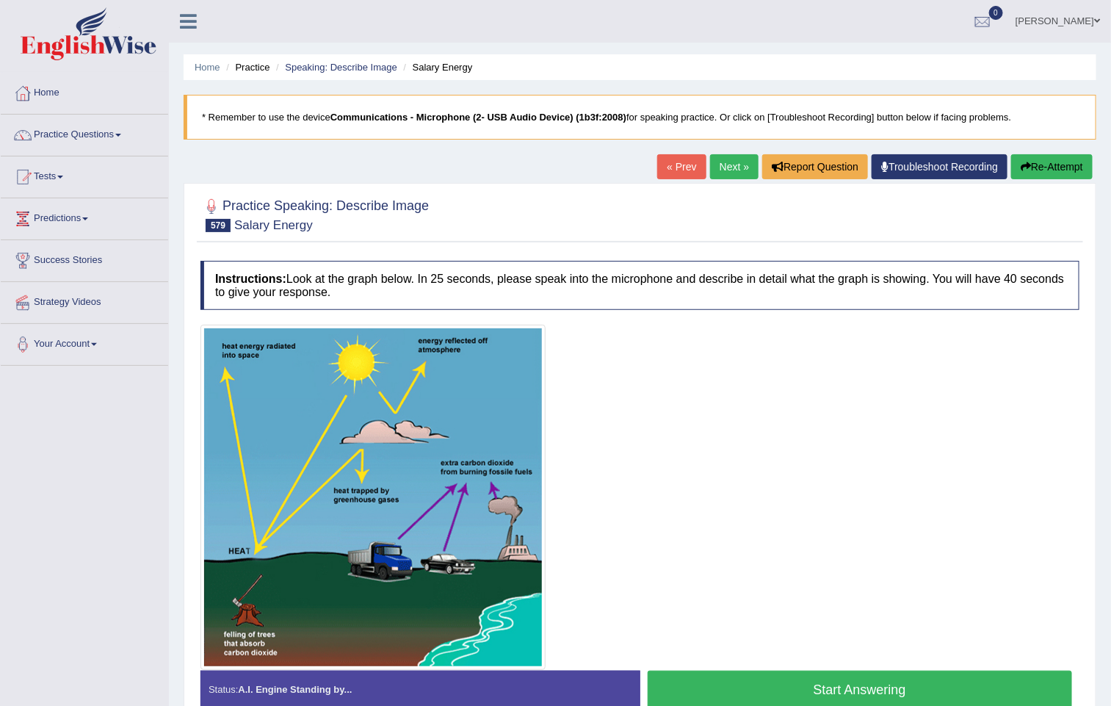
click at [734, 173] on link "Next »" at bounding box center [734, 166] width 48 height 25
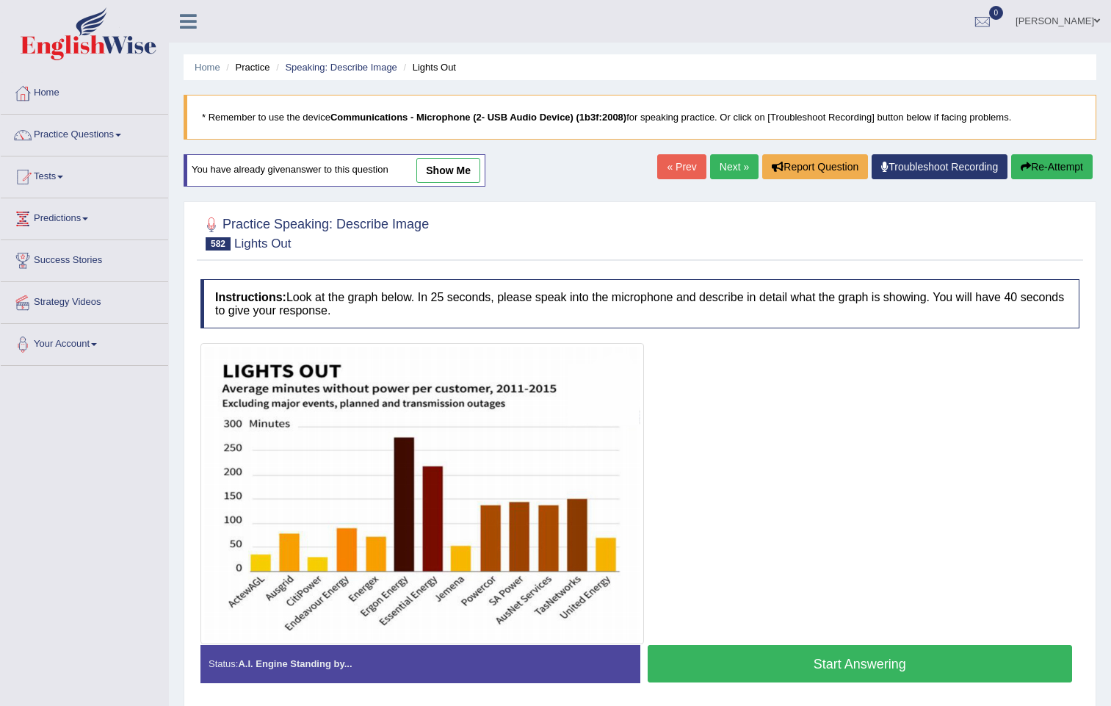
click at [663, 172] on link "« Prev" at bounding box center [681, 166] width 48 height 25
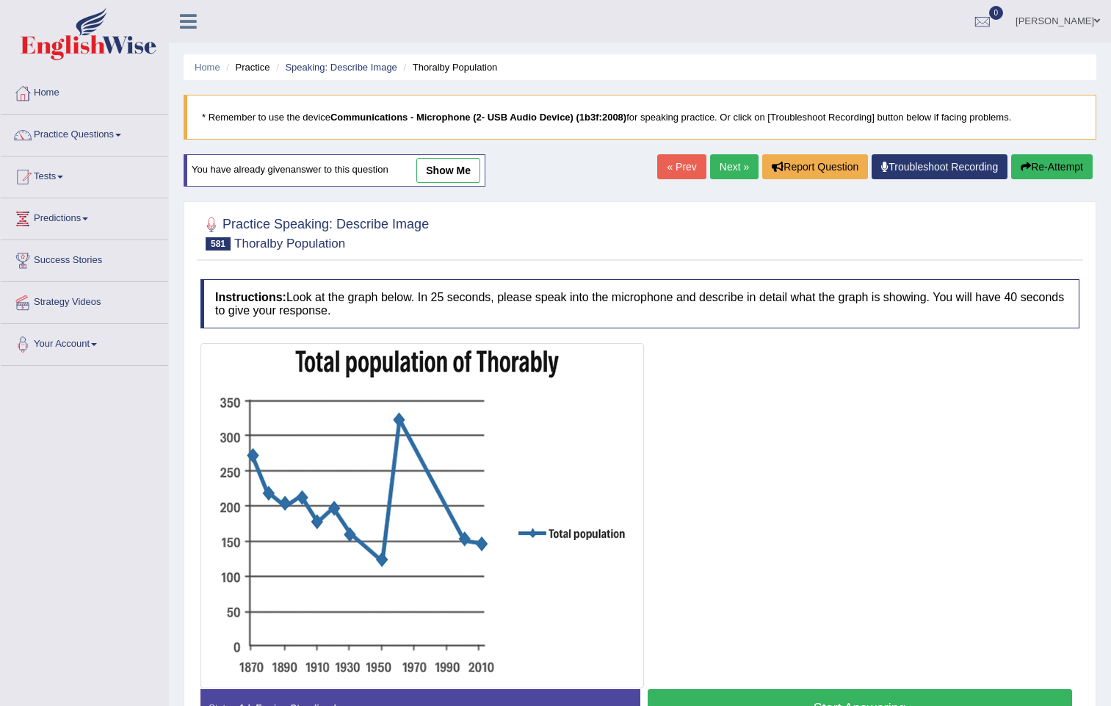
click at [717, 163] on link "Next »" at bounding box center [734, 166] width 48 height 25
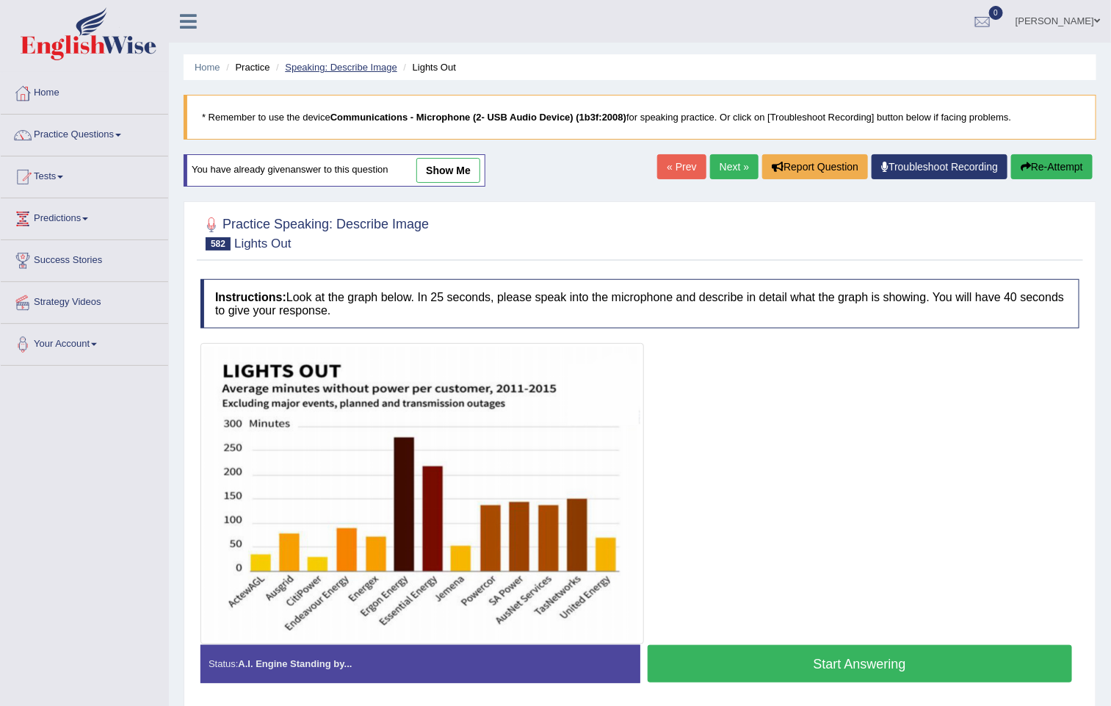
click at [349, 68] on link "Speaking: Describe Image" at bounding box center [341, 67] width 112 height 11
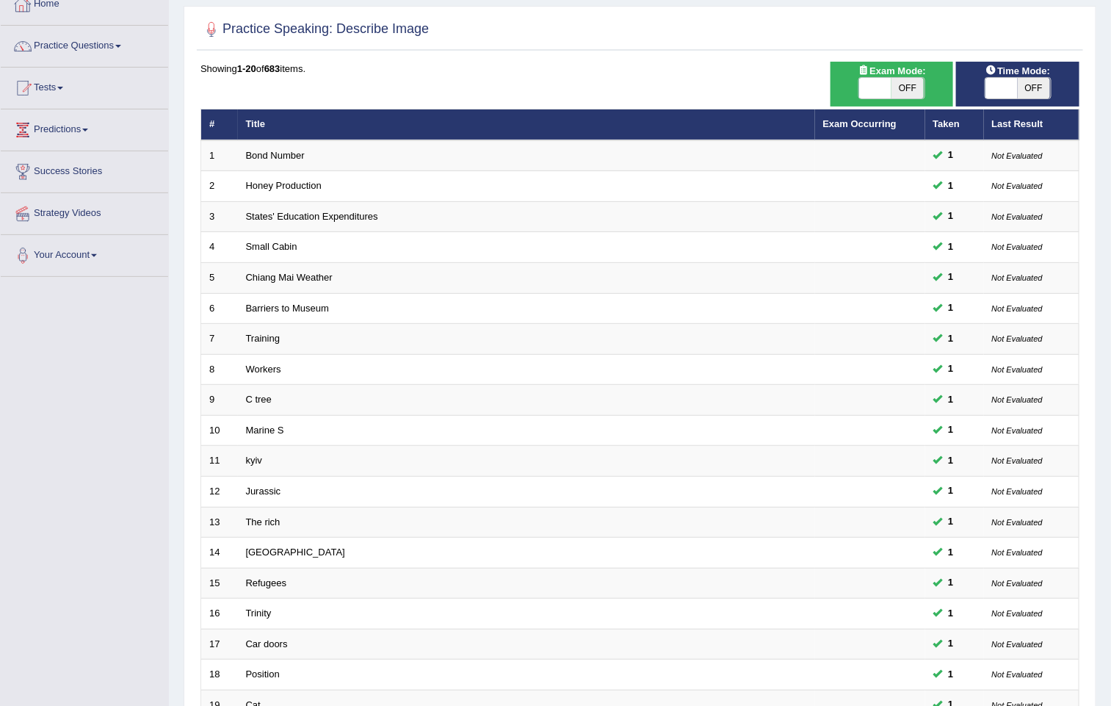
scroll to position [278, 0]
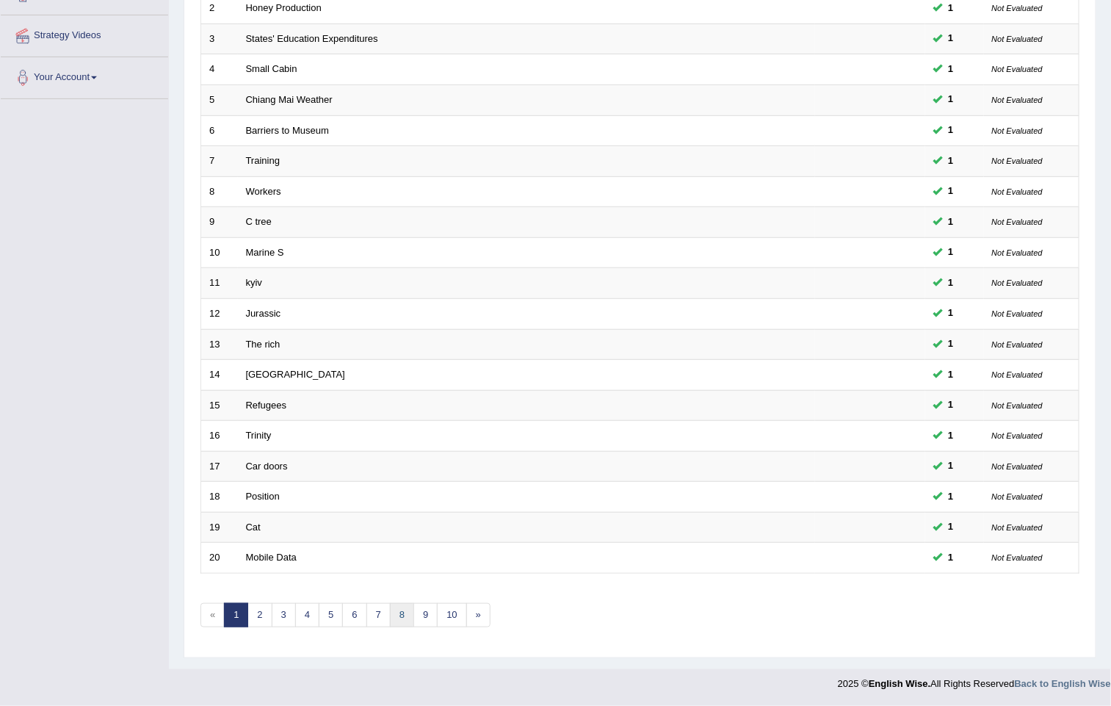
click at [408, 611] on link "8" at bounding box center [402, 615] width 24 height 24
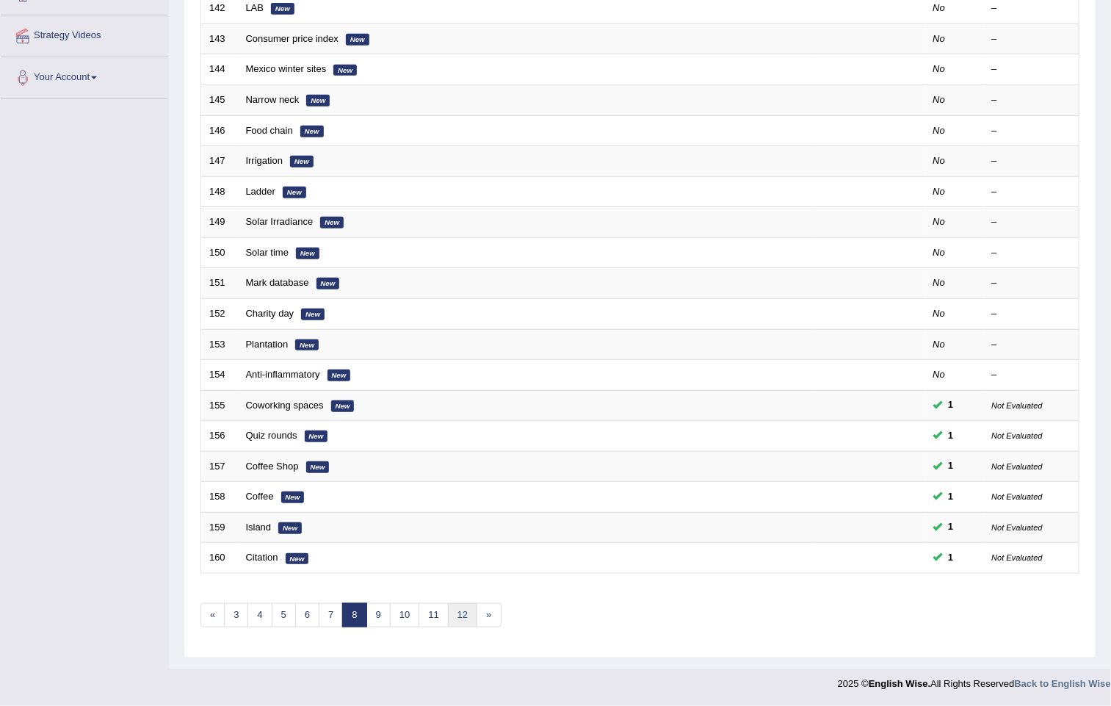
click at [474, 606] on link "12" at bounding box center [462, 615] width 29 height 24
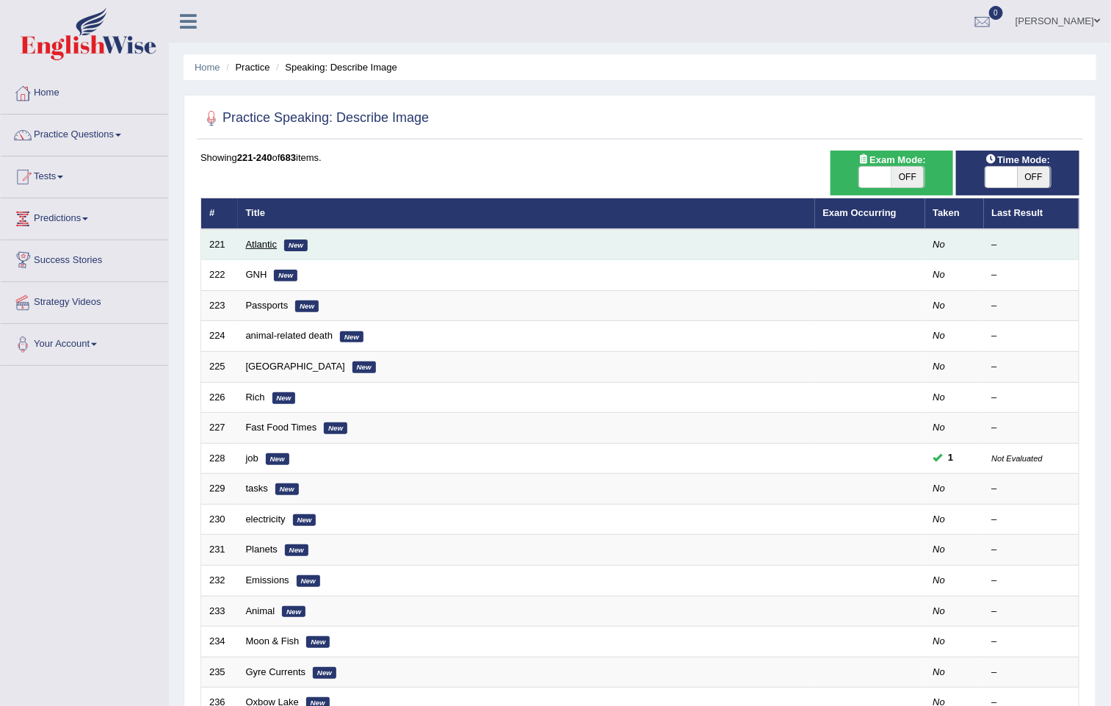
click at [263, 247] on link "Atlantic" at bounding box center [262, 244] width 32 height 11
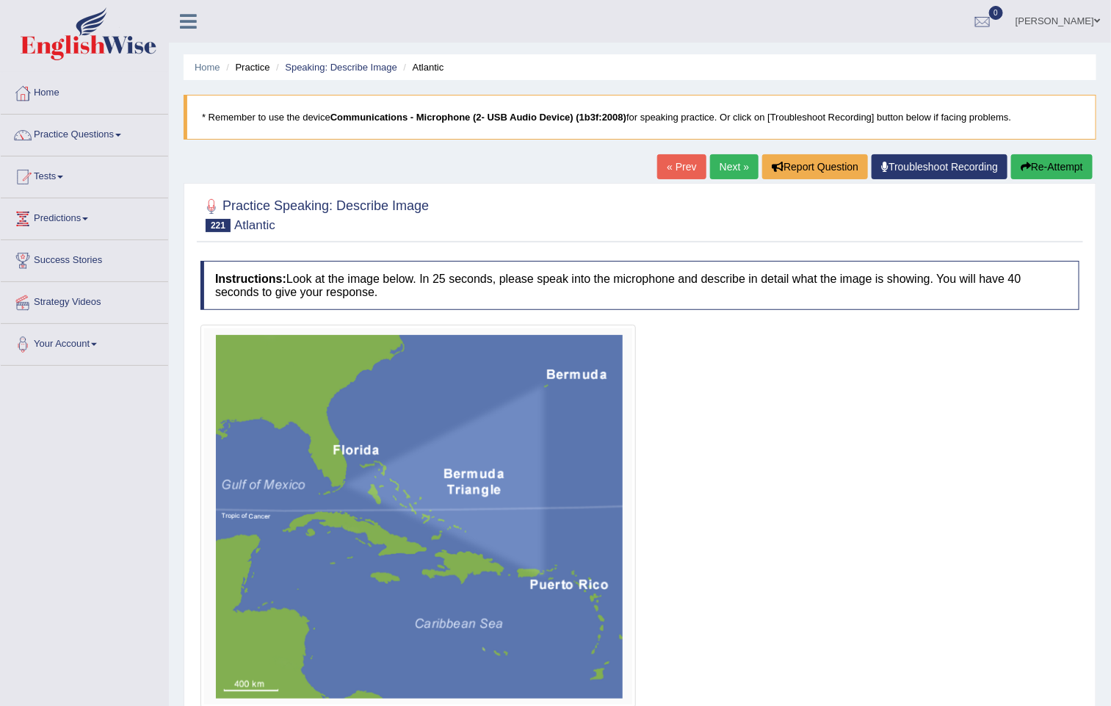
click at [710, 170] on link "Next »" at bounding box center [734, 166] width 48 height 25
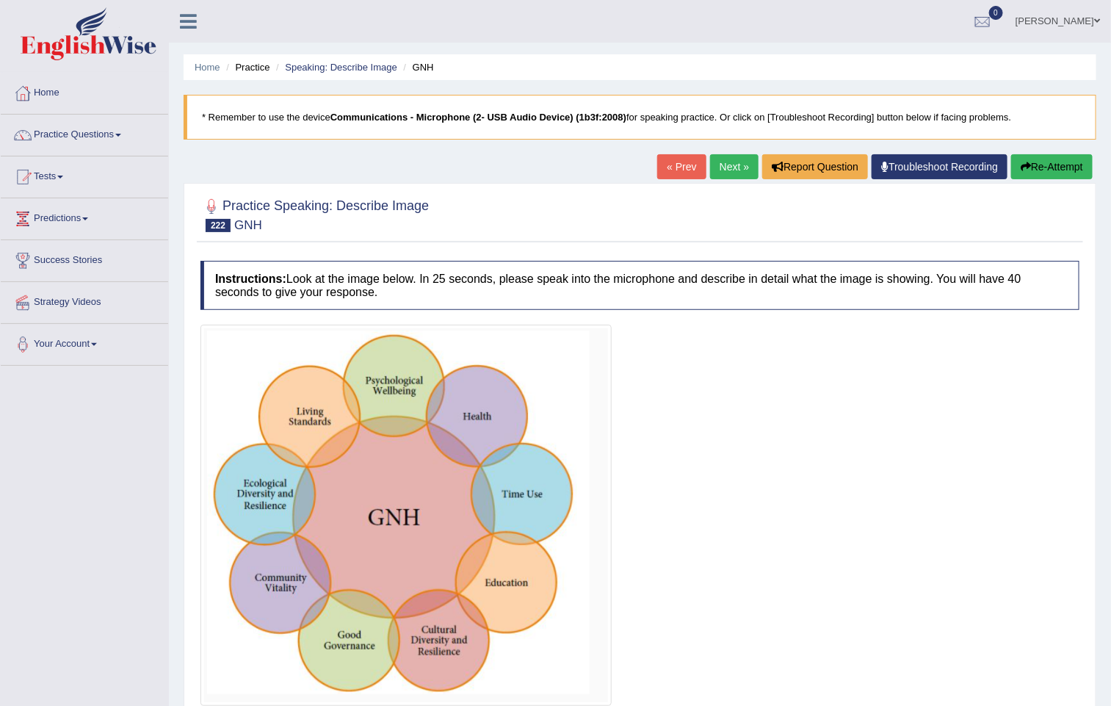
click at [729, 159] on link "Next »" at bounding box center [734, 166] width 48 height 25
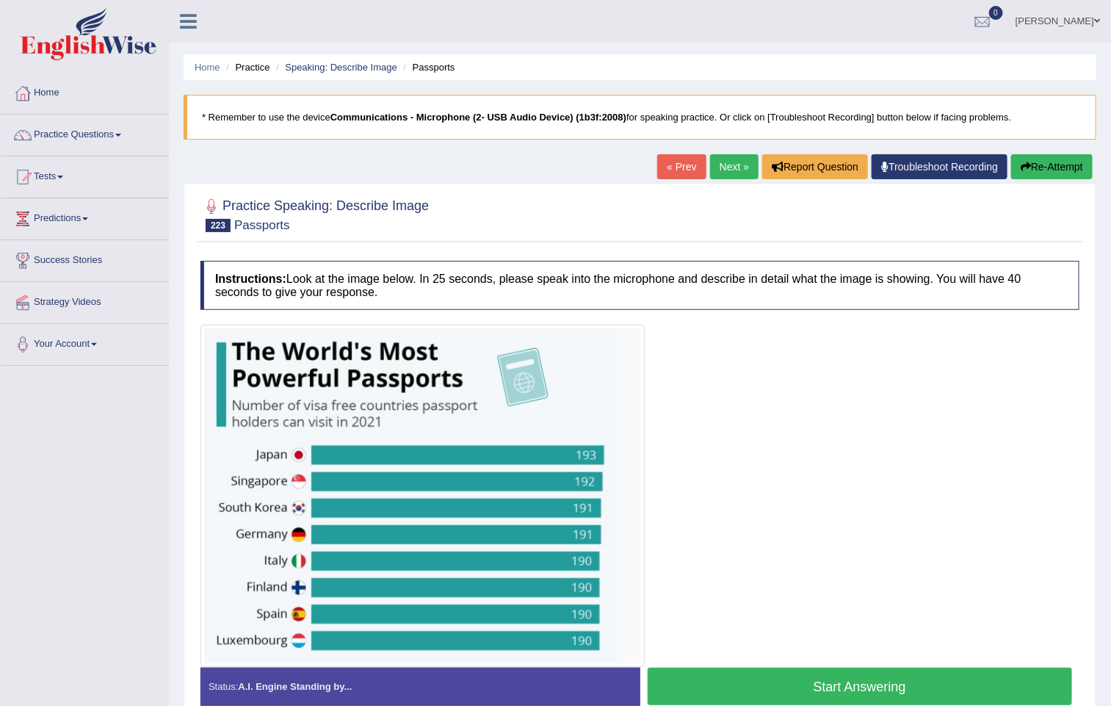
click at [730, 166] on link "Next »" at bounding box center [734, 166] width 48 height 25
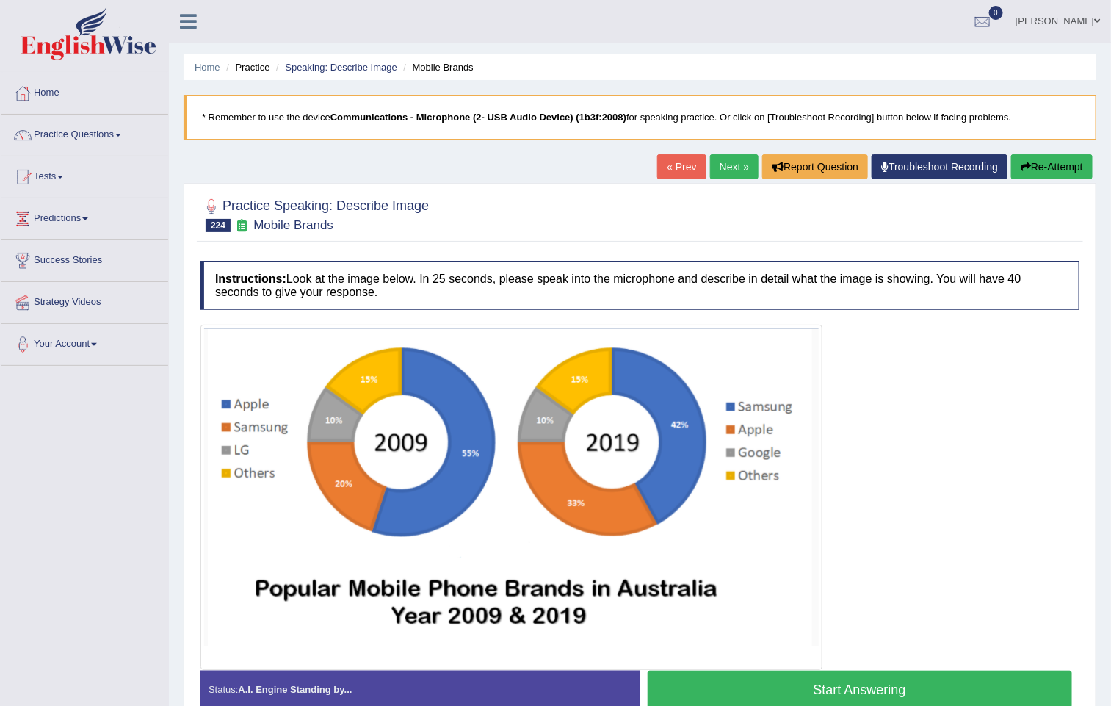
click at [720, 166] on link "Next »" at bounding box center [734, 166] width 48 height 25
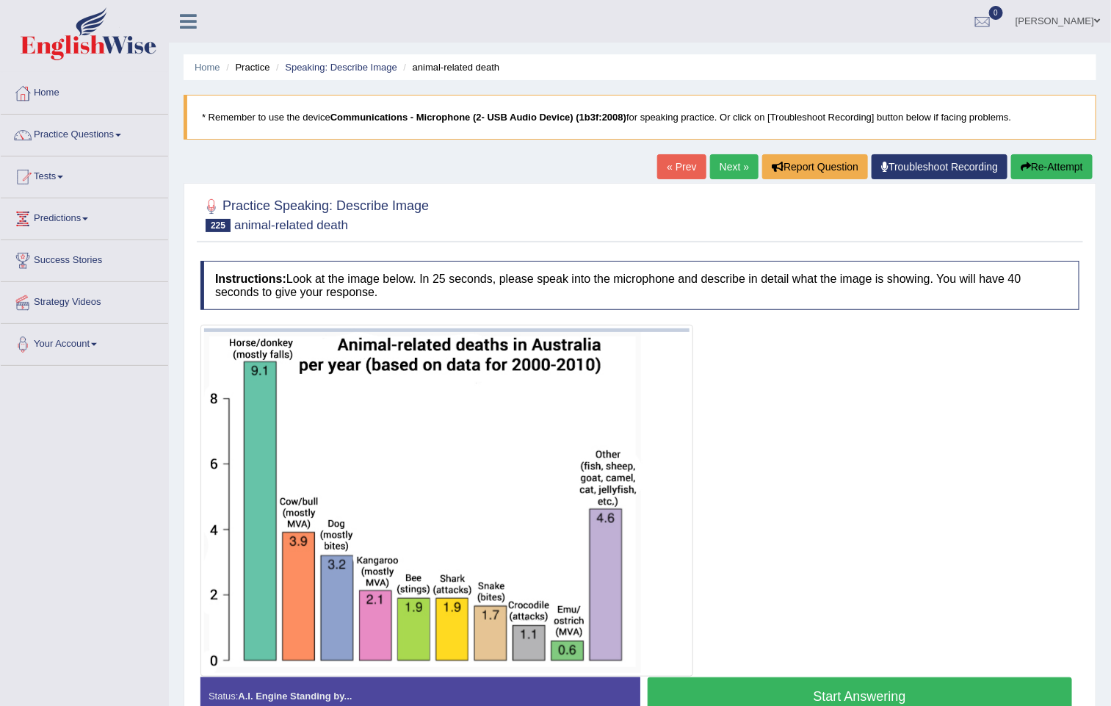
click at [714, 159] on link "Next »" at bounding box center [734, 166] width 48 height 25
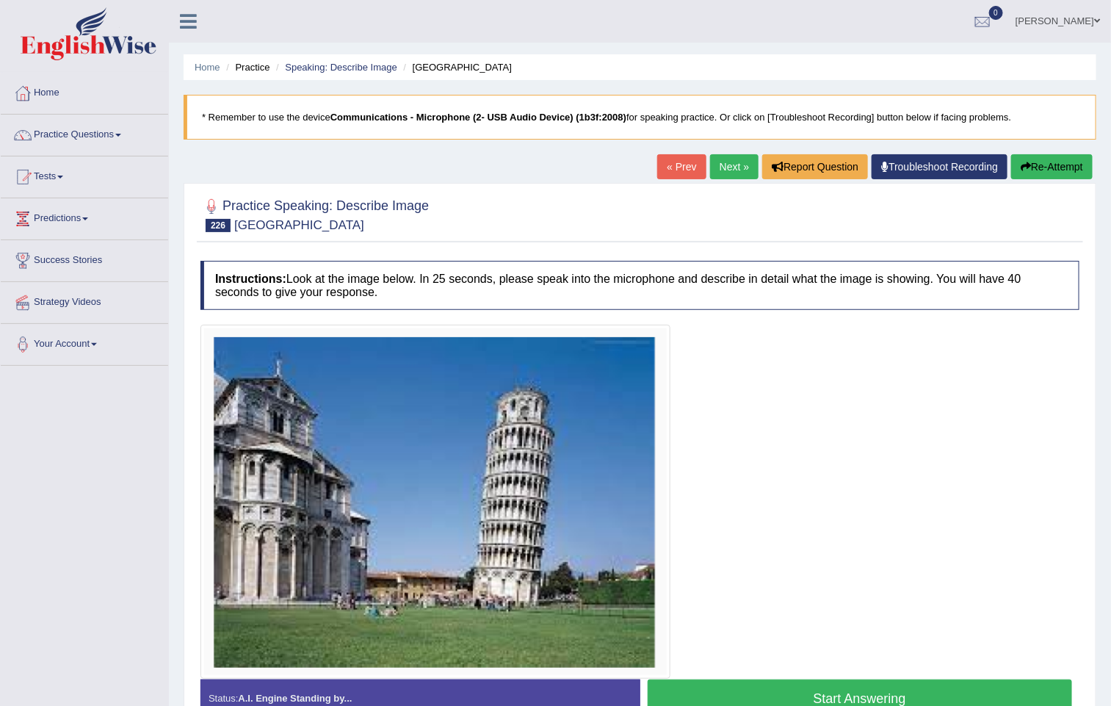
click at [716, 159] on link "Next »" at bounding box center [734, 166] width 48 height 25
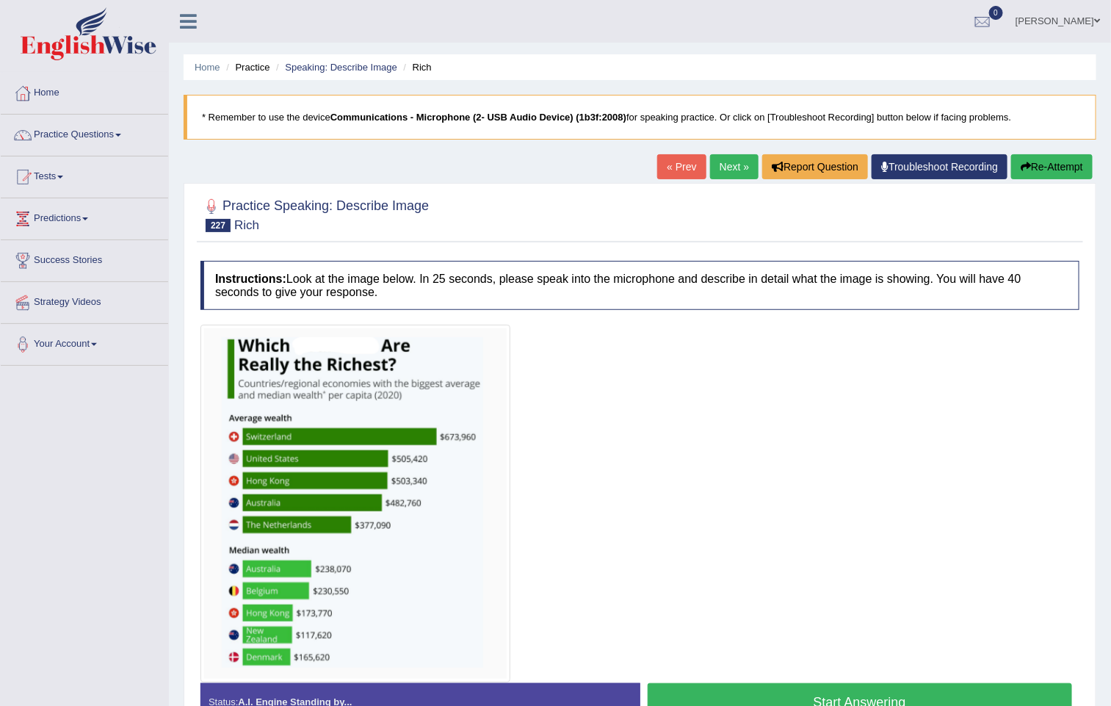
click at [736, 161] on link "Next »" at bounding box center [734, 166] width 48 height 25
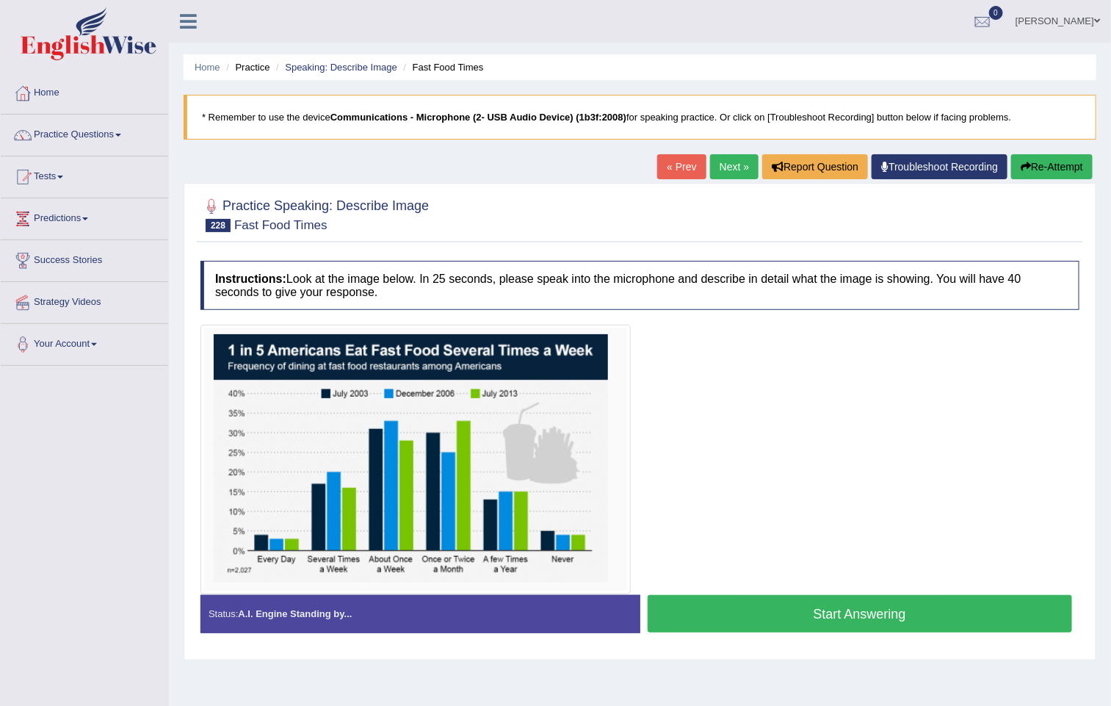
click at [732, 162] on link "Next »" at bounding box center [734, 166] width 48 height 25
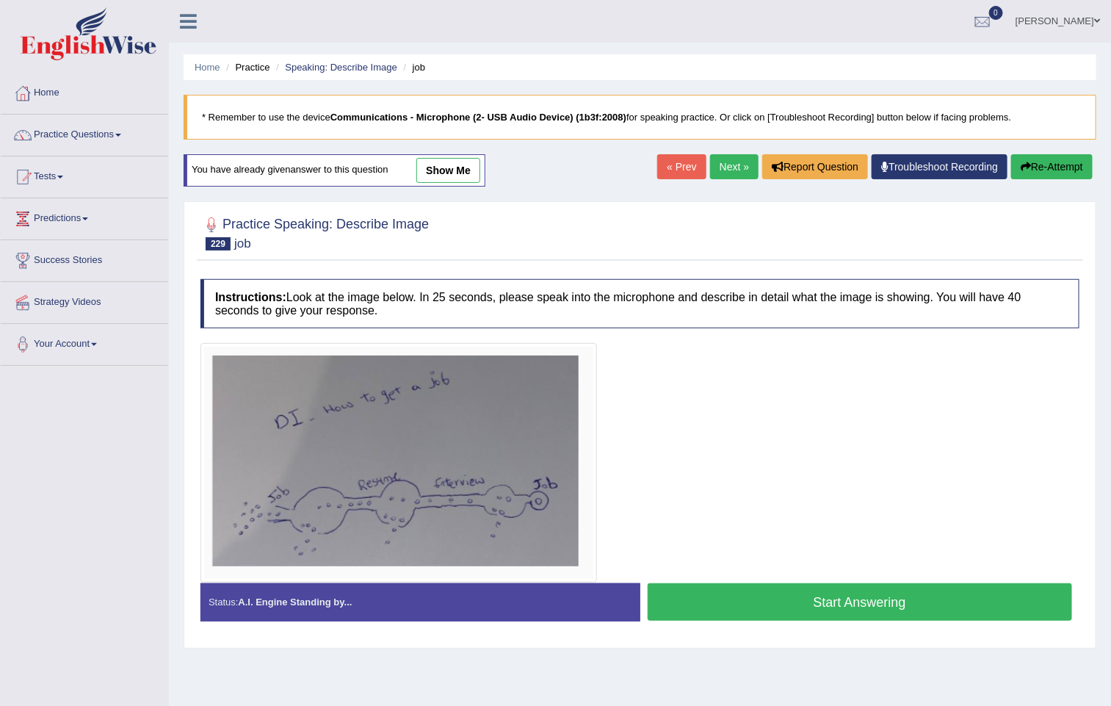
click at [714, 163] on link "Next »" at bounding box center [734, 166] width 48 height 25
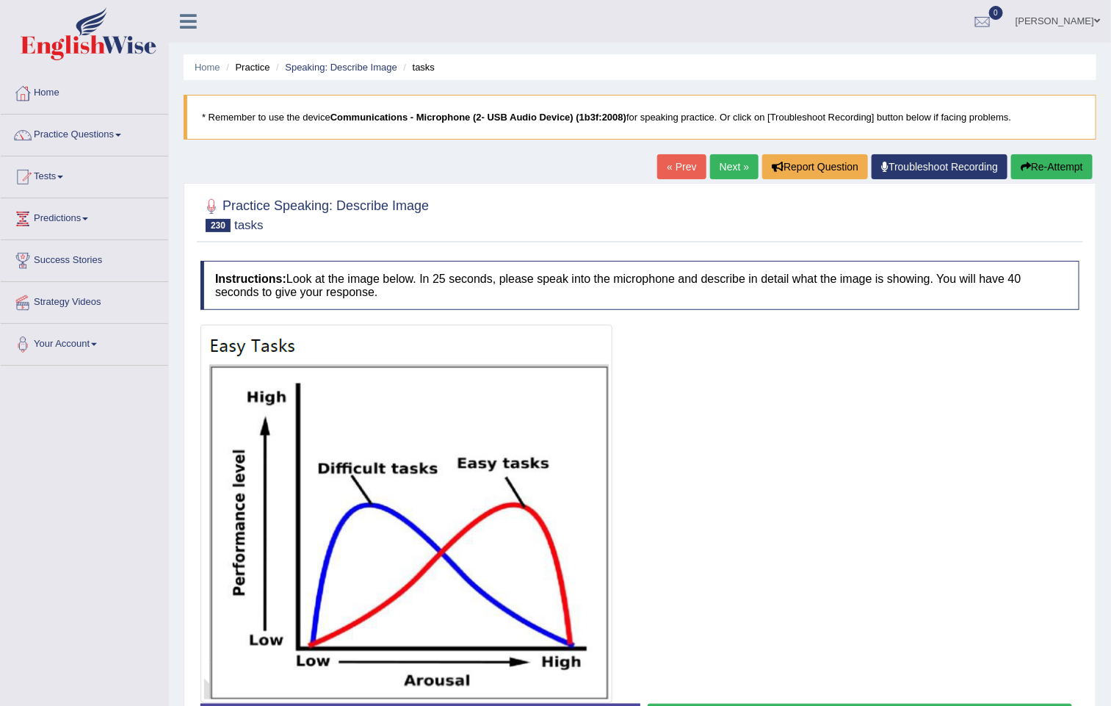
click at [657, 174] on link "« Prev" at bounding box center [681, 166] width 48 height 25
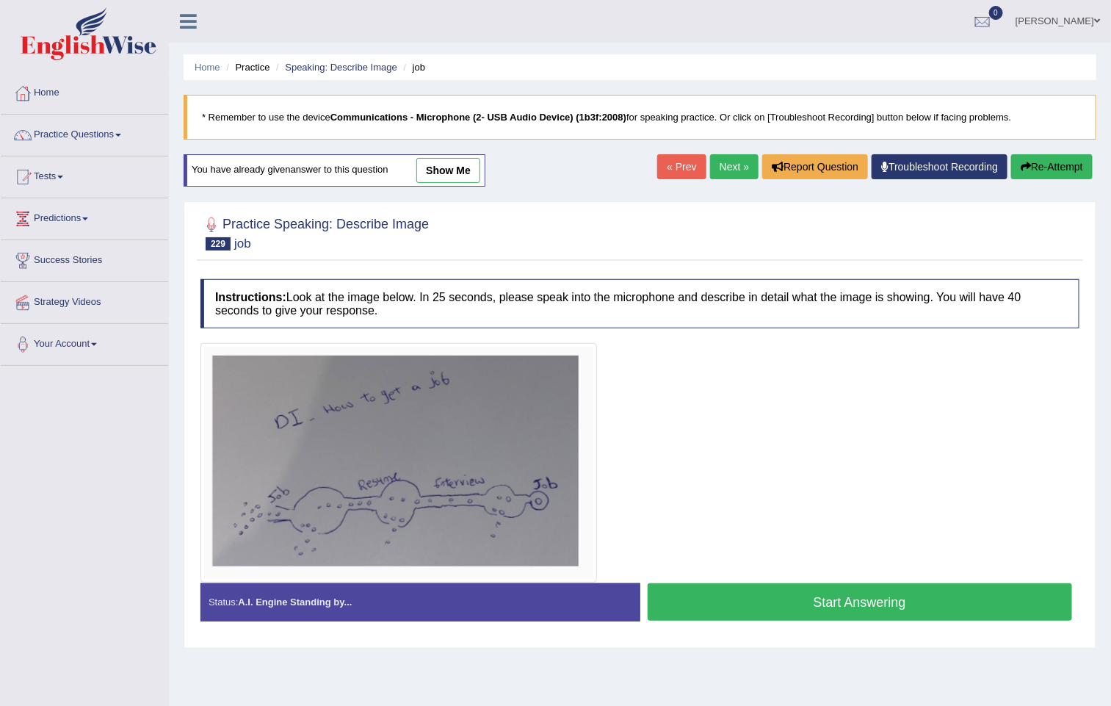
click at [471, 167] on link "show me" at bounding box center [448, 170] width 64 height 25
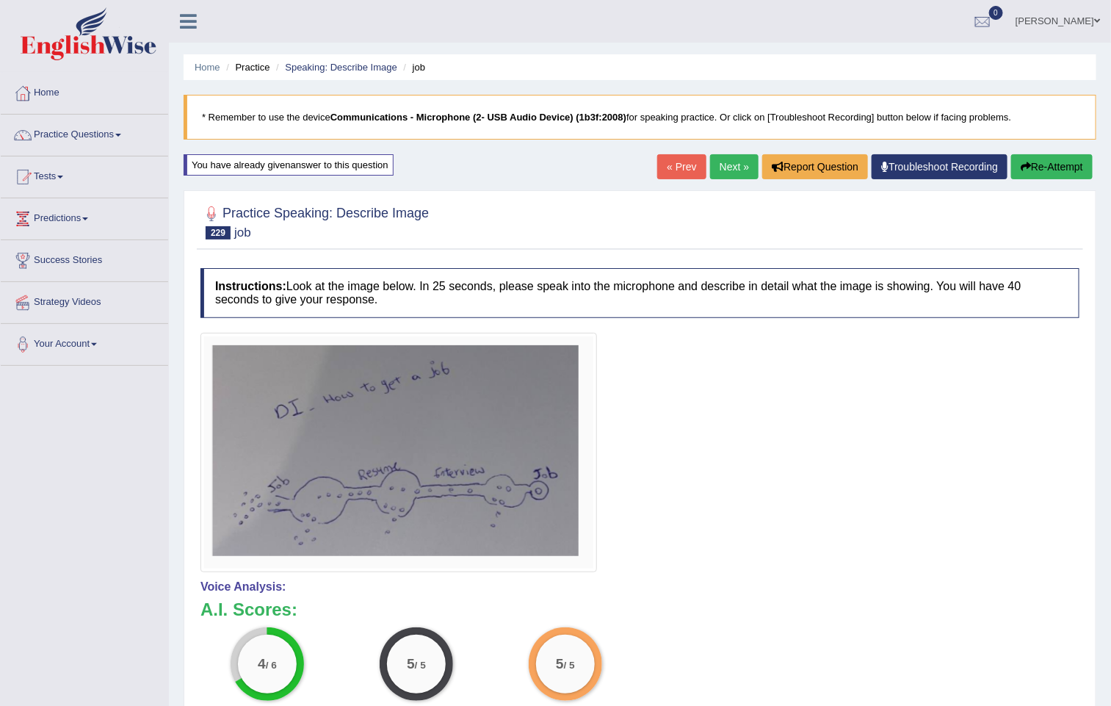
click at [719, 167] on link "Next »" at bounding box center [734, 166] width 48 height 25
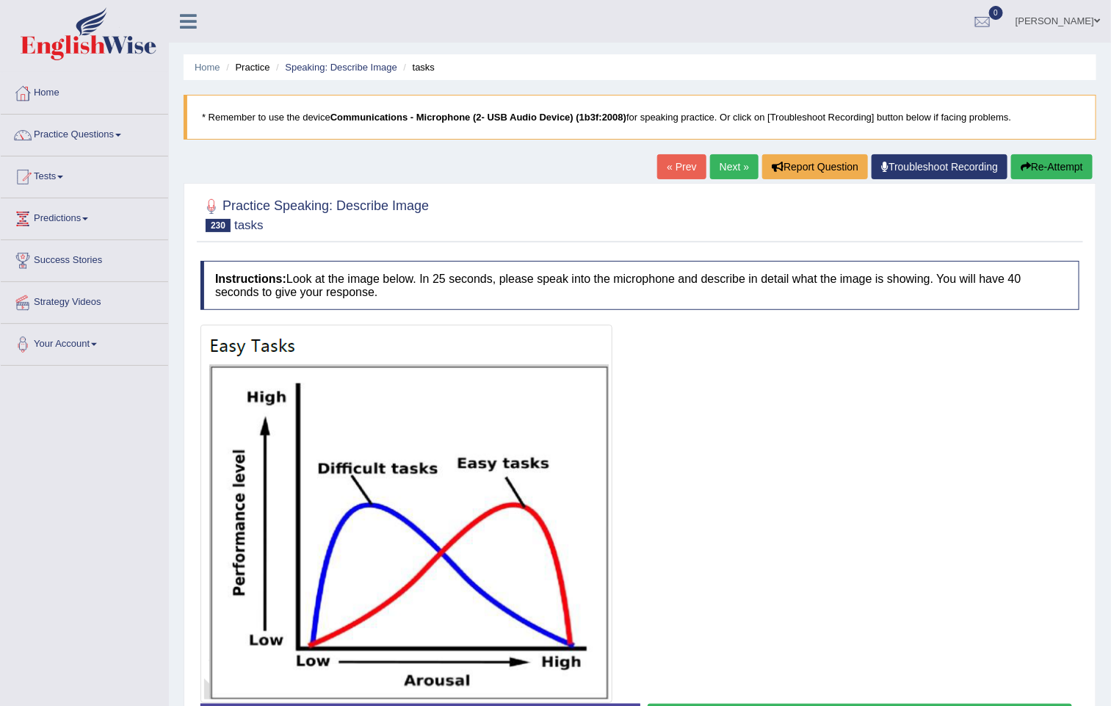
click at [720, 166] on link "Next »" at bounding box center [734, 166] width 48 height 25
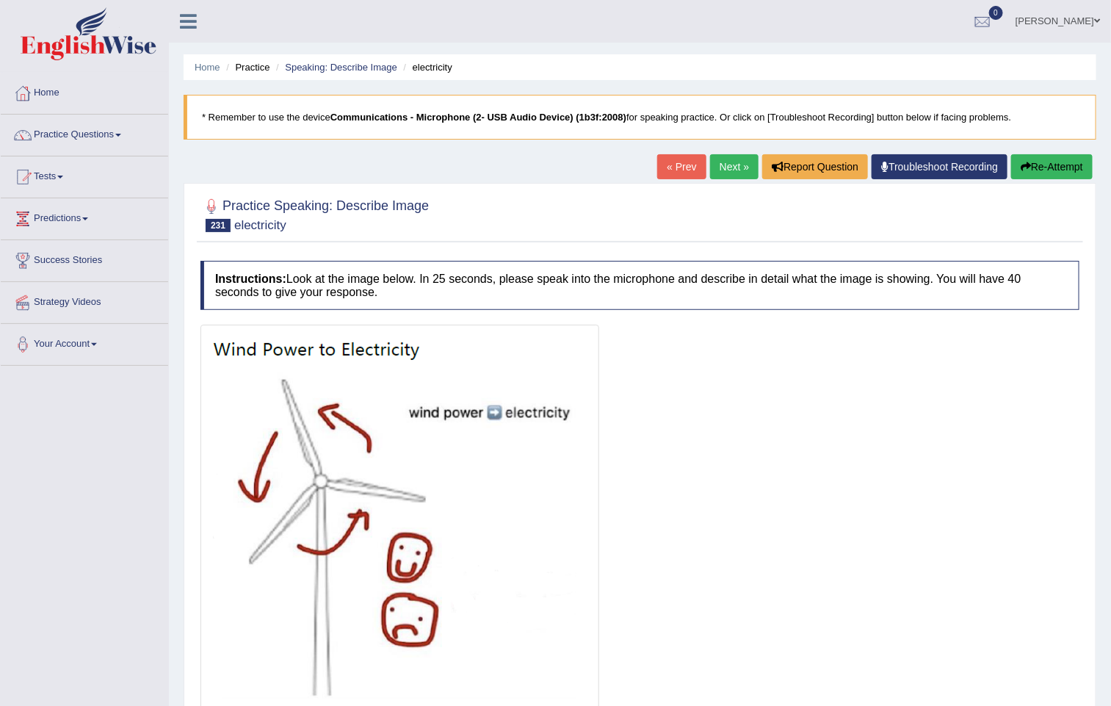
drag, startPoint x: 697, startPoint y: 168, endPoint x: 742, endPoint y: 148, distance: 49.7
click at [710, 161] on div "« Prev Next » Report Question Troubleshoot Recording Re-Attempt" at bounding box center [876, 168] width 439 height 29
click at [714, 157] on link "Next »" at bounding box center [734, 166] width 48 height 25
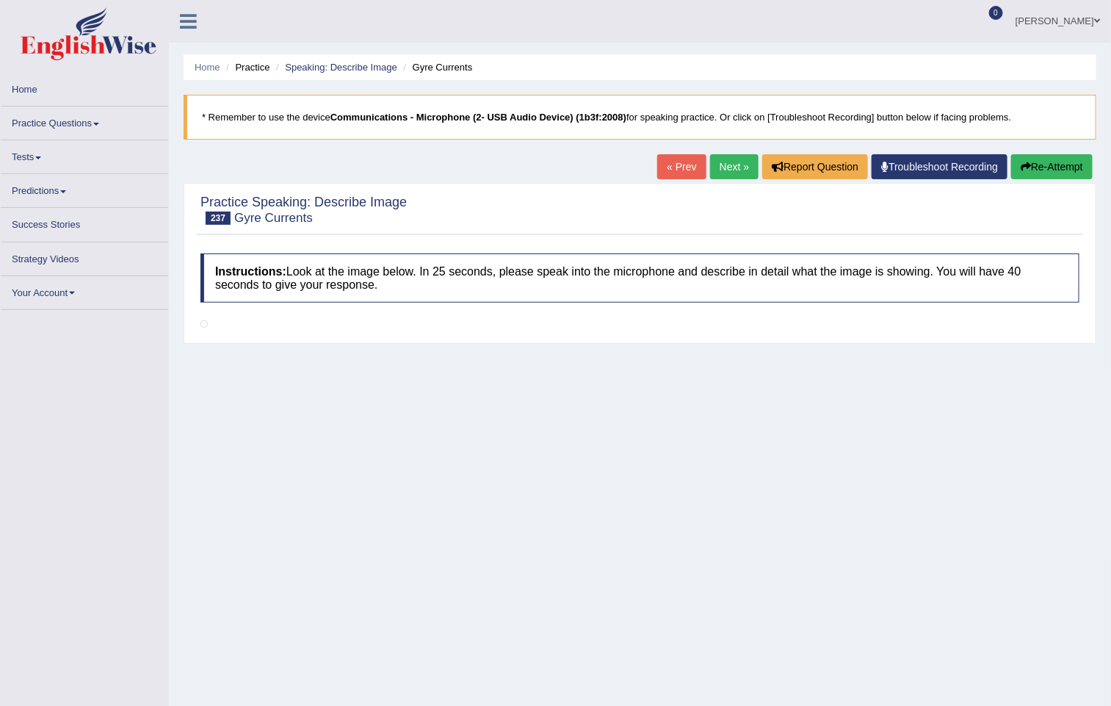
click at [734, 162] on link "Next »" at bounding box center [734, 166] width 48 height 25
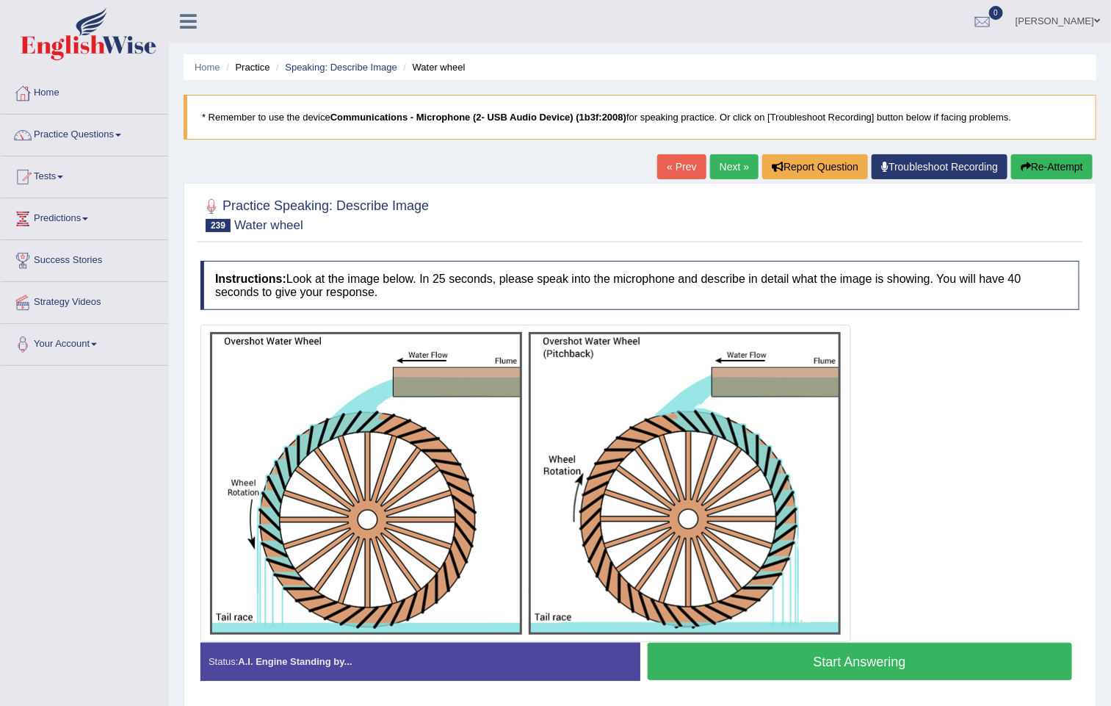
click at [734, 162] on link "Next »" at bounding box center [734, 166] width 48 height 25
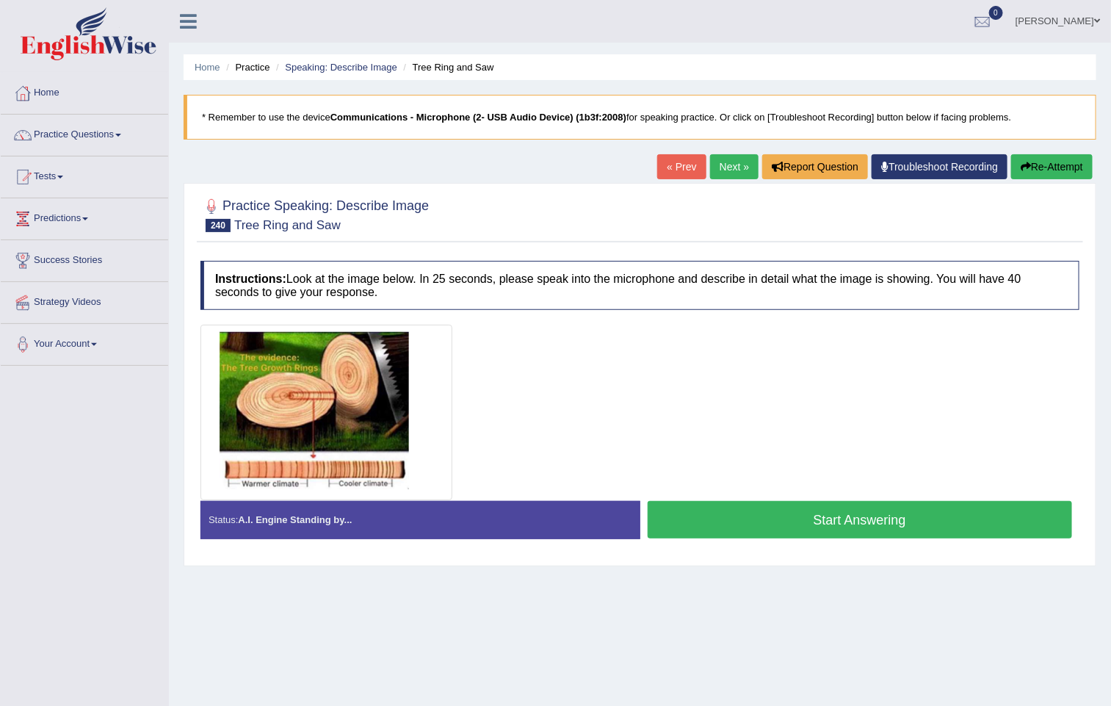
click at [727, 174] on link "Next »" at bounding box center [734, 166] width 48 height 25
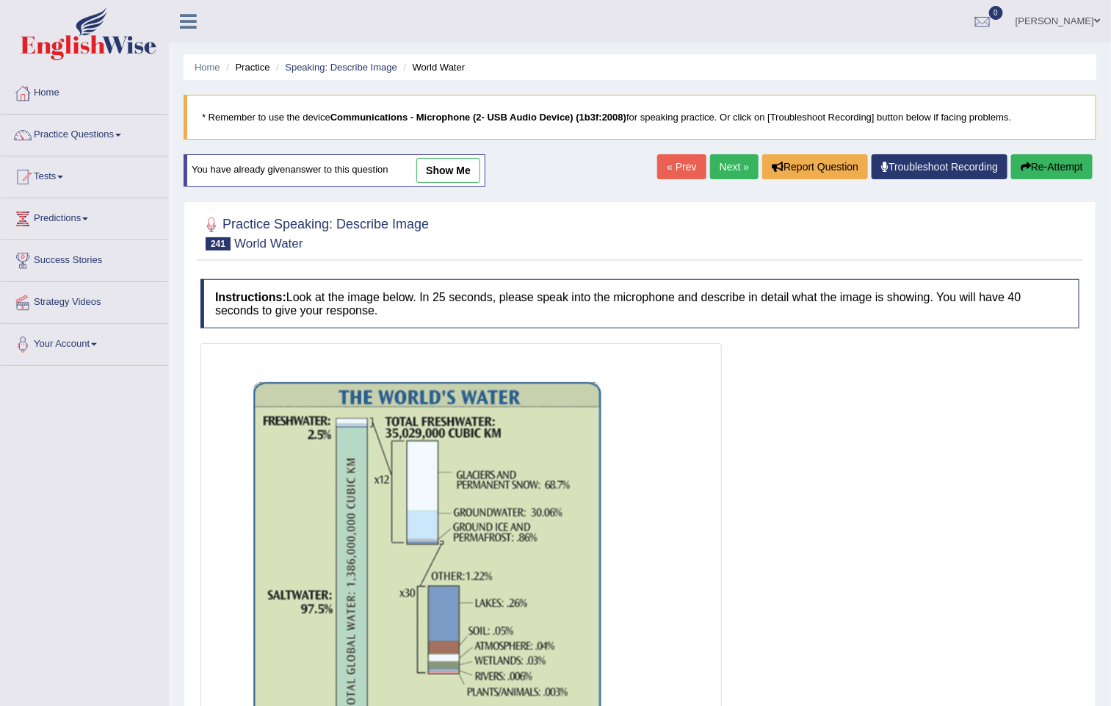
click at [727, 174] on link "Next »" at bounding box center [734, 166] width 48 height 25
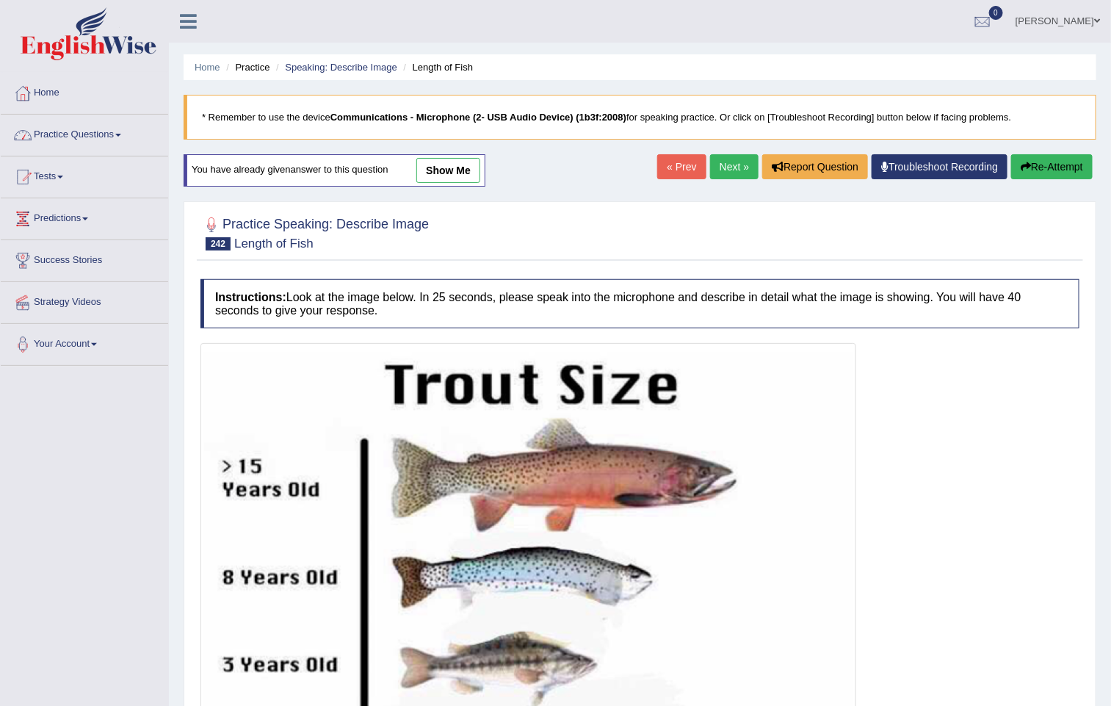
click at [44, 131] on link "Practice Questions" at bounding box center [84, 133] width 167 height 37
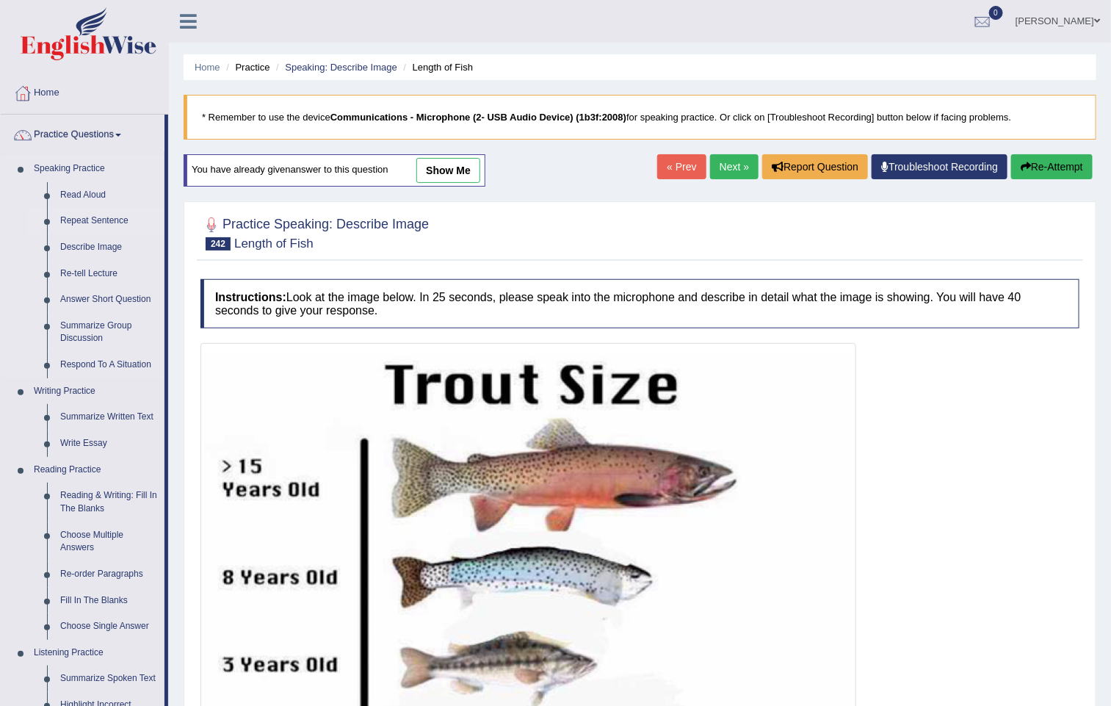
click at [98, 214] on link "Repeat Sentence" at bounding box center [109, 221] width 111 height 26
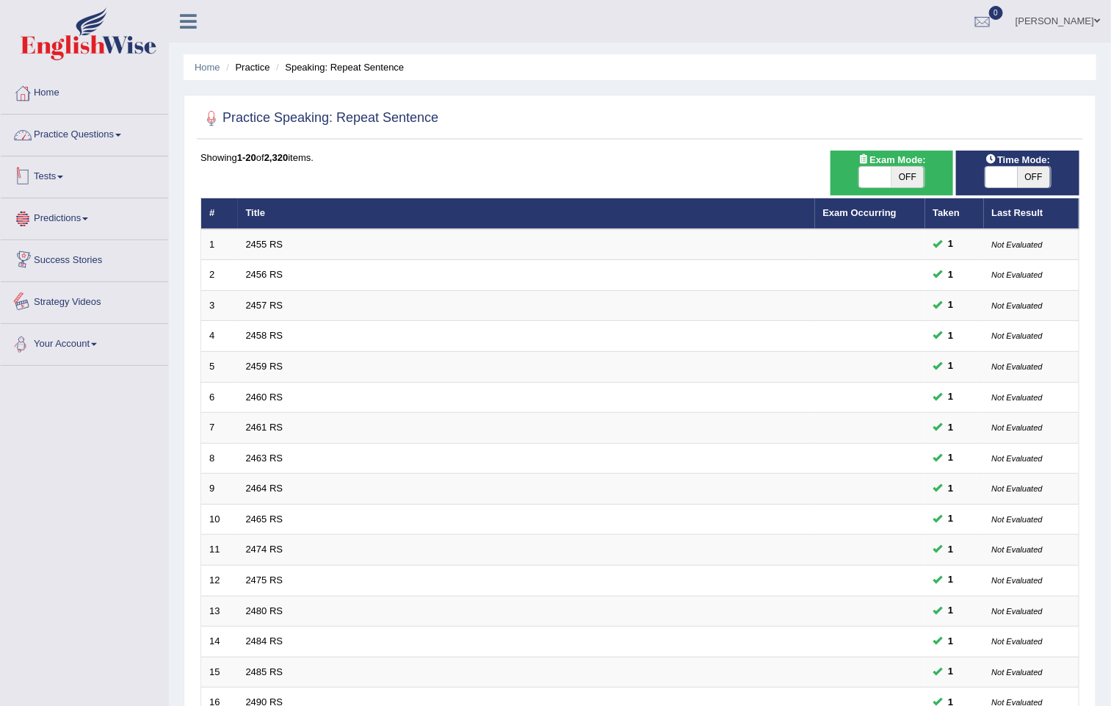
click at [84, 126] on link "Practice Questions" at bounding box center [84, 133] width 167 height 37
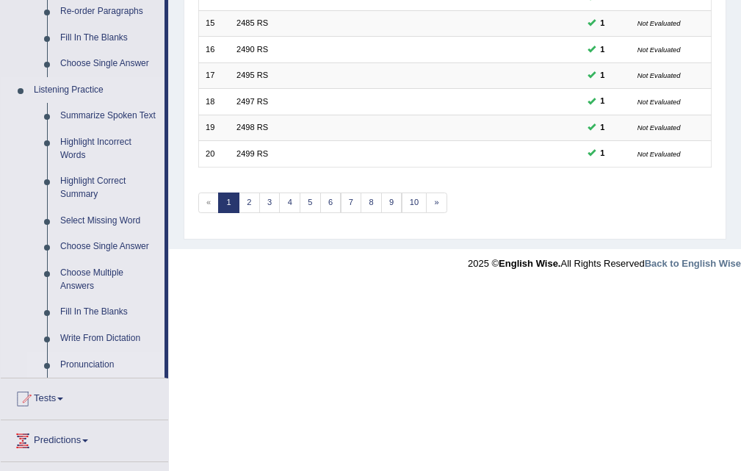
scroll to position [661, 0]
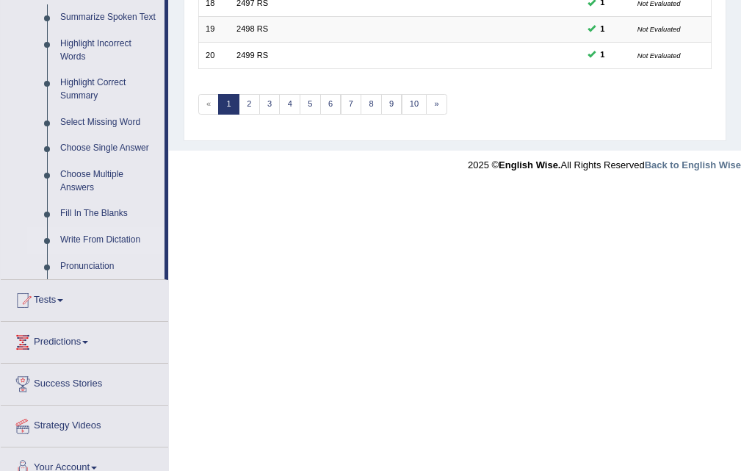
click at [96, 231] on link "Write From Dictation" at bounding box center [109, 240] width 111 height 26
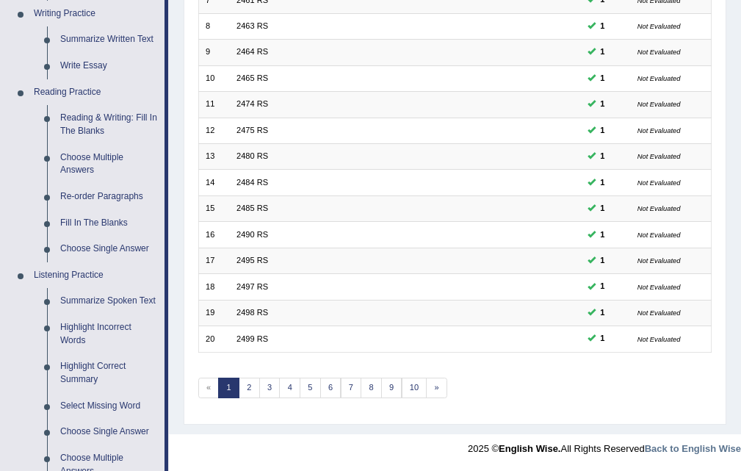
scroll to position [637, 0]
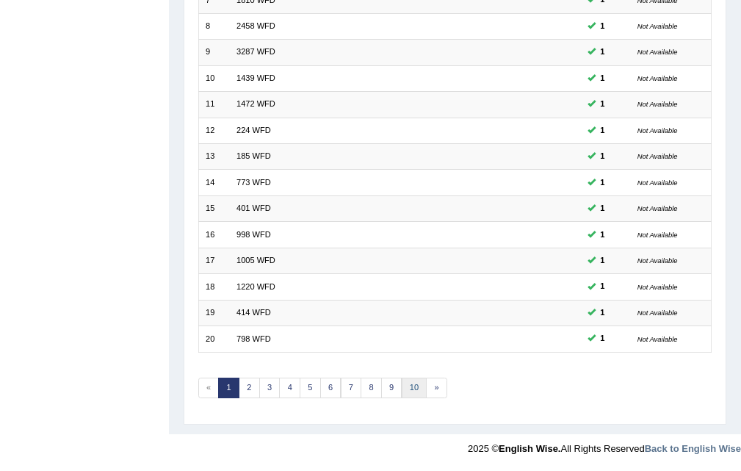
click at [412, 391] on link "10" at bounding box center [415, 387] width 26 height 21
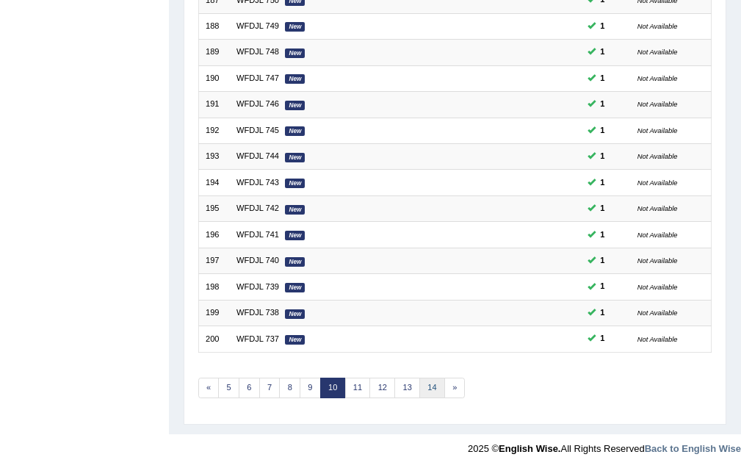
click at [435, 394] on link "14" at bounding box center [432, 387] width 26 height 21
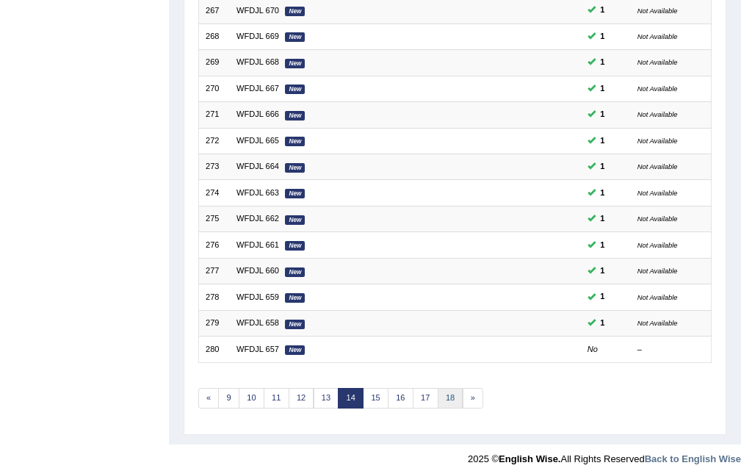
click at [449, 392] on link "18" at bounding box center [451, 398] width 26 height 21
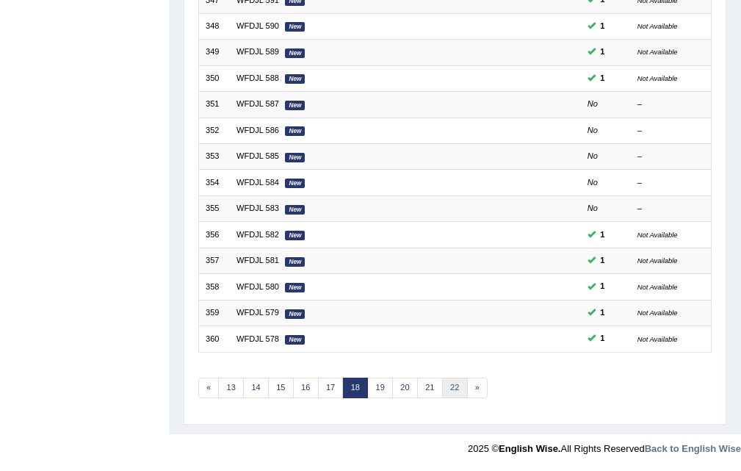
scroll to position [377, 0]
click at [451, 391] on link "22" at bounding box center [455, 387] width 26 height 21
click at [452, 393] on link "26" at bounding box center [455, 387] width 26 height 21
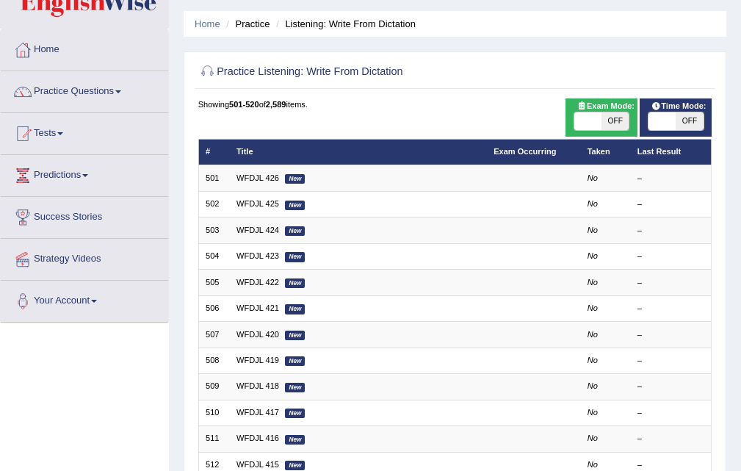
scroll to position [367, 0]
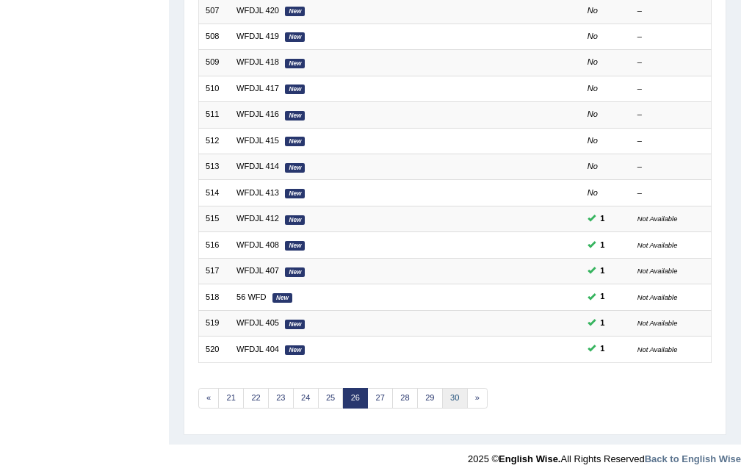
click at [449, 394] on link "30" at bounding box center [455, 398] width 26 height 21
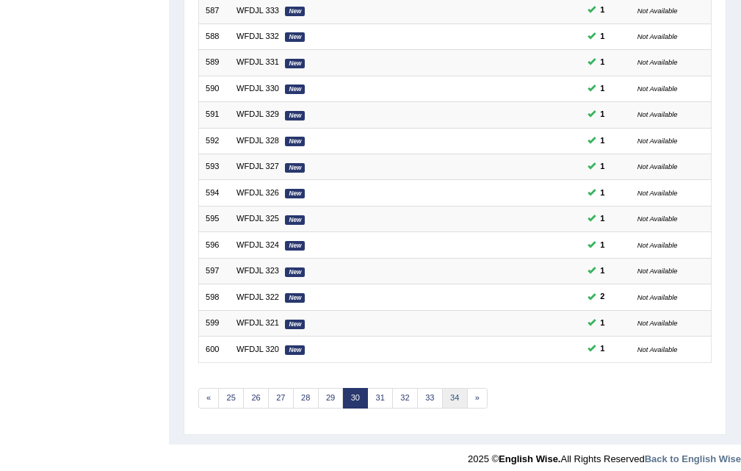
click at [452, 401] on link "34" at bounding box center [455, 398] width 26 height 21
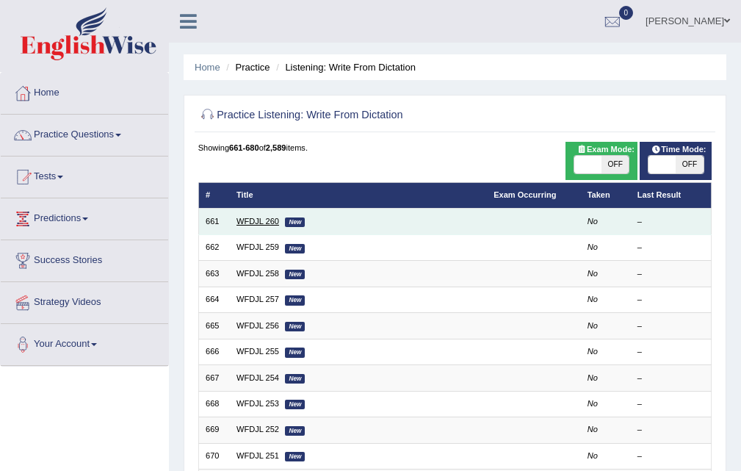
click at [246, 222] on link "WFDJL 260" at bounding box center [257, 221] width 43 height 9
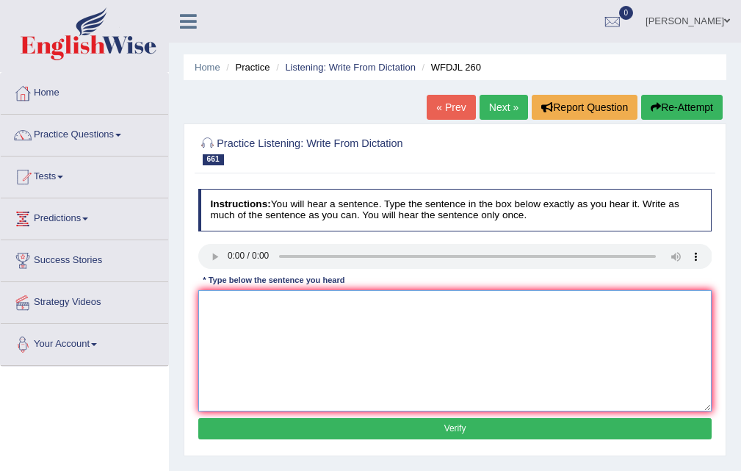
click at [257, 314] on textarea at bounding box center [455, 350] width 514 height 121
type textarea "Many small businesses many bankrupt in recent small year."
click at [443, 419] on button "Verify" at bounding box center [455, 428] width 514 height 21
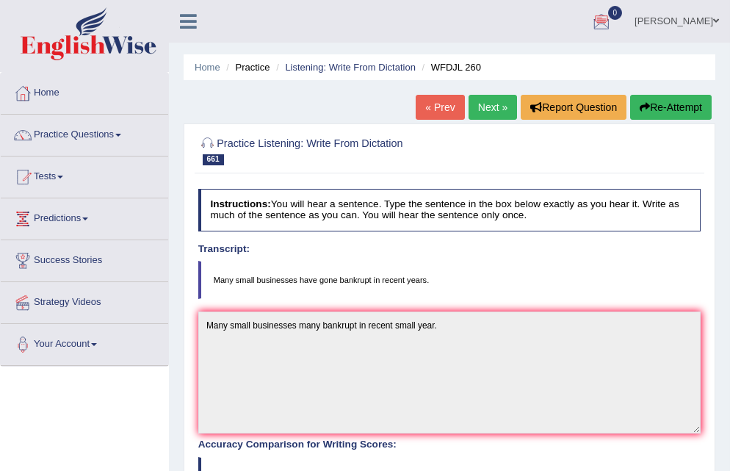
click at [490, 112] on link "Next »" at bounding box center [492, 107] width 48 height 25
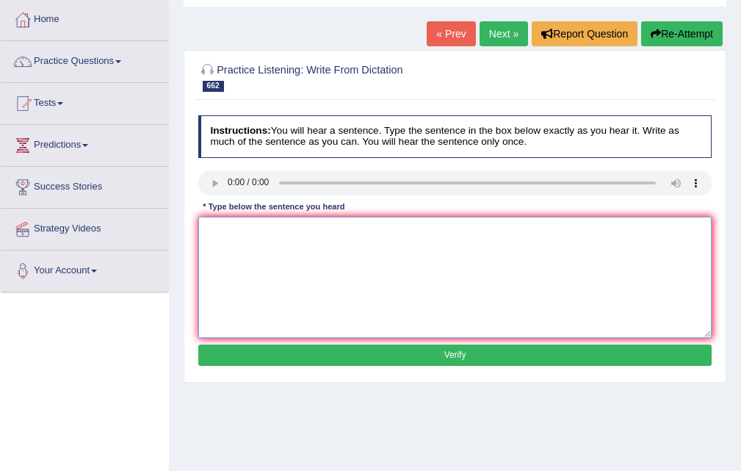
click at [225, 250] on textarea at bounding box center [455, 277] width 514 height 121
type textarea "Every student in this class capable of passing the exam."
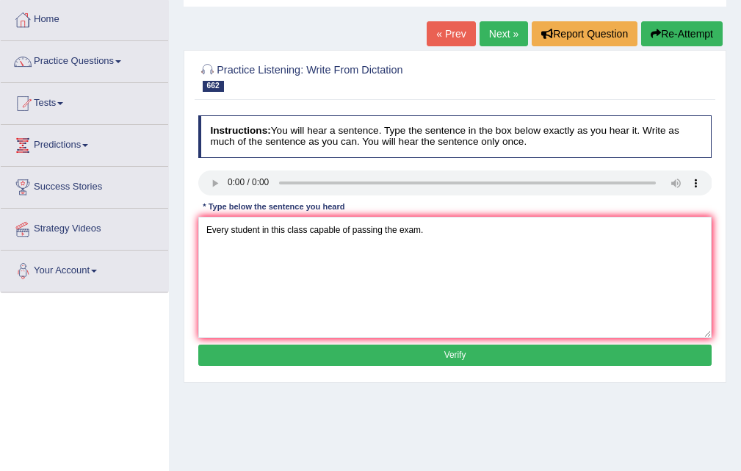
click at [442, 349] on button "Verify" at bounding box center [455, 354] width 514 height 21
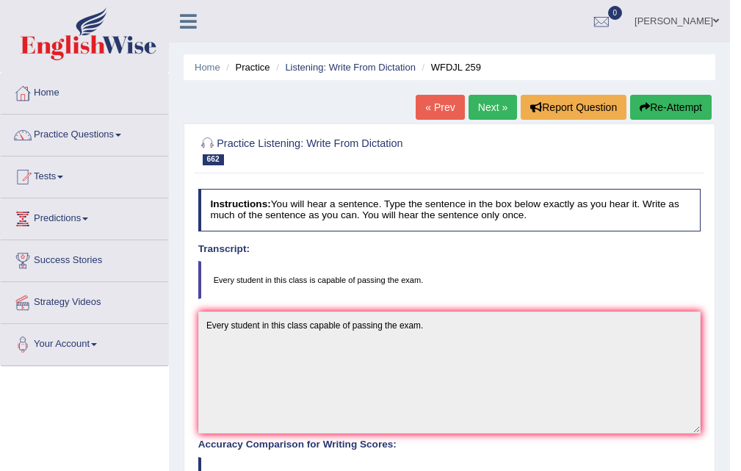
click at [479, 112] on link "Next »" at bounding box center [492, 107] width 48 height 25
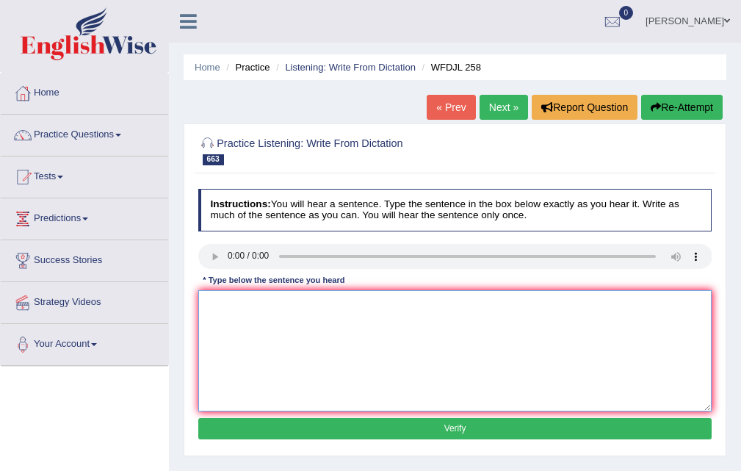
click at [245, 308] on textarea at bounding box center [455, 350] width 514 height 121
type textarea "We have a unaccessible finding a new manager."
click at [457, 419] on button "Verify" at bounding box center [455, 428] width 514 height 21
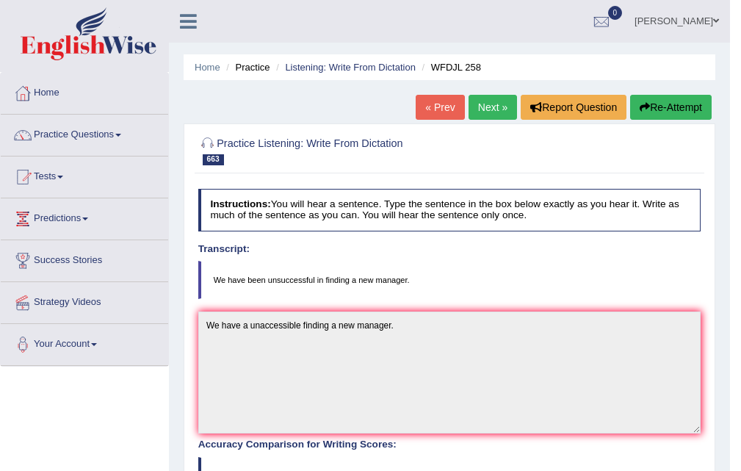
click at [490, 110] on link "Next »" at bounding box center [492, 107] width 48 height 25
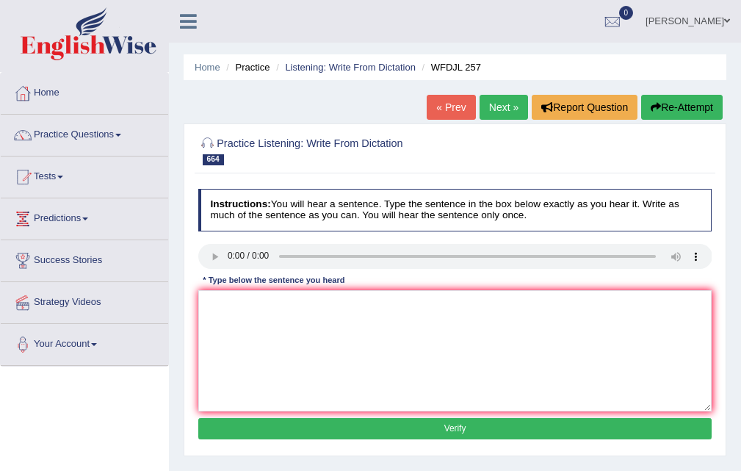
click at [466, 110] on link "« Prev" at bounding box center [451, 107] width 48 height 25
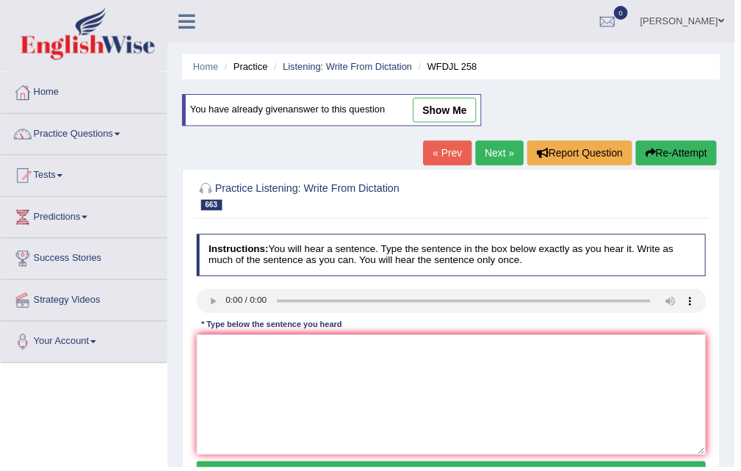
click at [431, 101] on link "show me" at bounding box center [448, 110] width 64 height 25
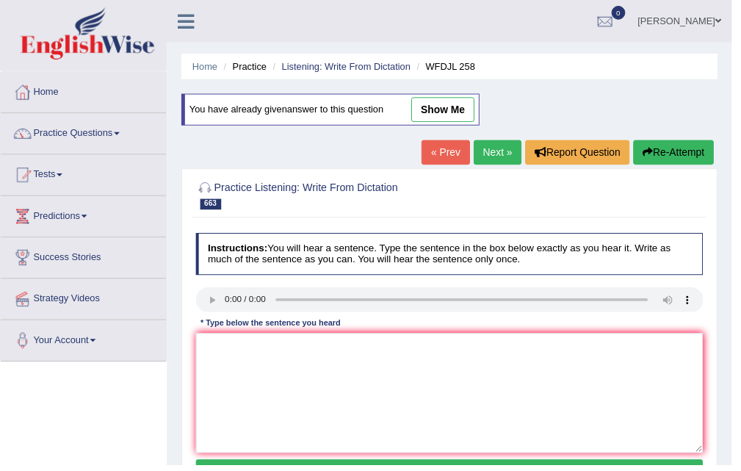
type textarea "We have a unaccessible finding a new manager."
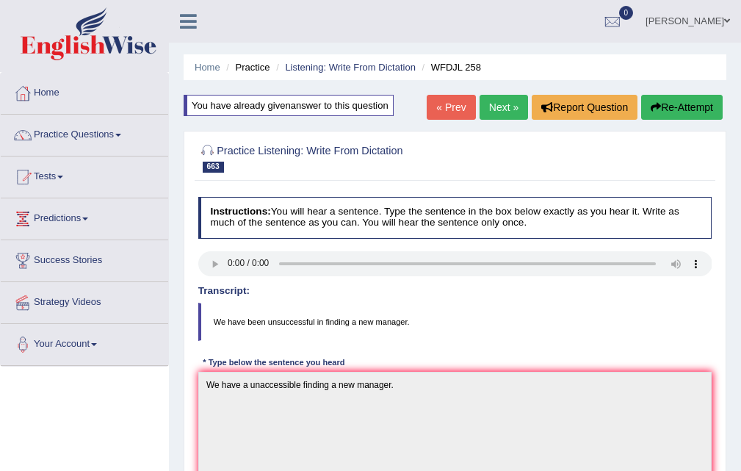
click at [479, 116] on link "Next »" at bounding box center [503, 107] width 48 height 25
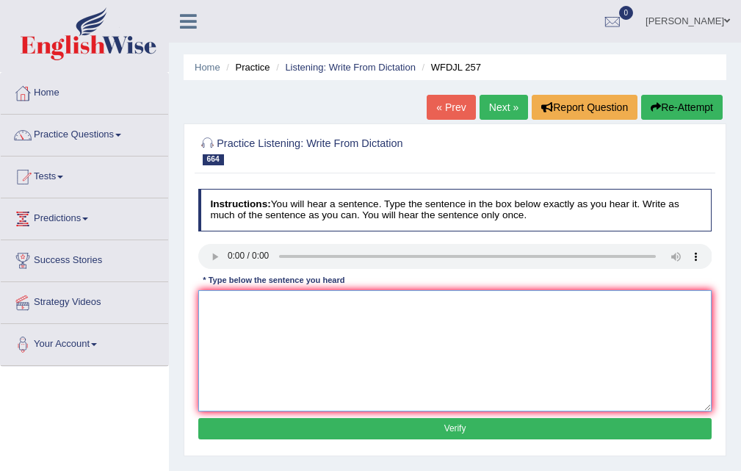
click at [237, 292] on textarea at bounding box center [455, 350] width 514 height 121
type textarea "He is president of large international organization."
click at [453, 431] on button "Verify" at bounding box center [455, 428] width 514 height 21
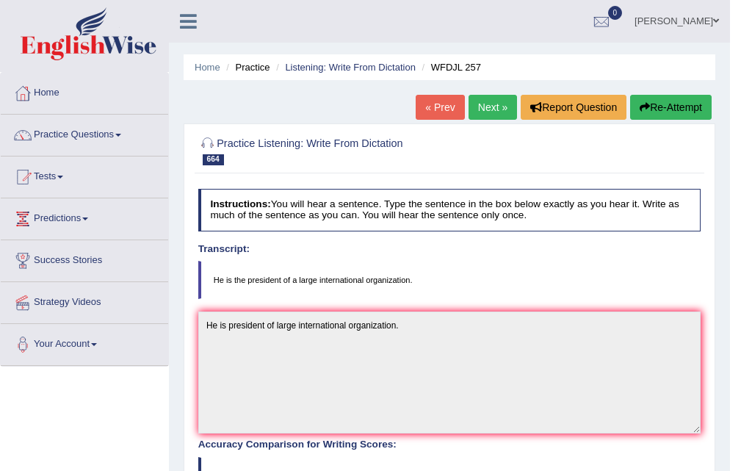
click at [468, 109] on link "Next »" at bounding box center [492, 107] width 48 height 25
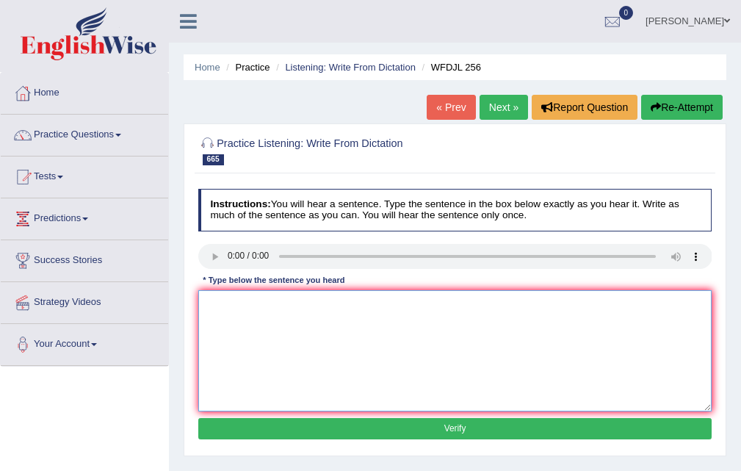
click at [233, 356] on textarea at bounding box center [455, 350] width 514 height 121
type textarea "The secetry of the state considering of the proposal."
click at [458, 430] on button "Verify" at bounding box center [455, 428] width 514 height 21
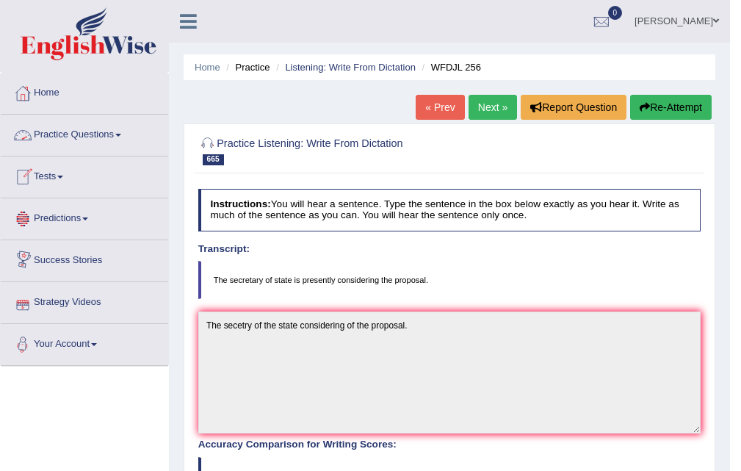
click at [488, 97] on link "Next »" at bounding box center [492, 107] width 48 height 25
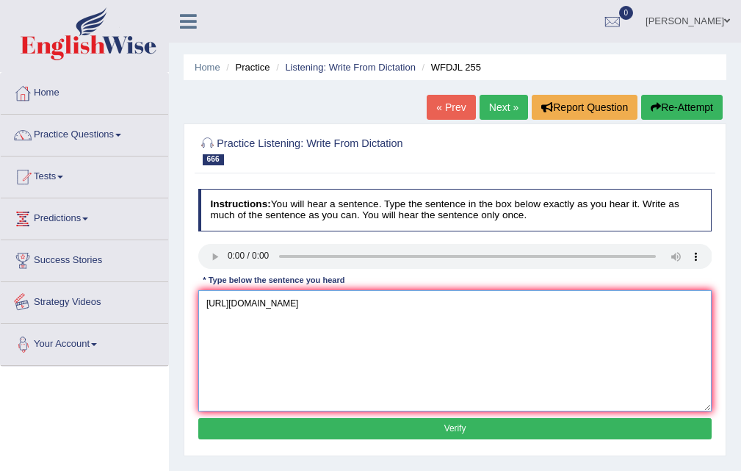
type textarea "[URL][DOMAIN_NAME]"
click at [161, 349] on link "Your Account" at bounding box center [84, 342] width 167 height 37
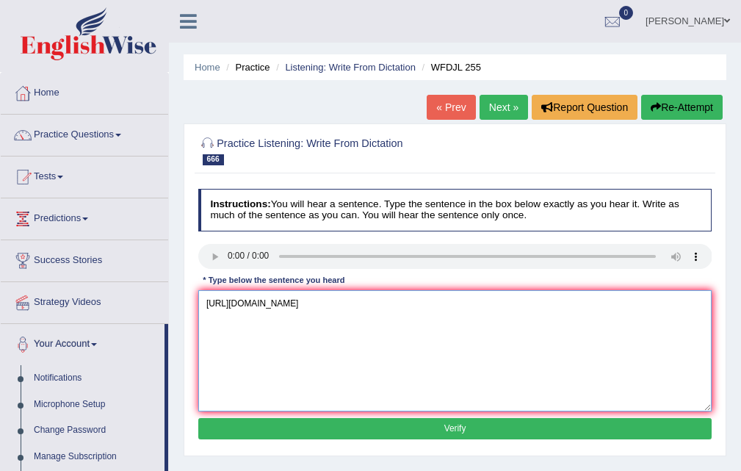
click at [306, 363] on textarea "https://pte.englishwise.com.au/index.php?r=practice%2Fquestion&id=34979&index=6…" at bounding box center [455, 350] width 514 height 121
click at [457, 421] on button "Verify" at bounding box center [455, 428] width 514 height 21
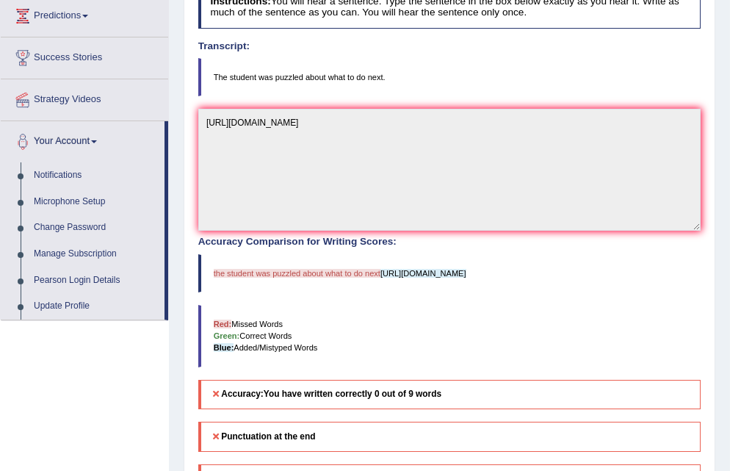
scroll to position [155, 0]
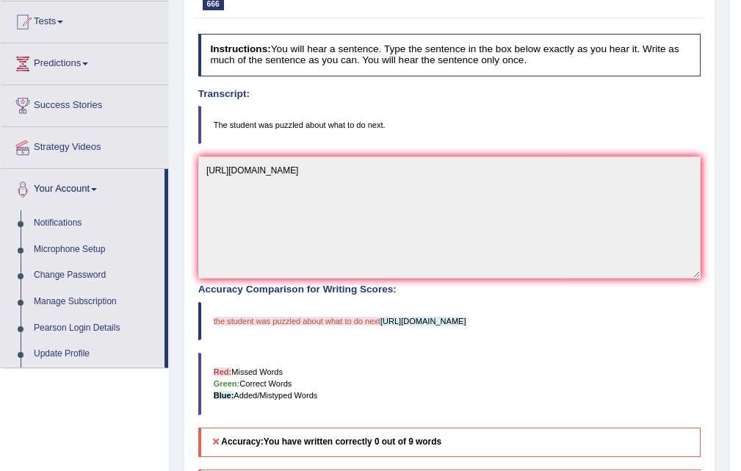
click at [372, 340] on blockquote "the student was puzzled about what to do next https://pte.englishwise.com.au/in…" at bounding box center [449, 321] width 503 height 38
click at [380, 325] on span "https://pte.englishwise.com.au/index.php?r=practice%2fquestion&id=34979&index=6…" at bounding box center [423, 320] width 86 height 9
drag, startPoint x: 380, startPoint y: 328, endPoint x: 359, endPoint y: 334, distance: 22.1
click at [183, 372] on div "Home Practice Listening: Write From Dictation WFDJL 255 « Prev Next » Report Qu…" at bounding box center [449, 243] width 561 height 797
click at [395, 334] on blockquote "the student was puzzled about what to do next https://pte.englishwise.com.au/in…" at bounding box center [449, 321] width 503 height 38
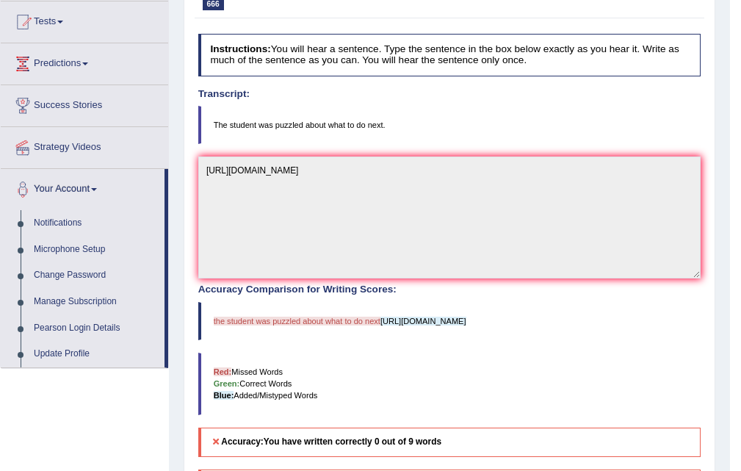
click at [394, 333] on blockquote "the student was puzzled about what to do next https://pte.englishwise.com.au/in…" at bounding box center [449, 321] width 503 height 38
click at [414, 328] on blockquote "the student was puzzled about what to do next https://pte.englishwise.com.au/in…" at bounding box center [449, 321] width 503 height 38
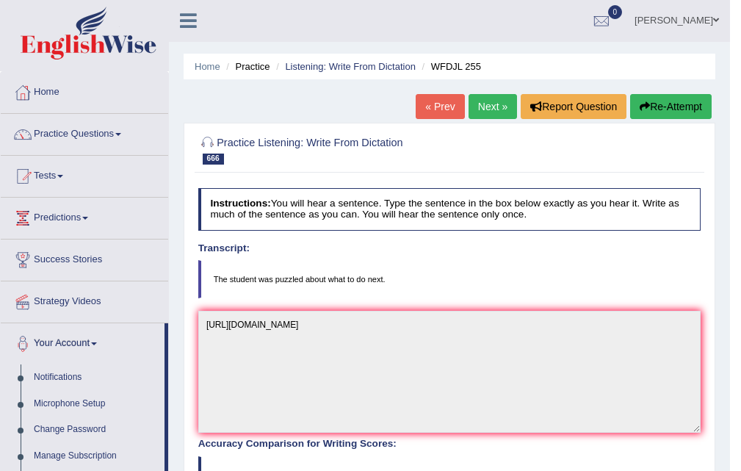
scroll to position [0, 0]
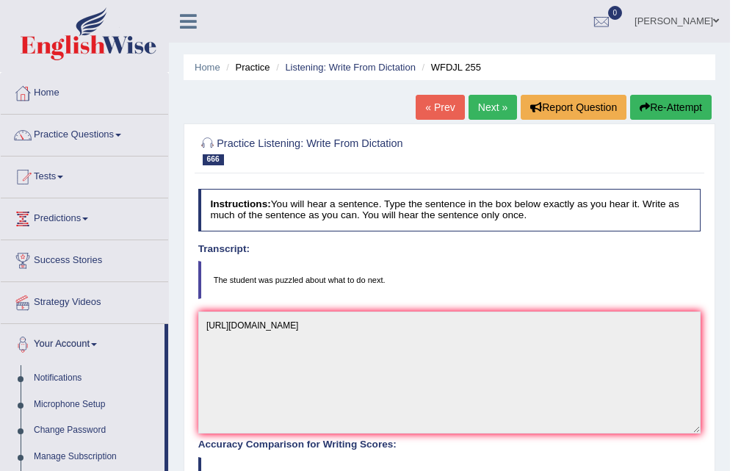
click at [496, 101] on link "Next »" at bounding box center [492, 107] width 48 height 25
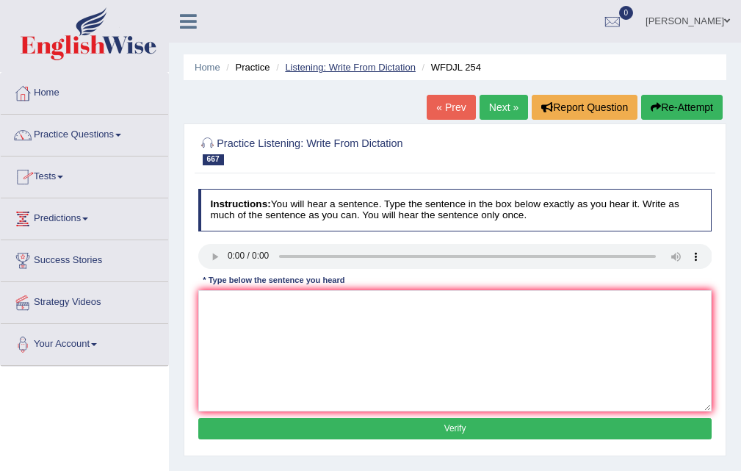
click at [341, 69] on link "Listening: Write From Dictation" at bounding box center [350, 67] width 131 height 11
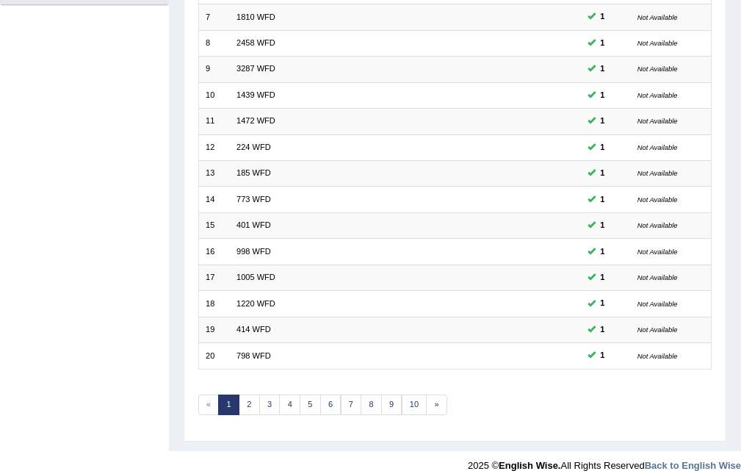
scroll to position [377, 0]
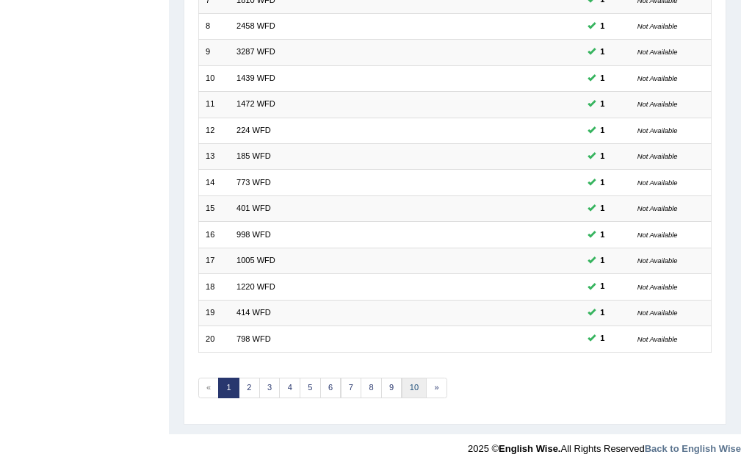
click at [418, 385] on link "10" at bounding box center [415, 387] width 26 height 21
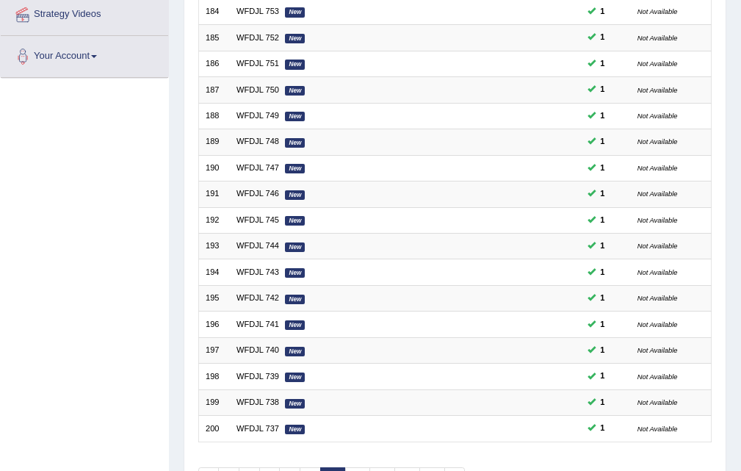
scroll to position [377, 0]
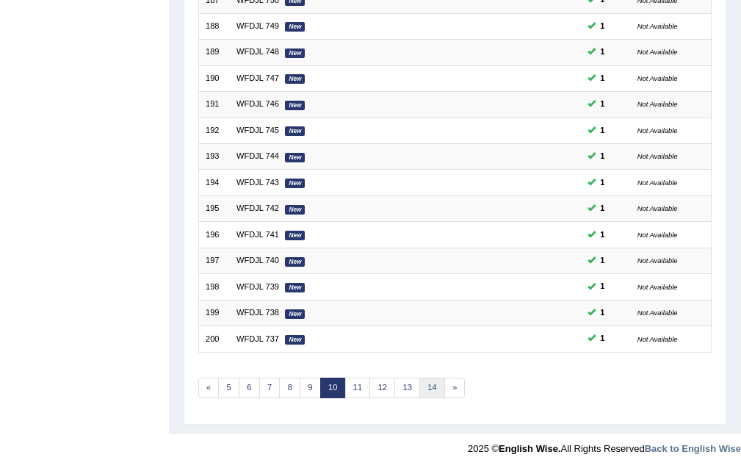
click at [435, 391] on link "14" at bounding box center [432, 387] width 26 height 21
